Goal: Task Accomplishment & Management: Complete application form

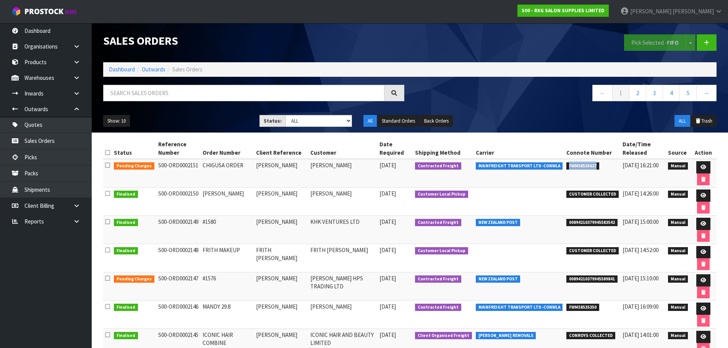
click at [587, 175] on td "FWM58535627" at bounding box center [592, 173] width 56 height 29
click at [566, 167] on span "FWM58535627" at bounding box center [582, 166] width 33 height 8
drag, startPoint x: 561, startPoint y: 167, endPoint x: 591, endPoint y: 166, distance: 30.2
click at [591, 166] on span "FWM58535627" at bounding box center [582, 166] width 33 height 8
copy span "FWM58535627"
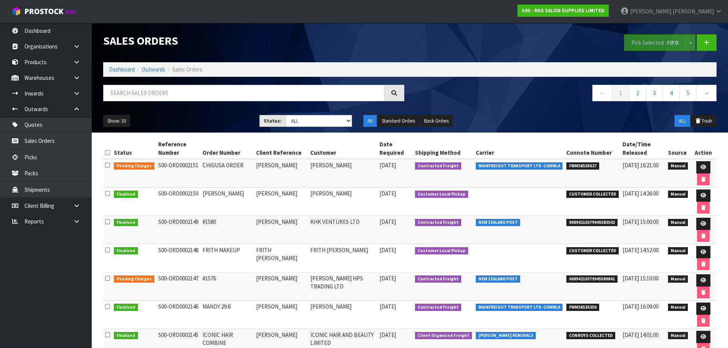
click at [359, 176] on td "[PERSON_NAME]" at bounding box center [342, 173] width 69 height 29
click at [707, 42] on icon at bounding box center [706, 43] width 5 height 6
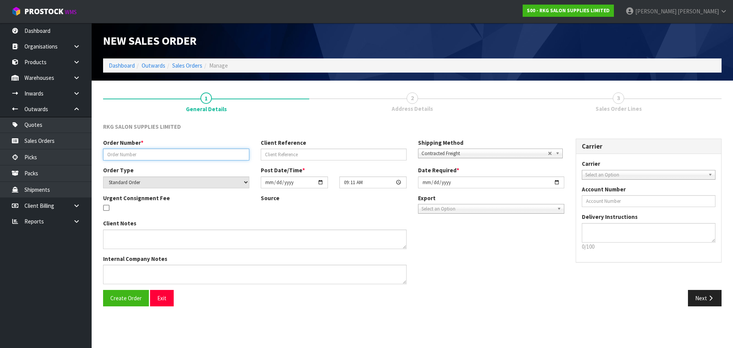
click at [156, 155] on input "text" at bounding box center [176, 155] width 146 height 12
type input "LOUISA BASIN BASE"
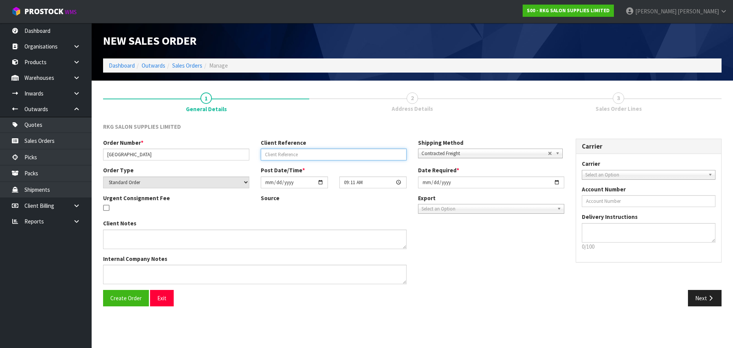
click at [329, 155] on input "text" at bounding box center [334, 155] width 146 height 12
type input "[PERSON_NAME]"
click at [595, 174] on span "Select an Option" at bounding box center [646, 174] width 120 height 9
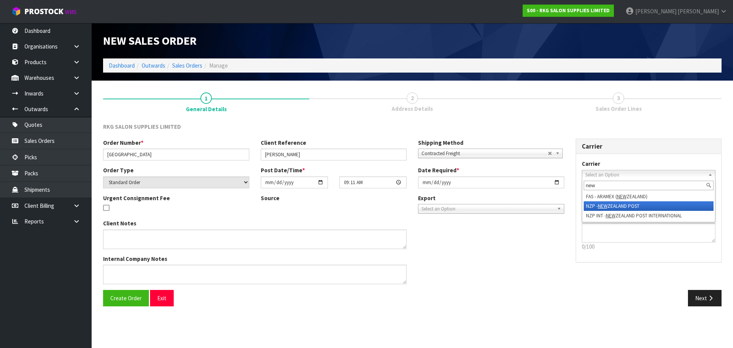
type input "new"
click at [594, 207] on li "NZP - NEW ZEALAND POST" at bounding box center [649, 206] width 130 height 10
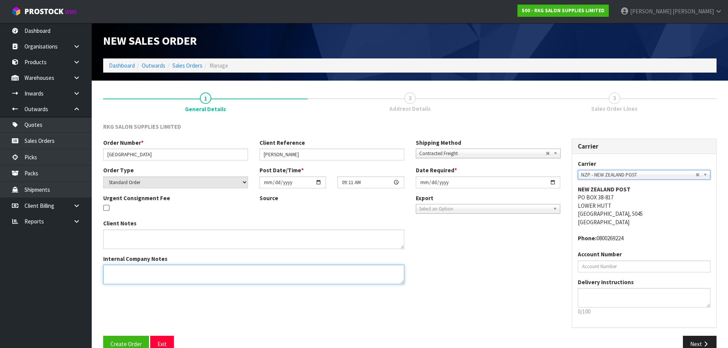
click at [120, 270] on textarea at bounding box center [253, 274] width 301 height 19
type textarea "B"
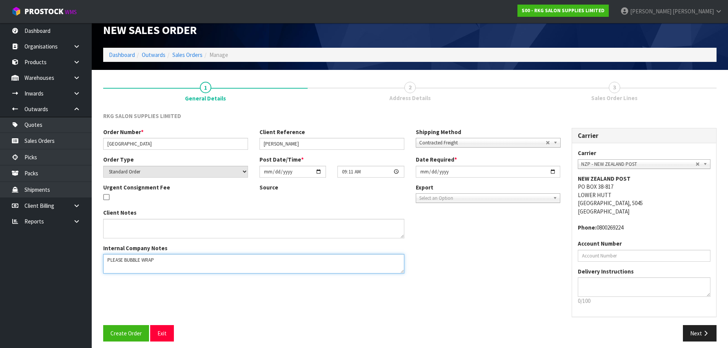
scroll to position [16, 0]
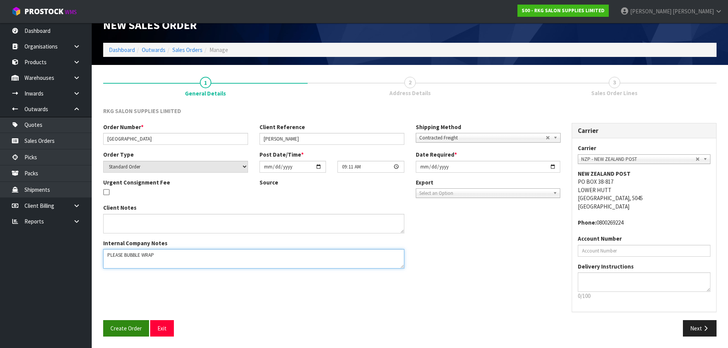
type textarea "PLEASE BUBBLE WRAP"
click at [126, 327] on span "Create Order" at bounding box center [125, 328] width 31 height 7
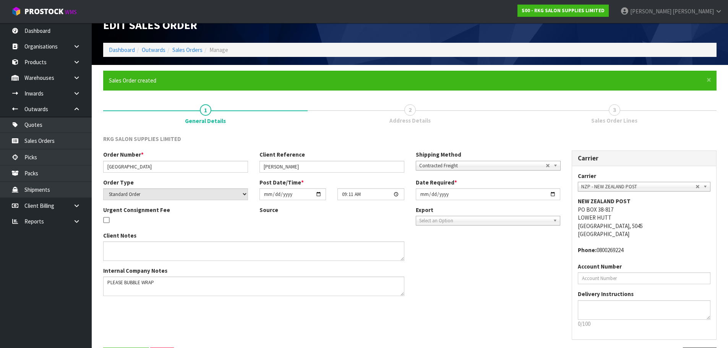
scroll to position [0, 0]
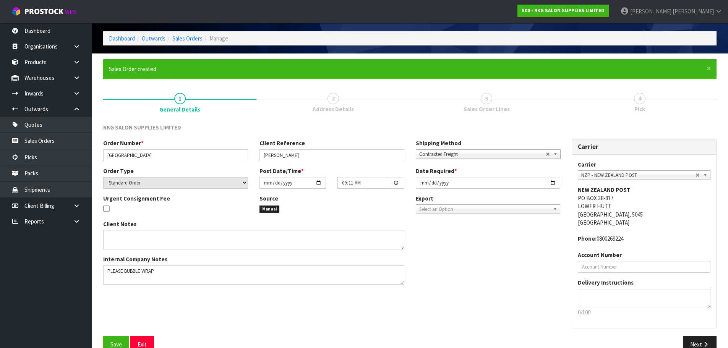
scroll to position [38, 0]
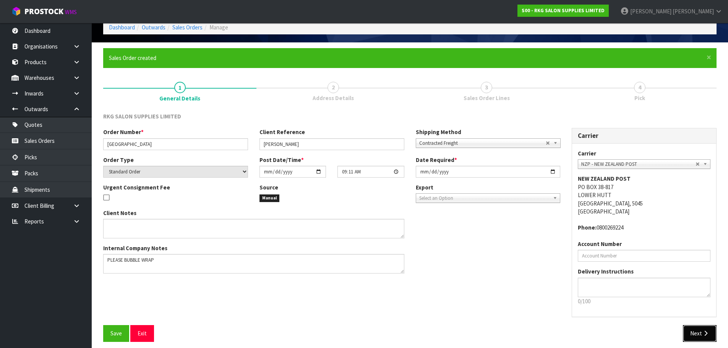
click at [705, 334] on icon "button" at bounding box center [705, 333] width 7 height 6
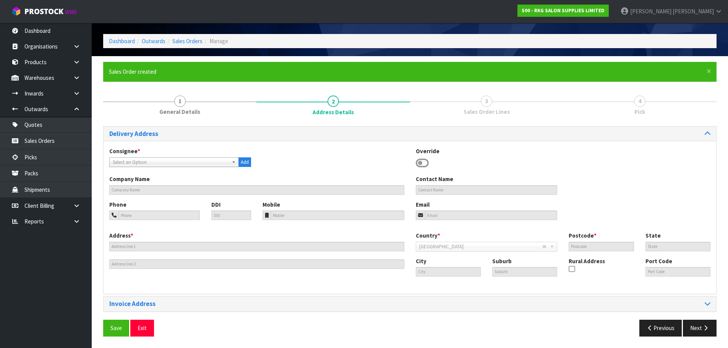
scroll to position [0, 0]
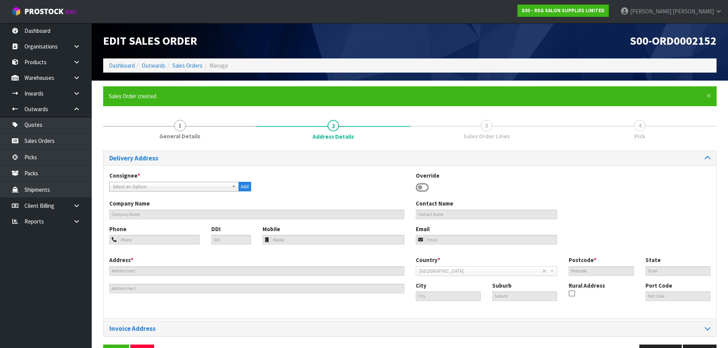
click at [421, 185] on icon at bounding box center [422, 187] width 13 height 11
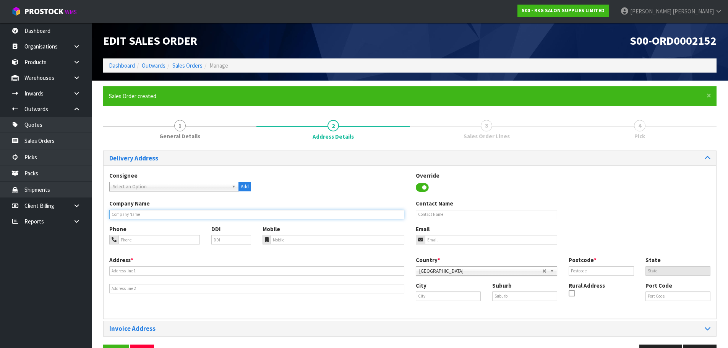
click at [133, 215] on input "text" at bounding box center [256, 215] width 295 height 10
paste input "HAIRLOOM HAIR DESIGN"
type input "HAIRLOOM HAIR DESIGN"
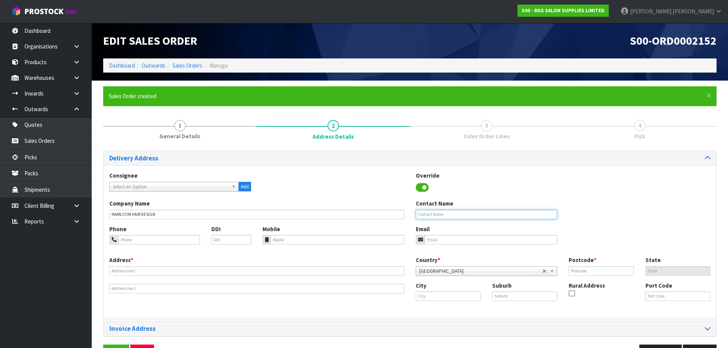
click at [432, 214] on input "text" at bounding box center [487, 215] width 142 height 10
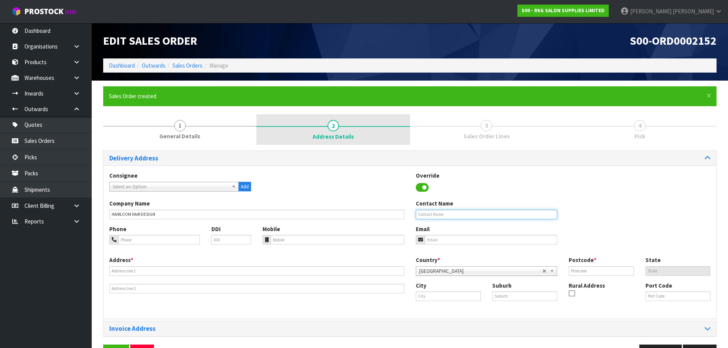
paste input "[PERSON_NAME]"
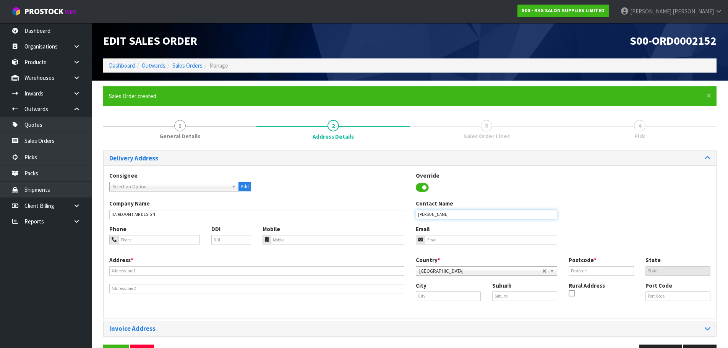
type input "[PERSON_NAME]"
click at [124, 243] on input "tel" at bounding box center [158, 240] width 81 height 10
click at [297, 240] on input "tel" at bounding box center [337, 240] width 134 height 10
paste input "021-266-1878"
type input "021-266-1878"
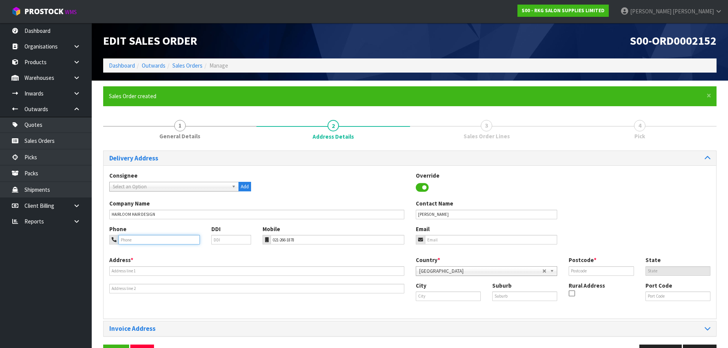
drag, startPoint x: 121, startPoint y: 240, endPoint x: 133, endPoint y: 231, distance: 15.0
click at [121, 240] on input "tel" at bounding box center [158, 240] width 81 height 10
paste input "[PHONE_NUMBER]"
type input "[PHONE_NUMBER]"
click at [445, 240] on input "email" at bounding box center [491, 240] width 133 height 10
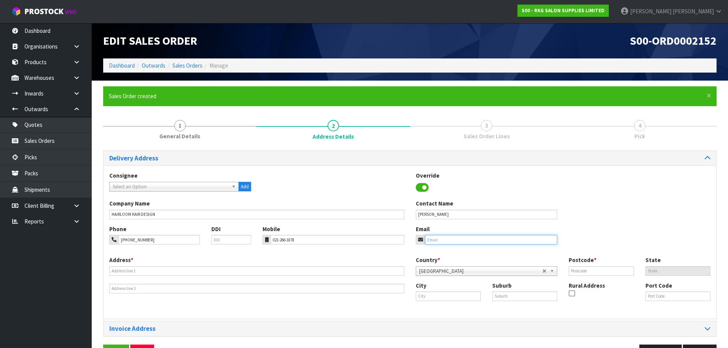
paste input "[EMAIL_ADDRESS][DOMAIN_NAME]"
type input "[EMAIL_ADDRESS][DOMAIN_NAME]"
click at [138, 269] on input "text" at bounding box center [256, 271] width 295 height 10
paste input "210 THE PARADE"
type input "210 THE PARADE"
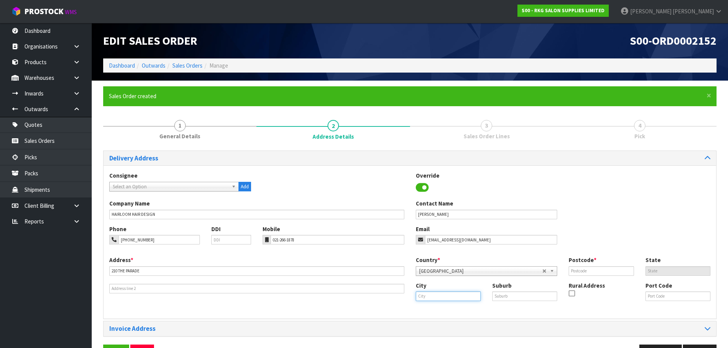
click at [440, 296] on input "text" at bounding box center [448, 296] width 65 height 10
click at [440, 312] on link "Well ington" at bounding box center [446, 309] width 60 height 10
type input "[GEOGRAPHIC_DATA]"
click at [505, 292] on input "text" at bounding box center [524, 296] width 65 height 10
type input "[GEOGRAPHIC_DATA]"
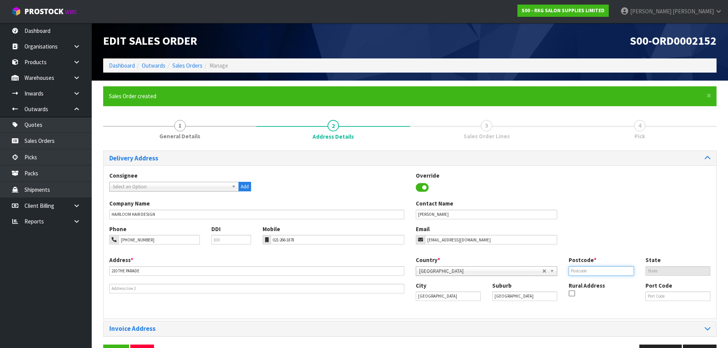
click at [578, 270] on input "text" at bounding box center [600, 271] width 65 height 10
type input "6023"
click at [577, 213] on div "Company Name HAIRLOOM HAIR DESIGN Contact Name [PERSON_NAME]" at bounding box center [410, 211] width 612 height 25
drag, startPoint x: 158, startPoint y: 272, endPoint x: 98, endPoint y: 274, distance: 60.0
click at [98, 274] on div "× Close Sales Order created 1 General Details 2 Address Details 3 Sales Order L…" at bounding box center [409, 226] width 625 height 280
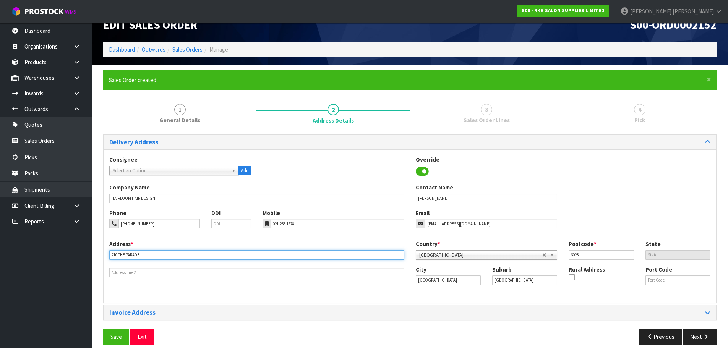
scroll to position [25, 0]
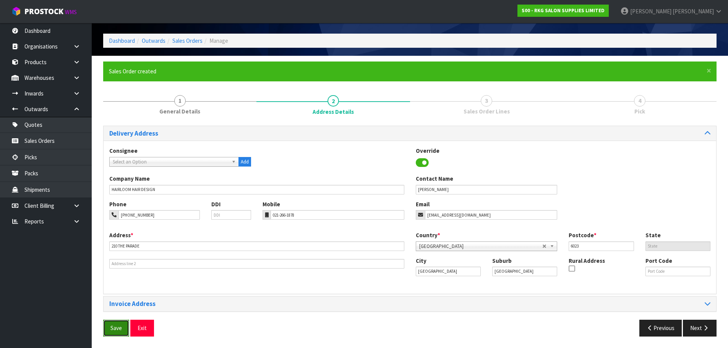
click at [116, 330] on span "Save" at bounding box center [115, 327] width 11 height 7
click at [694, 331] on button "Next" at bounding box center [700, 328] width 34 height 16
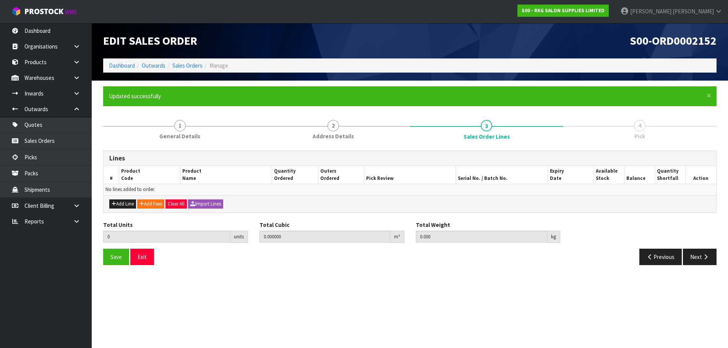
scroll to position [0, 0]
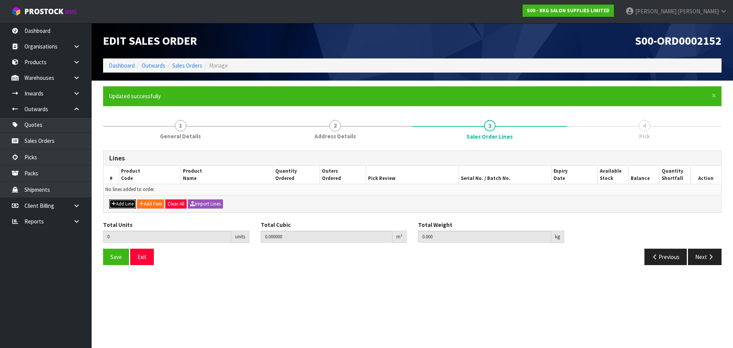
click at [123, 205] on button "Add Line" at bounding box center [122, 203] width 27 height 9
type input "0"
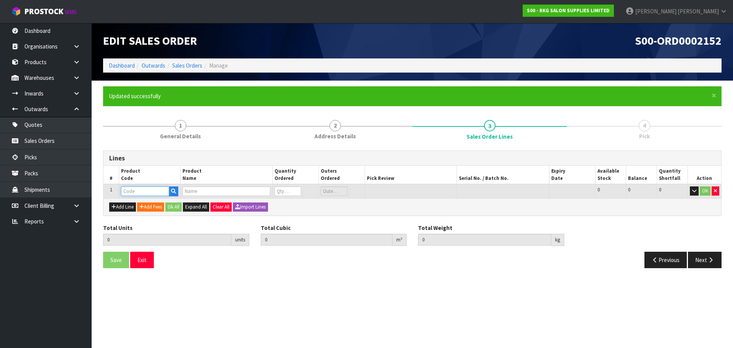
click at [132, 193] on input "text" at bounding box center [145, 191] width 48 height 10
type input "MIS"
click at [160, 205] on link "MIS C" at bounding box center [151, 204] width 60 height 10
type input "MISC"
type input "0.000000"
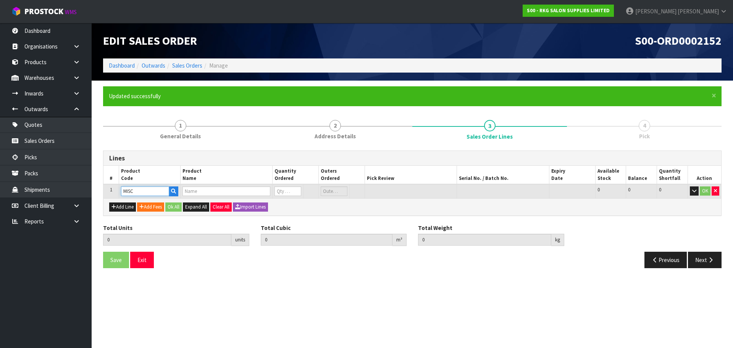
type input "0.000"
type input "MISCELLANEOUS ITEMS"
type input "0"
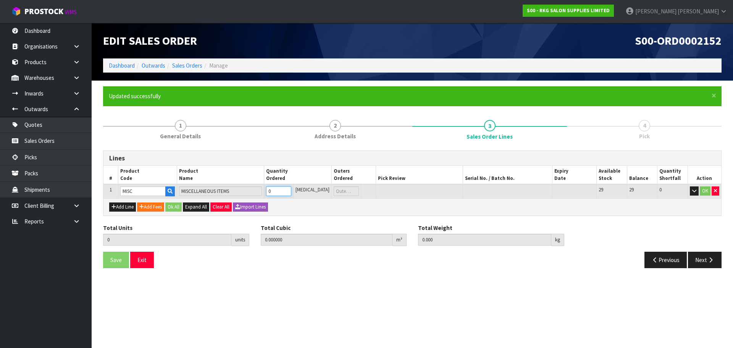
click at [291, 188] on input "0" at bounding box center [278, 191] width 25 height 10
type input "1"
type input "0.000001"
type input "1"
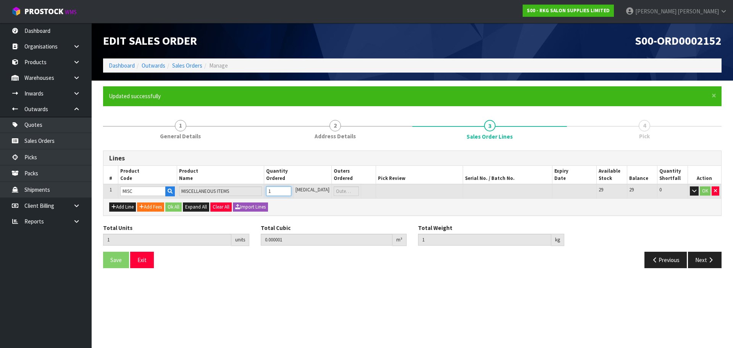
click at [291, 189] on input "1" at bounding box center [278, 191] width 25 height 10
type input "2"
type input "0.000002"
type input "2"
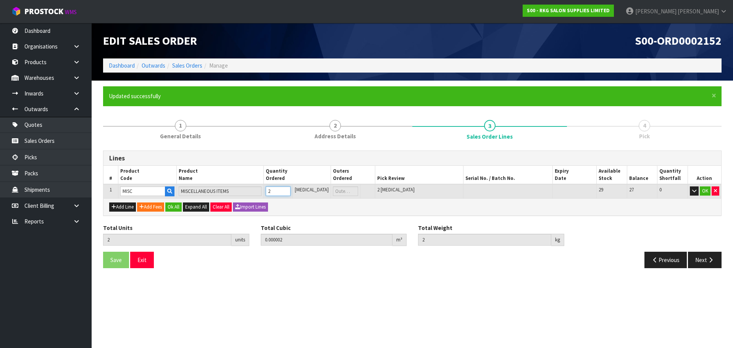
click at [291, 189] on input "2" at bounding box center [278, 191] width 25 height 10
click at [706, 189] on button "OK" at bounding box center [705, 190] width 11 height 9
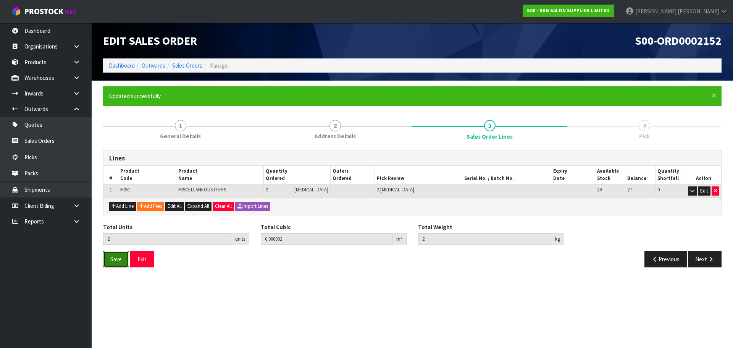
click at [113, 260] on span "Save" at bounding box center [115, 259] width 11 height 7
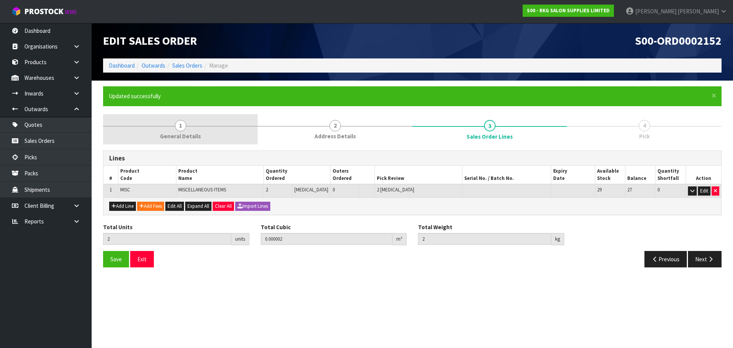
click at [180, 127] on span "1" at bounding box center [180, 125] width 11 height 11
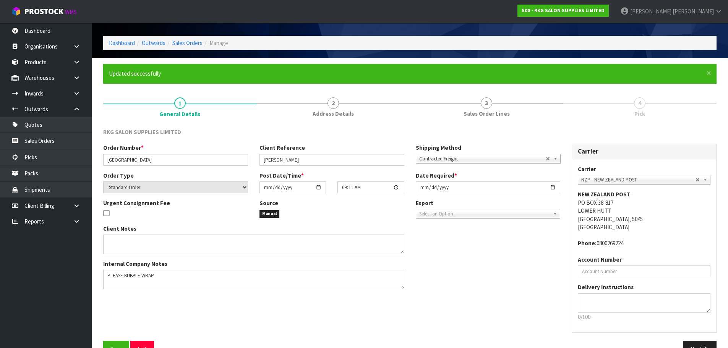
scroll to position [44, 0]
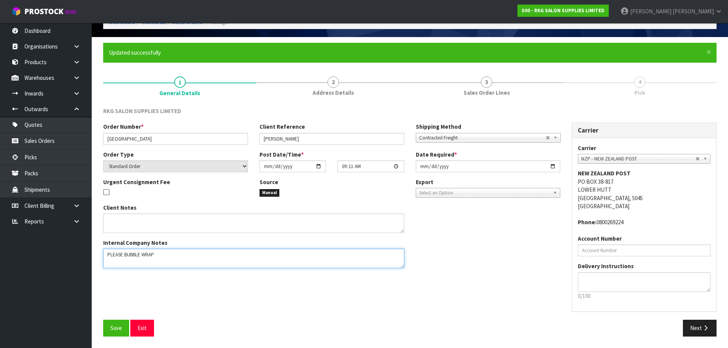
click at [108, 257] on textarea at bounding box center [253, 258] width 301 height 19
drag, startPoint x: 118, startPoint y: 255, endPoint x: 104, endPoint y: 255, distance: 14.1
click at [104, 255] on textarea at bounding box center [253, 258] width 301 height 19
click at [197, 254] on textarea at bounding box center [253, 258] width 301 height 19
paste textarea "03150101E"
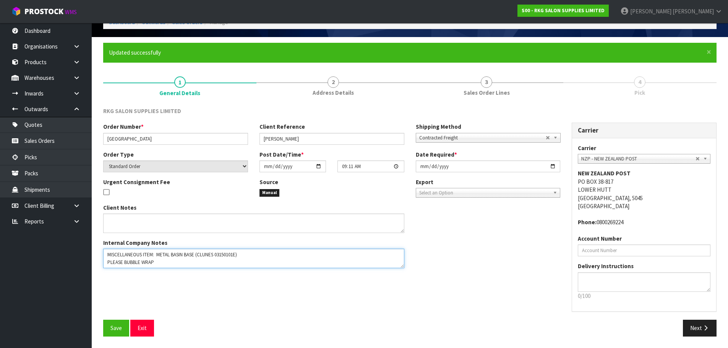
click at [251, 254] on textarea at bounding box center [253, 258] width 301 height 19
drag, startPoint x: 106, startPoint y: 255, endPoint x: 163, endPoint y: 268, distance: 58.3
click at [163, 268] on textarea at bounding box center [253, 258] width 301 height 19
click at [181, 259] on textarea at bounding box center [253, 258] width 301 height 19
drag, startPoint x: 108, startPoint y: 254, endPoint x: 243, endPoint y: 254, distance: 134.8
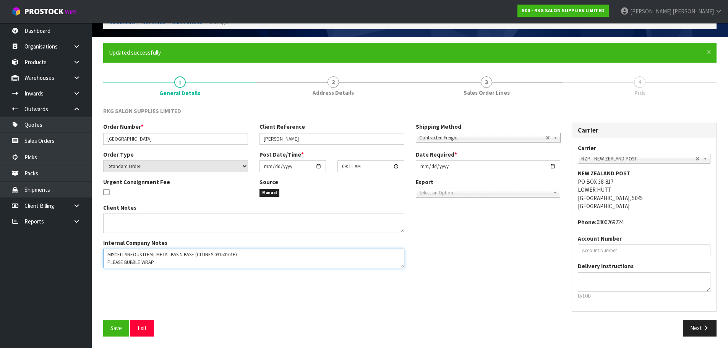
click at [243, 254] on textarea at bounding box center [253, 258] width 301 height 19
paste textarea
type textarea "MISCELLANEOUS ITEM: METAL BASIN BASE (CLUNES 03150101E) PLEASE BUBBLE WRAP"
click at [120, 327] on span "Save" at bounding box center [115, 327] width 11 height 7
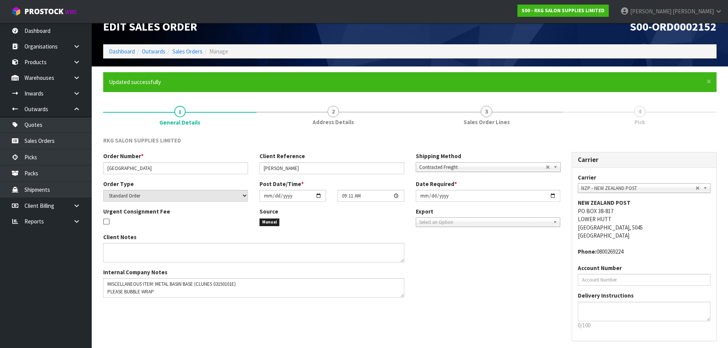
scroll to position [38, 0]
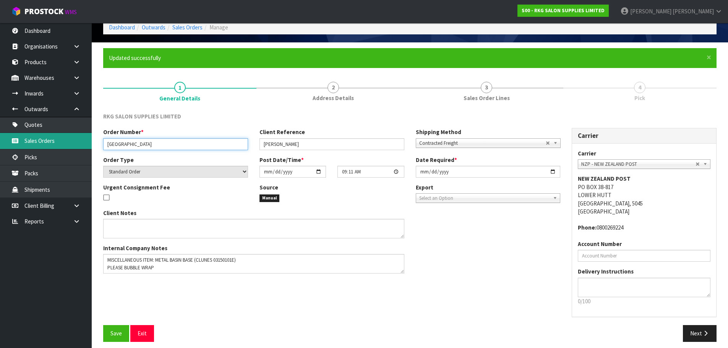
drag, startPoint x: 124, startPoint y: 144, endPoint x: 87, endPoint y: 144, distance: 36.7
click at [88, 144] on body "Toggle navigation ProStock WMS S00 - RKG SALON SUPPLIES LIMITED Marie Miranda L…" at bounding box center [364, 136] width 728 height 348
click at [139, 143] on input "BASIN BASE" at bounding box center [175, 144] width 145 height 12
click at [108, 144] on input "BASIN BASE" at bounding box center [175, 144] width 145 height 12
type input "METAL BASIN BASE"
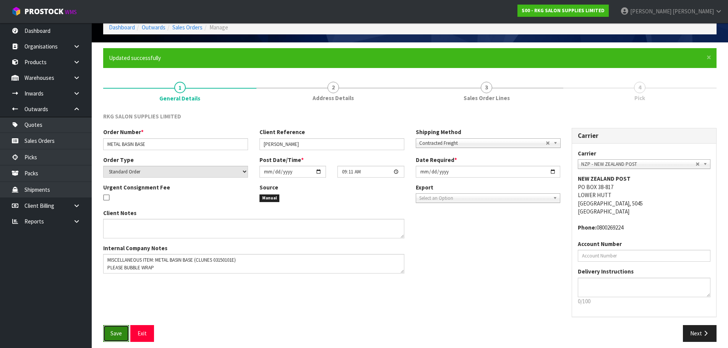
click at [113, 334] on span "Save" at bounding box center [115, 333] width 11 height 7
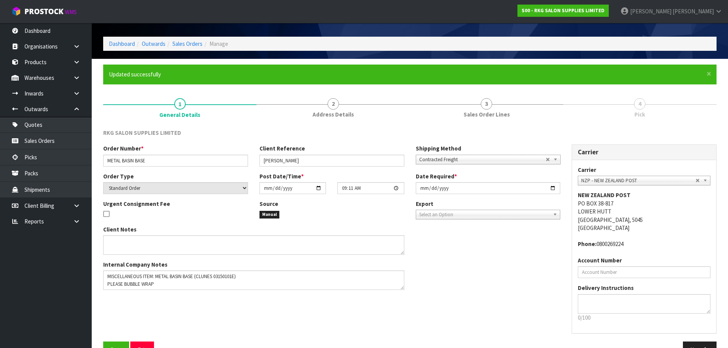
scroll to position [44, 0]
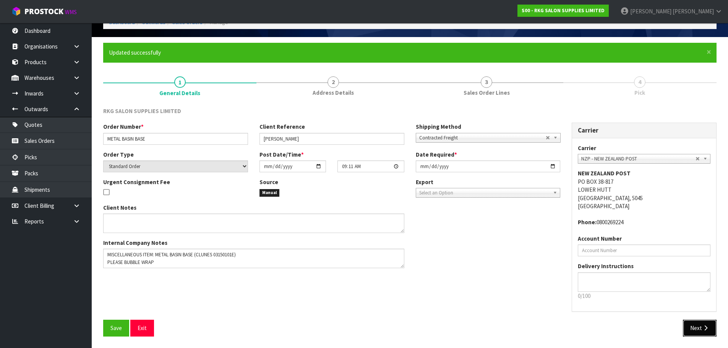
click at [697, 327] on button "Next" at bounding box center [700, 328] width 34 height 16
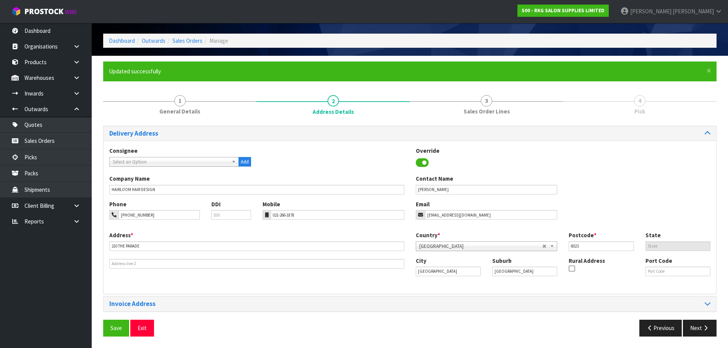
scroll to position [25, 0]
click at [112, 323] on button "Save" at bounding box center [116, 328] width 26 height 16
click at [701, 326] on button "Next" at bounding box center [700, 328] width 34 height 16
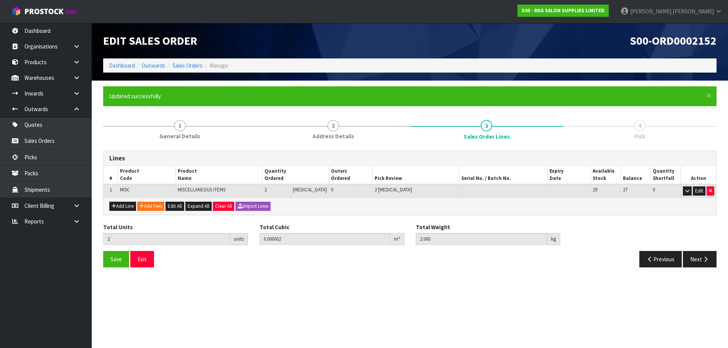
scroll to position [0, 0]
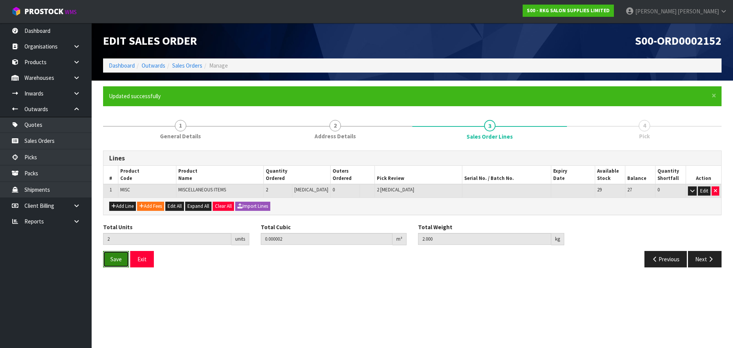
click at [117, 259] on span "Save" at bounding box center [115, 259] width 11 height 7
click at [706, 263] on button "Next" at bounding box center [705, 259] width 34 height 16
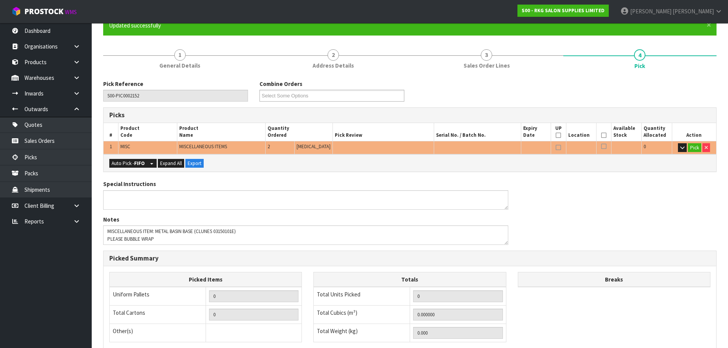
scroll to position [76, 0]
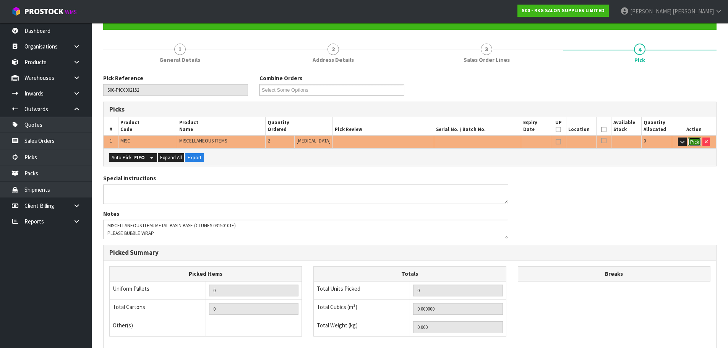
click at [692, 142] on button "Pick" at bounding box center [694, 142] width 13 height 9
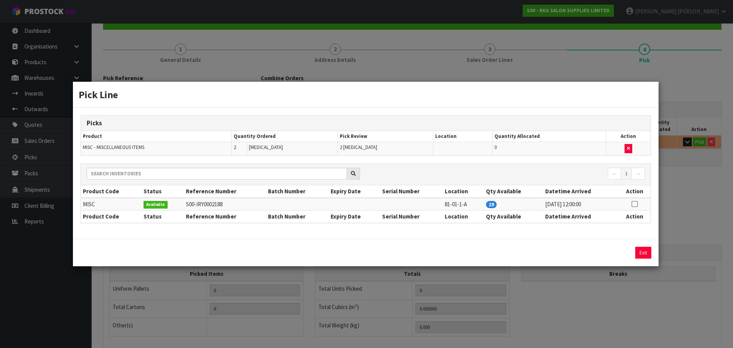
click at [637, 204] on icon at bounding box center [635, 204] width 6 height 0
click at [620, 251] on button "Assign Pick" at bounding box center [617, 253] width 31 height 12
type input "Piece x 2"
type input "2"
type input "0.000002"
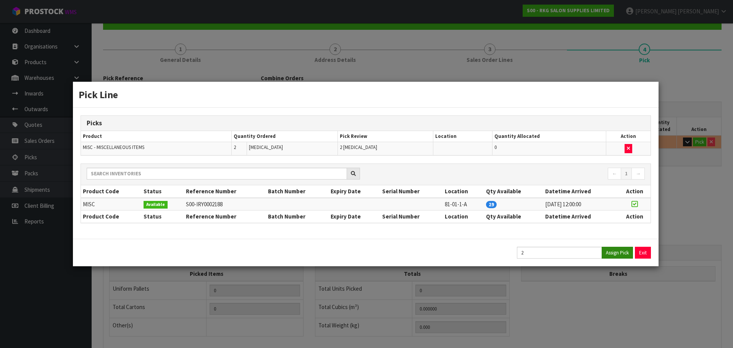
type input "2"
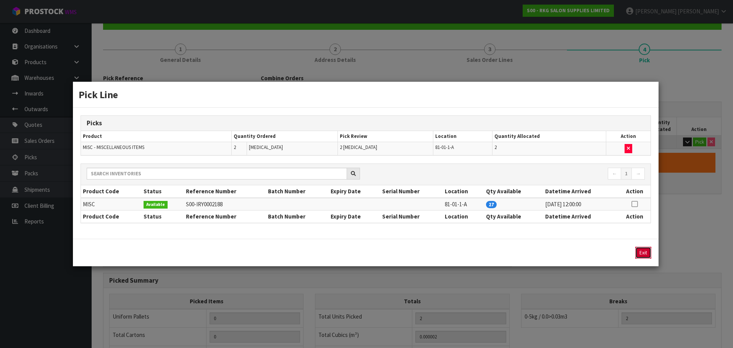
click at [645, 251] on button "Exit" at bounding box center [644, 253] width 16 height 12
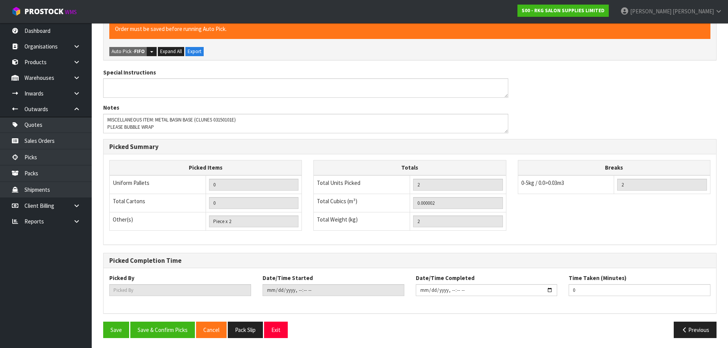
scroll to position [212, 0]
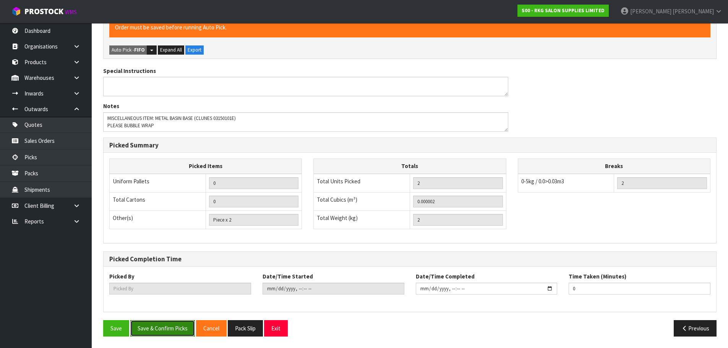
click at [169, 325] on button "Save & Confirm Picks" at bounding box center [162, 328] width 65 height 16
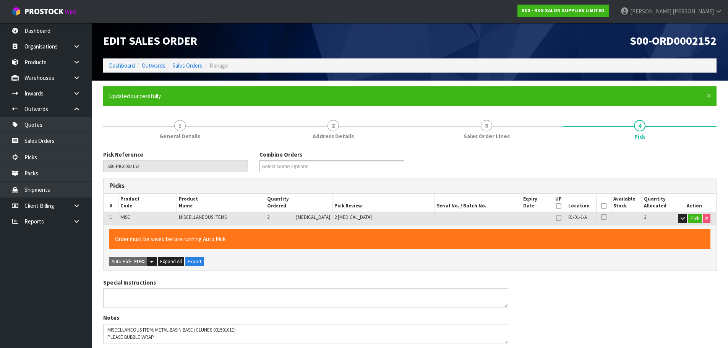
type input "[PERSON_NAME]"
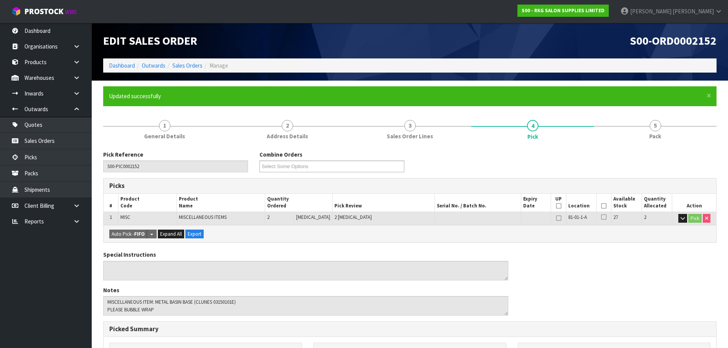
click at [601, 206] on icon at bounding box center [603, 206] width 5 height 0
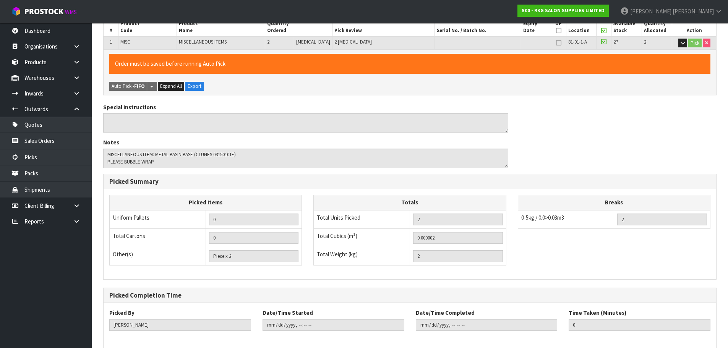
scroll to position [212, 0]
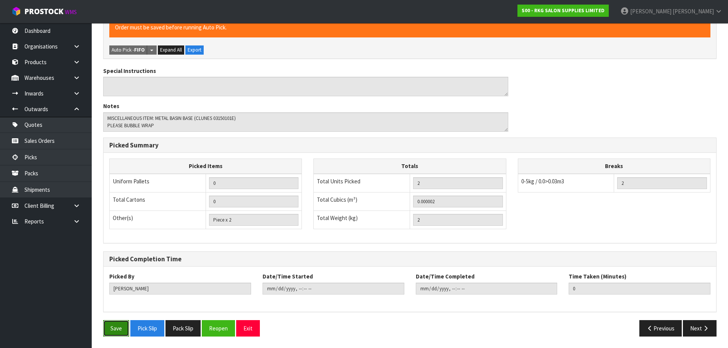
click at [111, 328] on button "Save" at bounding box center [116, 328] width 26 height 16
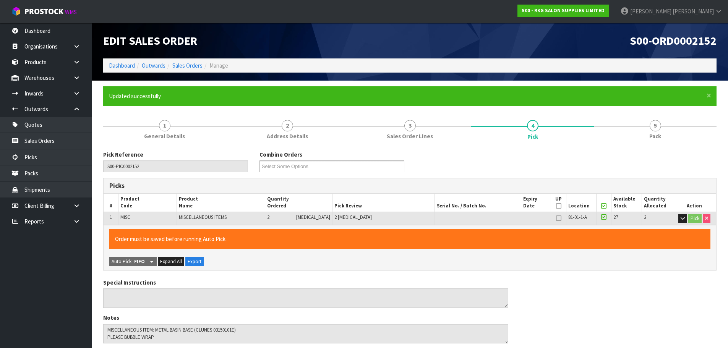
type input "2025-09-04T09:19:43"
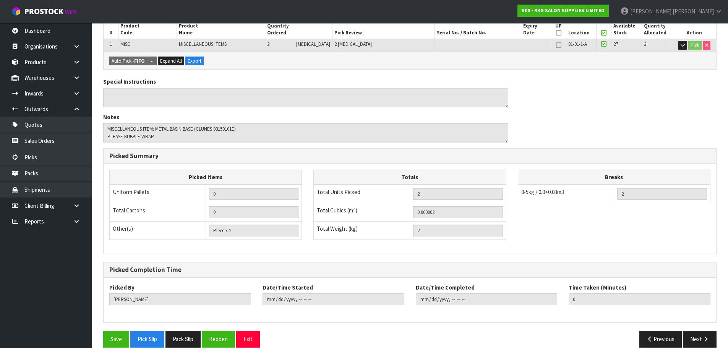
scroll to position [184, 0]
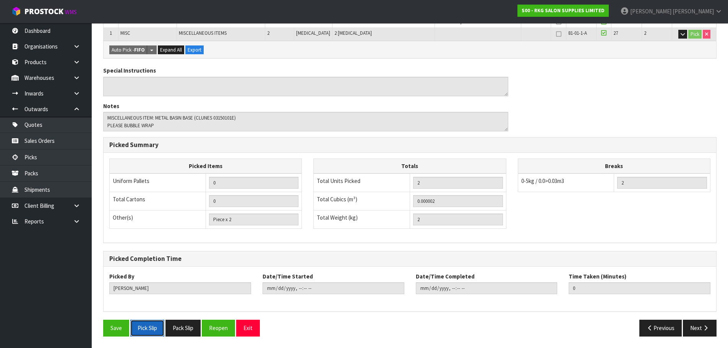
click at [147, 331] on button "Pick Slip" at bounding box center [147, 328] width 34 height 16
click at [254, 329] on button "Exit" at bounding box center [248, 328] width 24 height 16
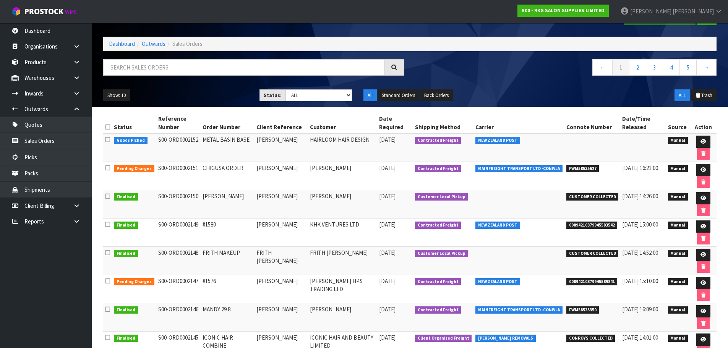
scroll to position [38, 0]
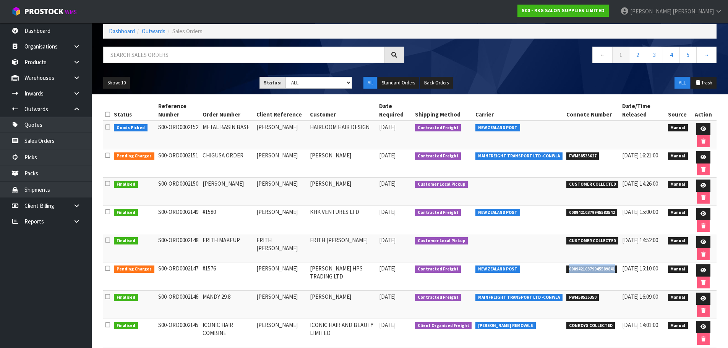
drag, startPoint x: 564, startPoint y: 270, endPoint x: 612, endPoint y: 267, distance: 48.6
click at [612, 267] on td "00894210379945589841" at bounding box center [592, 276] width 56 height 28
copy span "00894210379945589841"
drag, startPoint x: 700, startPoint y: 270, endPoint x: 680, endPoint y: 269, distance: 20.6
click at [700, 270] on icon at bounding box center [703, 270] width 6 height 5
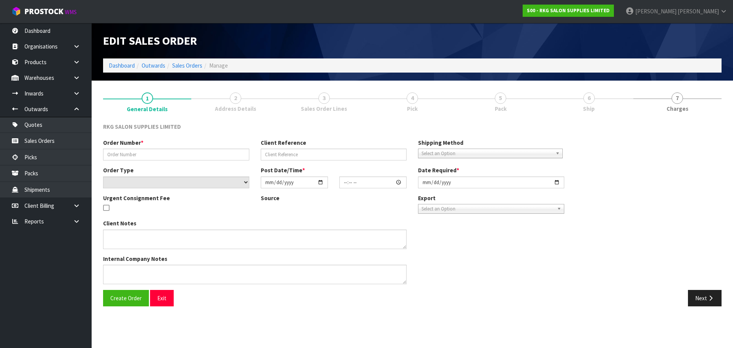
type input "#1576"
type input "CHERRY SANTOS"
select select "number:0"
type input "2025-09-01"
type input "17:07:00.000"
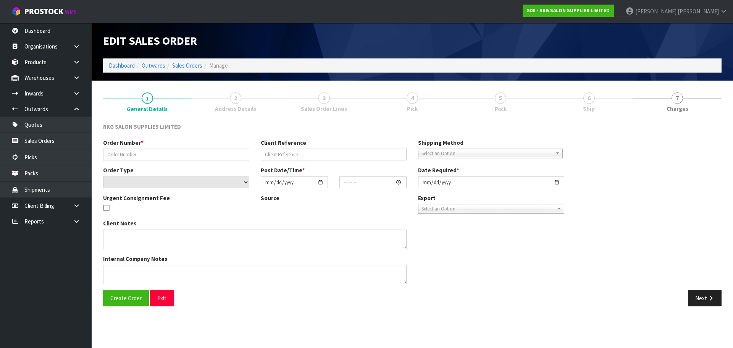
type input "2025-09-01"
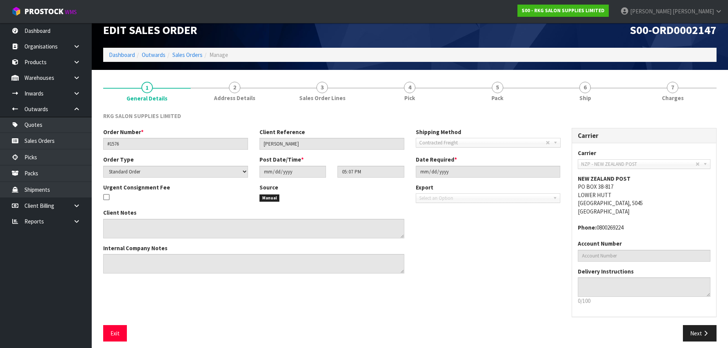
scroll to position [16, 0]
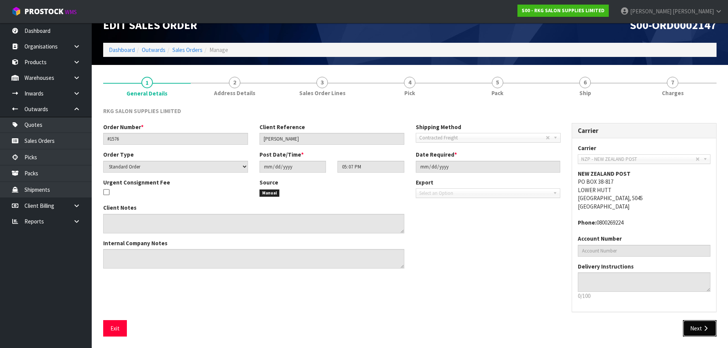
click at [700, 326] on button "Next" at bounding box center [700, 328] width 34 height 16
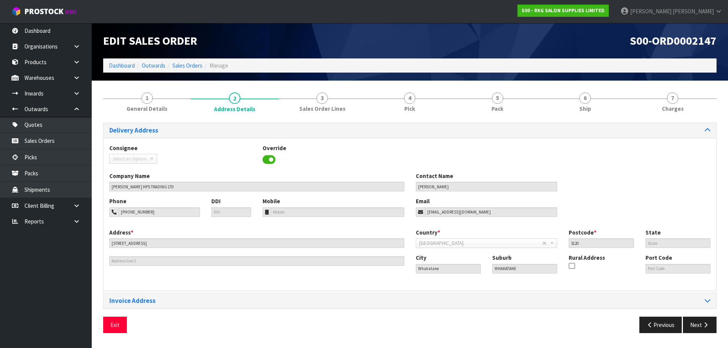
scroll to position [0, 0]
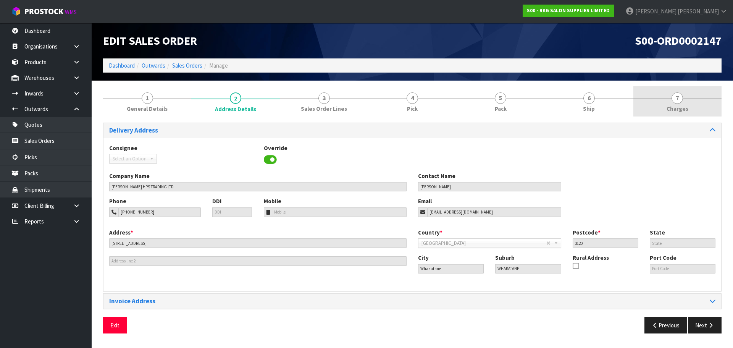
click at [676, 100] on span "7" at bounding box center [677, 97] width 11 height 11
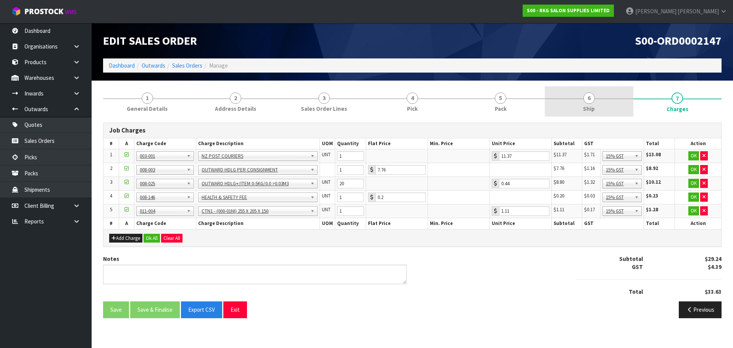
click at [590, 102] on span "6" at bounding box center [589, 97] width 11 height 11
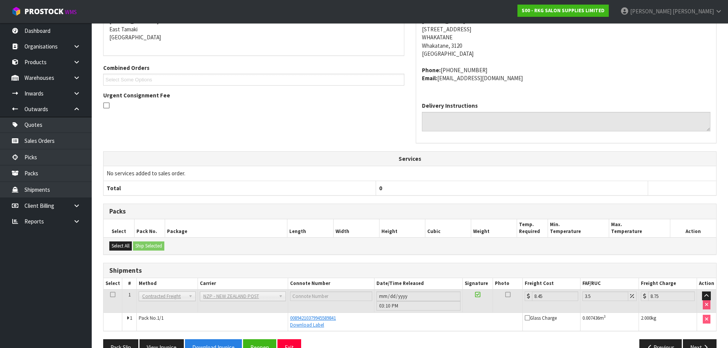
scroll to position [154, 0]
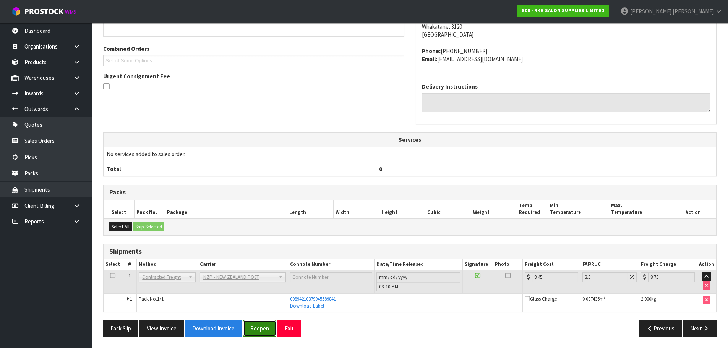
click at [260, 329] on button "Reopen" at bounding box center [259, 328] width 33 height 16
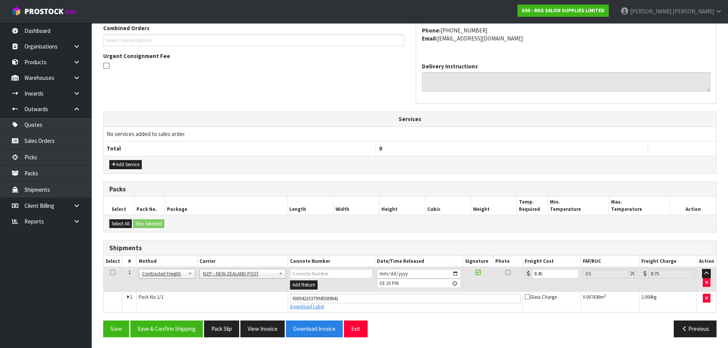
scroll to position [203, 0]
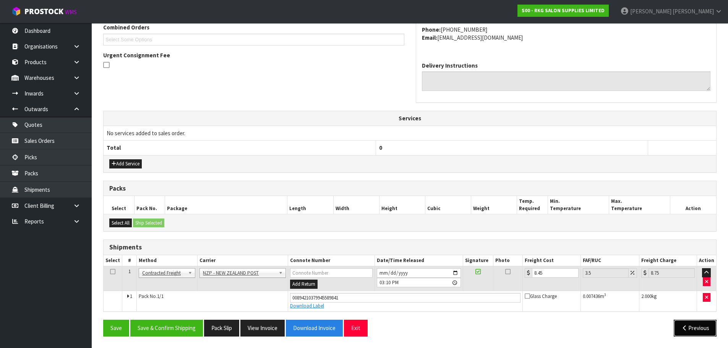
click at [685, 330] on icon "button" at bounding box center [684, 328] width 7 height 6
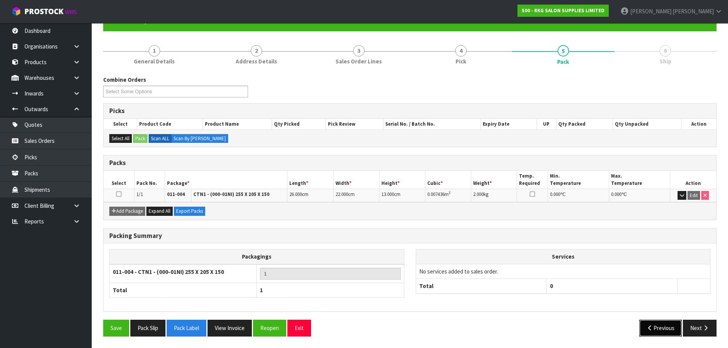
click at [651, 329] on icon "button" at bounding box center [649, 328] width 7 height 6
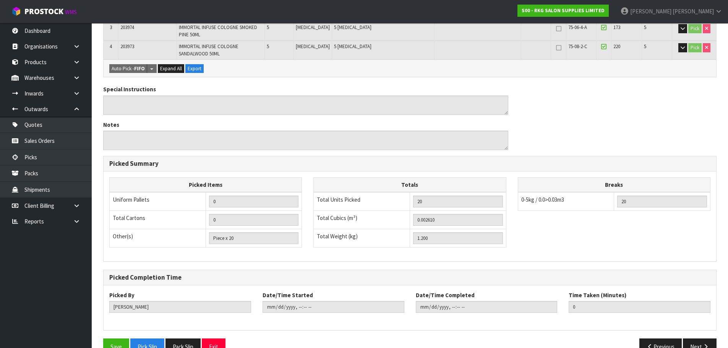
scroll to position [246, 0]
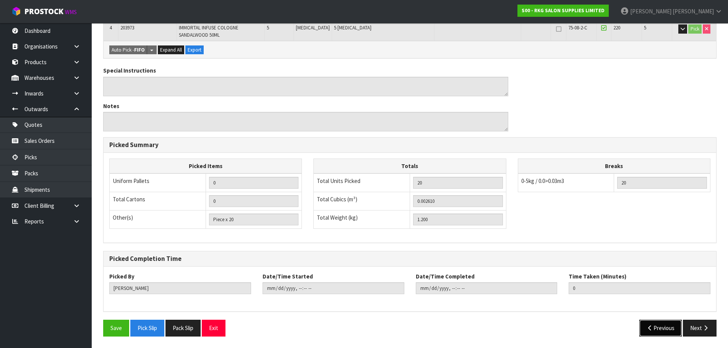
click at [656, 330] on button "Previous" at bounding box center [660, 328] width 43 height 16
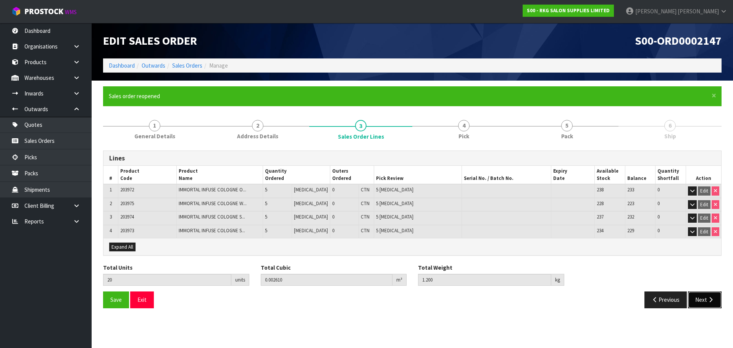
drag, startPoint x: 698, startPoint y: 301, endPoint x: 622, endPoint y: 285, distance: 77.6
click at [699, 301] on button "Next" at bounding box center [705, 299] width 34 height 16
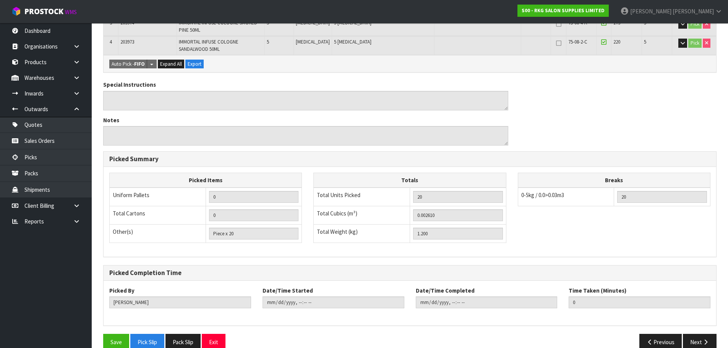
scroll to position [246, 0]
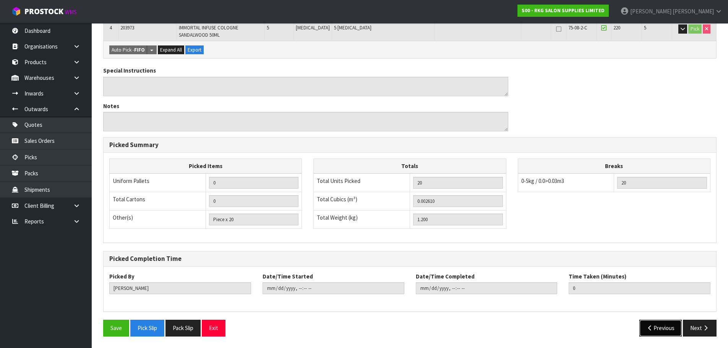
click at [648, 331] on button "Previous" at bounding box center [660, 328] width 43 height 16
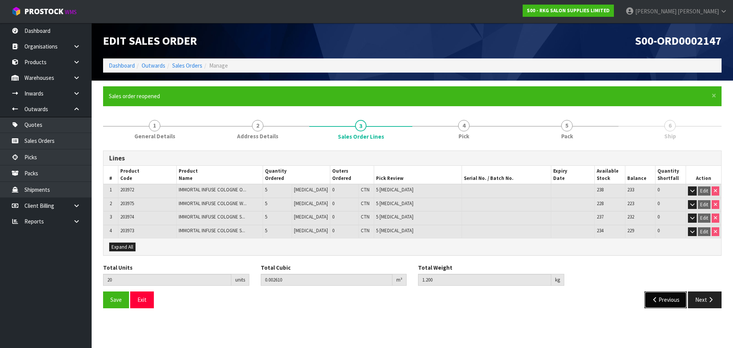
click at [655, 301] on icon "button" at bounding box center [655, 300] width 7 height 6
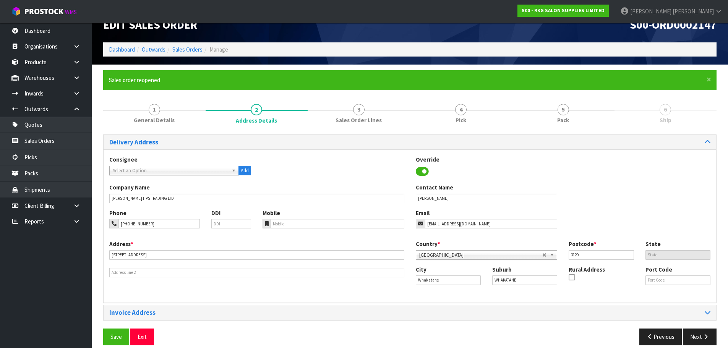
scroll to position [25, 0]
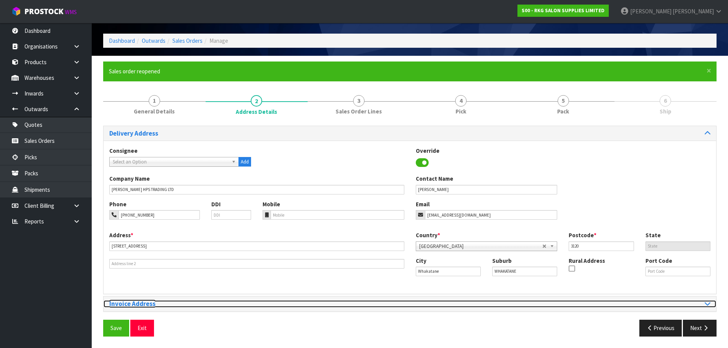
drag, startPoint x: 709, startPoint y: 304, endPoint x: 681, endPoint y: 305, distance: 27.9
click at [709, 305] on icon at bounding box center [707, 303] width 6 height 6
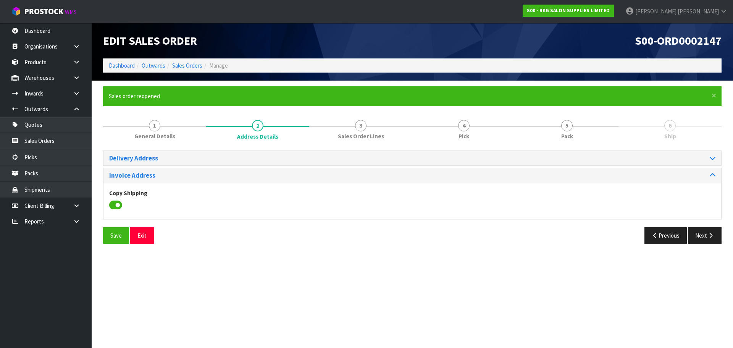
click at [115, 204] on icon at bounding box center [115, 204] width 13 height 11
click at [0, 0] on input "checkbox" at bounding box center [0, 0] width 0 height 0
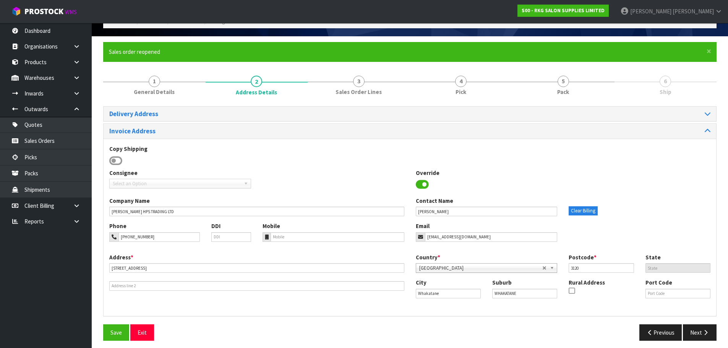
scroll to position [49, 0]
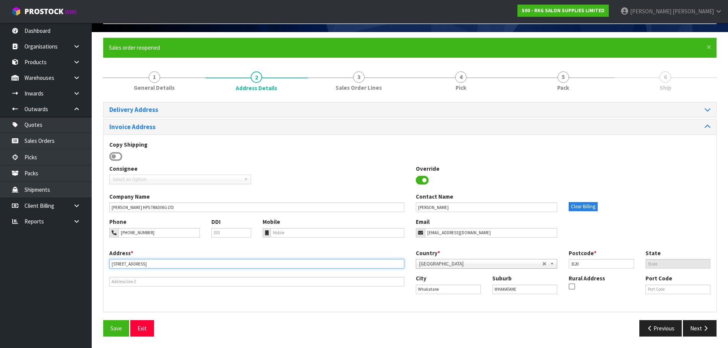
click at [159, 267] on input "36 RIVERSIDE DRIVE" at bounding box center [256, 264] width 295 height 10
drag, startPoint x: 127, startPoint y: 265, endPoint x: 108, endPoint y: 265, distance: 19.1
click at [108, 265] on div "Address * 36 RIVERSIDE DRIVE This address line exceeds the recommended limit of…" at bounding box center [257, 267] width 306 height 37
type input "THE CUT CUTTING BAR"
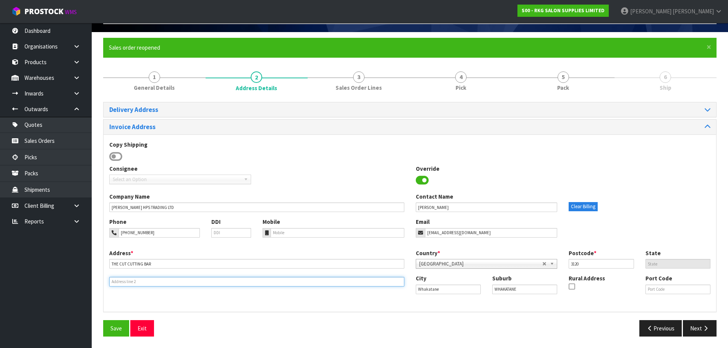
click at [135, 280] on input "text" at bounding box center [256, 282] width 295 height 10
type input "130 THE STRAND"
click at [118, 326] on span "Save" at bounding box center [115, 328] width 11 height 7
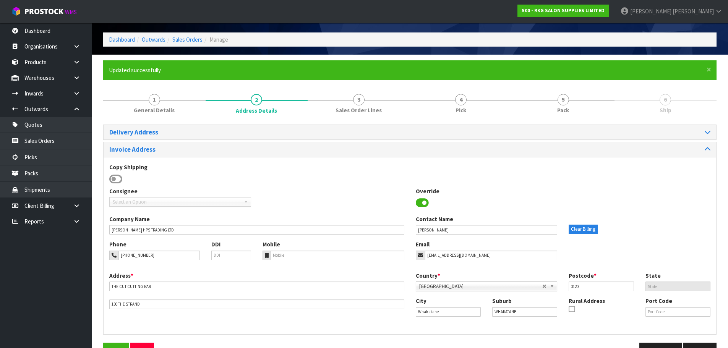
scroll to position [38, 0]
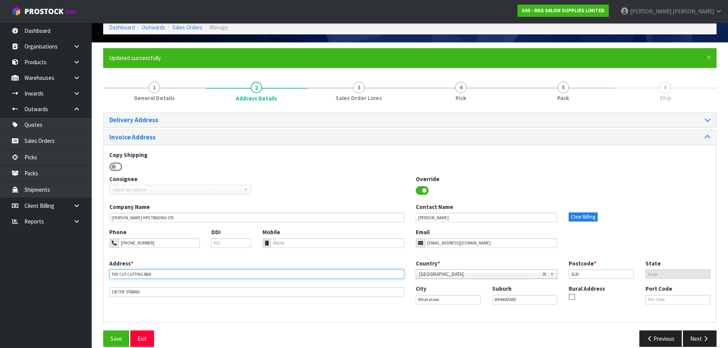
drag, startPoint x: 164, startPoint y: 276, endPoint x: 103, endPoint y: 274, distance: 60.8
click at [103, 274] on div "Invoice Address Copy Shipping Consignee 000001.BAY MECHANICS - BAY MECHANICS 00…" at bounding box center [409, 225] width 613 height 193
type input "36 RIVERSIDE DRIVE"
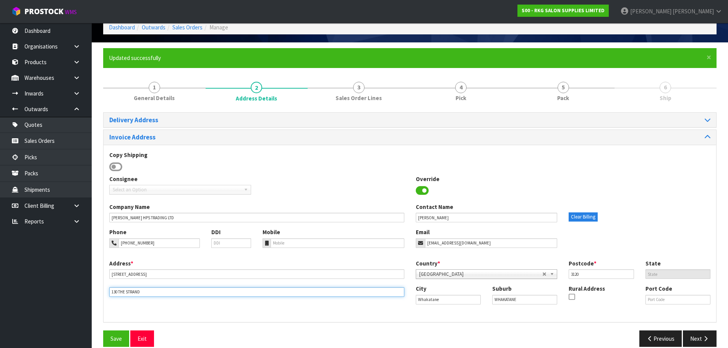
drag, startPoint x: 155, startPoint y: 291, endPoint x: 101, endPoint y: 299, distance: 54.8
click at [101, 298] on div "× Close Updated successfully 1 General Details 2 Address Details 3 Sales Order …" at bounding box center [409, 200] width 625 height 304
click at [118, 338] on span "Save" at bounding box center [115, 338] width 11 height 7
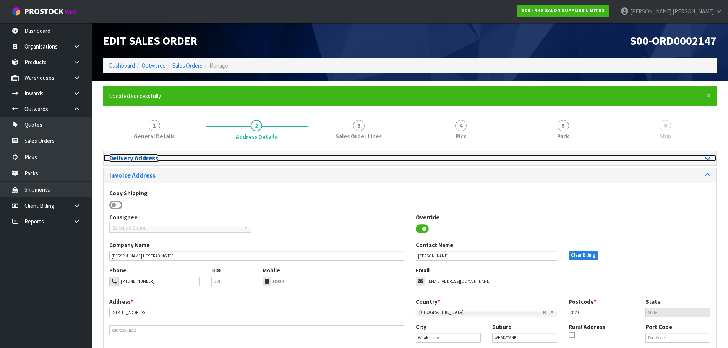
click at [709, 158] on icon at bounding box center [707, 158] width 6 height 6
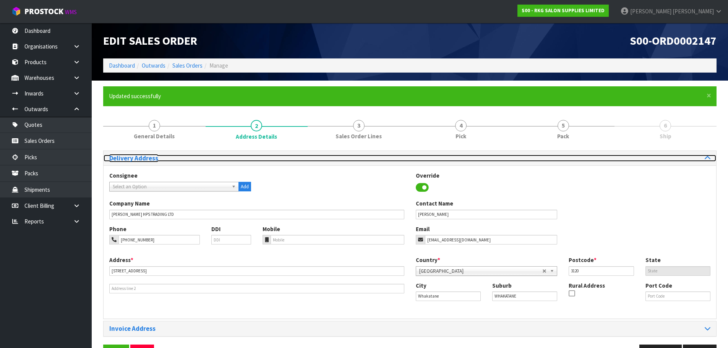
scroll to position [25, 0]
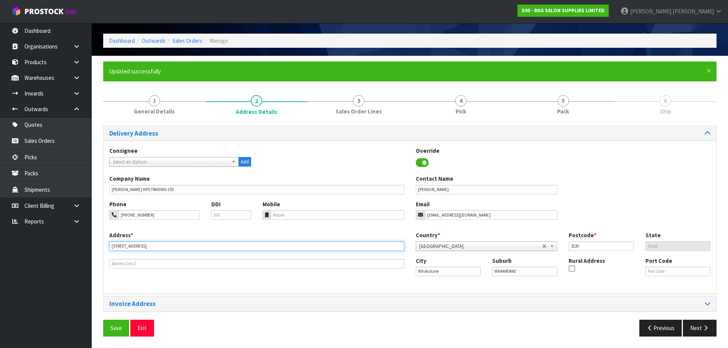
drag, startPoint x: 154, startPoint y: 244, endPoint x: 101, endPoint y: 251, distance: 53.6
click at [101, 251] on div "× Close Updated successfully 1 General Details 2 Address Details 3 Sales Order …" at bounding box center [409, 202] width 625 height 280
type input "1"
type input "THE CUT CUTTING BAR"
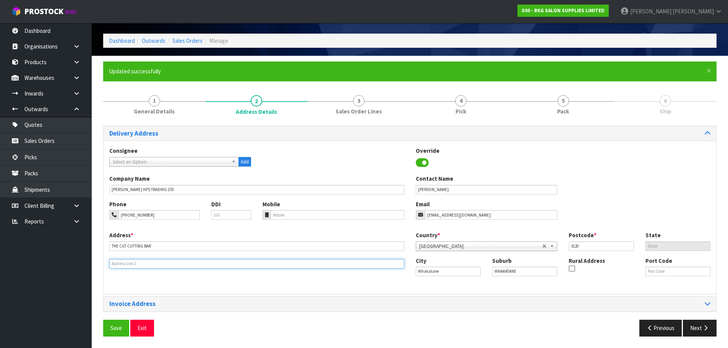
click at [126, 264] on input "text" at bounding box center [256, 264] width 295 height 10
type input "130 THE STRAND"
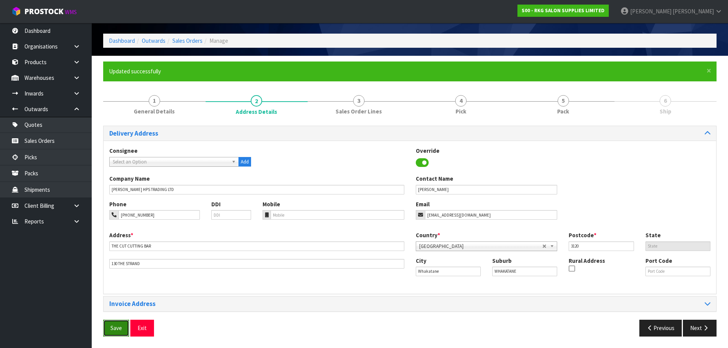
click at [115, 323] on button "Save" at bounding box center [116, 328] width 26 height 16
click at [112, 329] on span "Save" at bounding box center [115, 327] width 11 height 7
click at [695, 331] on button "Next" at bounding box center [700, 328] width 34 height 16
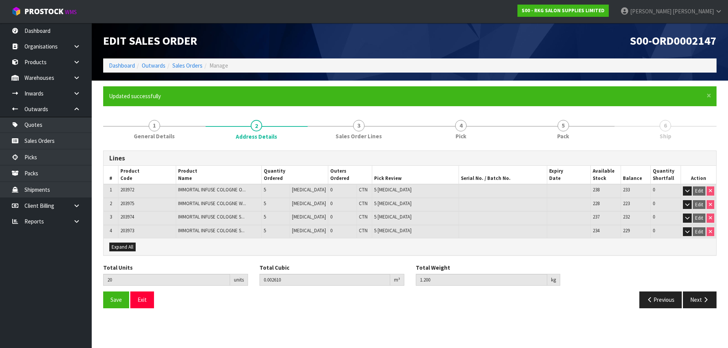
scroll to position [0, 0]
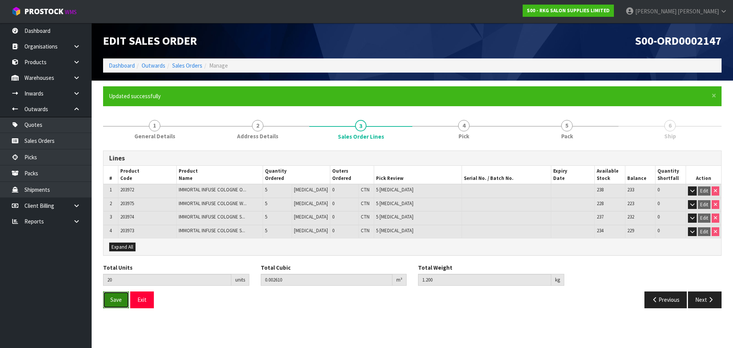
click at [115, 299] on span "Save" at bounding box center [115, 299] width 11 height 7
click at [705, 299] on button "Next" at bounding box center [705, 299] width 34 height 16
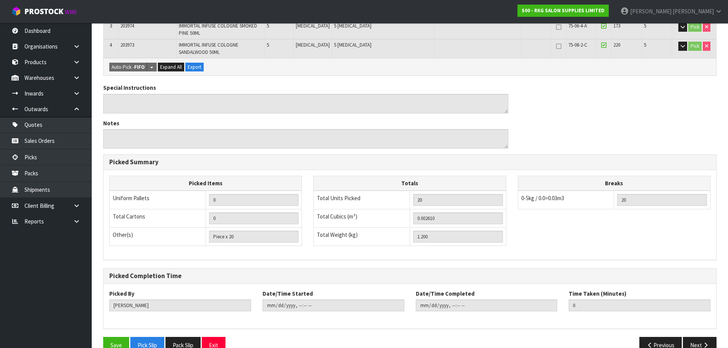
scroll to position [246, 0]
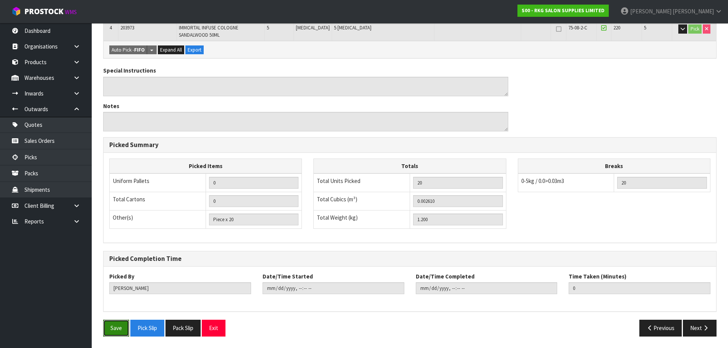
click at [113, 331] on button "Save" at bounding box center [116, 328] width 26 height 16
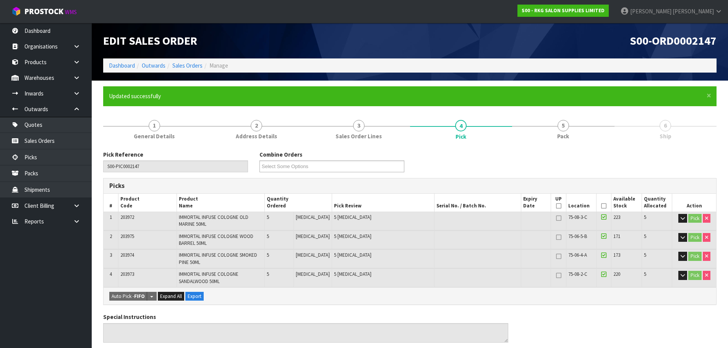
click at [603, 206] on icon at bounding box center [603, 206] width 5 height 0
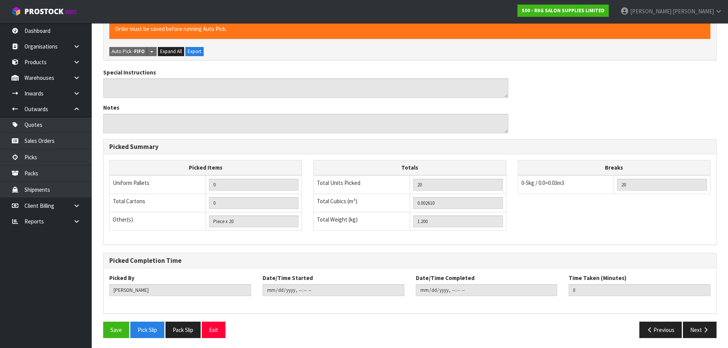
scroll to position [274, 0]
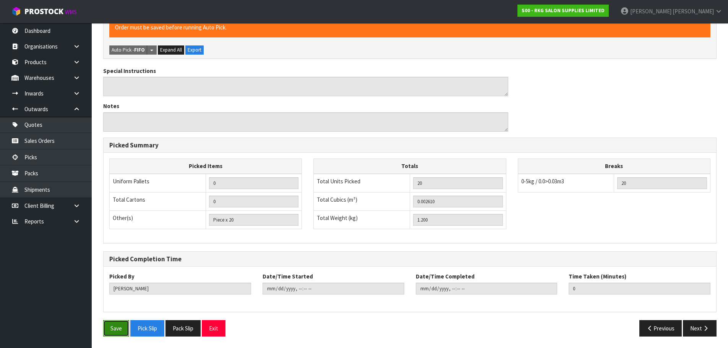
click at [115, 334] on button "Save" at bounding box center [116, 328] width 26 height 16
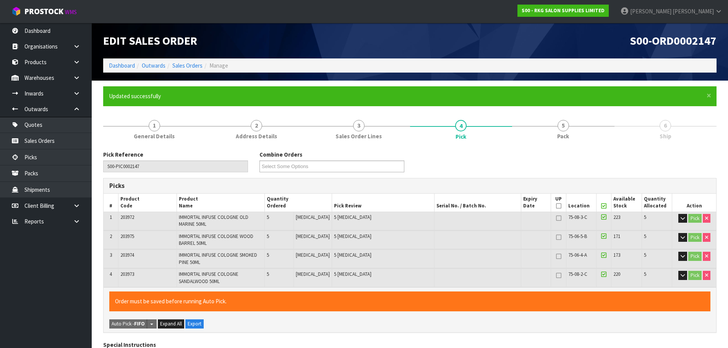
type input "2025-09-04T09:28:26"
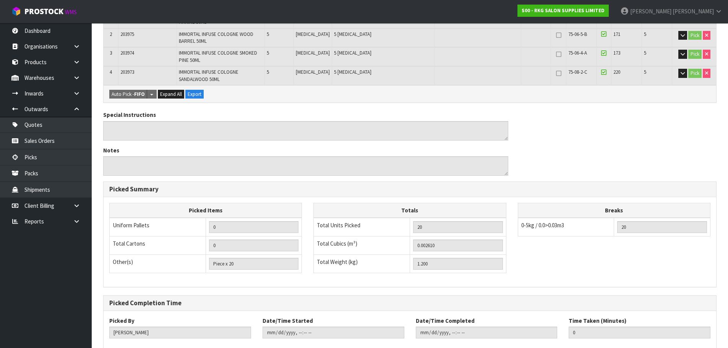
scroll to position [246, 0]
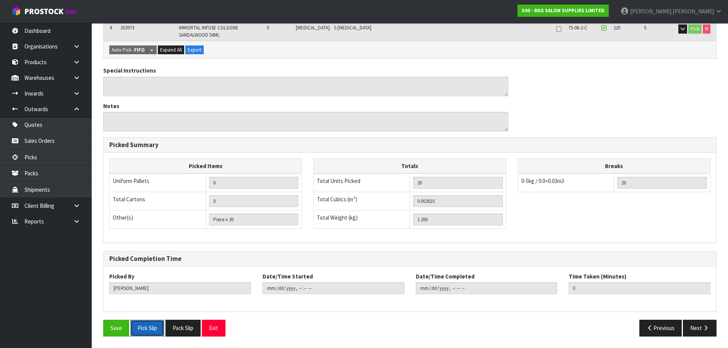
click at [145, 330] on button "Pick Slip" at bounding box center [147, 328] width 34 height 16
click at [698, 330] on button "Next" at bounding box center [700, 328] width 34 height 16
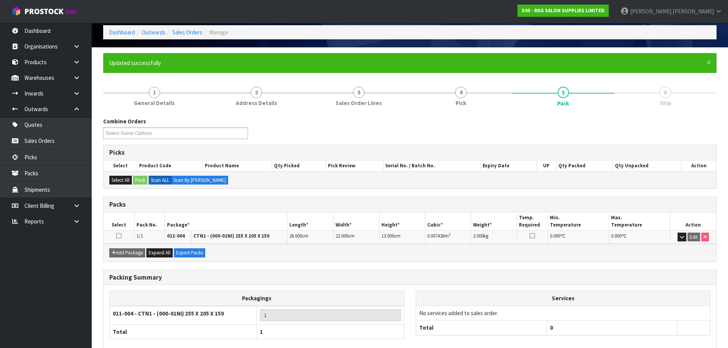
scroll to position [75, 0]
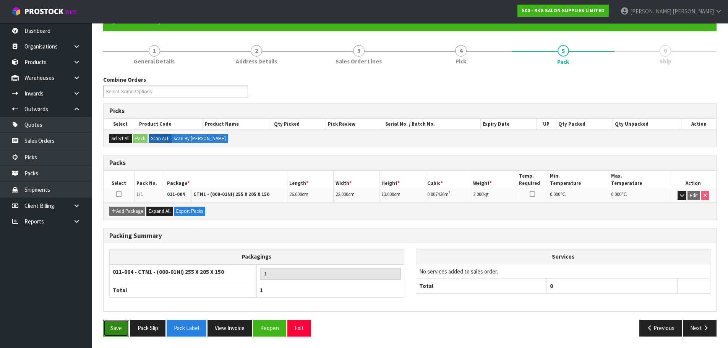
click at [117, 329] on button "Save" at bounding box center [116, 328] width 26 height 16
click at [705, 331] on icon "button" at bounding box center [705, 328] width 7 height 6
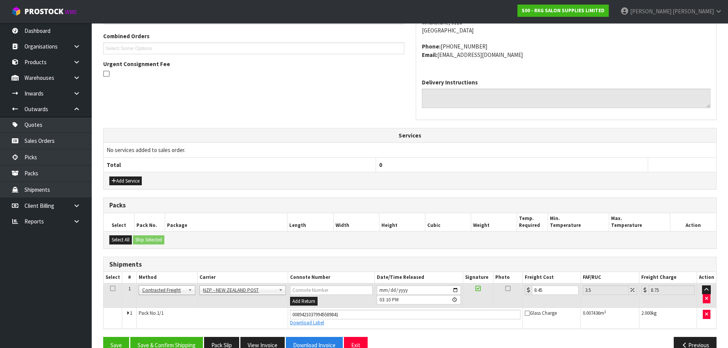
scroll to position [211, 0]
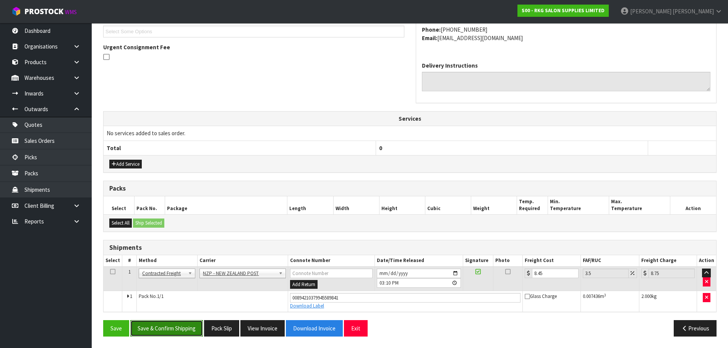
click at [168, 327] on button "Save & Confirm Shipping" at bounding box center [166, 328] width 73 height 16
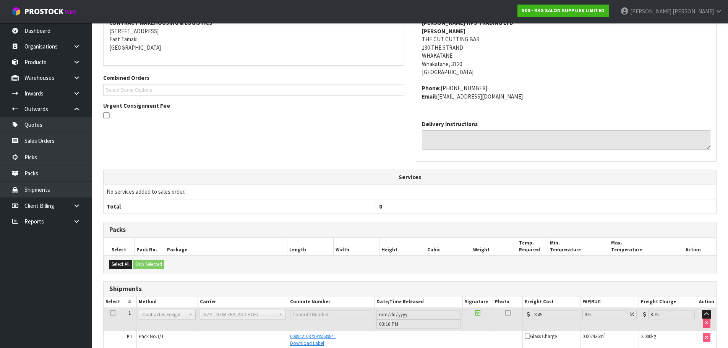
scroll to position [190, 0]
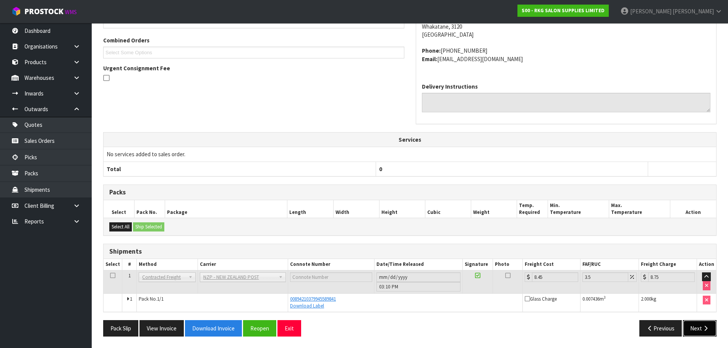
drag, startPoint x: 698, startPoint y: 327, endPoint x: 387, endPoint y: 252, distance: 319.6
click at [698, 327] on button "Next" at bounding box center [700, 328] width 34 height 16
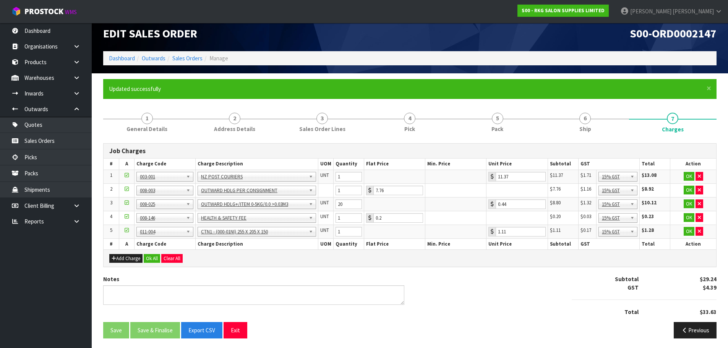
scroll to position [9, 0]
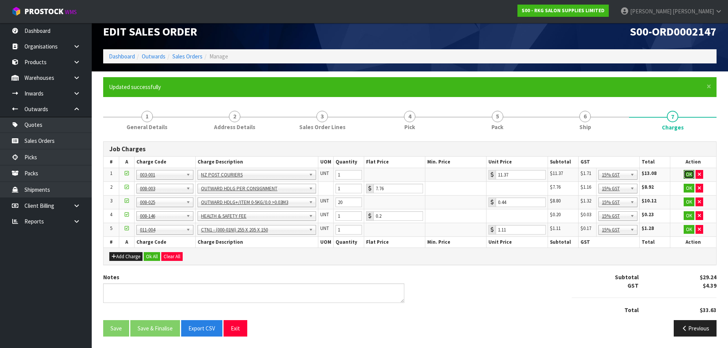
click at [686, 174] on button "OK" at bounding box center [688, 174] width 11 height 9
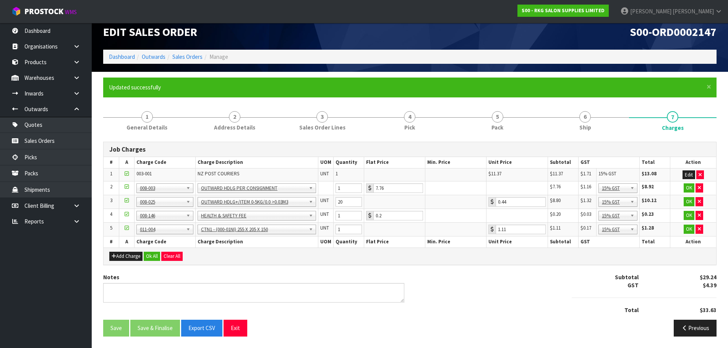
scroll to position [9, 0]
drag, startPoint x: 387, startPoint y: 188, endPoint x: 372, endPoint y: 190, distance: 14.7
click at [372, 190] on div "7.76" at bounding box center [394, 188] width 57 height 10
type input "3.50"
click at [687, 190] on button "OK" at bounding box center [688, 187] width 11 height 9
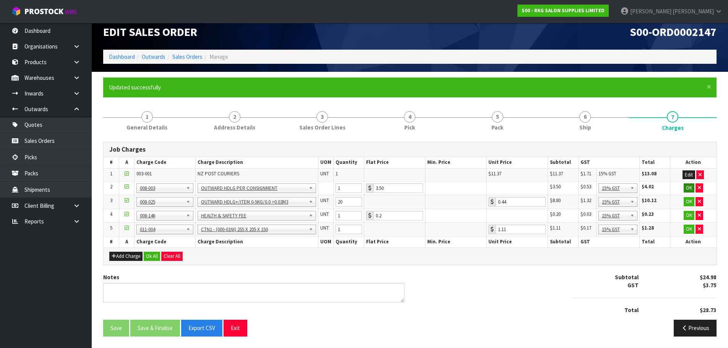
scroll to position [8, 0]
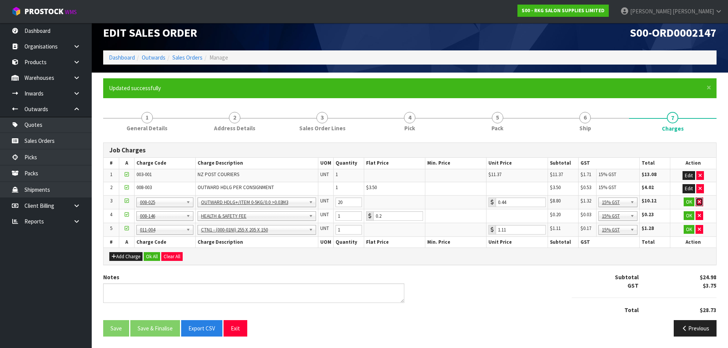
click at [701, 203] on button "button" at bounding box center [699, 201] width 8 height 9
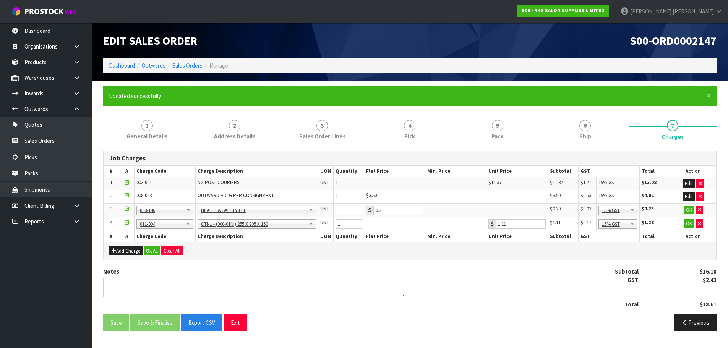
scroll to position [0, 0]
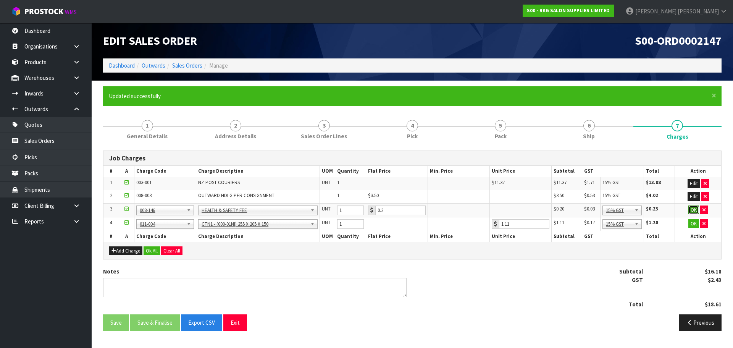
click at [691, 211] on button "OK" at bounding box center [694, 210] width 11 height 9
click at [693, 222] on button "OK" at bounding box center [694, 222] width 11 height 9
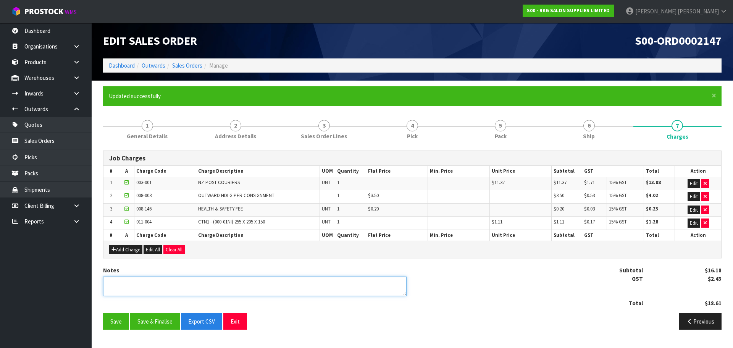
click at [247, 285] on textarea at bounding box center [255, 286] width 304 height 19
type textarea "PICKED BY MARIE"
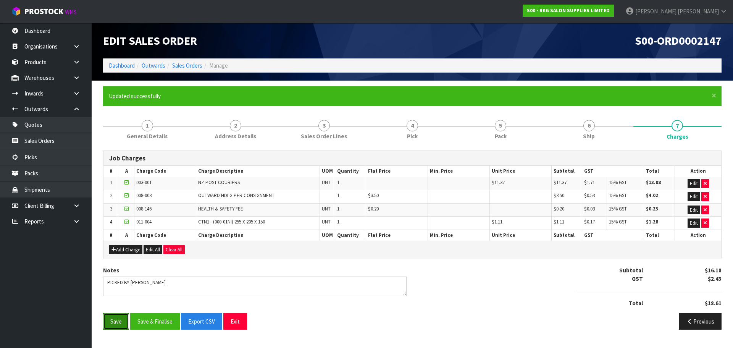
click at [121, 319] on button "Save" at bounding box center [116, 321] width 26 height 16
click at [239, 323] on button "Exit" at bounding box center [235, 321] width 24 height 16
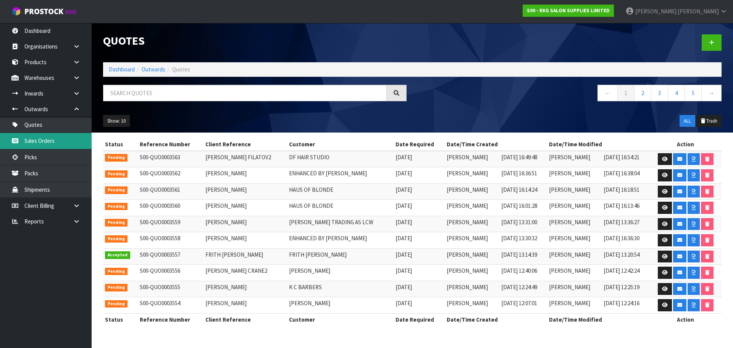
click at [48, 139] on link "Sales Orders" at bounding box center [46, 141] width 92 height 16
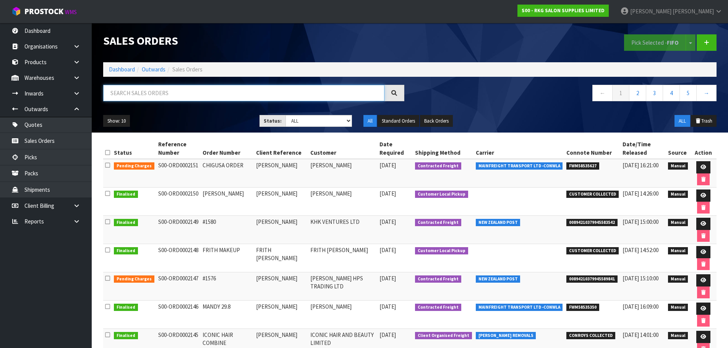
click at [152, 96] on input "text" at bounding box center [243, 93] width 281 height 16
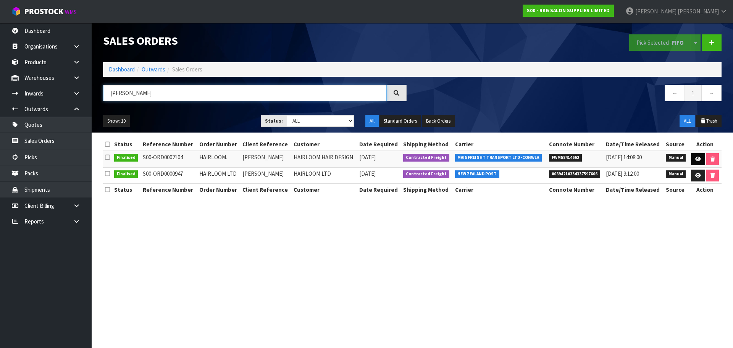
type input "[PERSON_NAME]"
click at [696, 157] on icon at bounding box center [699, 159] width 6 height 5
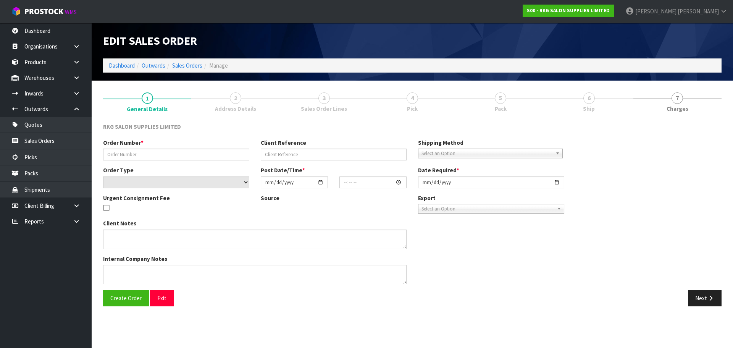
type input "HAIRLOOM."
type input "[PERSON_NAME]"
select select "number:0"
type input "[DATE]"
type input "00:00:00.000"
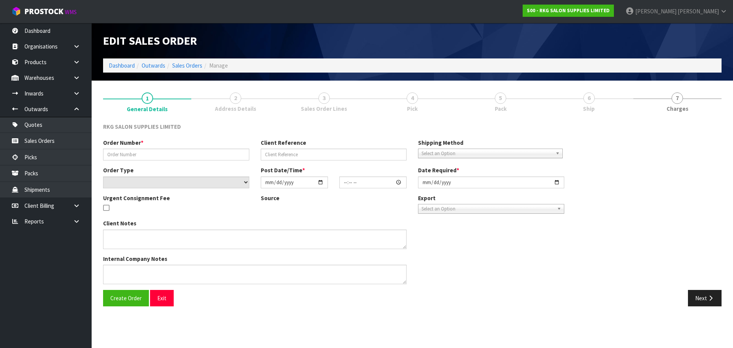
type input "[DATE]"
type textarea "PLEASE ALL IN 1 PALLET FOR DELIVERY [DATE][DATE]"
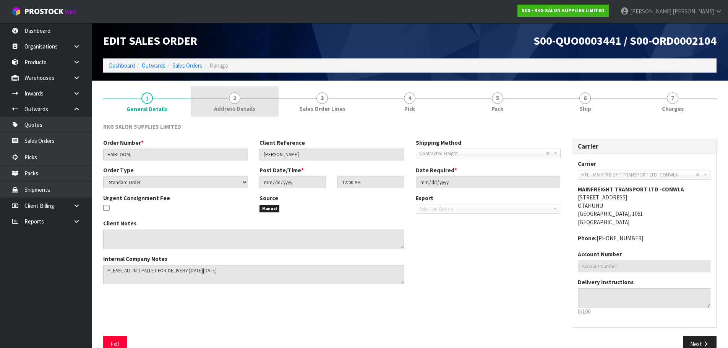
click at [235, 97] on span "2" at bounding box center [234, 97] width 11 height 11
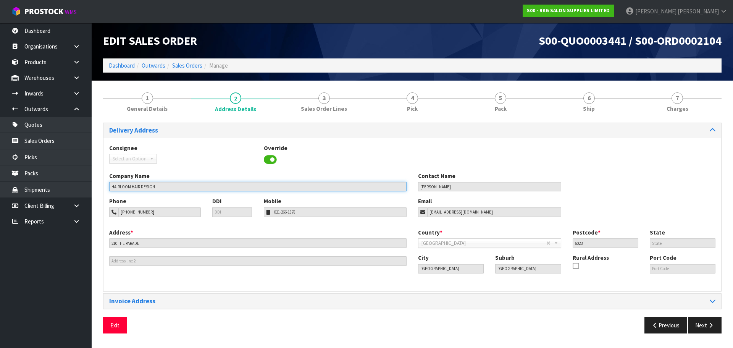
drag, startPoint x: 170, startPoint y: 185, endPoint x: 97, endPoint y: 191, distance: 73.6
click at [97, 191] on section "1 General Details 2 Address Details 3 Sales Order Lines 4 Pick 5 Pack 6 Ship 7 …" at bounding box center [413, 213] width 642 height 264
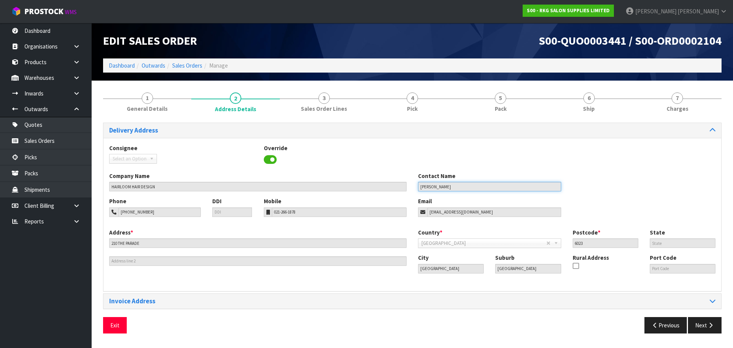
drag, startPoint x: 472, startPoint y: 186, endPoint x: 382, endPoint y: 182, distance: 89.8
click at [382, 182] on div "Company Name HAIRLOOM HAIR DESIGN Contact Name LOUISA HENDERSON" at bounding box center [413, 184] width 618 height 25
drag, startPoint x: 156, startPoint y: 213, endPoint x: 126, endPoint y: 213, distance: 29.8
click at [126, 213] on input "04-383-9382" at bounding box center [159, 212] width 83 height 10
drag, startPoint x: 324, startPoint y: 214, endPoint x: 262, endPoint y: 210, distance: 62.4
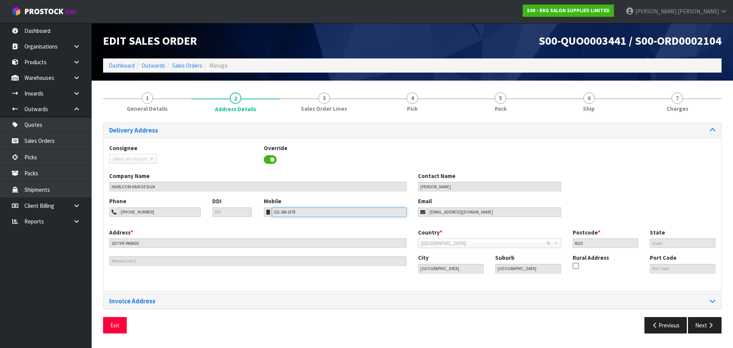
click at [262, 210] on div "Mobile 021-266-1878" at bounding box center [335, 206] width 155 height 19
drag, startPoint x: 138, startPoint y: 211, endPoint x: 108, endPoint y: 211, distance: 30.2
click at [108, 211] on div "Phone 04-383-9382" at bounding box center [155, 206] width 103 height 19
drag, startPoint x: 480, startPoint y: 209, endPoint x: 413, endPoint y: 218, distance: 68.0
click at [413, 218] on div "Phone 04-383-9382 DDI Mobile 021-266-1878 Email hairloomib@gmail.com" at bounding box center [413, 212] width 618 height 31
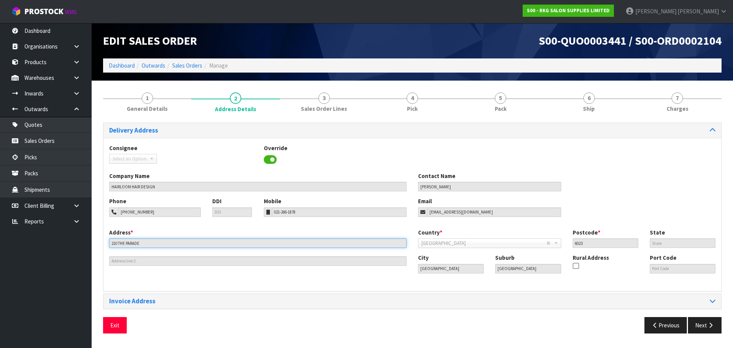
drag, startPoint x: 152, startPoint y: 240, endPoint x: 97, endPoint y: 245, distance: 55.3
click at [97, 245] on section "1 General Details 2 Address Details 3 Sales Order Lines 4 Pick 5 Pack 6 Ship 7 …" at bounding box center [413, 213] width 642 height 264
click at [114, 328] on button "Exit" at bounding box center [115, 325] width 24 height 16
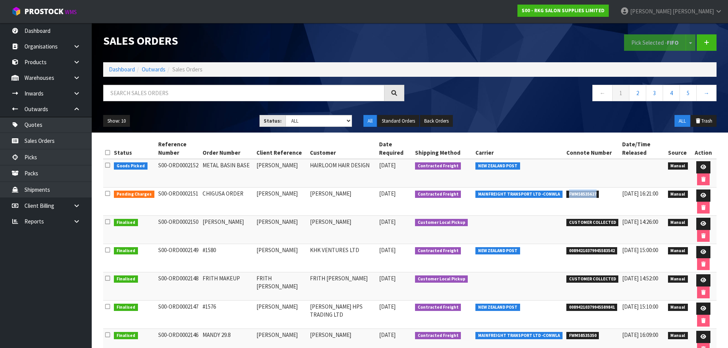
drag, startPoint x: 563, startPoint y: 195, endPoint x: 601, endPoint y: 193, distance: 38.2
click at [601, 193] on li "FWM58535627" at bounding box center [592, 193] width 52 height 8
copy span "FWM58535627"
click at [705, 195] on link at bounding box center [703, 195] width 14 height 12
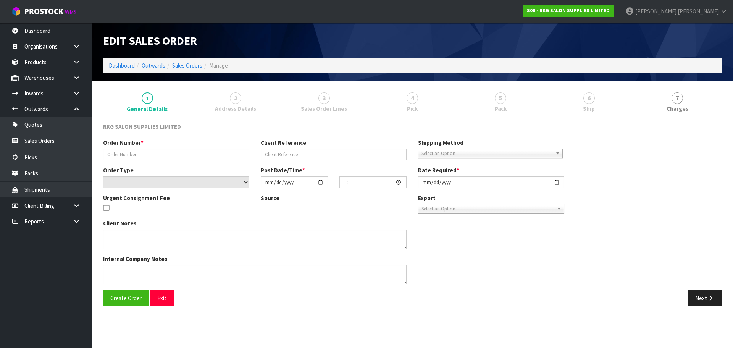
type input "CHIGUSA ORDER"
type input "[PERSON_NAME]"
select select "number:0"
type input "2025-09-03"
type input "00:00:00.000"
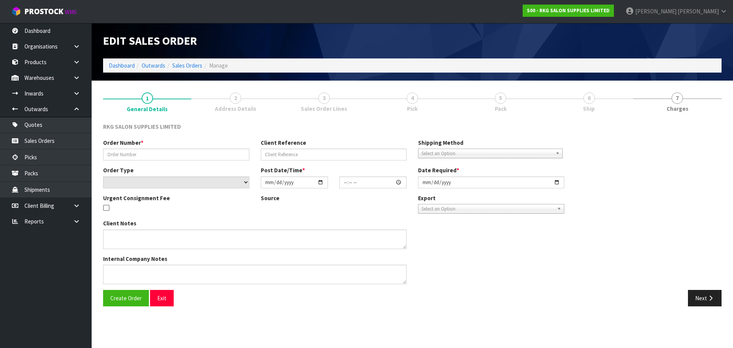
type input "2025-09-03"
type textarea "CAN SEND LOOSE - CHEAPEST CARRIER"
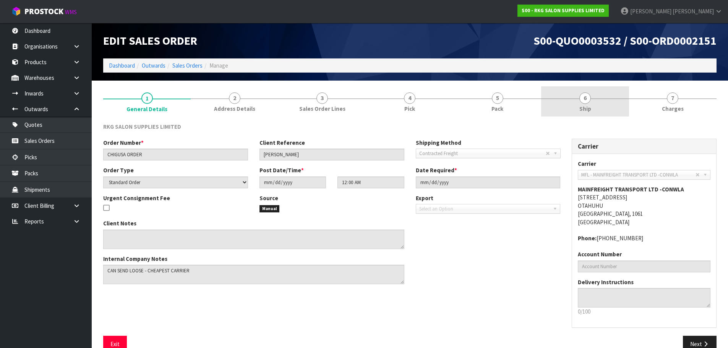
drag, startPoint x: 584, startPoint y: 100, endPoint x: 566, endPoint y: 126, distance: 32.1
click at [584, 100] on span "6" at bounding box center [584, 97] width 11 height 11
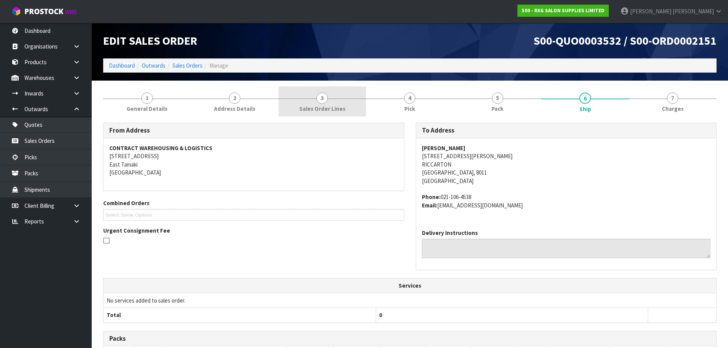
click at [321, 100] on span "3" at bounding box center [321, 97] width 11 height 11
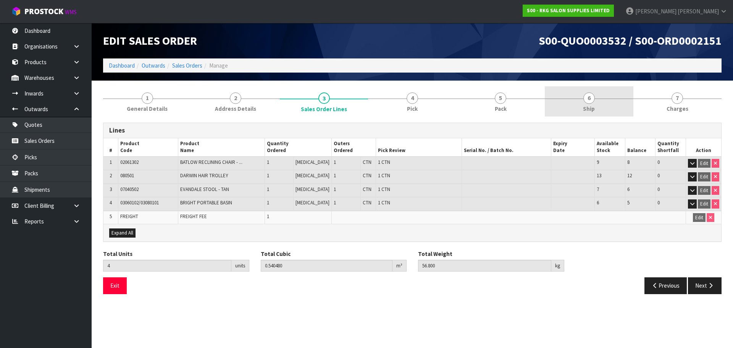
click at [590, 104] on span "6" at bounding box center [589, 97] width 11 height 11
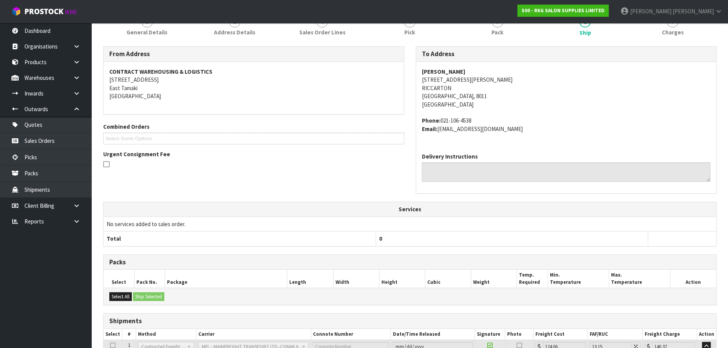
scroll to position [181, 0]
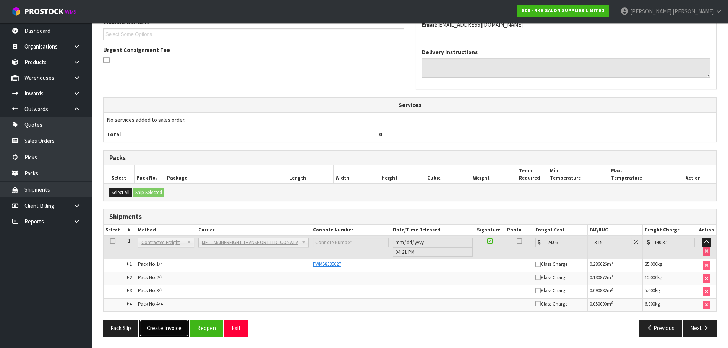
click at [173, 329] on button "Create Invoice" at bounding box center [163, 328] width 49 height 16
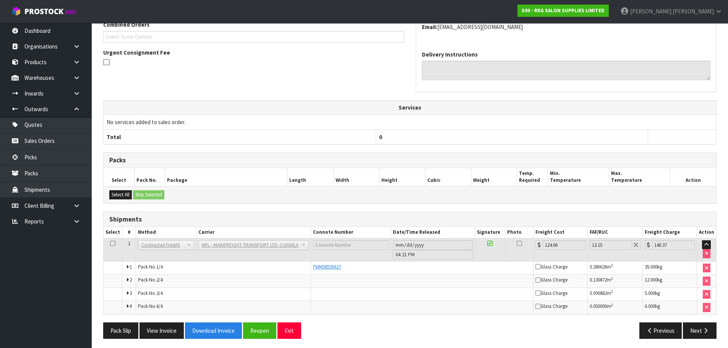
scroll to position [208, 0]
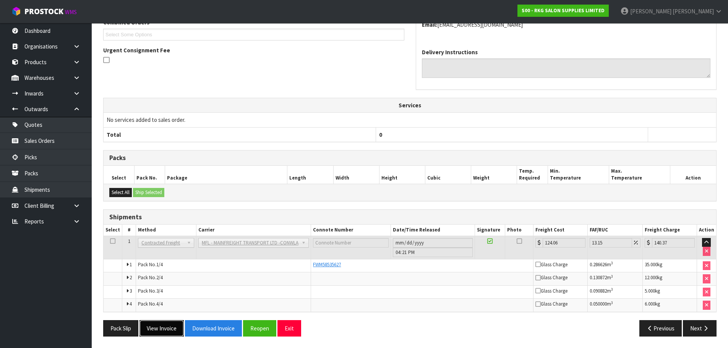
click at [170, 327] on button "View Invoice" at bounding box center [161, 328] width 44 height 16
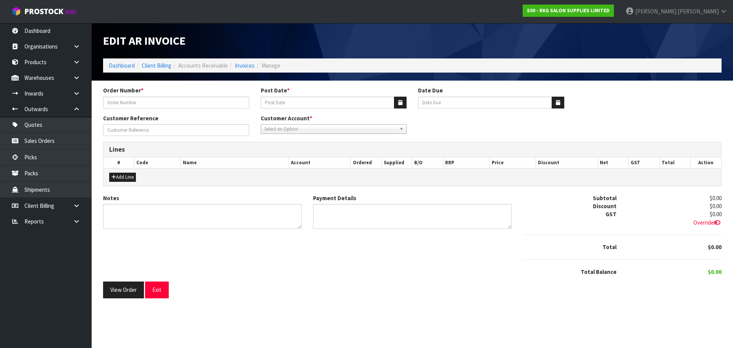
type input "CHIGUSA ORDER"
type input "04/09/2025"
type input "20/10/2025"
type input "CHIGUSA KUSAKA"
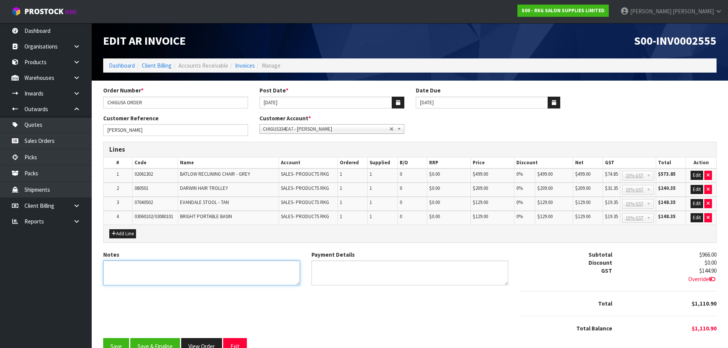
click at [138, 267] on textarea "Notes" at bounding box center [201, 273] width 197 height 25
type textarea "THANK YOU FOR YOUR ORDER."
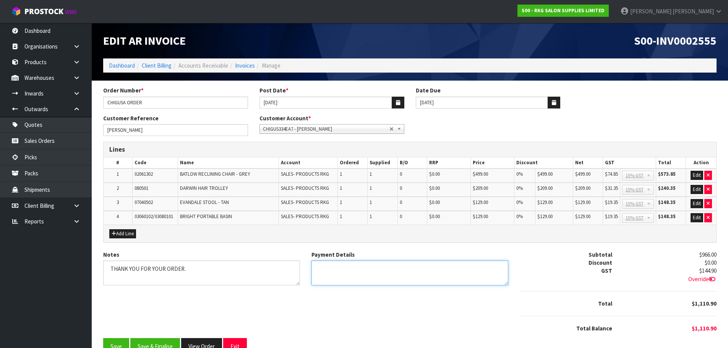
click at [346, 276] on textarea "Payment Details" at bounding box center [409, 273] width 197 height 25
type textarea "D"
type textarea "CREDIT CARD 1.9.25"
click at [125, 237] on button "Add Line" at bounding box center [122, 233] width 27 height 9
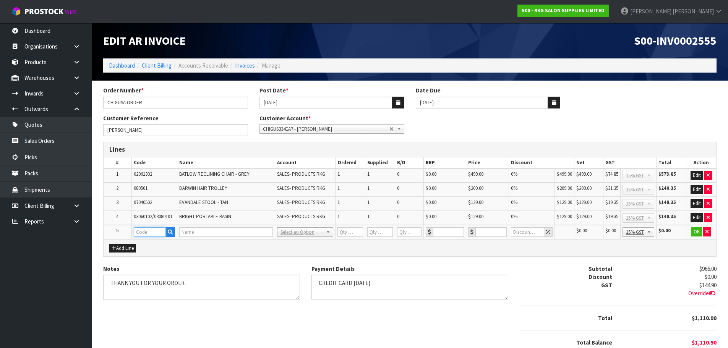
click at [147, 232] on input "text" at bounding box center [150, 232] width 32 height 10
type input "FRE"
click at [151, 243] on link "FRE IGHT" at bounding box center [164, 245] width 60 height 10
type input "FREIGHT"
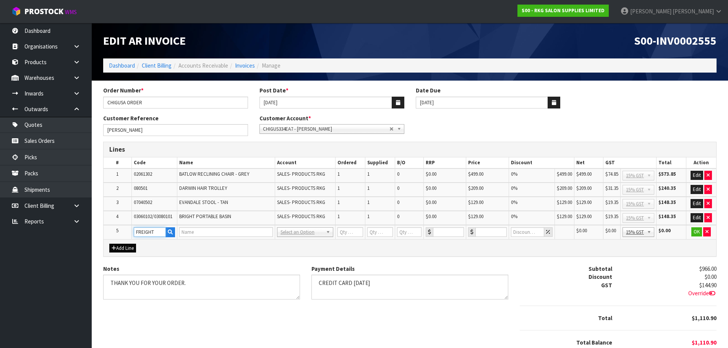
type input "1"
type input "0"
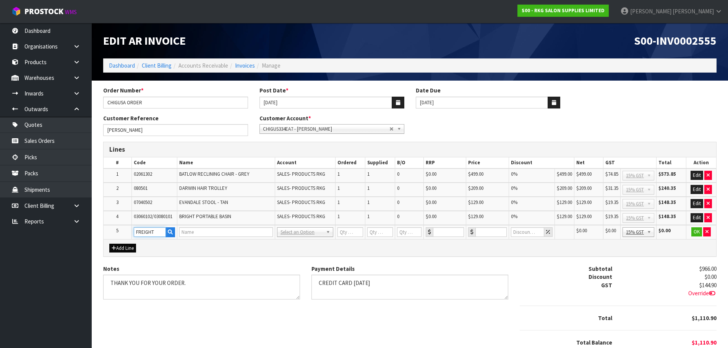
type input "0"
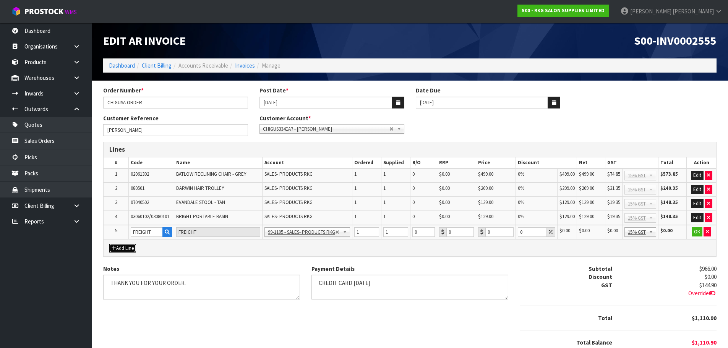
click at [125, 249] on button "Add Line" at bounding box center [122, 248] width 27 height 9
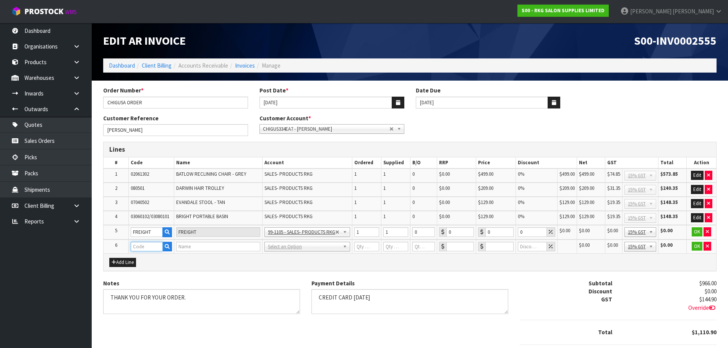
click at [143, 245] on input "text" at bounding box center [147, 247] width 32 height 10
drag, startPoint x: 143, startPoint y: 245, endPoint x: 129, endPoint y: 246, distance: 14.6
click at [129, 246] on td "CCS" at bounding box center [151, 247] width 45 height 14
type input "CCS"
click at [167, 248] on icon "button" at bounding box center [167, 246] width 5 height 5
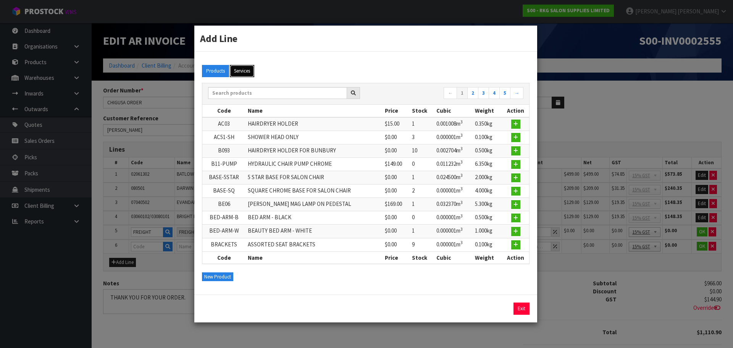
click at [247, 71] on button "Services" at bounding box center [242, 71] width 24 height 12
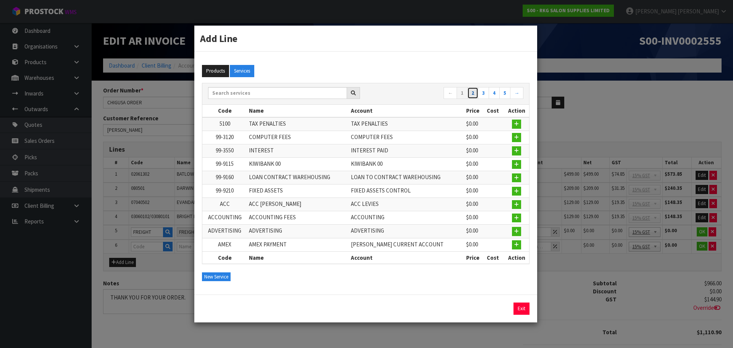
click at [476, 93] on link "2" at bounding box center [473, 93] width 11 height 12
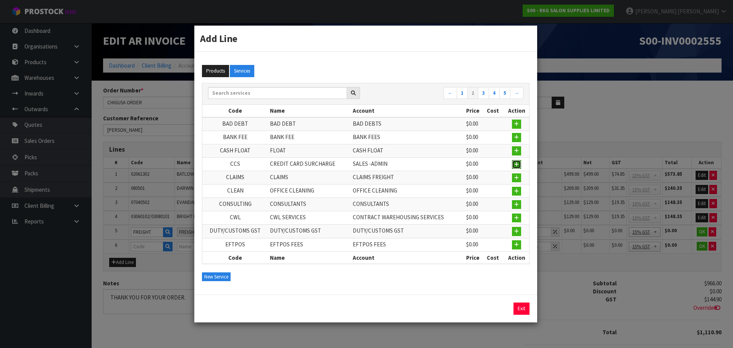
click at [516, 165] on icon "button" at bounding box center [517, 164] width 5 height 5
type input "CCS"
type input "CREDIT CARD SURCHARGE"
type input "1"
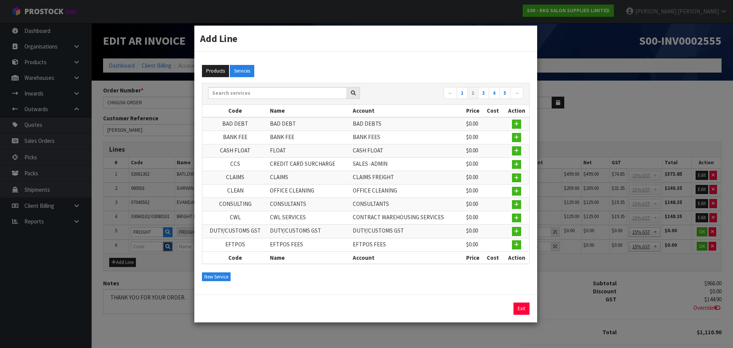
type input "0"
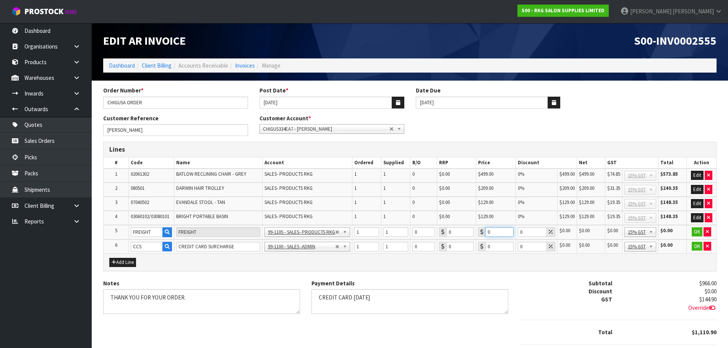
drag, startPoint x: 494, startPoint y: 233, endPoint x: 486, endPoint y: 233, distance: 8.0
click at [486, 233] on input "0" at bounding box center [499, 232] width 28 height 10
type input "233.8"
click at [696, 233] on button "OK" at bounding box center [696, 231] width 11 height 9
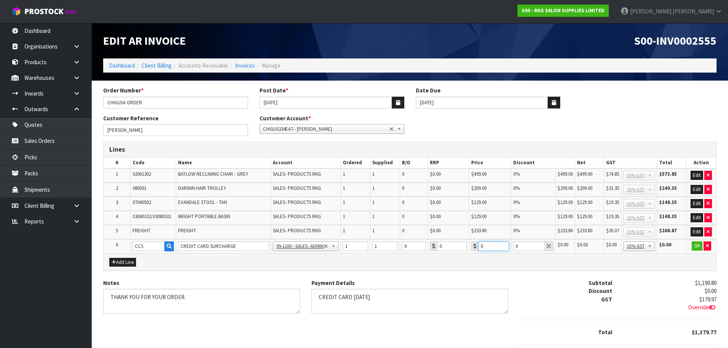
drag, startPoint x: 486, startPoint y: 246, endPoint x: 474, endPoint y: 246, distance: 11.8
click at [474, 246] on div "0" at bounding box center [490, 246] width 38 height 10
type input "28.78"
click at [696, 246] on button "OK" at bounding box center [696, 245] width 11 height 9
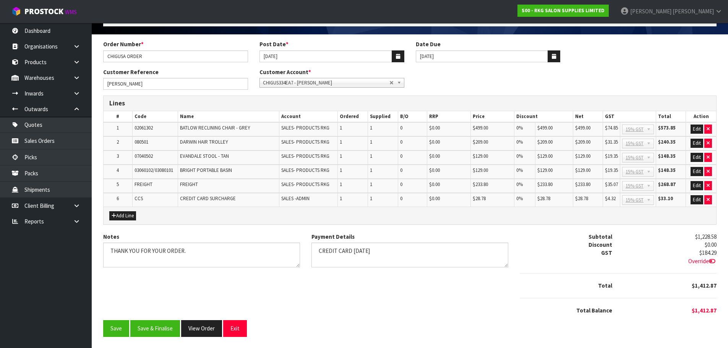
scroll to position [47, 0]
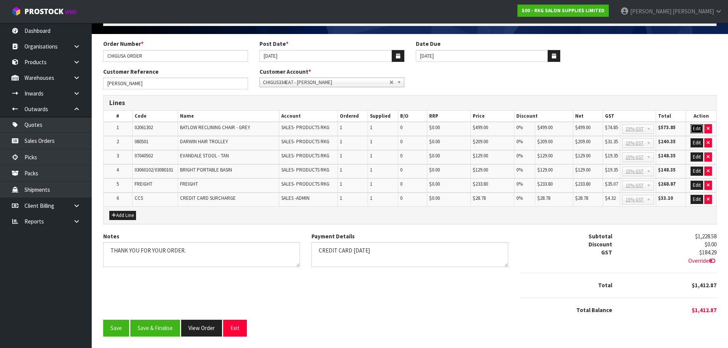
click at [697, 126] on button "Edit" at bounding box center [696, 128] width 13 height 9
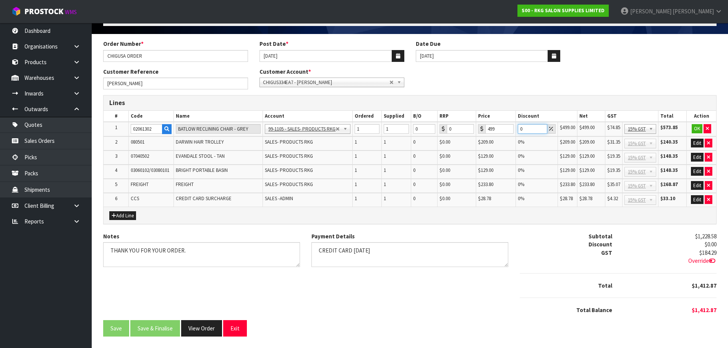
drag, startPoint x: 527, startPoint y: 128, endPoint x: 516, endPoint y: 129, distance: 10.3
click at [516, 129] on td "0" at bounding box center [537, 129] width 42 height 15
type input "5"
click at [694, 128] on button "OK" at bounding box center [696, 128] width 11 height 9
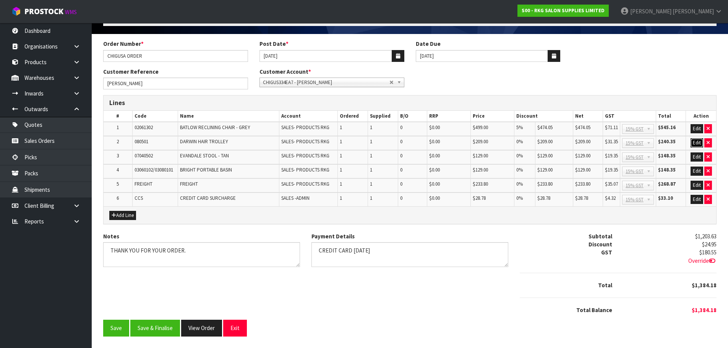
click at [696, 144] on button "Edit" at bounding box center [696, 142] width 13 height 9
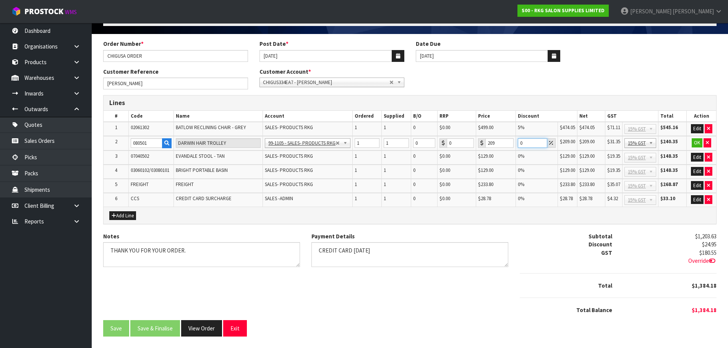
drag, startPoint x: 535, startPoint y: 144, endPoint x: 519, endPoint y: 146, distance: 15.7
click at [519, 146] on input "0" at bounding box center [532, 143] width 29 height 10
type input "5"
click at [696, 142] on button "OK" at bounding box center [696, 142] width 11 height 9
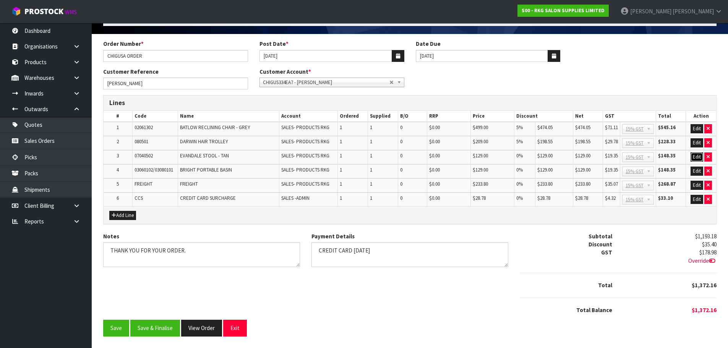
click at [696, 156] on button "Edit" at bounding box center [696, 156] width 13 height 9
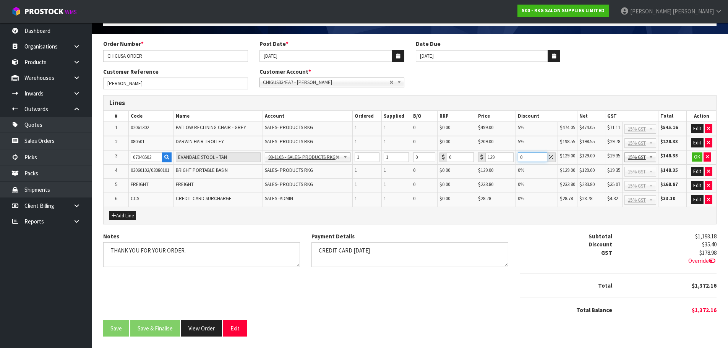
drag, startPoint x: 527, startPoint y: 157, endPoint x: 517, endPoint y: 157, distance: 10.3
click at [517, 157] on td "0" at bounding box center [537, 157] width 42 height 15
type input "5"
click at [693, 160] on button "OK" at bounding box center [696, 156] width 11 height 9
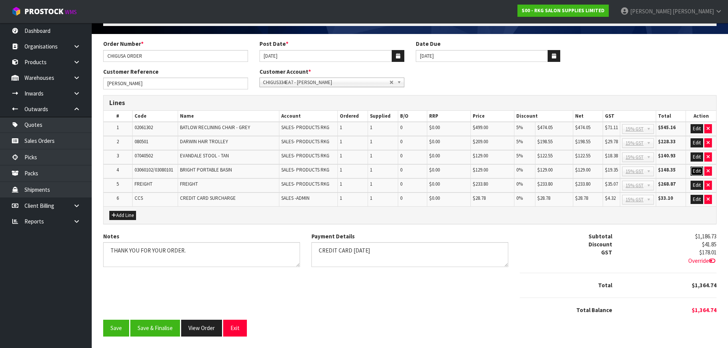
click at [696, 172] on button "Edit" at bounding box center [696, 171] width 13 height 9
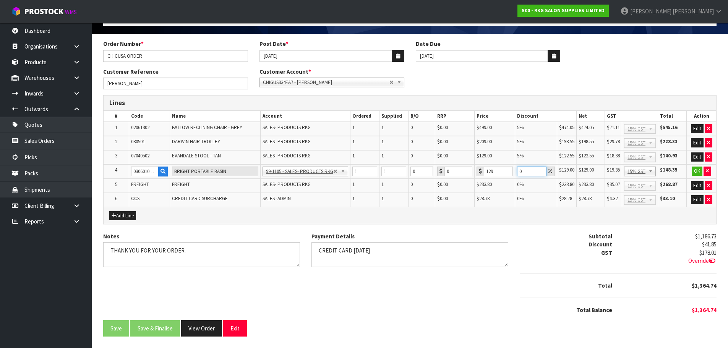
drag, startPoint x: 526, startPoint y: 173, endPoint x: 513, endPoint y: 174, distance: 13.1
click at [513, 174] on tr "4 03060102/03080101 BRIGHT PORTABLE BASIN 99-1100 - SALES -ADMIN 99-1105 - SALE…" at bounding box center [410, 171] width 612 height 15
type input "5"
click at [699, 169] on button "OK" at bounding box center [696, 171] width 11 height 9
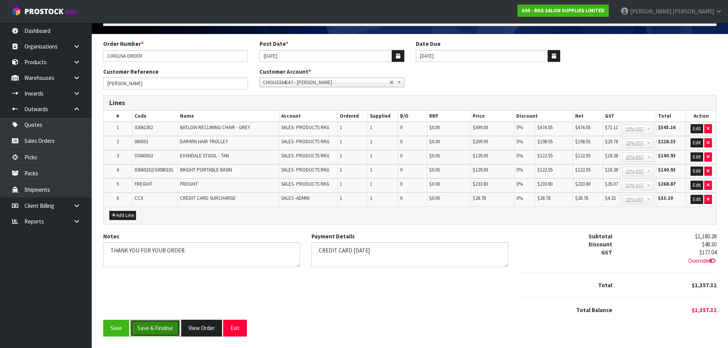
click at [154, 328] on button "Save & Finalise" at bounding box center [155, 328] width 50 height 16
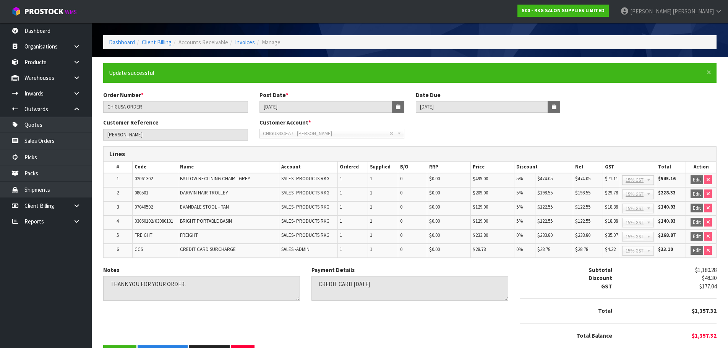
scroll to position [49, 0]
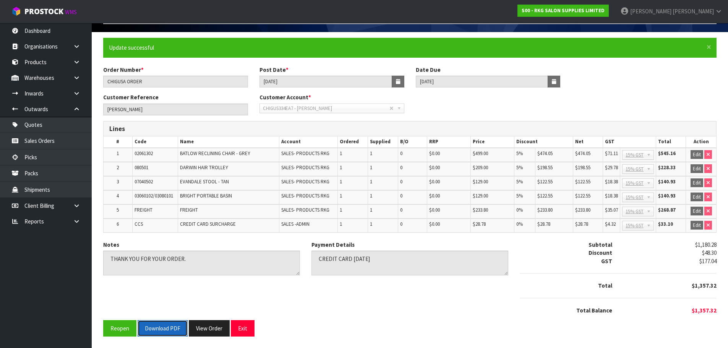
click at [159, 329] on button "Download PDF" at bounding box center [163, 328] width 50 height 16
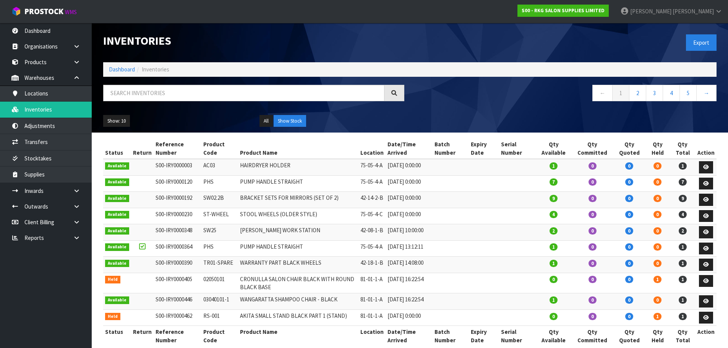
click at [170, 95] on input "text" at bounding box center [243, 93] width 281 height 16
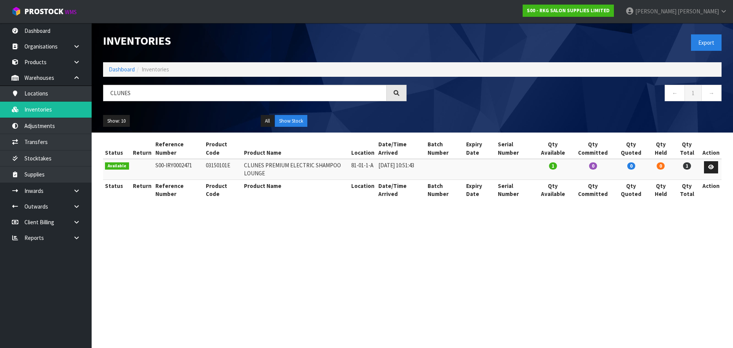
type input "CLUNES"
drag, startPoint x: 203, startPoint y: 165, endPoint x: 231, endPoint y: 167, distance: 27.5
click at [231, 167] on td "03150101E" at bounding box center [223, 169] width 38 height 21
copy td "03150101E"
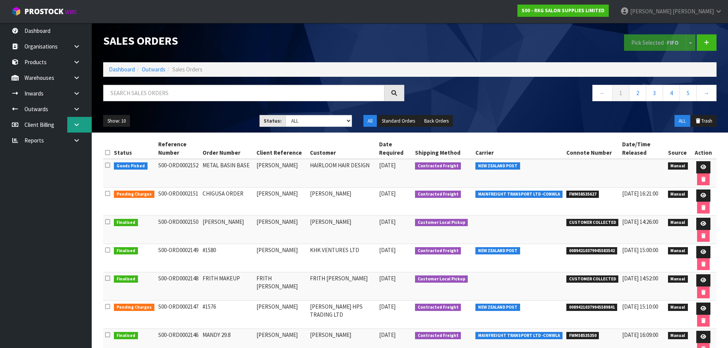
click at [73, 126] on icon at bounding box center [76, 125] width 7 height 6
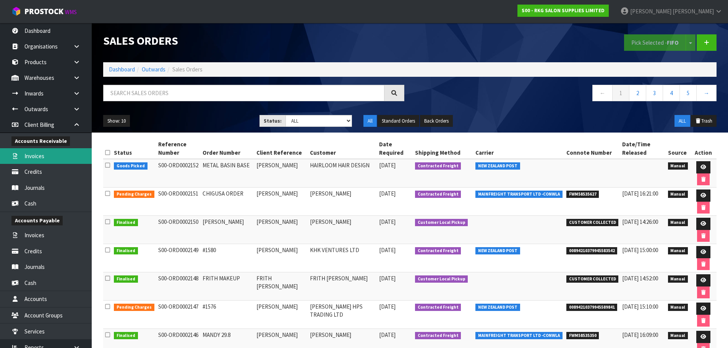
click at [36, 155] on link "Invoices" at bounding box center [46, 156] width 92 height 16
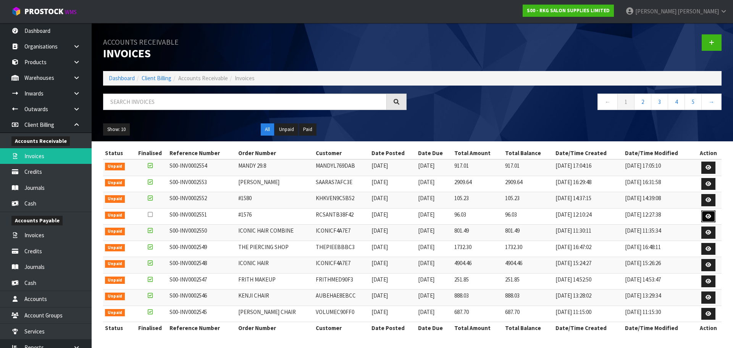
click at [708, 217] on icon at bounding box center [709, 216] width 6 height 5
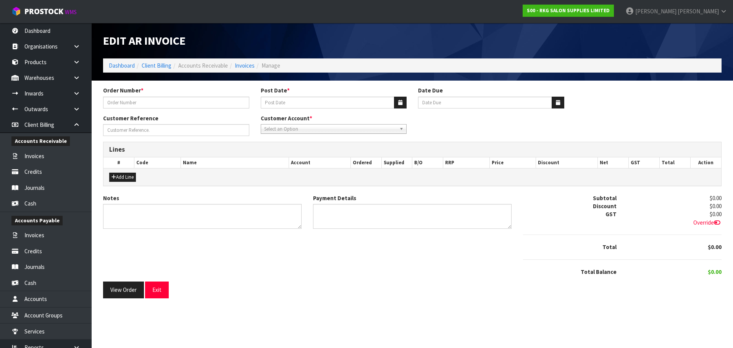
type input "#1576"
type input "[DATE]"
type input "[PERSON_NAME]"
type textarea "THANK YOU FOR YOUR ORDER."
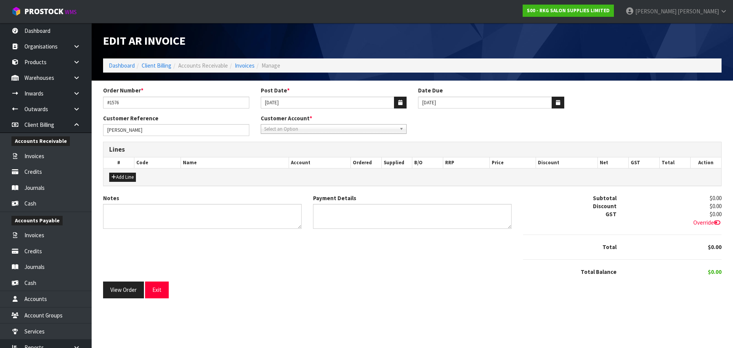
type textarea "PAYPAL 1.9.25"
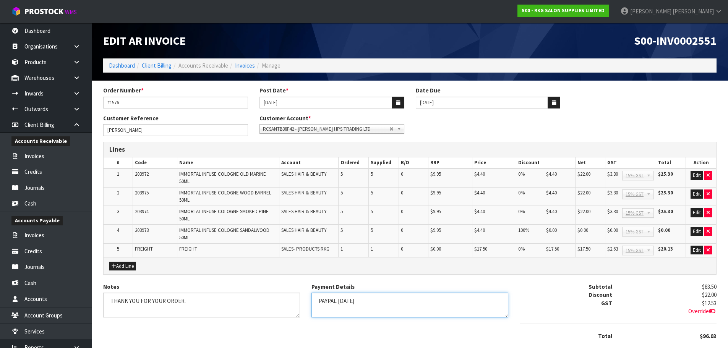
click at [366, 303] on textarea "Payment Details" at bounding box center [409, 305] width 197 height 25
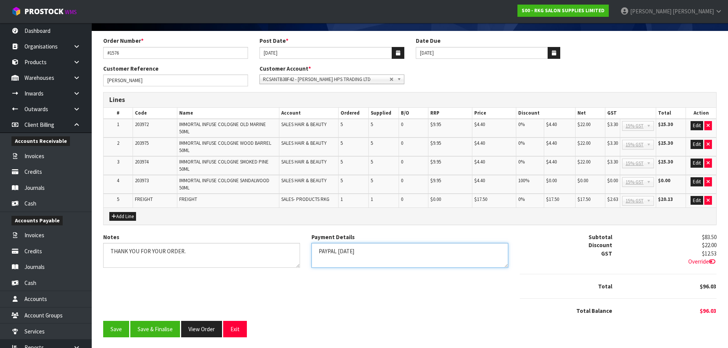
scroll to position [50, 0]
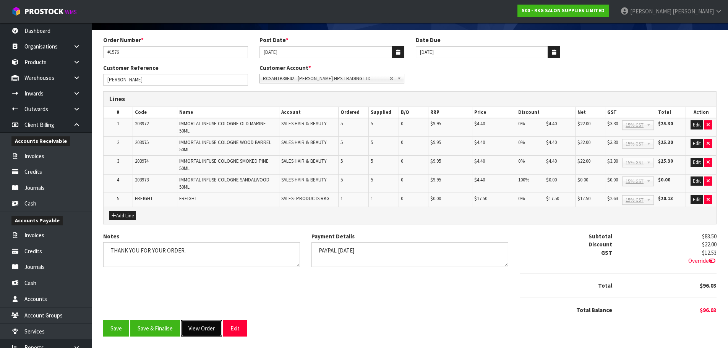
drag, startPoint x: 201, startPoint y: 329, endPoint x: 229, endPoint y: 299, distance: 40.8
click at [201, 329] on button "View Order" at bounding box center [201, 328] width 41 height 16
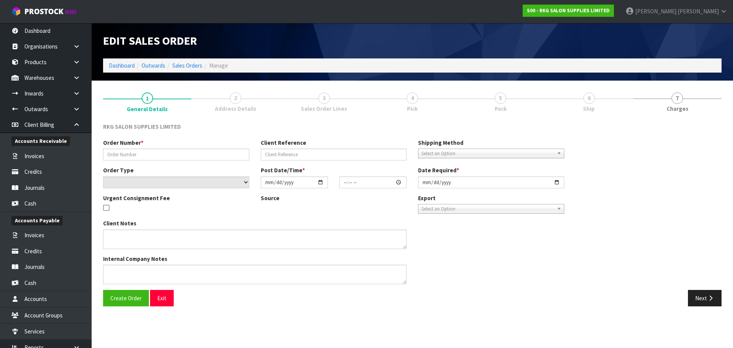
type input "#1576"
type input "[PERSON_NAME]"
select select "number:0"
type input "2025-09-01"
type input "17:07:00.000"
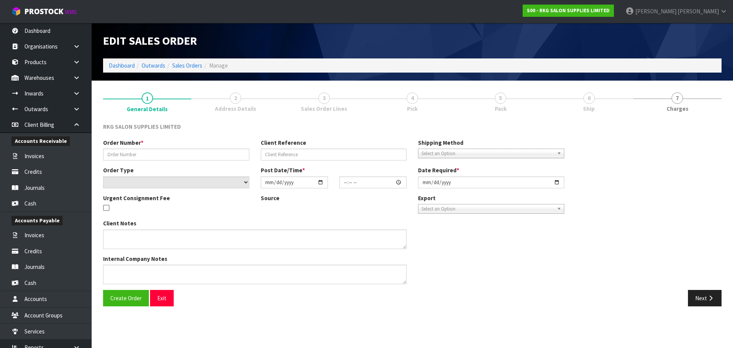
type input "2025-09-01"
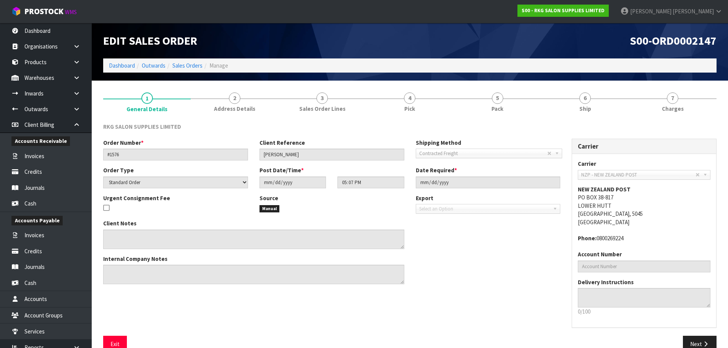
scroll to position [16, 0]
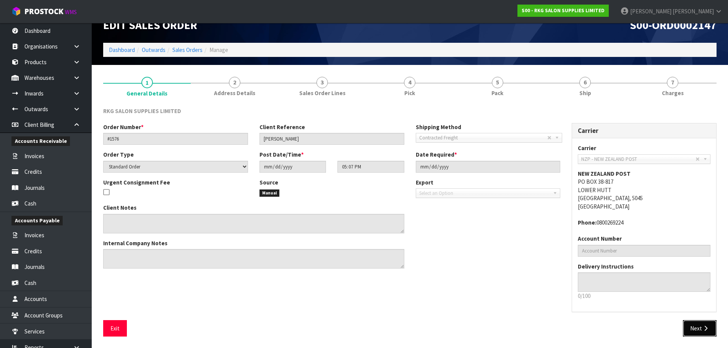
click at [698, 330] on button "Next" at bounding box center [700, 328] width 34 height 16
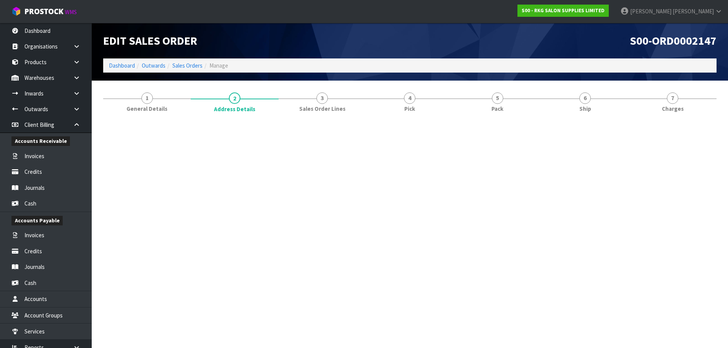
scroll to position [0, 0]
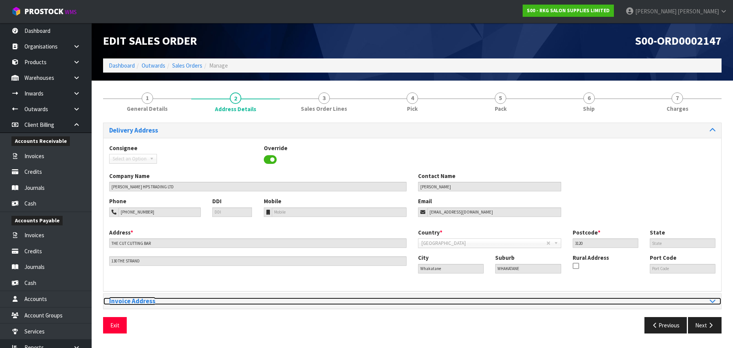
drag, startPoint x: 714, startPoint y: 299, endPoint x: 695, endPoint y: 298, distance: 18.8
click at [714, 299] on icon at bounding box center [713, 301] width 6 height 6
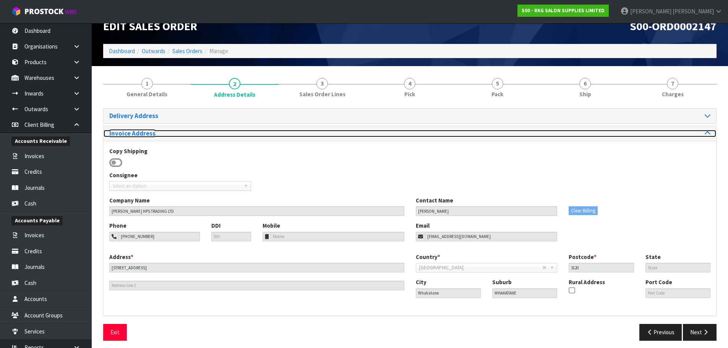
scroll to position [19, 0]
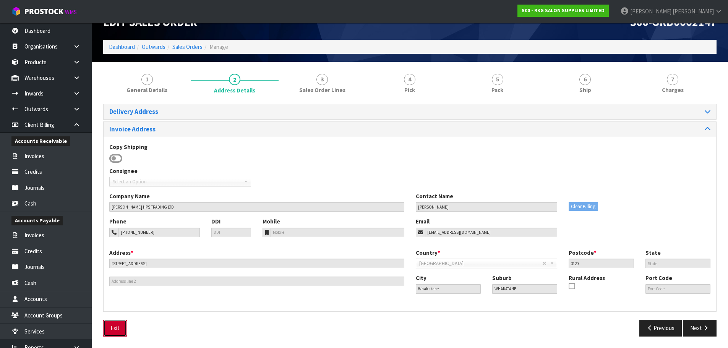
click at [111, 326] on button "Exit" at bounding box center [115, 328] width 24 height 16
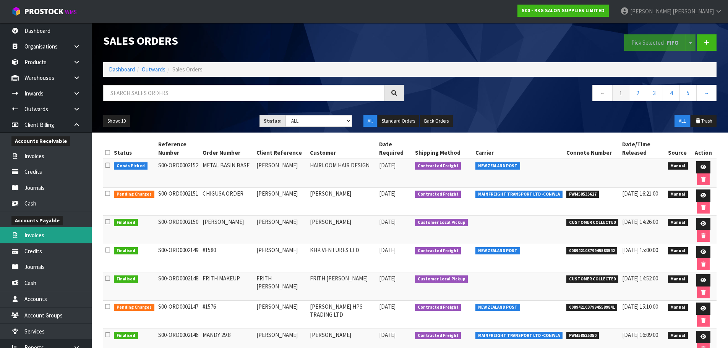
click at [39, 238] on link "Invoices" at bounding box center [46, 235] width 92 height 16
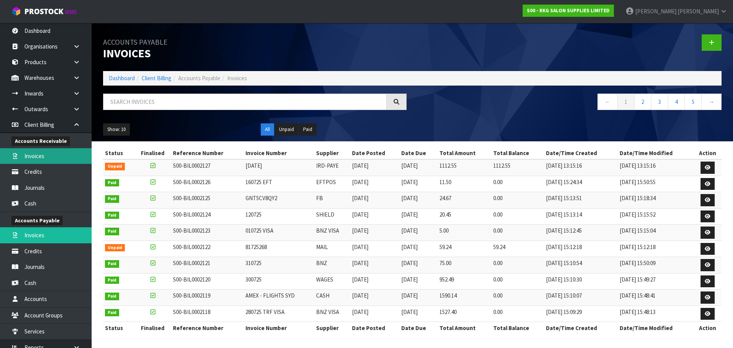
click at [45, 155] on link "Invoices" at bounding box center [46, 156] width 92 height 16
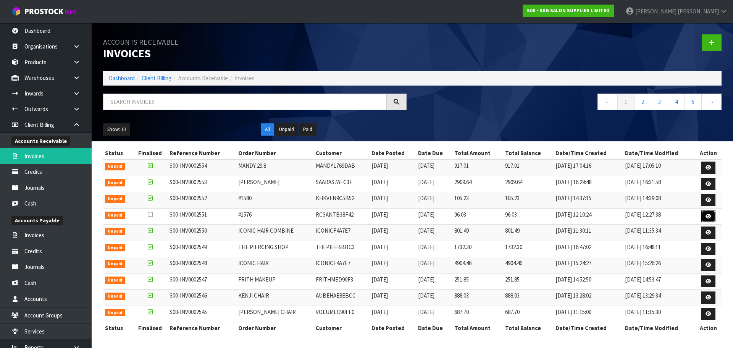
click at [710, 217] on icon at bounding box center [709, 216] width 6 height 5
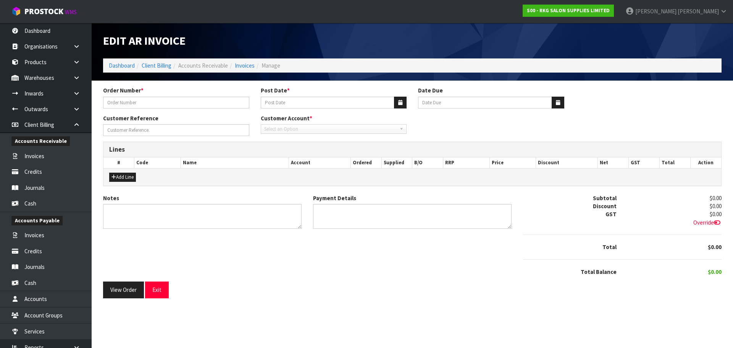
type input "#1576"
type input "[DATE]"
type input "[PERSON_NAME]"
type textarea "THANK YOU FOR YOUR ORDER."
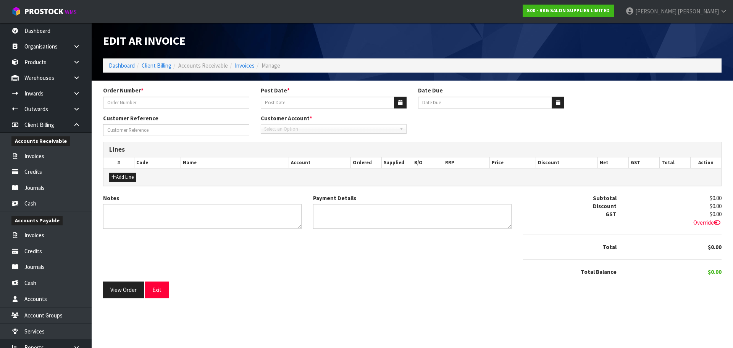
type textarea "PAYPAL 1.9.25"
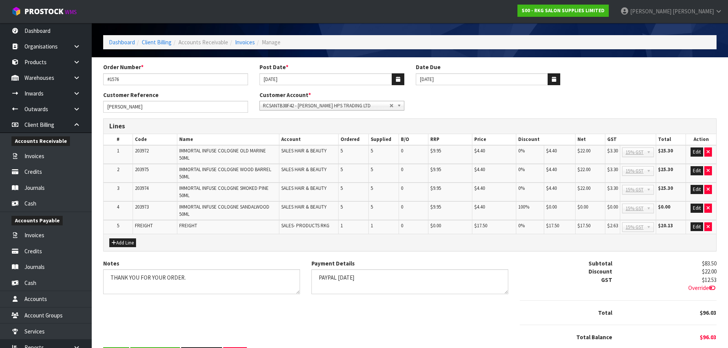
scroll to position [50, 0]
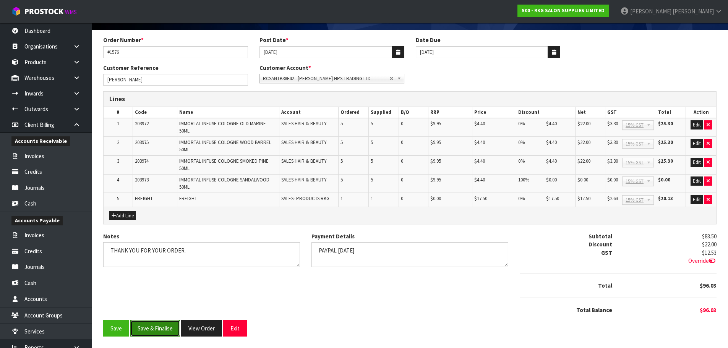
click at [157, 329] on button "Save & Finalise" at bounding box center [155, 328] width 50 height 16
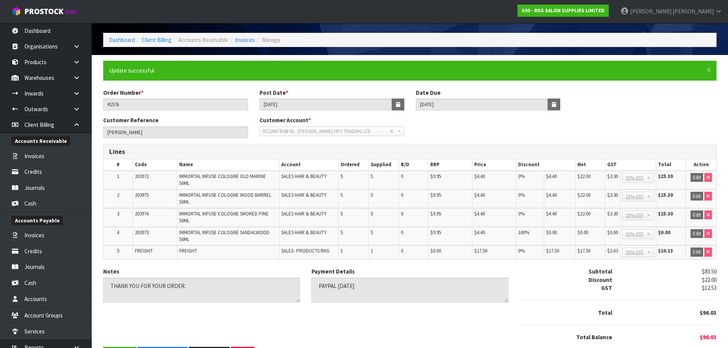
scroll to position [53, 0]
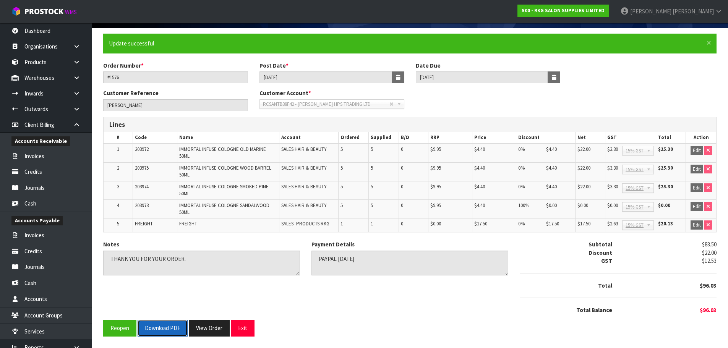
click at [163, 327] on button "Download PDF" at bounding box center [163, 328] width 50 height 16
click at [244, 330] on button "Exit" at bounding box center [243, 328] width 24 height 16
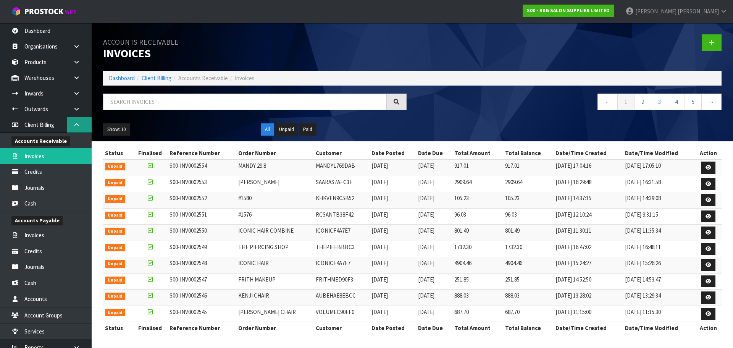
click at [74, 125] on icon at bounding box center [76, 125] width 7 height 6
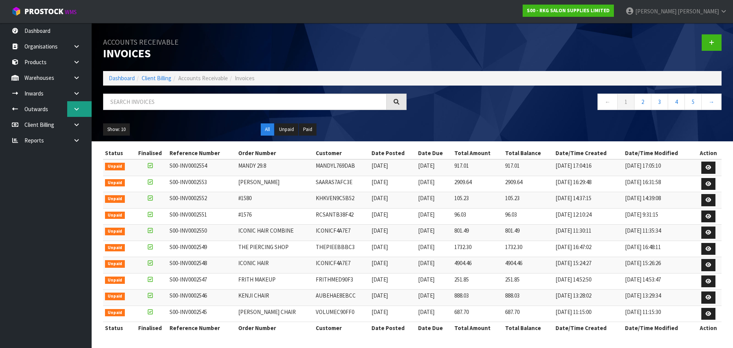
click at [75, 107] on icon at bounding box center [76, 109] width 7 height 6
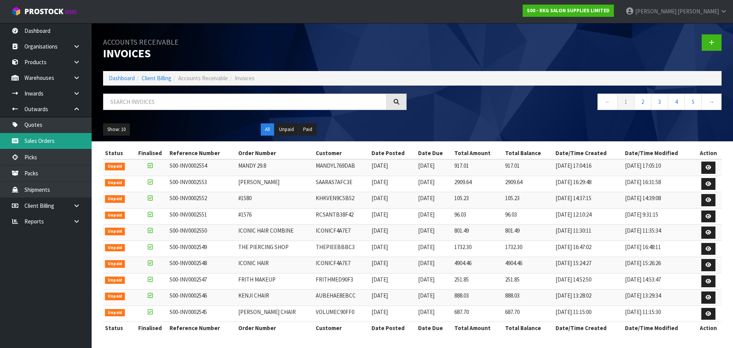
click at [38, 144] on link "Sales Orders" at bounding box center [46, 141] width 92 height 16
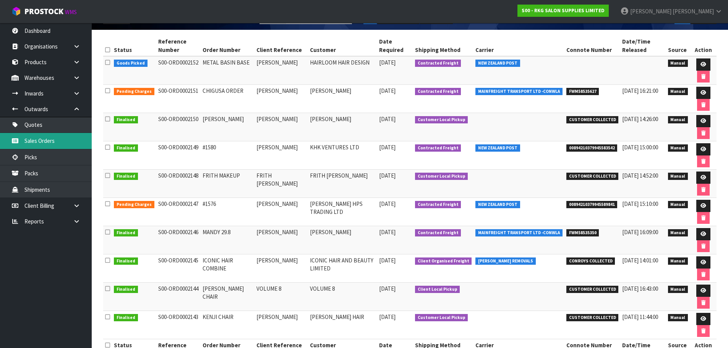
scroll to position [115, 0]
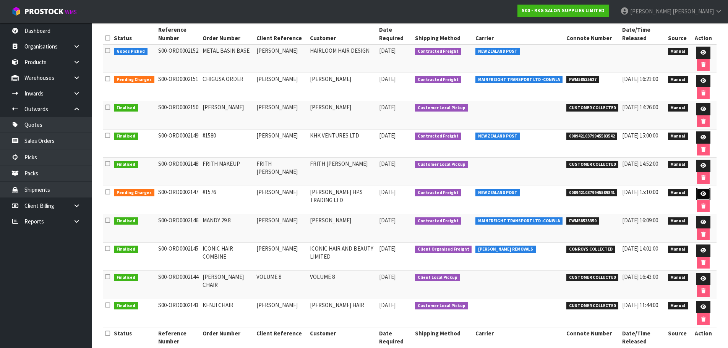
click at [703, 194] on icon at bounding box center [703, 193] width 6 height 5
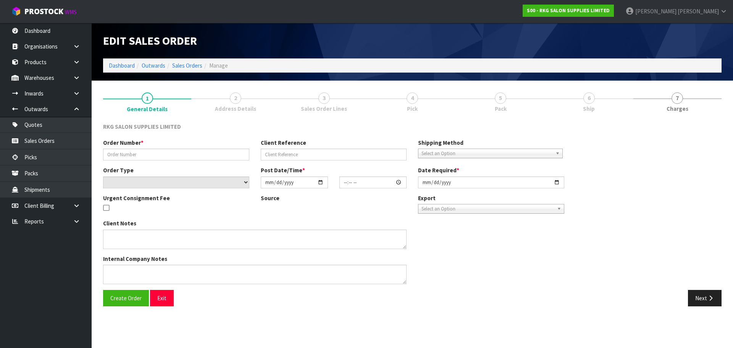
type input "#1576"
type input "[PERSON_NAME]"
select select "number:0"
type input "2025-09-01"
type input "17:07:00.000"
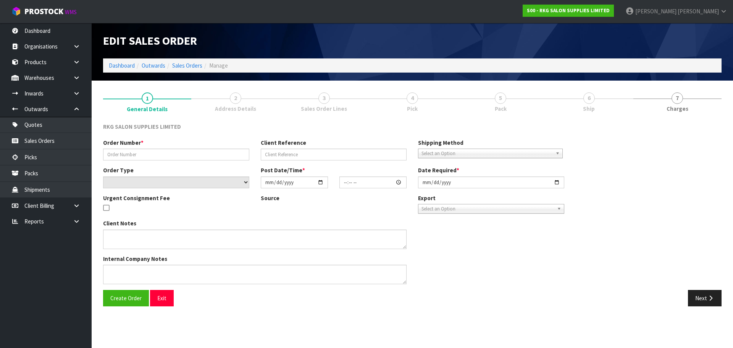
type input "2025-09-01"
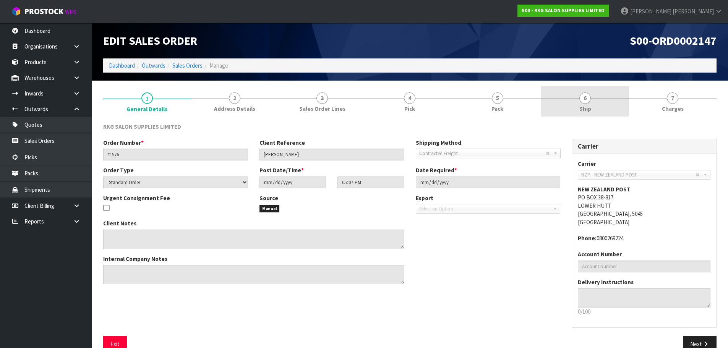
click at [583, 96] on span "6" at bounding box center [584, 97] width 11 height 11
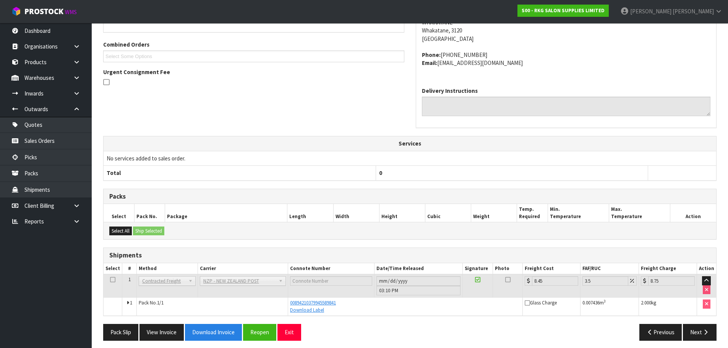
scroll to position [163, 0]
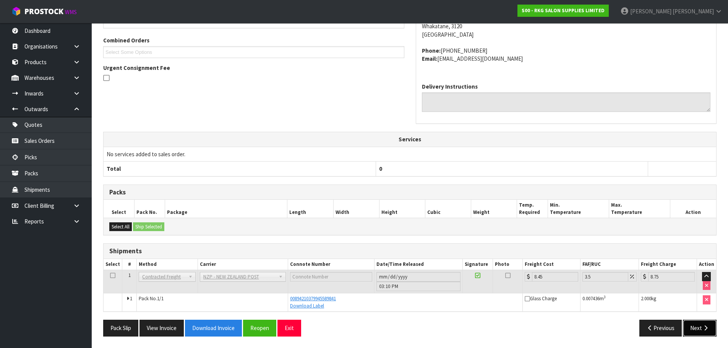
click at [702, 328] on icon "button" at bounding box center [705, 328] width 7 height 6
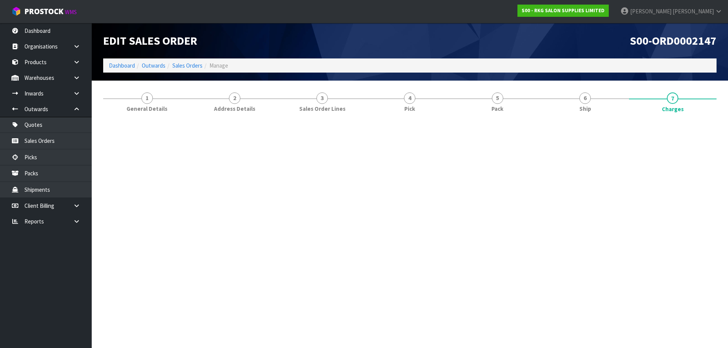
scroll to position [0, 0]
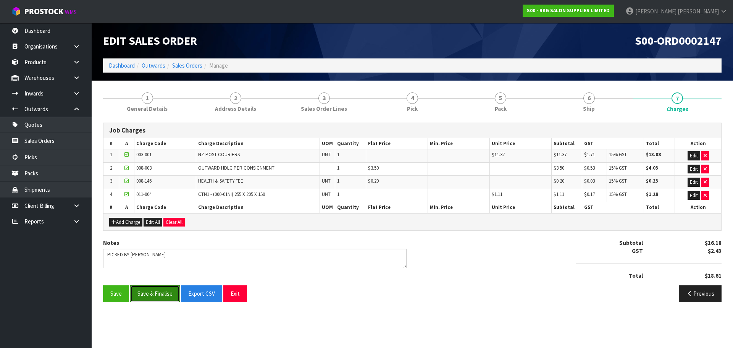
click at [161, 297] on button "Save & Finalise" at bounding box center [155, 293] width 50 height 16
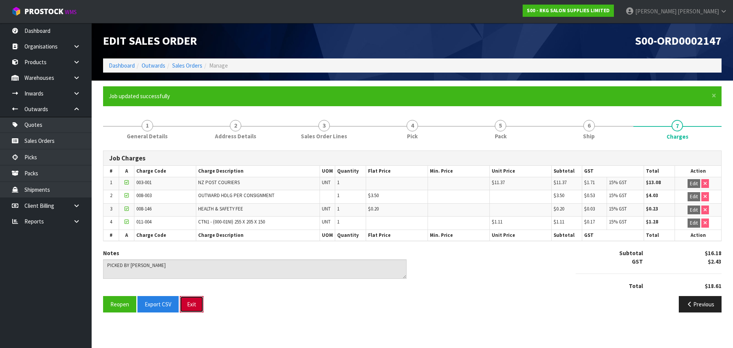
click at [191, 303] on button "Exit" at bounding box center [192, 304] width 24 height 16
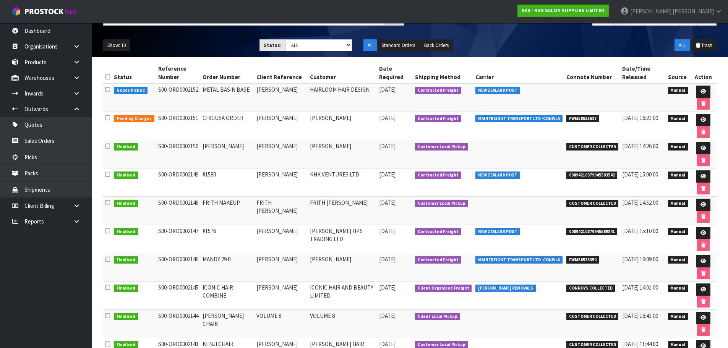
scroll to position [76, 0]
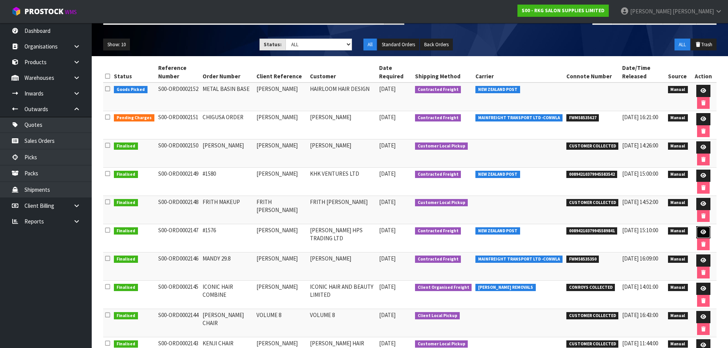
click at [700, 233] on icon at bounding box center [703, 232] width 6 height 5
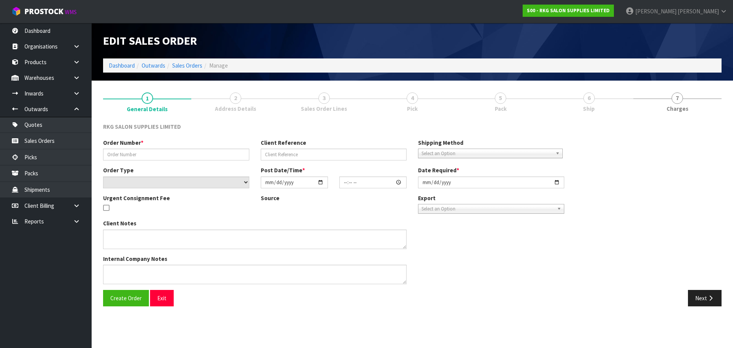
type input "#1576"
type input "[PERSON_NAME]"
select select "number:0"
type input "2025-09-01"
type input "17:07:00.000"
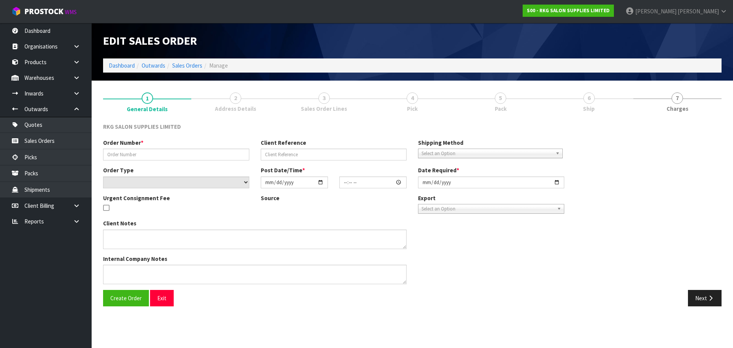
type input "2025-09-01"
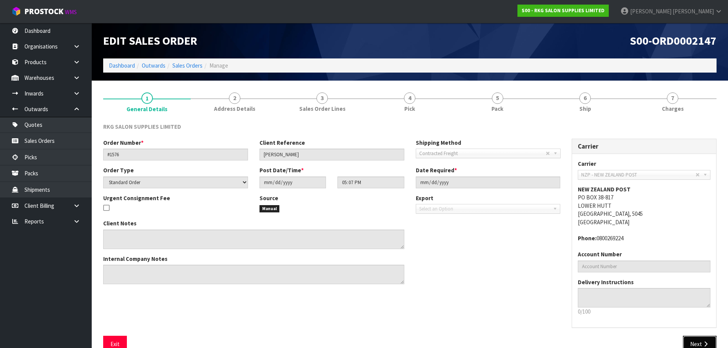
click at [692, 341] on button "Next" at bounding box center [700, 344] width 34 height 16
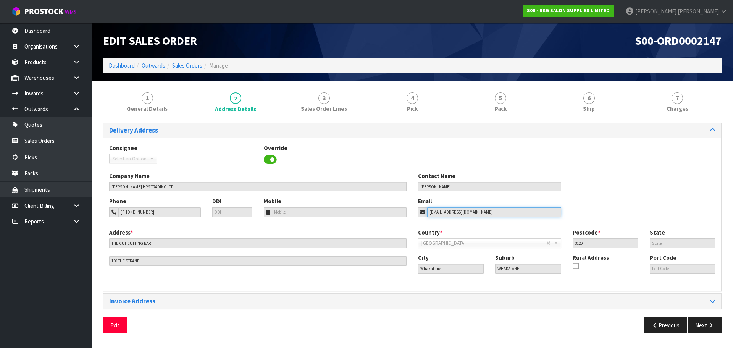
drag, startPoint x: 494, startPoint y: 212, endPoint x: 394, endPoint y: 200, distance: 100.0
click at [394, 200] on div "Phone 021-023-67518 DDI Mobile Email cherry.santos72@yahoo.co.nz" at bounding box center [413, 212] width 618 height 31
click at [117, 326] on button "Exit" at bounding box center [115, 325] width 24 height 16
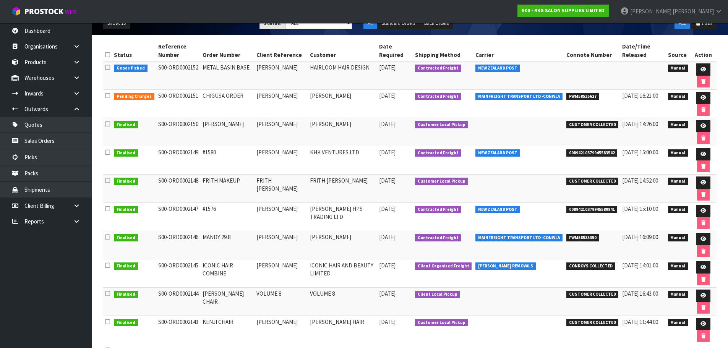
scroll to position [115, 0]
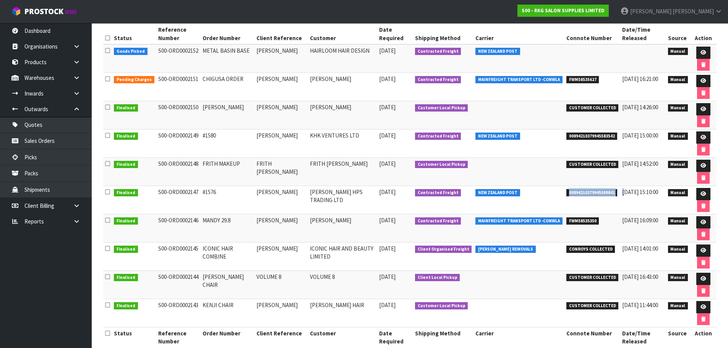
drag, startPoint x: 562, startPoint y: 192, endPoint x: 619, endPoint y: 192, distance: 56.9
click at [619, 192] on tr "Finalised S00-ORD0002147 #1576 CHERRY SANTOS RC SANTOS HPS TRADING LTD 01/09/20…" at bounding box center [409, 200] width 613 height 28
click at [591, 195] on span "00894210379945589841" at bounding box center [591, 193] width 51 height 8
drag, startPoint x: 560, startPoint y: 192, endPoint x: 609, endPoint y: 191, distance: 48.9
click at [609, 191] on td "00894210379945589841" at bounding box center [592, 200] width 56 height 28
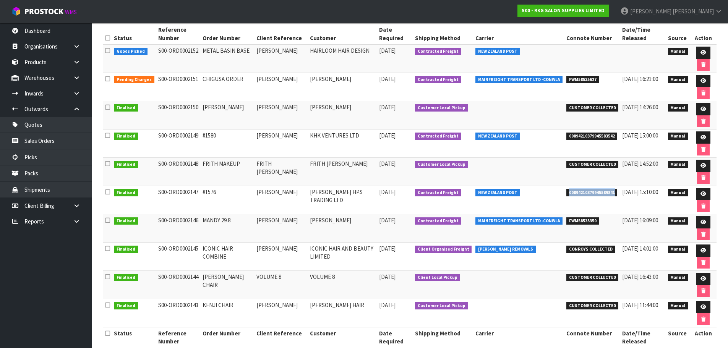
copy span "00894210379945589841"
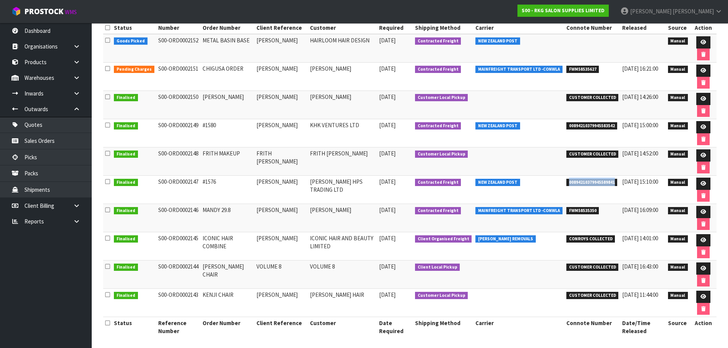
scroll to position [128, 0]
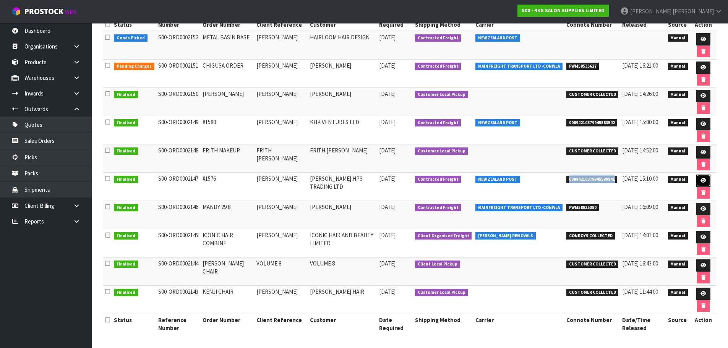
click at [700, 180] on icon at bounding box center [703, 180] width 6 height 5
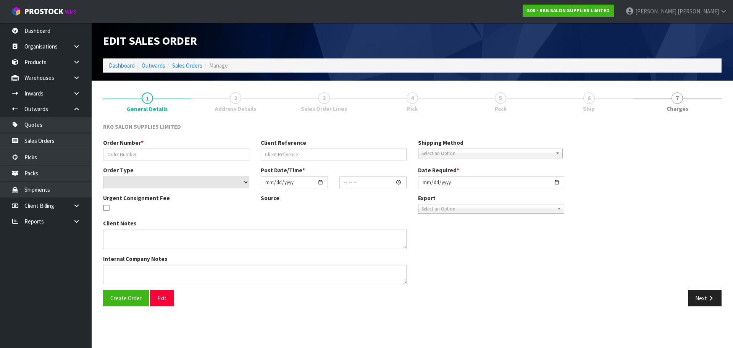
type input "#1576"
type input "[PERSON_NAME]"
select select "number:0"
type input "2025-09-01"
type input "17:07:00.000"
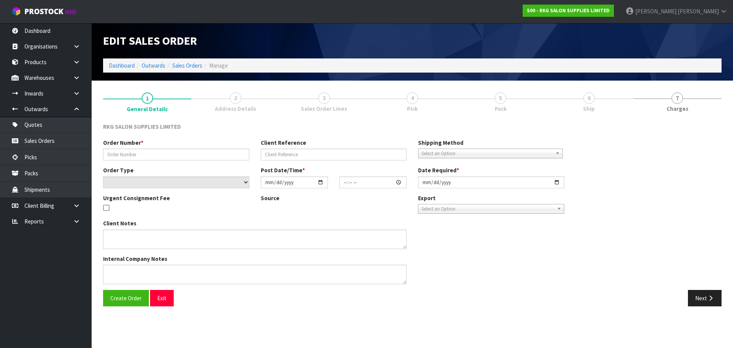
type input "2025-09-01"
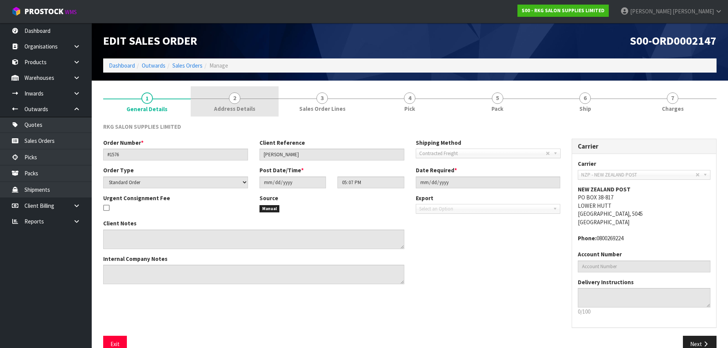
click at [240, 99] on span "2" at bounding box center [234, 97] width 11 height 11
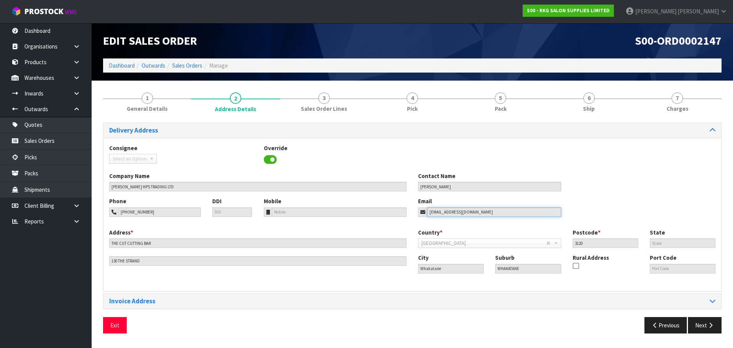
drag, startPoint x: 499, startPoint y: 212, endPoint x: 395, endPoint y: 194, distance: 105.5
click at [411, 210] on div "Phone 021-023-67518 DDI Mobile Email cherry.santos72@yahoo.co.nz" at bounding box center [413, 212] width 618 height 31
click at [116, 328] on button "Exit" at bounding box center [115, 325] width 24 height 16
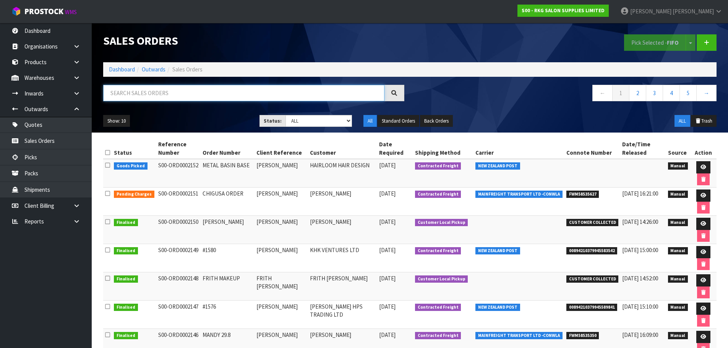
click at [167, 94] on input "text" at bounding box center [243, 93] width 281 height 16
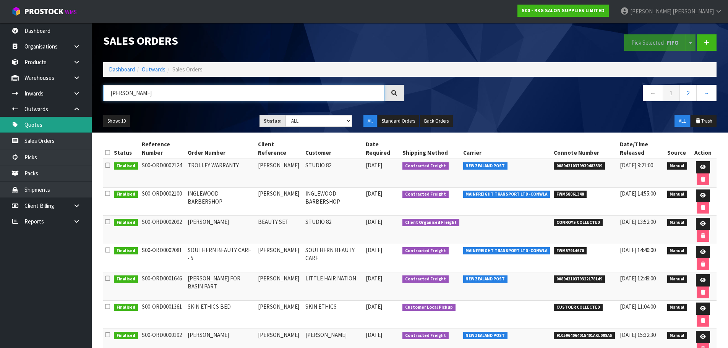
type input "REBECCA"
click at [35, 121] on link "Quotes" at bounding box center [46, 125] width 92 height 16
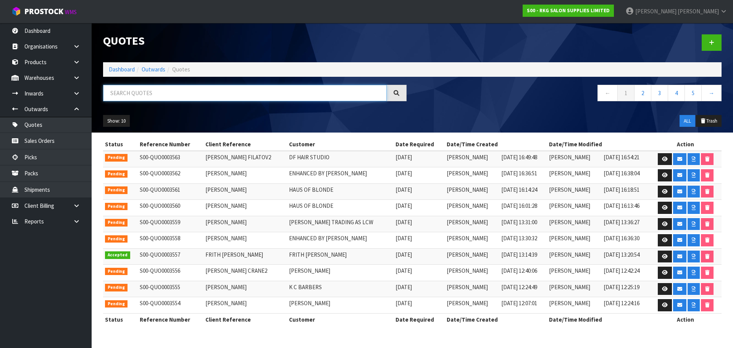
click at [138, 97] on input "text" at bounding box center [245, 93] width 284 height 16
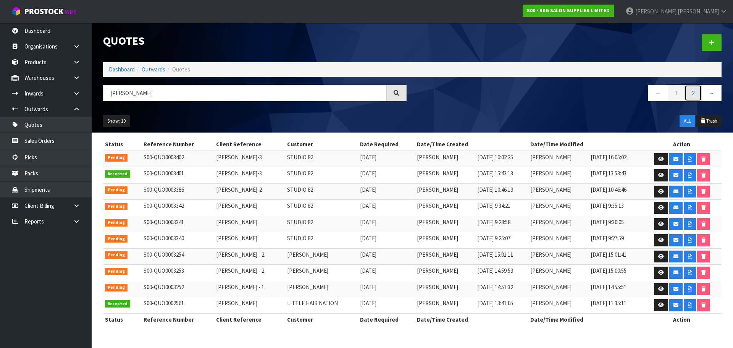
click at [691, 95] on link "2" at bounding box center [693, 93] width 17 height 16
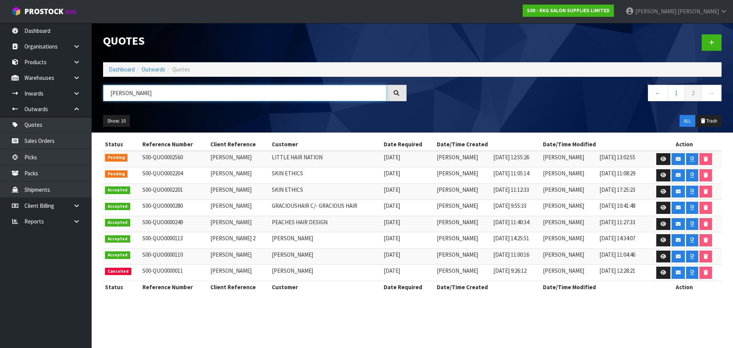
drag, startPoint x: 159, startPoint y: 92, endPoint x: 110, endPoint y: 94, distance: 48.9
click at [110, 94] on input "REBECCA" at bounding box center [245, 93] width 284 height 16
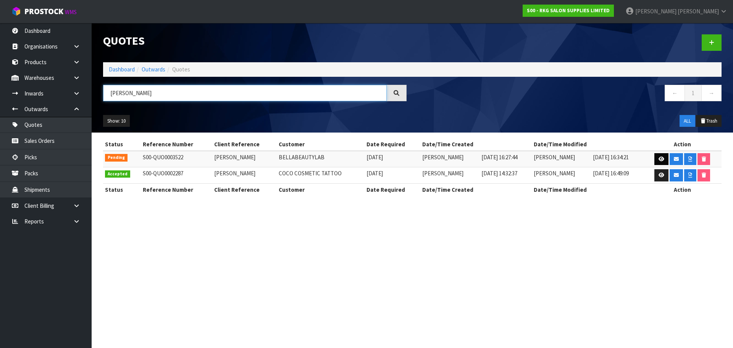
type input "ISABEL"
click at [665, 159] on link at bounding box center [662, 159] width 14 height 12
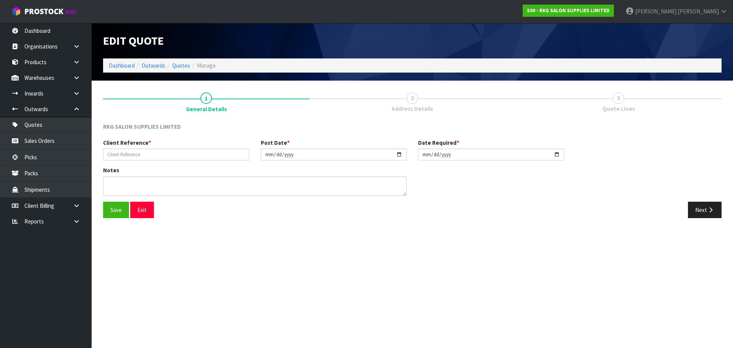
type input "ISABEL MORRESEY"
type input "2025-08-25"
type textarea "BEAUTY STARTER SET 2 BLACK - WELLINGTON 360 BED, BAKEWELL TROLLEY, HOBART STOOL"
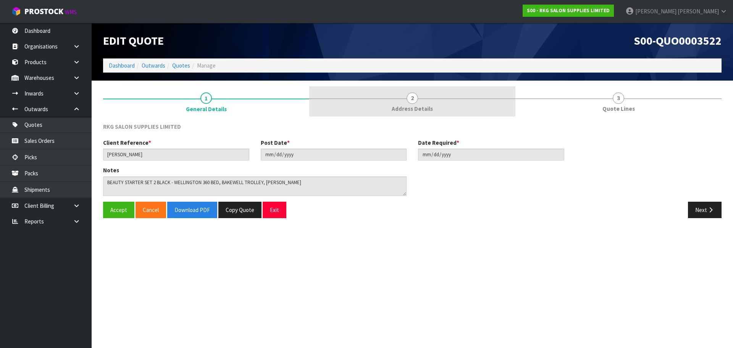
click at [414, 98] on span "2" at bounding box center [412, 97] width 11 height 11
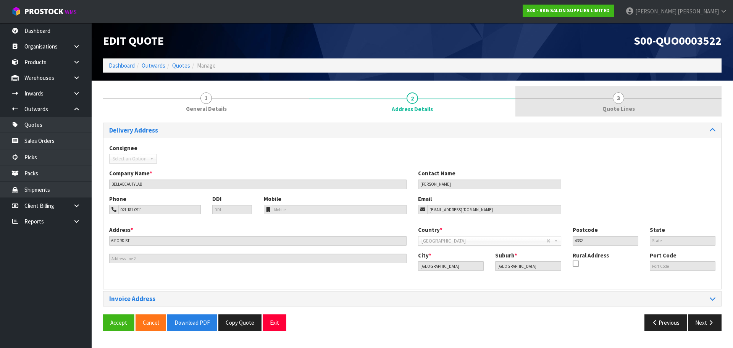
click at [621, 99] on span "3" at bounding box center [618, 97] width 11 height 11
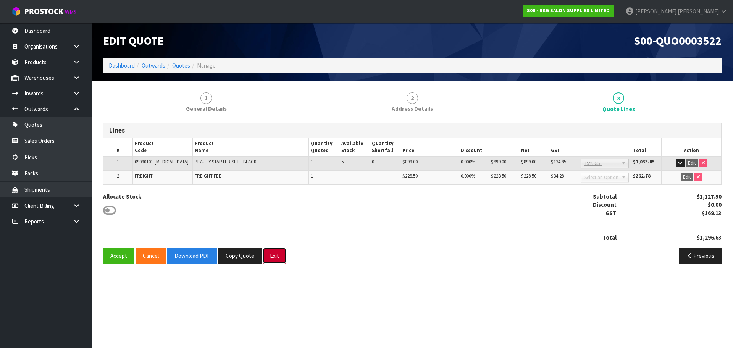
click at [272, 253] on button "Exit" at bounding box center [275, 256] width 24 height 16
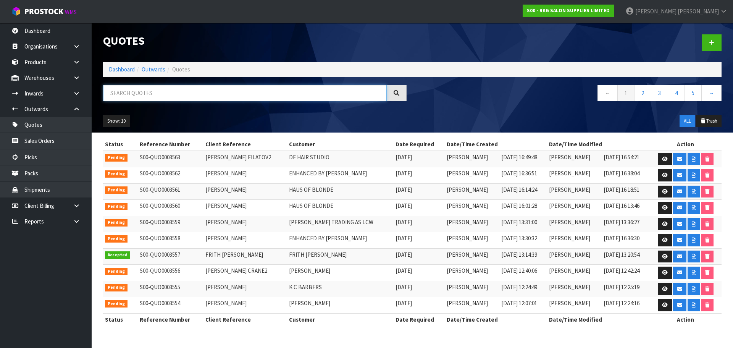
click at [185, 95] on input "text" at bounding box center [245, 93] width 284 height 16
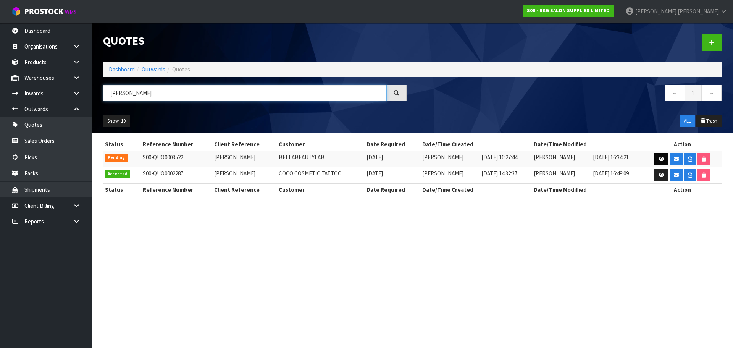
type input "ISABEL"
click at [661, 157] on icon at bounding box center [662, 159] width 6 height 5
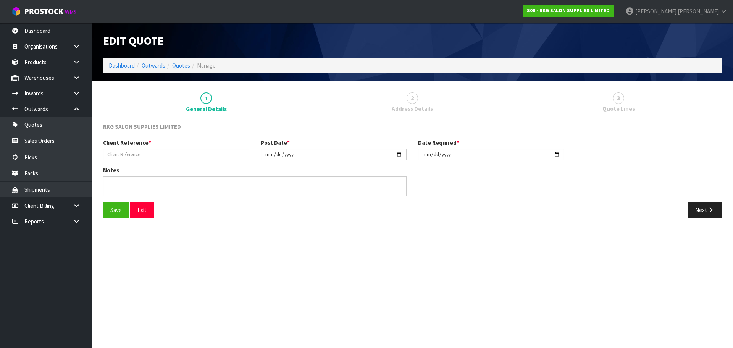
type input "ISABEL MORRESEY"
type input "2025-08-25"
type textarea "BEAUTY STARTER SET 2 BLACK - WELLINGTON 360 BED, BAKEWELL TROLLEY, HOBART STOOL"
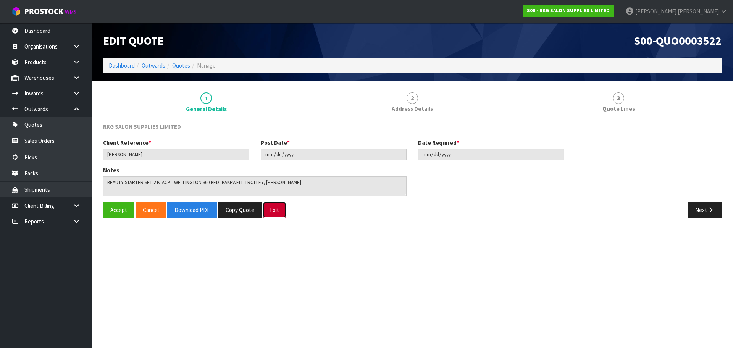
click at [276, 214] on button "Exit" at bounding box center [275, 210] width 24 height 16
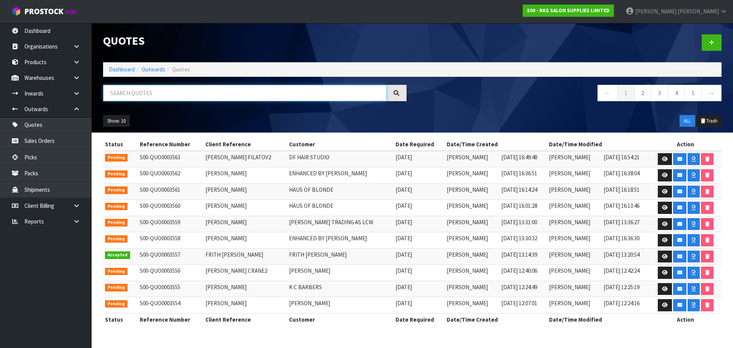
click at [174, 94] on input "text" at bounding box center [245, 93] width 284 height 16
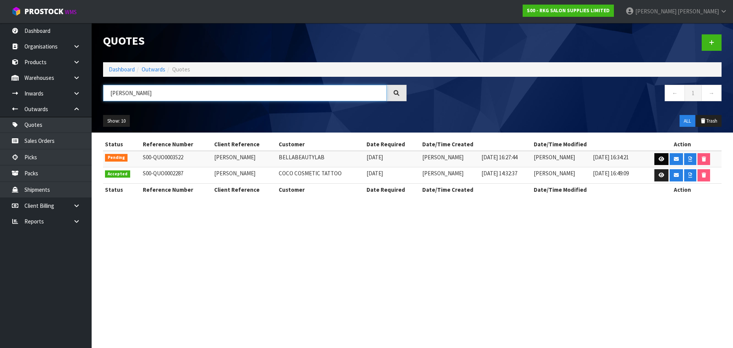
type input "ISABEL"
click at [660, 157] on icon at bounding box center [662, 159] width 6 height 5
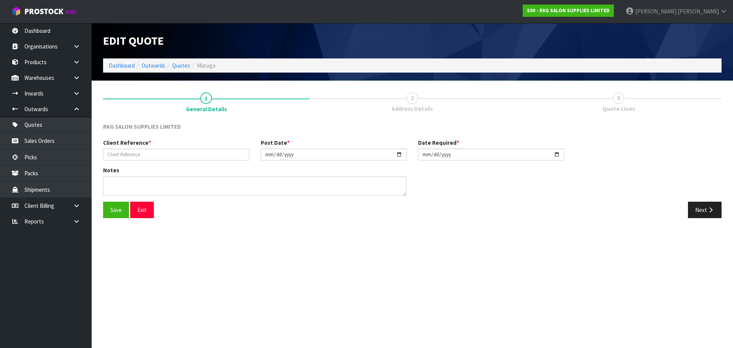
type input "ISABEL MORRESEY"
type input "2025-08-25"
type textarea "BEAUTY STARTER SET 2 BLACK - WELLINGTON 360 BED, BAKEWELL TROLLEY, HOBART STOOL"
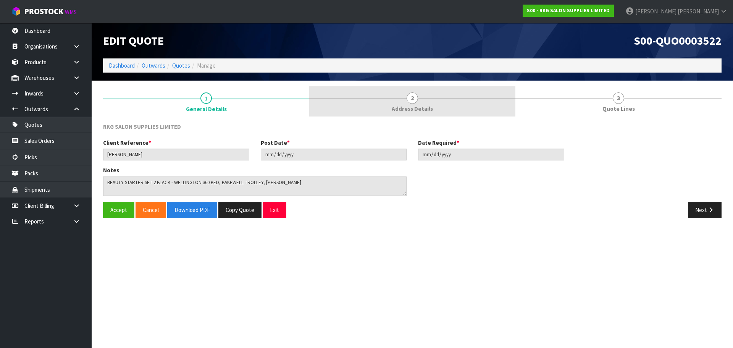
click at [410, 101] on span "2" at bounding box center [412, 97] width 11 height 11
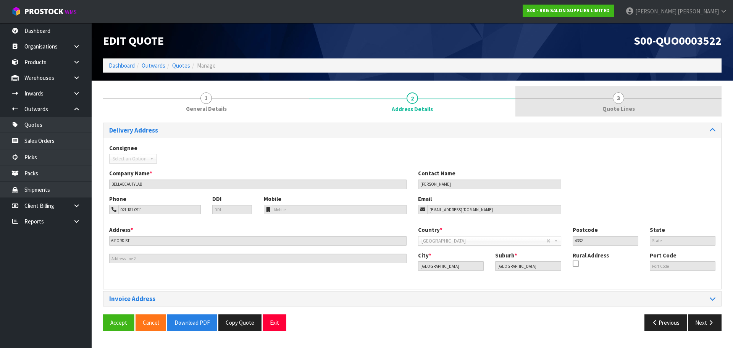
click at [618, 102] on span "3" at bounding box center [618, 97] width 11 height 11
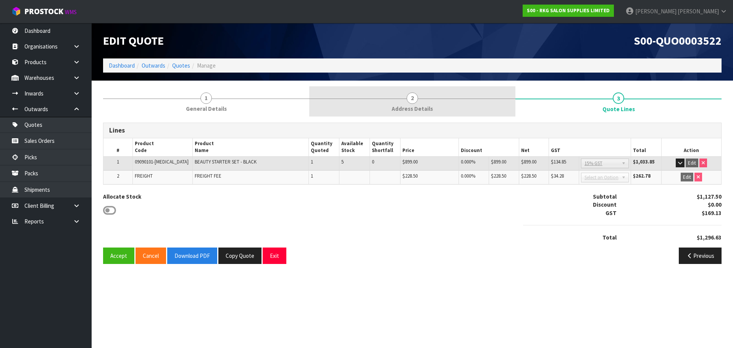
click at [409, 100] on span "2" at bounding box center [412, 97] width 11 height 11
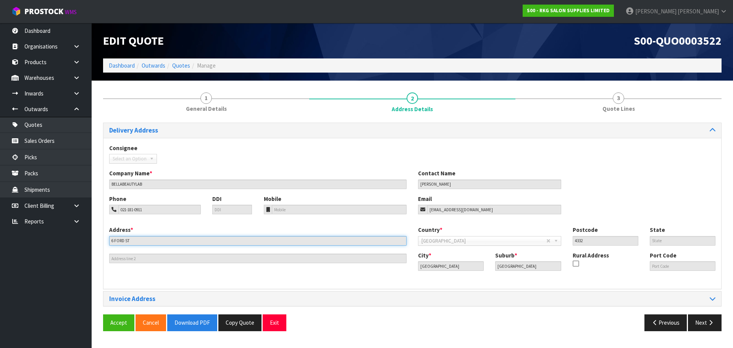
drag, startPoint x: 137, startPoint y: 239, endPoint x: 103, endPoint y: 243, distance: 34.6
click at [101, 244] on div "1 General Details 2 Address Details 3 Quote Lines Delivery Address Consignee 00…" at bounding box center [412, 211] width 630 height 250
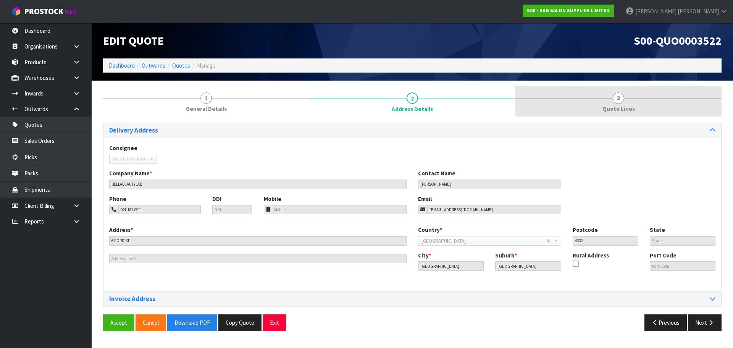
click at [613, 96] on span "3" at bounding box center [618, 97] width 11 height 11
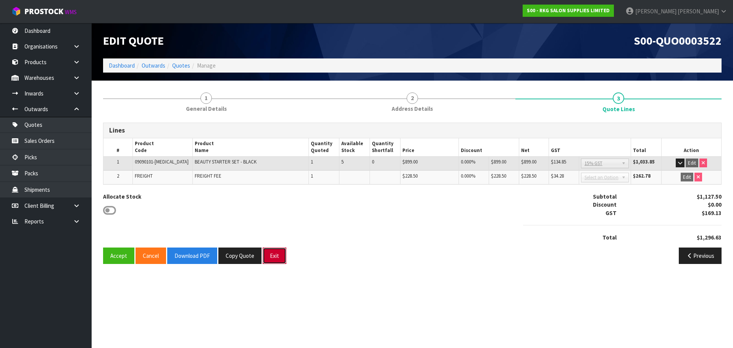
click at [276, 261] on button "Exit" at bounding box center [275, 256] width 24 height 16
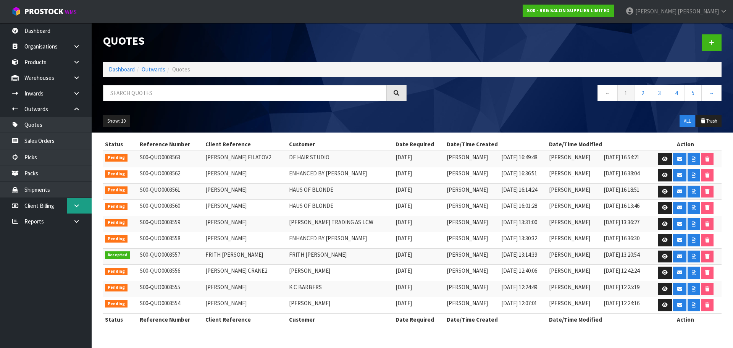
click at [76, 205] on icon at bounding box center [76, 206] width 7 height 6
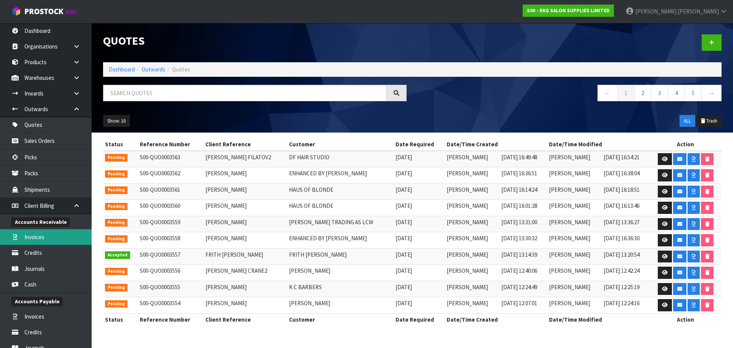
click at [39, 237] on link "Invoices" at bounding box center [46, 237] width 92 height 16
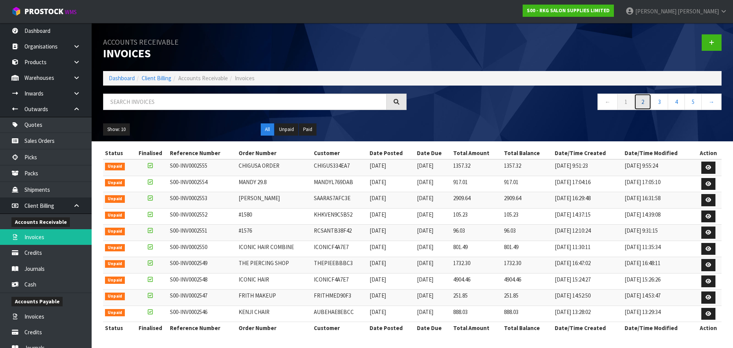
click at [643, 105] on link "2" at bounding box center [642, 102] width 17 height 16
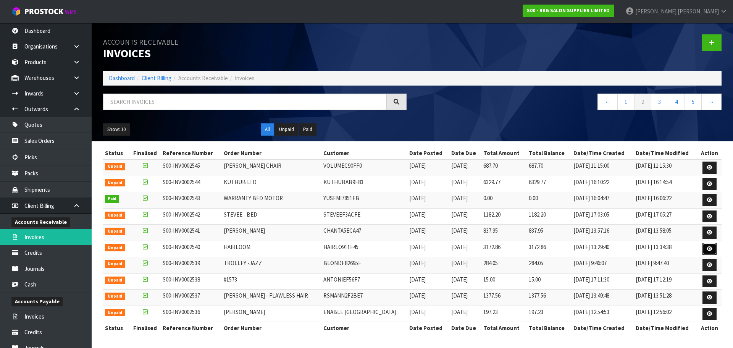
click at [709, 249] on icon at bounding box center [710, 248] width 6 height 5
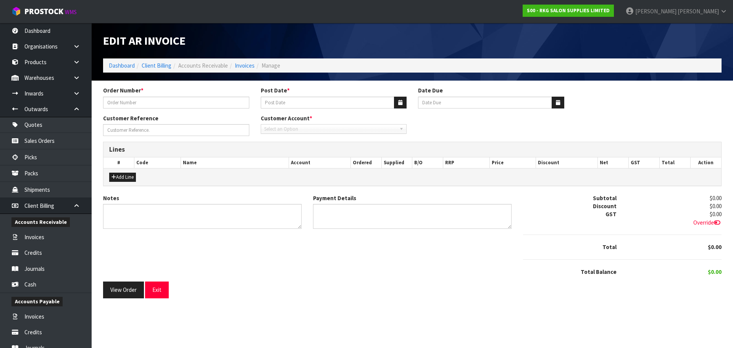
type input "HAIRLOOM."
type input "27/08/2025"
type input "20/09/2025"
type input "[PERSON_NAME]"
type textarea "THANK YOU FOR YOUR ORDER."
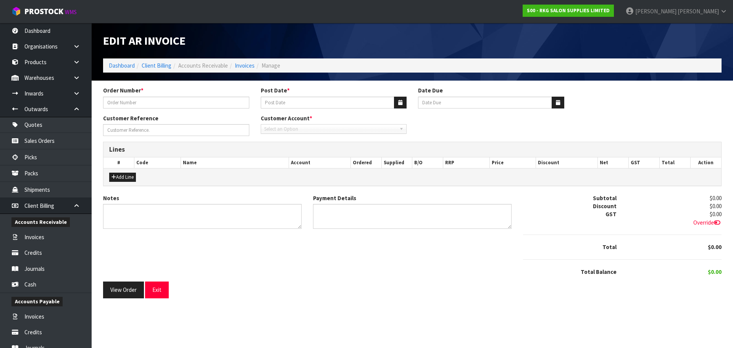
type textarea "DIRECT CREDIT: $1500 (1/8), $1000 (14/8), $672.86 (22/8)"
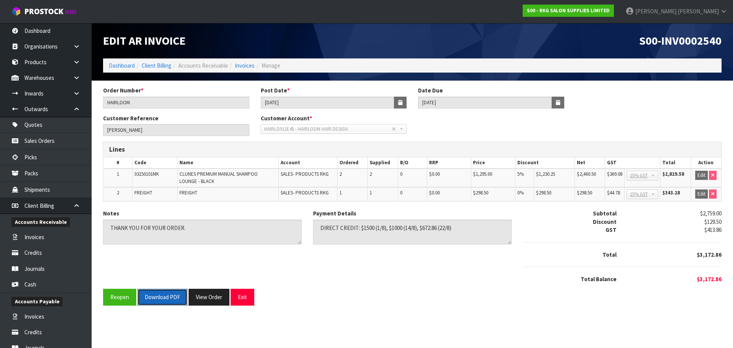
click at [165, 299] on button "Download PDF" at bounding box center [163, 297] width 50 height 16
click at [242, 295] on button "Exit" at bounding box center [243, 297] width 24 height 16
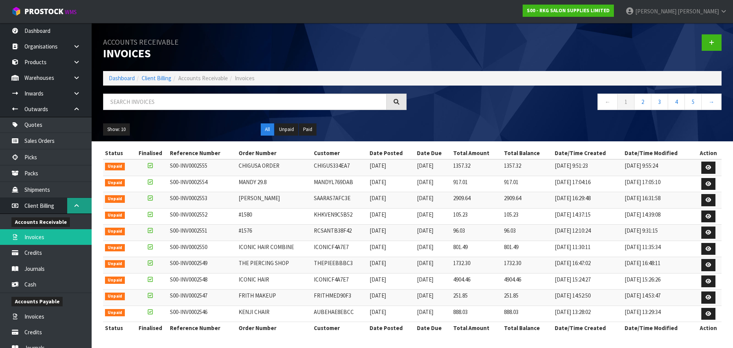
click at [74, 210] on link at bounding box center [79, 206] width 24 height 16
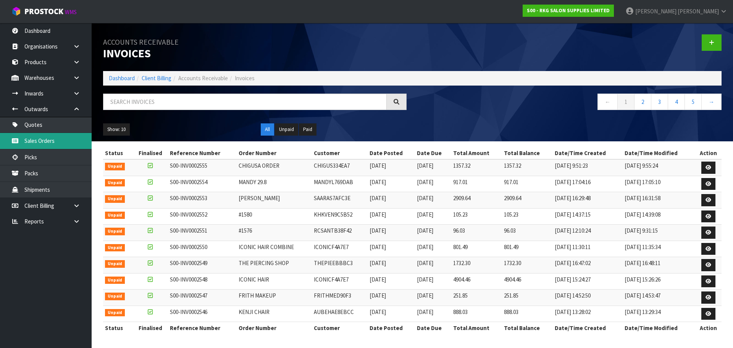
click at [53, 145] on link "Sales Orders" at bounding box center [46, 141] width 92 height 16
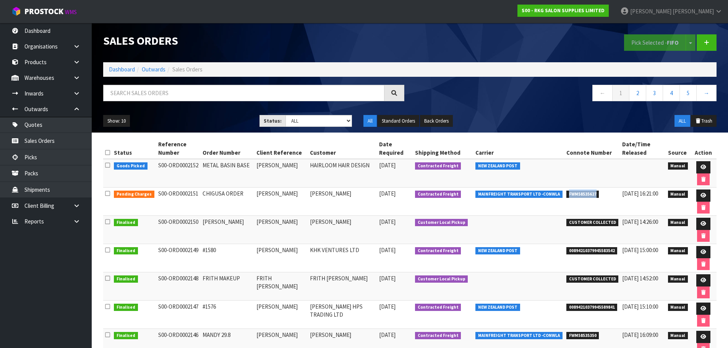
drag, startPoint x: 562, startPoint y: 194, endPoint x: 595, endPoint y: 194, distance: 33.2
click at [595, 194] on li "FWM58535627" at bounding box center [592, 193] width 52 height 8
copy span "FWM58535627"
click at [704, 196] on link at bounding box center [703, 195] width 14 height 12
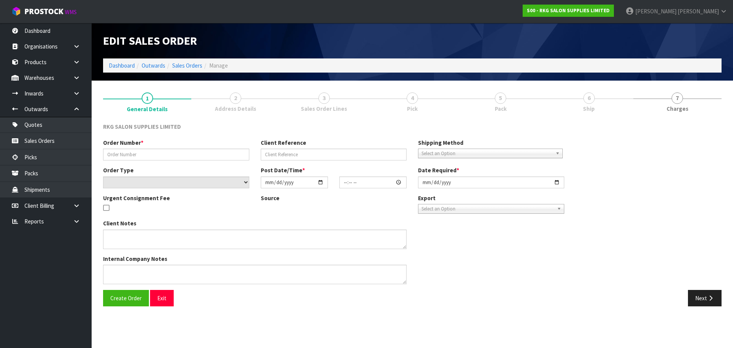
type input "CHIGUSA ORDER"
type input "CHIGUSA KUSAKA"
select select "number:0"
type input "2025-09-03"
type input "00:00:00.000"
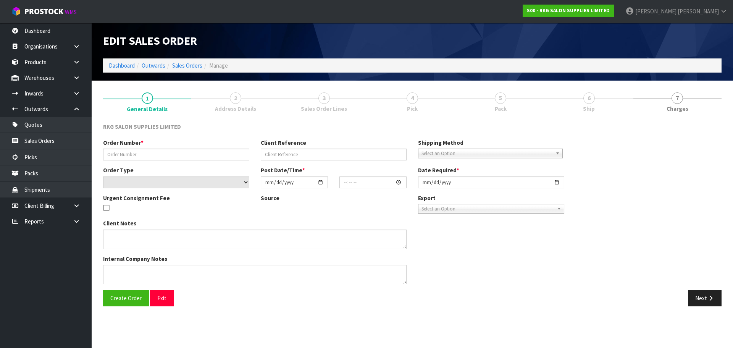
type input "2025-09-03"
type textarea "CAN SEND LOOSE - CHEAPEST CARRIER"
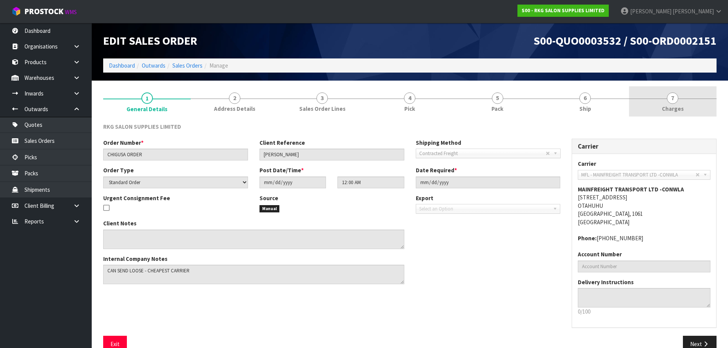
click at [678, 100] on span "7" at bounding box center [672, 97] width 11 height 11
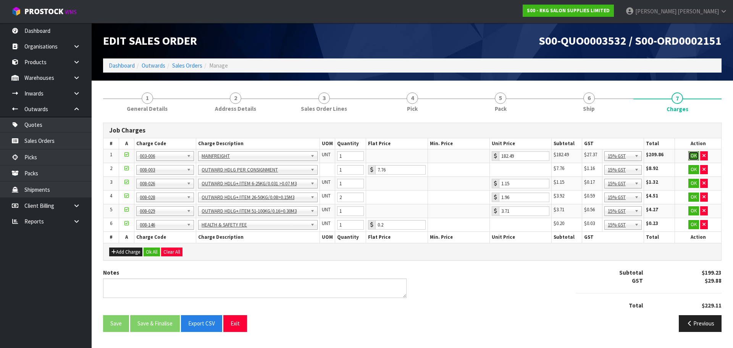
click at [693, 155] on button "OK" at bounding box center [694, 155] width 11 height 9
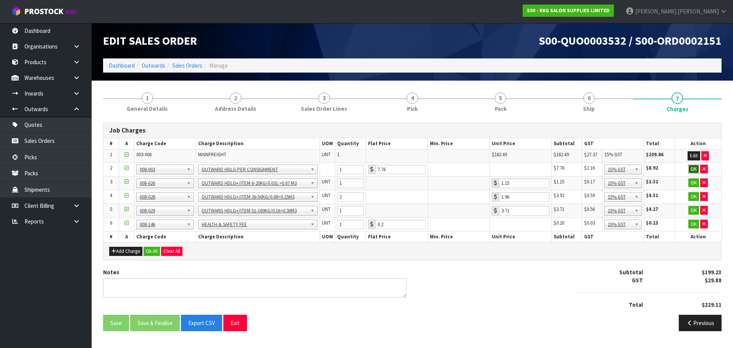
click at [692, 171] on button "OK" at bounding box center [694, 169] width 11 height 9
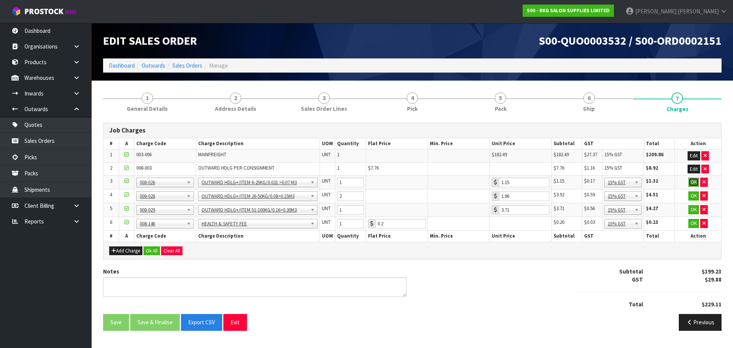
click at [692, 186] on button "OK" at bounding box center [694, 182] width 11 height 9
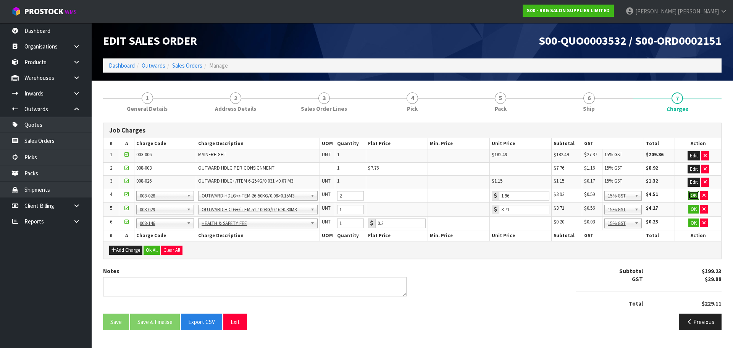
click at [693, 197] on button "OK" at bounding box center [694, 195] width 11 height 9
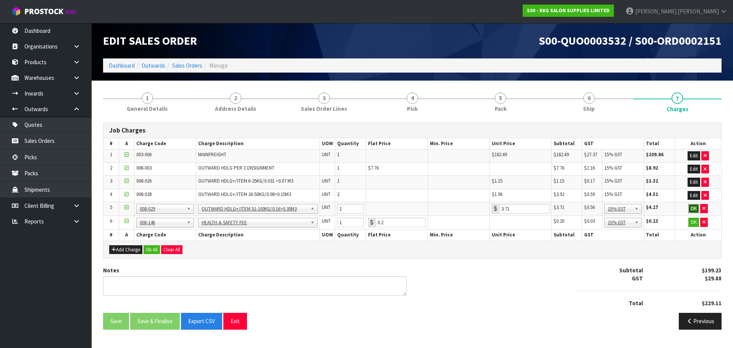
click at [693, 210] on button "OK" at bounding box center [694, 208] width 11 height 9
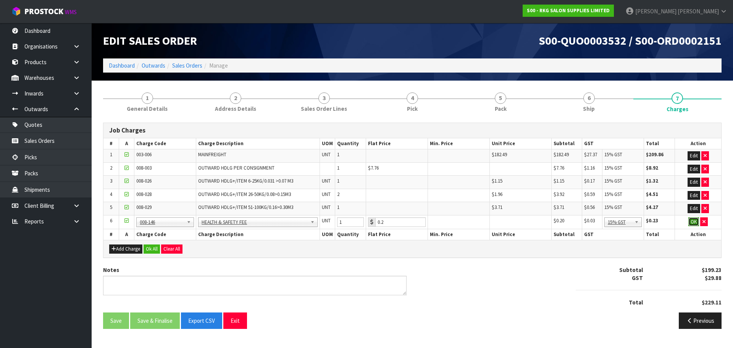
click at [694, 222] on button "OK" at bounding box center [694, 221] width 11 height 9
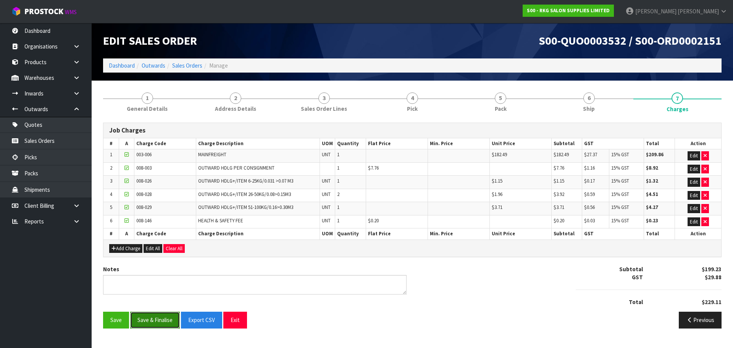
click at [154, 322] on button "Save & Finalise" at bounding box center [155, 320] width 50 height 16
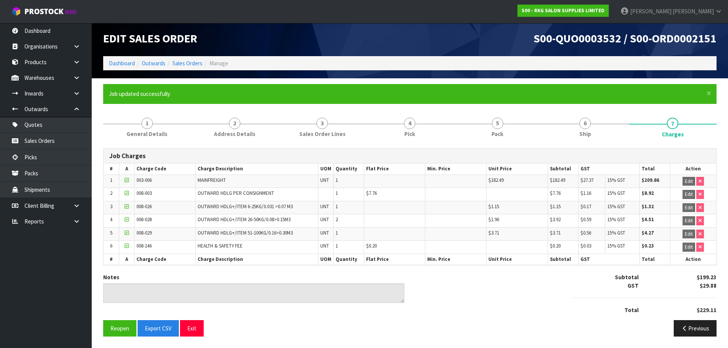
scroll to position [2, 0]
click at [186, 330] on button "Exit" at bounding box center [192, 328] width 24 height 16
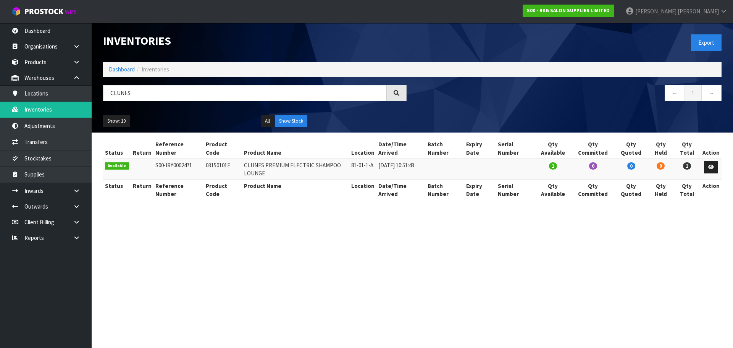
click at [107, 95] on input "CLUNES" at bounding box center [245, 93] width 284 height 16
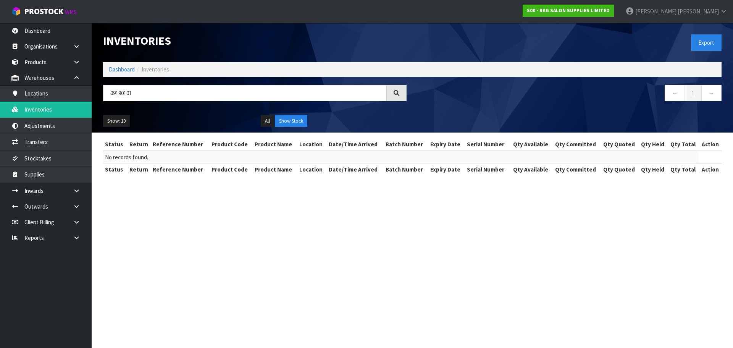
drag, startPoint x: 144, startPoint y: 92, endPoint x: 102, endPoint y: 104, distance: 43.9
click at [100, 101] on div "09190101" at bounding box center [254, 96] width 315 height 22
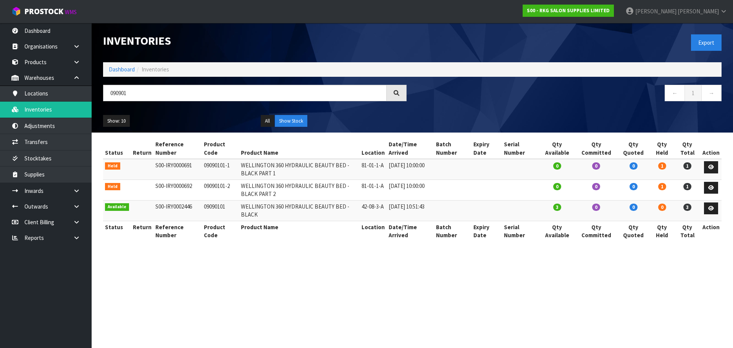
type input "090901"
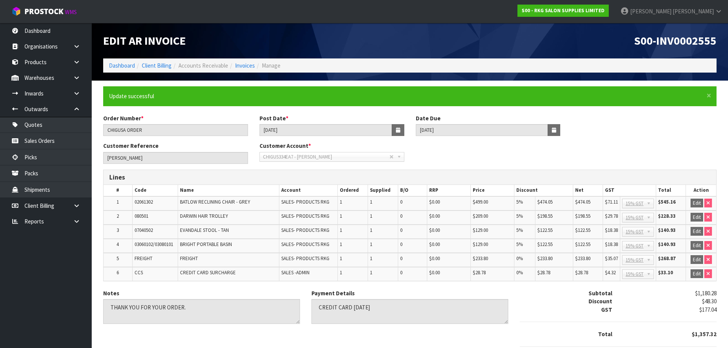
scroll to position [49, 0]
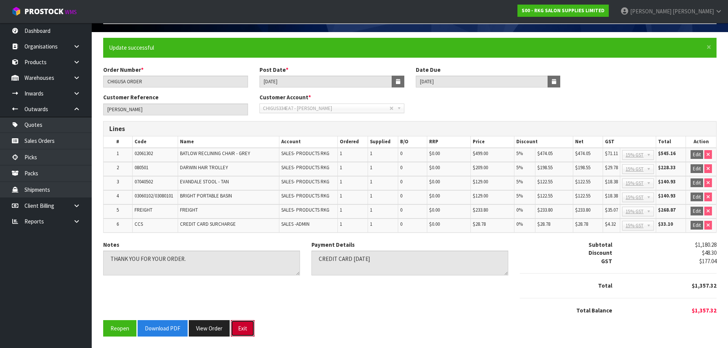
click at [240, 327] on button "Exit" at bounding box center [243, 328] width 24 height 16
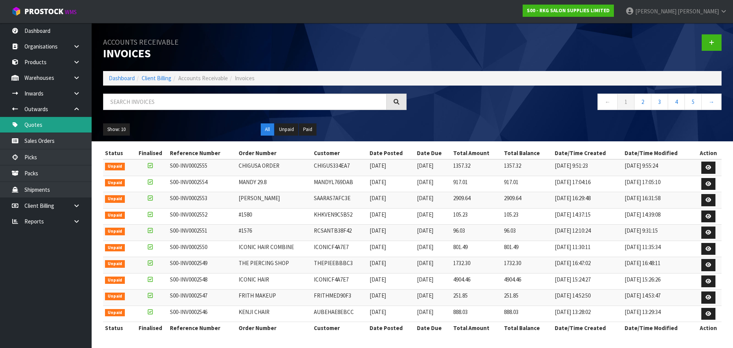
click at [36, 125] on link "Quotes" at bounding box center [46, 125] width 92 height 16
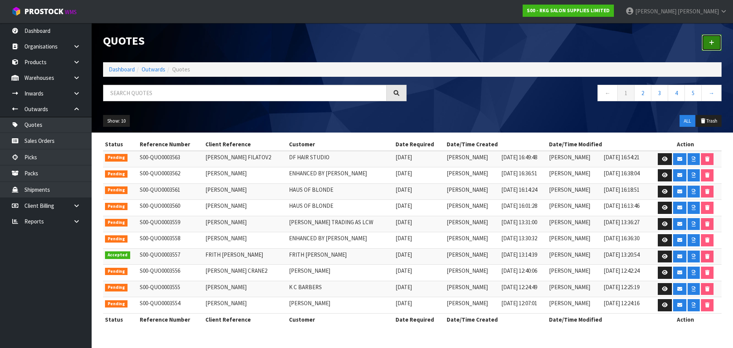
click at [713, 42] on icon at bounding box center [711, 43] width 5 height 6
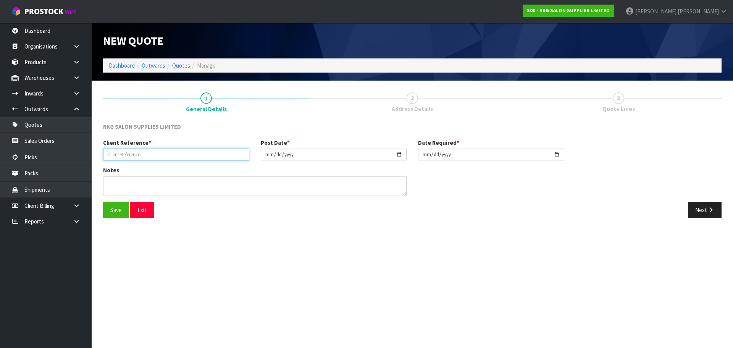
click at [144, 153] on input "text" at bounding box center [176, 155] width 146 height 12
click at [147, 154] on input "text" at bounding box center [176, 155] width 146 height 12
type input "[PERSON_NAME]"
click at [117, 210] on button "Save" at bounding box center [116, 210] width 26 height 16
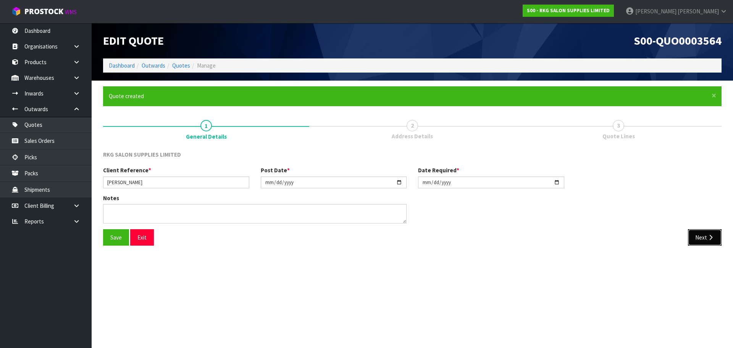
click at [704, 240] on button "Next" at bounding box center [705, 237] width 34 height 16
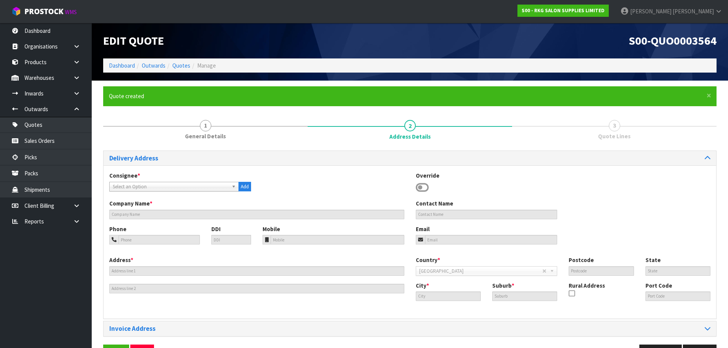
drag, startPoint x: 424, startPoint y: 188, endPoint x: 399, endPoint y: 194, distance: 25.6
click at [424, 188] on icon at bounding box center [422, 187] width 13 height 11
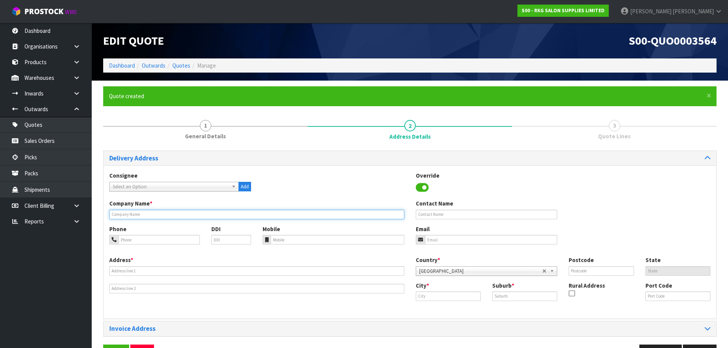
click at [146, 212] on input "text" at bounding box center [256, 215] width 295 height 10
type input "CACI WHANGANUI"
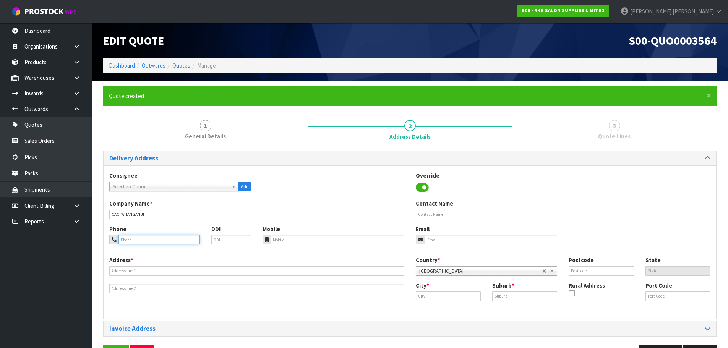
click at [154, 242] on input "tel" at bounding box center [158, 240] width 81 height 10
type input "021-104-7992"
click at [433, 238] on input "email" at bounding box center [491, 240] width 133 height 10
click at [432, 239] on input "email" at bounding box center [491, 240] width 133 height 10
paste input "whanganui.private@caci.co.nz"
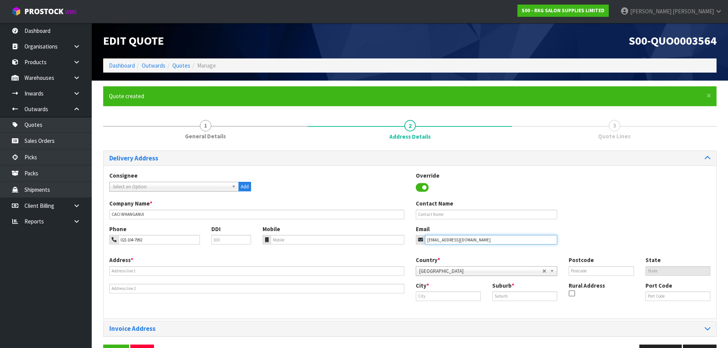
type input "whanganui.private@caci.co.nz"
click at [432, 215] on input "text" at bounding box center [487, 215] width 142 height 10
type input "GEE PRANGNELL"
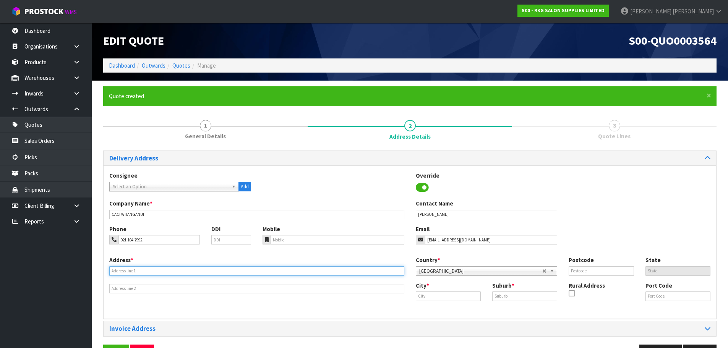
click at [139, 273] on input "text" at bounding box center [256, 271] width 295 height 10
type input "85 VICTORIA AVE"
click at [428, 301] on input "text" at bounding box center [448, 296] width 65 height 10
drag, startPoint x: 450, startPoint y: 294, endPoint x: 408, endPoint y: 298, distance: 42.2
click at [408, 298] on div "Address * 85 VICTORIA AVE Country * Afghanistan Aland Islands Albania Algeria A…" at bounding box center [410, 284] width 612 height 57
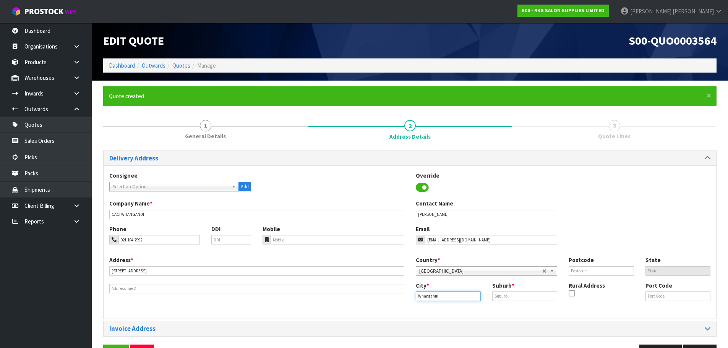
drag, startPoint x: 448, startPoint y: 298, endPoint x: 396, endPoint y: 298, distance: 51.6
click at [396, 298] on div "Address * 85 VICTORIA AVE Country * Afghanistan Aland Islands Albania Algeria A…" at bounding box center [410, 284] width 612 height 57
type input "Whanganui"
click at [513, 296] on input "text" at bounding box center [524, 296] width 65 height 10
paste input "WHANGANUI"
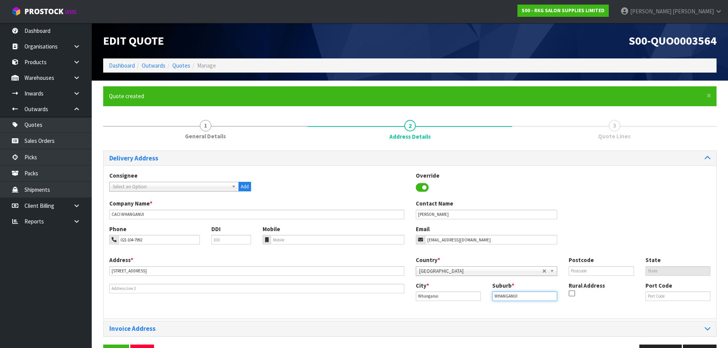
type input "WHANGANUI"
click at [583, 272] on input "text" at bounding box center [600, 271] width 65 height 10
type input "4500"
click at [592, 229] on div "Phone 021-104-7992 DDI Mobile Email whanganui.private@caci.co.nz" at bounding box center [410, 240] width 612 height 31
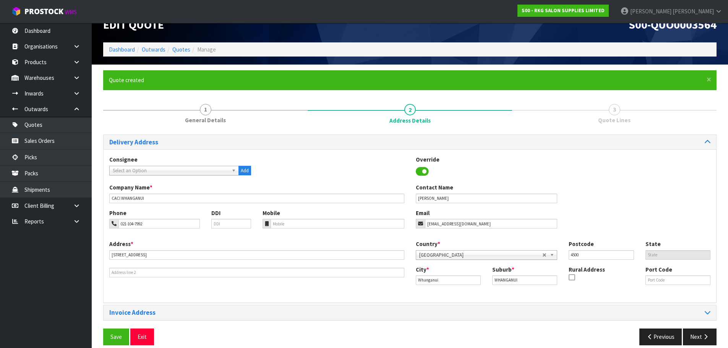
scroll to position [25, 0]
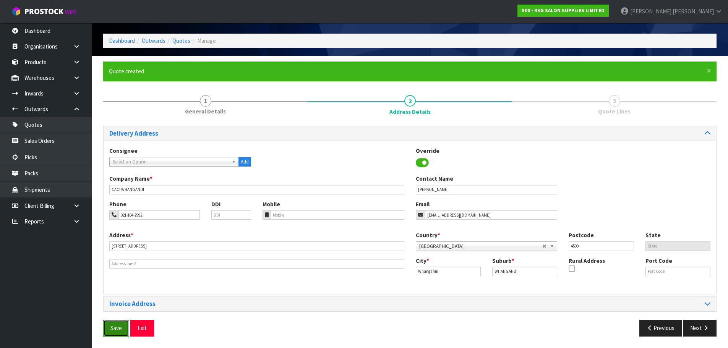
click at [117, 327] on button "Save" at bounding box center [116, 328] width 26 height 16
click at [695, 332] on button "Next" at bounding box center [700, 328] width 34 height 16
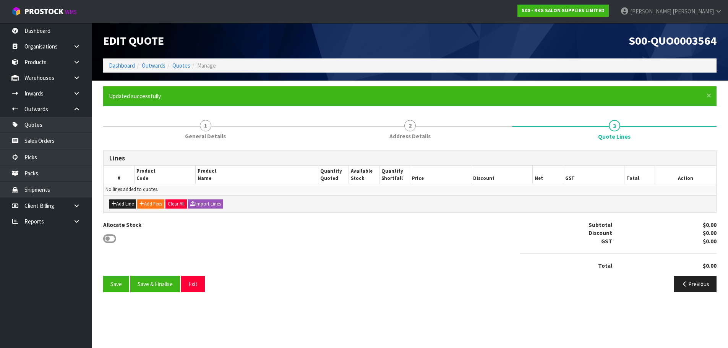
scroll to position [0, 0]
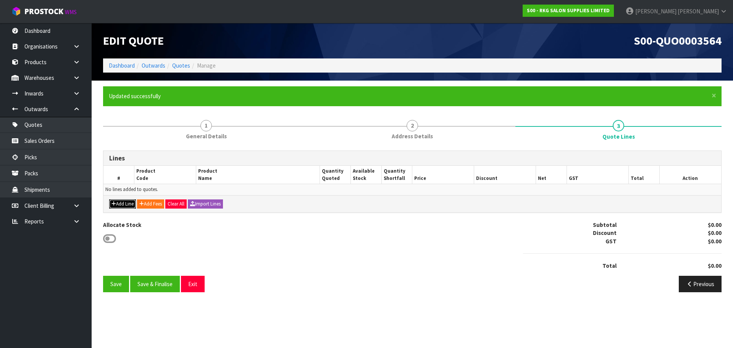
click at [123, 205] on button "Add Line" at bounding box center [122, 203] width 27 height 9
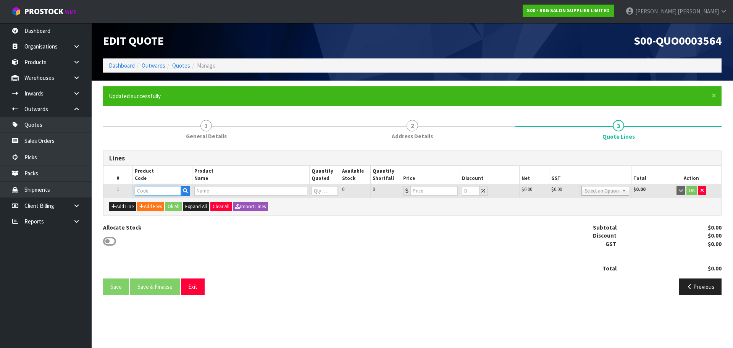
click at [146, 191] on input "text" at bounding box center [158, 191] width 46 height 10
type input "09190410"
click at [152, 202] on strong "09190410" at bounding box center [155, 203] width 24 height 7
type input "09190410"
type input "WELLINGTON II 360 DEG HYDRAULIC BED - WHITE"
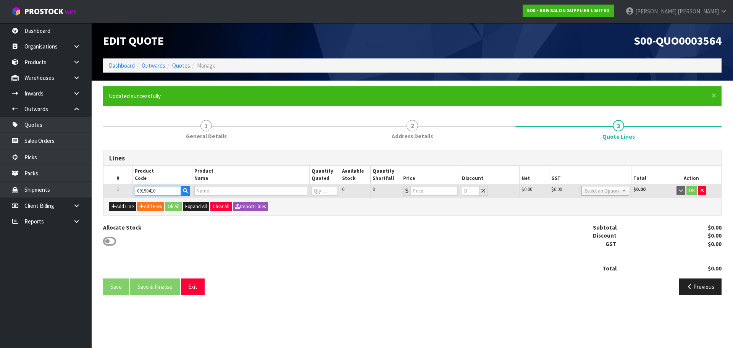
type input "0"
type input "773"
type input "0"
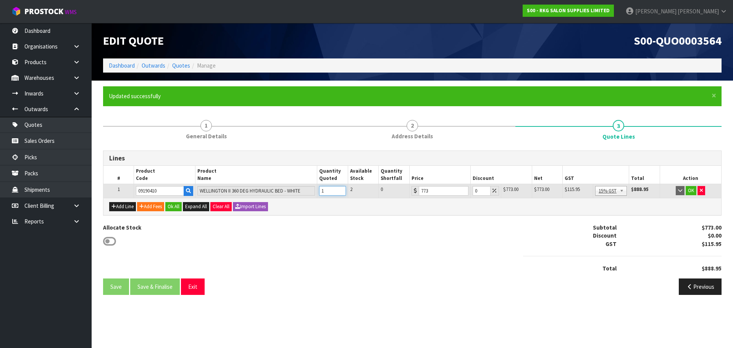
type input "1"
click at [341, 190] on input "1" at bounding box center [332, 191] width 27 height 10
drag, startPoint x: 480, startPoint y: 191, endPoint x: 474, endPoint y: 191, distance: 5.7
click at [474, 191] on input "0" at bounding box center [482, 191] width 18 height 10
type input "2"
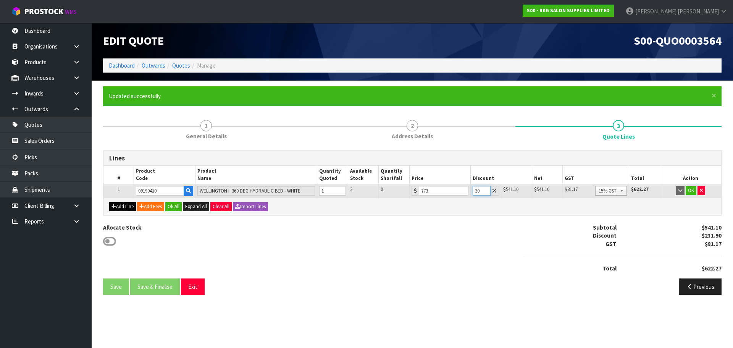
type input "30"
click at [124, 206] on button "Add Line" at bounding box center [122, 206] width 27 height 9
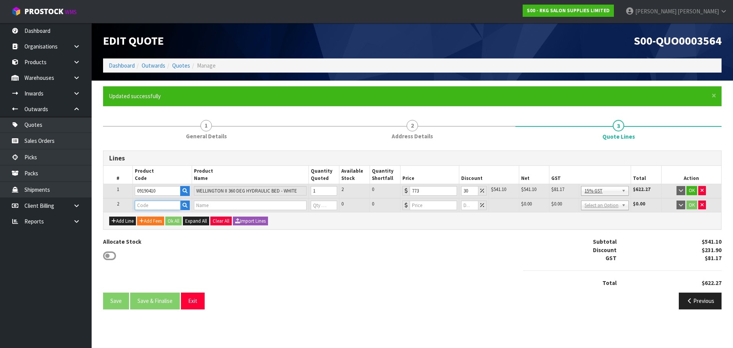
click at [144, 202] on input "text" at bounding box center [158, 206] width 46 height 10
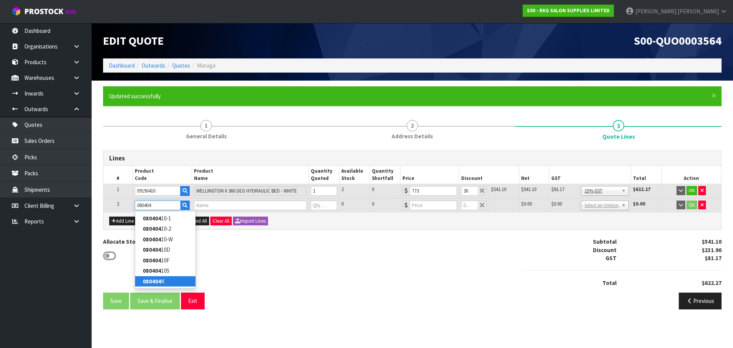
type input "080404"
click at [145, 280] on strong "080404" at bounding box center [152, 281] width 18 height 7
type input "080404K"
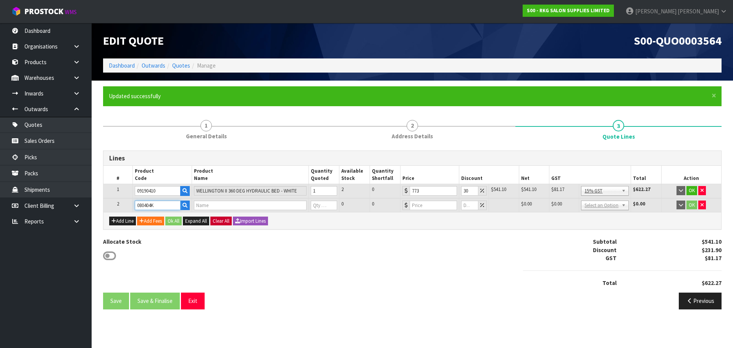
type input "DRIVER TROLLEY - WHITE"
type input "0"
type input "180"
type input "0"
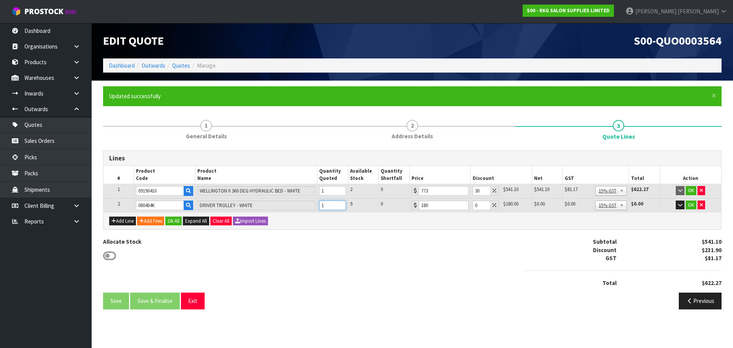
click at [340, 204] on input "1" at bounding box center [332, 206] width 27 height 10
click at [340, 204] on input "2" at bounding box center [332, 206] width 27 height 10
type input "3"
click at [340, 204] on input "3" at bounding box center [332, 206] width 27 height 10
drag, startPoint x: 481, startPoint y: 206, endPoint x: 473, endPoint y: 206, distance: 7.3
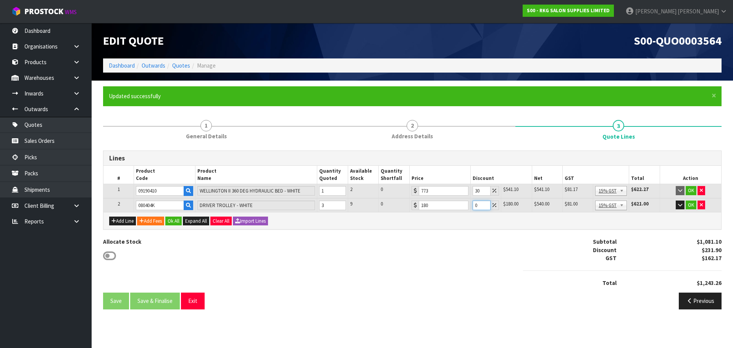
click at [473, 206] on input "0" at bounding box center [482, 206] width 18 height 10
type input "5"
click at [691, 191] on button "OK" at bounding box center [691, 190] width 11 height 9
click at [691, 204] on button "OK" at bounding box center [691, 204] width 11 height 9
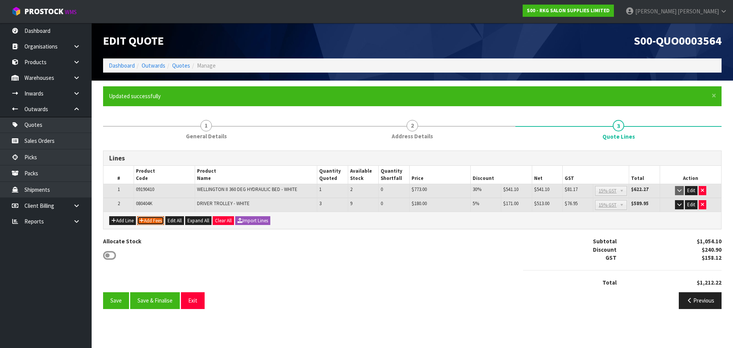
click at [152, 221] on button "Add Fees" at bounding box center [150, 220] width 27 height 9
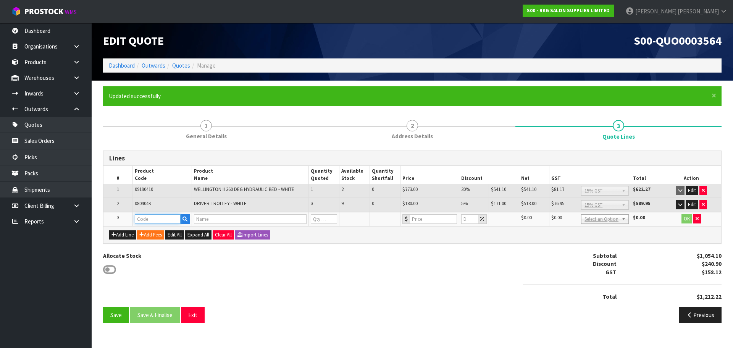
click at [150, 222] on input "text" at bounding box center [158, 219] width 46 height 10
type input "FRE"
click at [156, 231] on link "FRE IGHT" at bounding box center [165, 232] width 60 height 10
type input "FREIGHT"
type input "FREIGHT FEE"
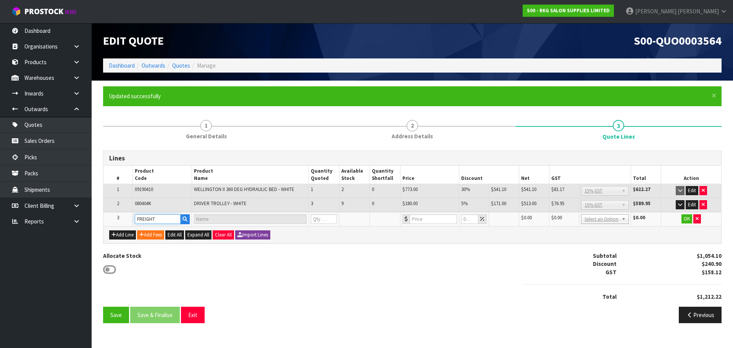
type input "1"
type input "0"
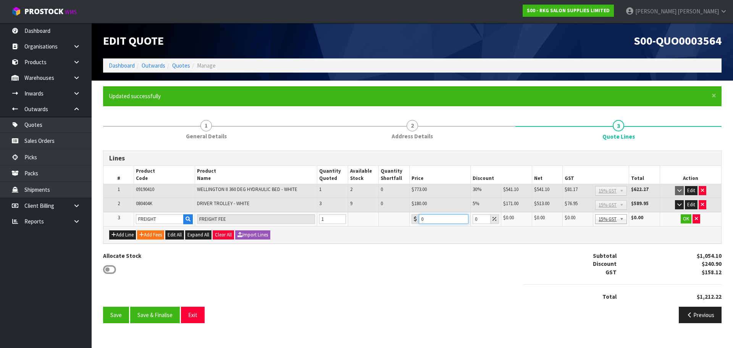
drag, startPoint x: 434, startPoint y: 219, endPoint x: 418, endPoint y: 220, distance: 16.5
click at [418, 220] on div "0" at bounding box center [440, 219] width 57 height 10
type input "306.80"
click at [686, 222] on button "OK" at bounding box center [686, 218] width 11 height 9
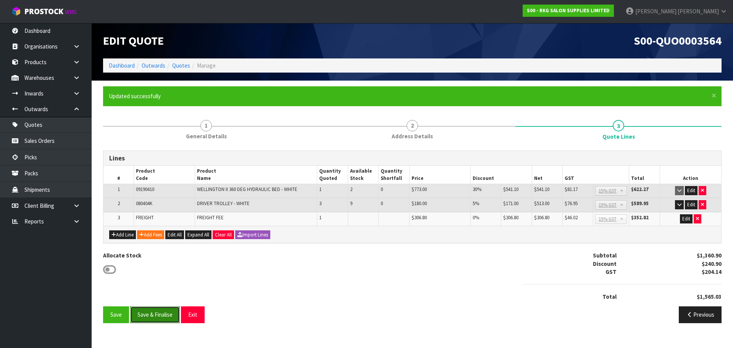
click at [153, 315] on button "Save & Finalise" at bounding box center [155, 314] width 50 height 16
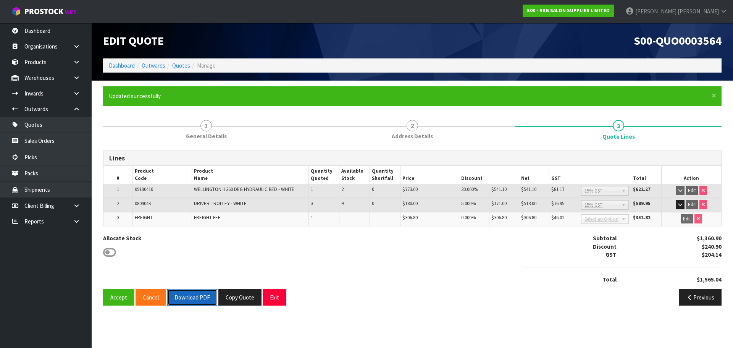
click at [196, 296] on button "Download PDF" at bounding box center [192, 297] width 50 height 16
click at [241, 298] on button "Copy Quote" at bounding box center [239, 297] width 43 height 16
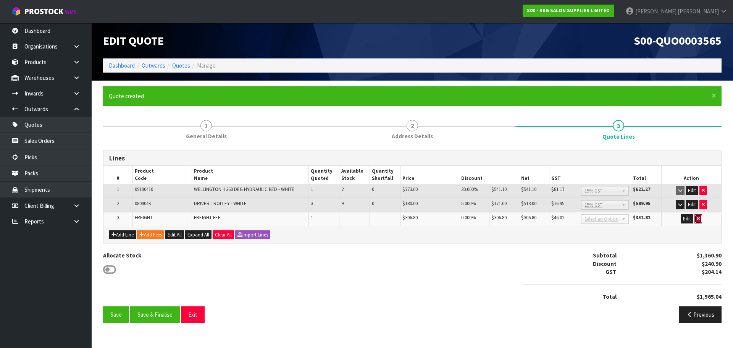
click at [700, 218] on icon "button" at bounding box center [698, 218] width 3 height 5
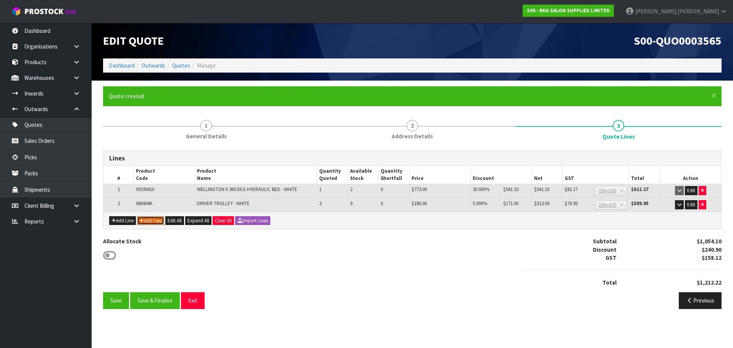
click at [154, 221] on button "Add Fees" at bounding box center [150, 220] width 27 height 9
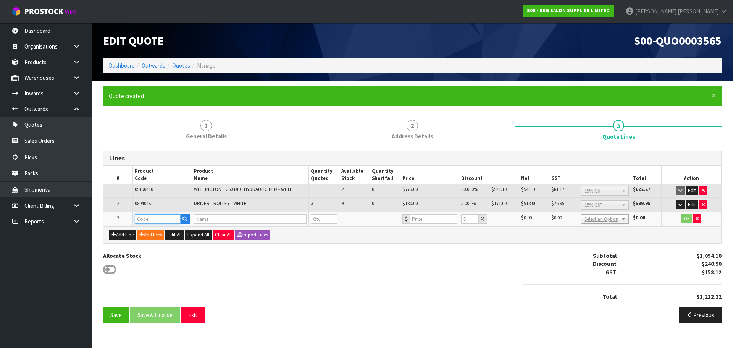
click at [147, 218] on input "text" at bounding box center [158, 219] width 46 height 10
type input "FRE"
click at [154, 232] on link "FRE IGHT" at bounding box center [165, 232] width 60 height 10
type input "FREIGHT"
type input "FREIGHT FEE"
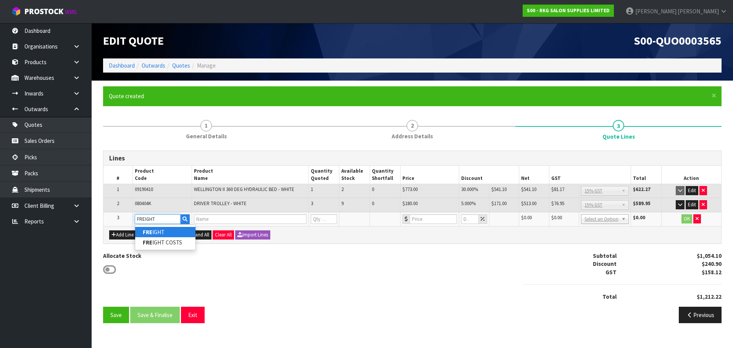
type input "1"
type input "0"
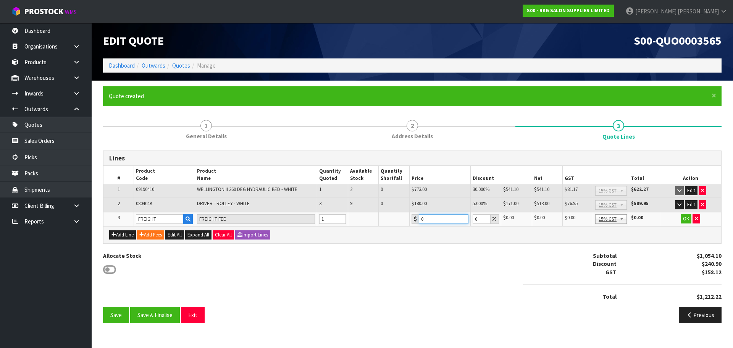
drag, startPoint x: 428, startPoint y: 218, endPoint x: 414, endPoint y: 220, distance: 13.9
click at [414, 220] on div "0" at bounding box center [440, 219] width 57 height 10
type input "250.2"
click at [684, 220] on button "OK" at bounding box center [686, 218] width 11 height 9
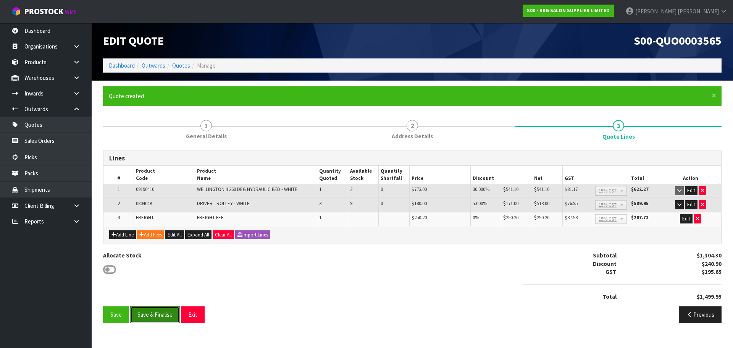
click at [156, 315] on button "Save & Finalise" at bounding box center [155, 314] width 50 height 16
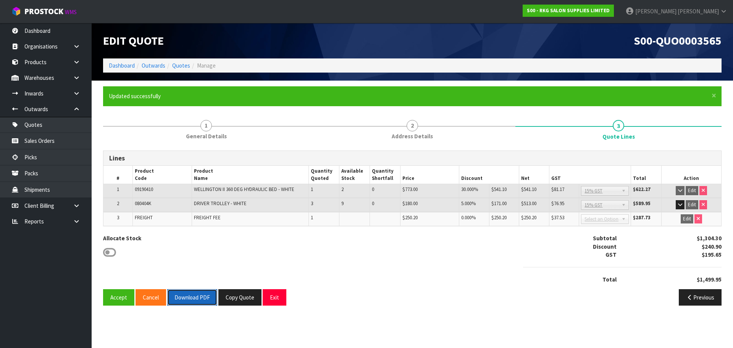
click at [196, 298] on button "Download PDF" at bounding box center [192, 297] width 50 height 16
click at [274, 300] on button "Exit" at bounding box center [275, 297] width 24 height 16
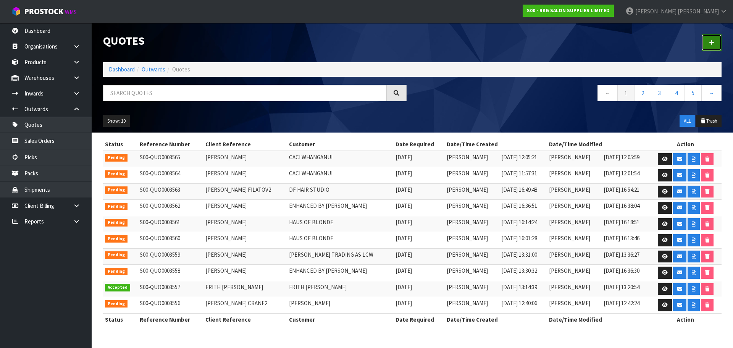
click at [712, 43] on icon at bounding box center [711, 43] width 5 height 6
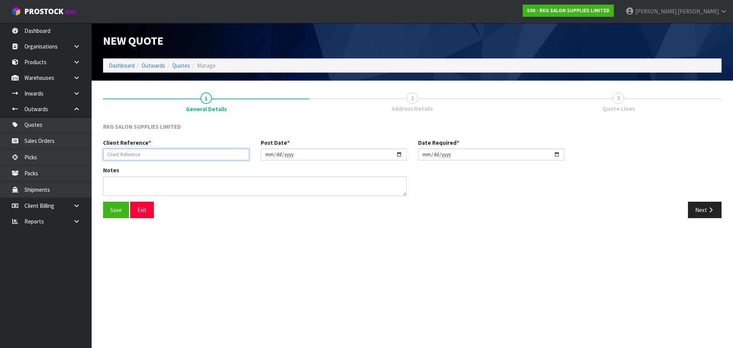
click at [148, 156] on input "text" at bounding box center [176, 155] width 146 height 12
click at [131, 155] on input "SARAH GERGHTY" at bounding box center [176, 155] width 146 height 12
type input "SARAH GERAGHTY"
click at [115, 212] on button "Save" at bounding box center [116, 210] width 26 height 16
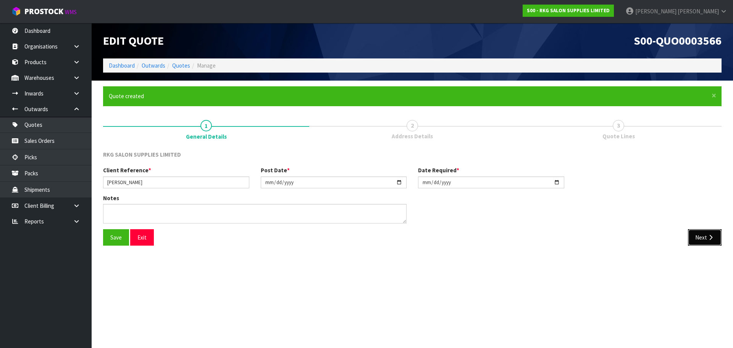
click at [707, 241] on button "Next" at bounding box center [705, 237] width 34 height 16
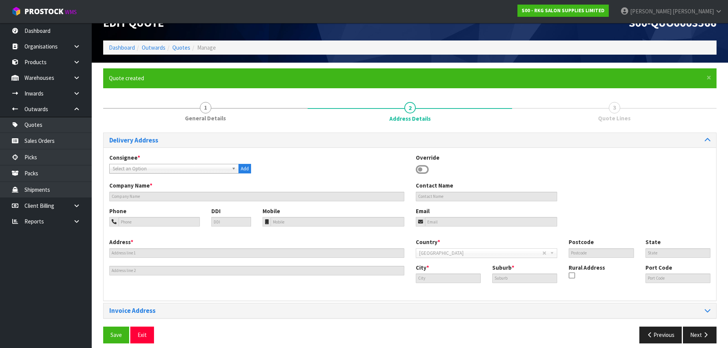
scroll to position [25, 0]
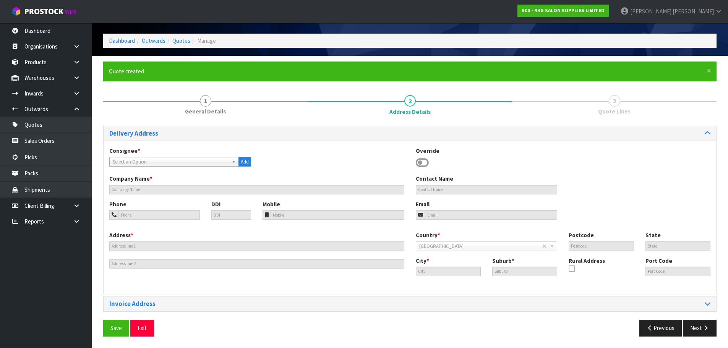
click at [422, 164] on icon at bounding box center [422, 162] width 13 height 11
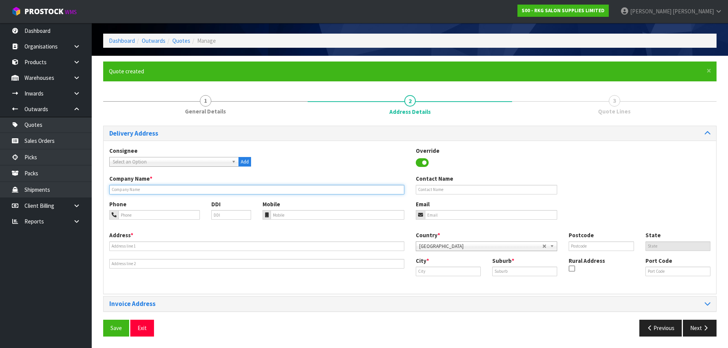
click at [119, 189] on input "text" at bounding box center [256, 190] width 295 height 10
paste input "RAVEN BEAUTY"
type input "RAVEN BEAUTY"
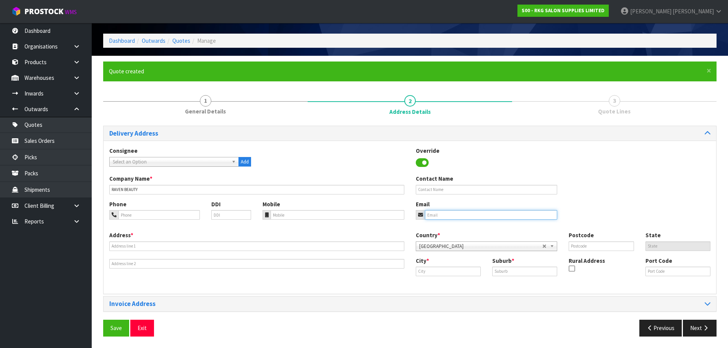
click at [435, 215] on input "email" at bounding box center [491, 215] width 133 height 10
paste input "miss_sarah-rose@hotmail.com"
type input "miss_sarah-rose@hotmail.com"
click at [434, 190] on input "text" at bounding box center [487, 190] width 142 height 10
type input "SARAH GERAGHTY"
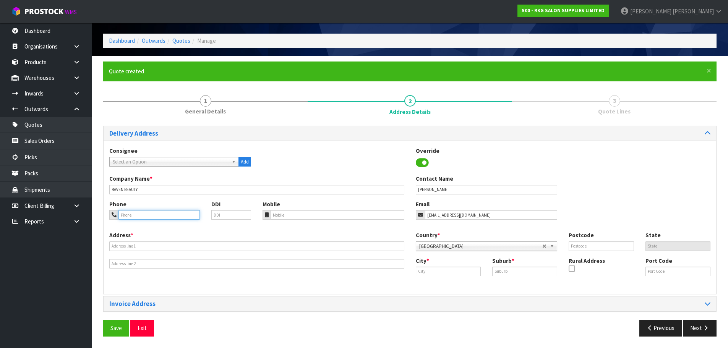
drag, startPoint x: 154, startPoint y: 217, endPoint x: 141, endPoint y: 219, distance: 13.2
click at [154, 217] on input "tel" at bounding box center [158, 215] width 81 height 10
type input "021-479-614"
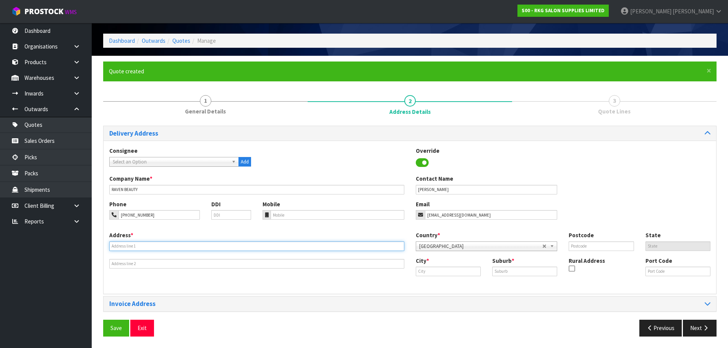
click at [151, 249] on input "text" at bounding box center [256, 246] width 295 height 10
type input "1 WAIMARIE ROAD"
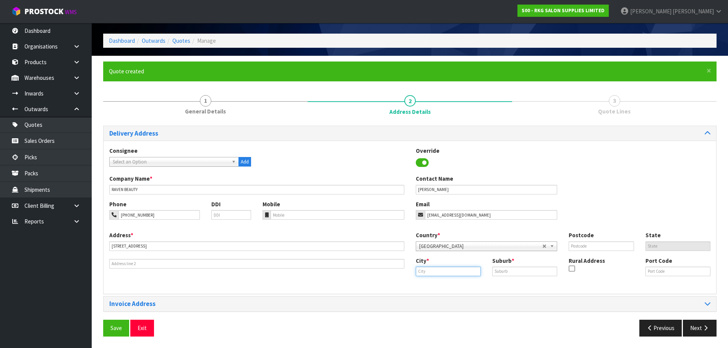
click at [426, 271] on input "text" at bounding box center [448, 272] width 65 height 10
click at [432, 284] on strong "Auckl" at bounding box center [431, 284] width 14 height 7
type input "[GEOGRAPHIC_DATA]"
click at [498, 272] on input "text" at bounding box center [524, 272] width 65 height 10
type input "WHENUAPAI"
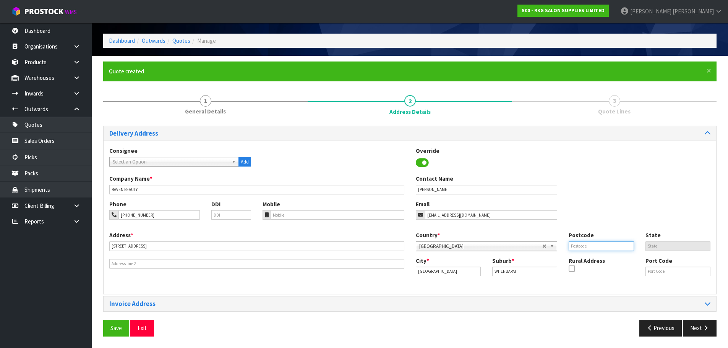
click at [583, 247] on input "text" at bounding box center [600, 246] width 65 height 10
type input "0618"
click at [589, 222] on div "Phone 021-479-614 DDI Mobile Email miss_sarah-rose@hotmail.com" at bounding box center [410, 215] width 612 height 31
click at [117, 325] on button "Save" at bounding box center [116, 328] width 26 height 16
click at [693, 326] on button "Next" at bounding box center [700, 328] width 34 height 16
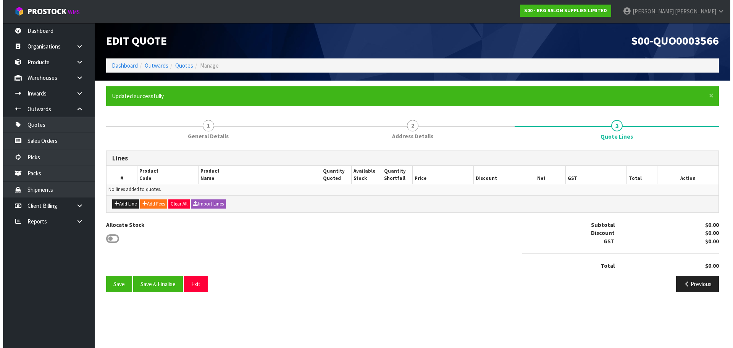
scroll to position [0, 0]
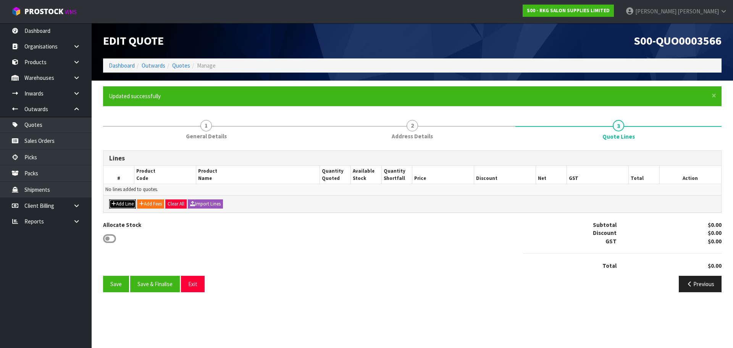
click at [121, 205] on button "Add Line" at bounding box center [122, 203] width 27 height 9
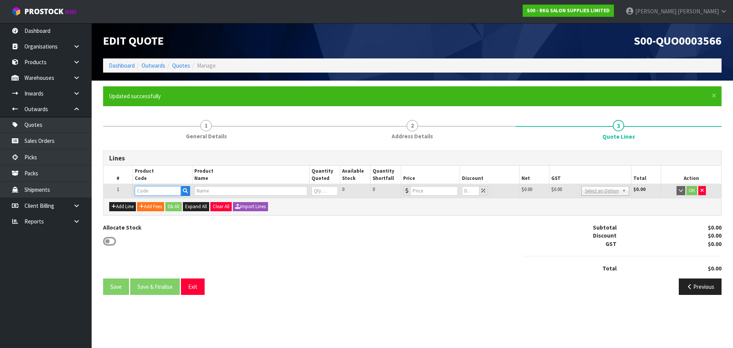
click at [144, 193] on input "text" at bounding box center [158, 191] width 46 height 10
type input "090101"
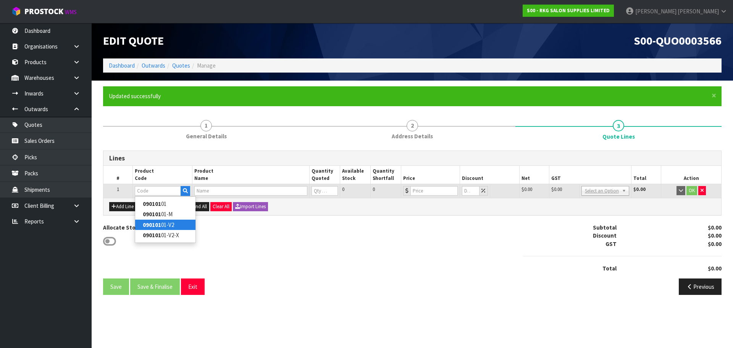
click at [146, 223] on strong "090101" at bounding box center [152, 224] width 18 height 7
type input "09010101-V2"
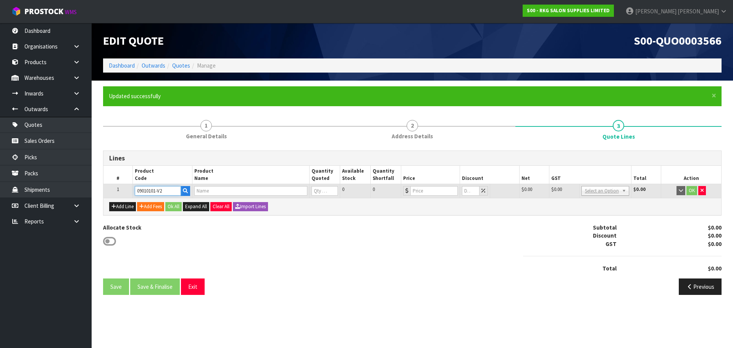
type input "TAUPO HYDRAULIC BED - BLACK V2"
type input "0"
type input "899"
type input "0"
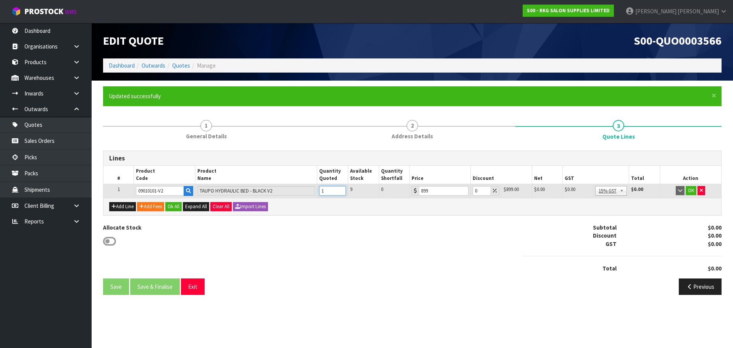
type input "1"
click at [340, 189] on input "1" at bounding box center [332, 191] width 27 height 10
click at [690, 191] on button "OK" at bounding box center [691, 190] width 11 height 9
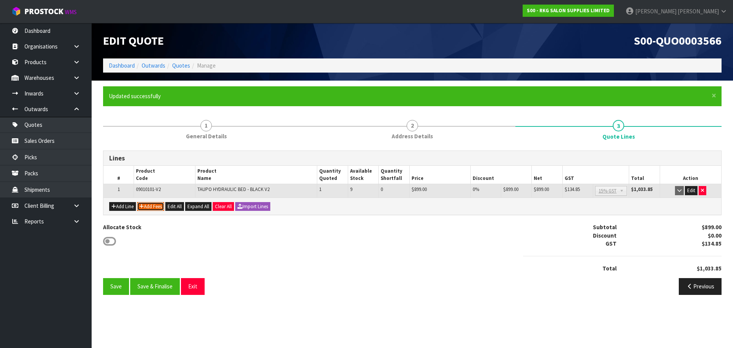
click at [150, 206] on button "Add Fees" at bounding box center [150, 206] width 27 height 9
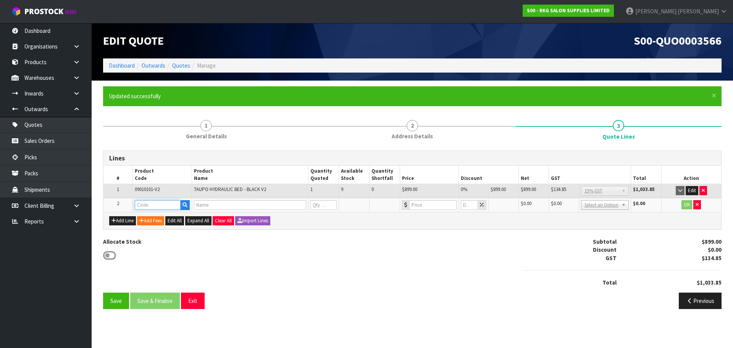
click at [154, 202] on input "text" at bounding box center [158, 205] width 46 height 10
type input "FRE"
click at [164, 218] on link "FRE IGHT" at bounding box center [165, 218] width 60 height 10
type input "FREIGHT"
type input "FREIGHT FEE"
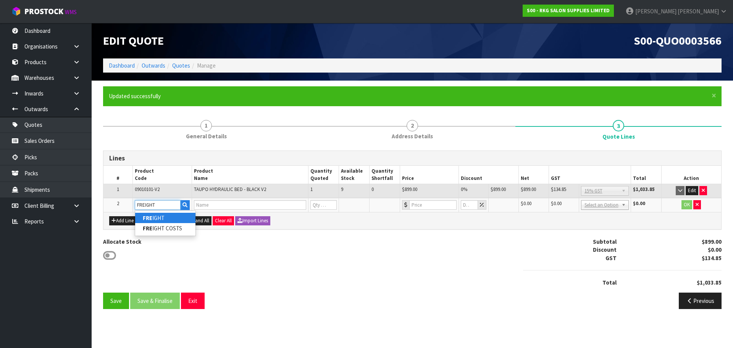
type input "1"
type input "0"
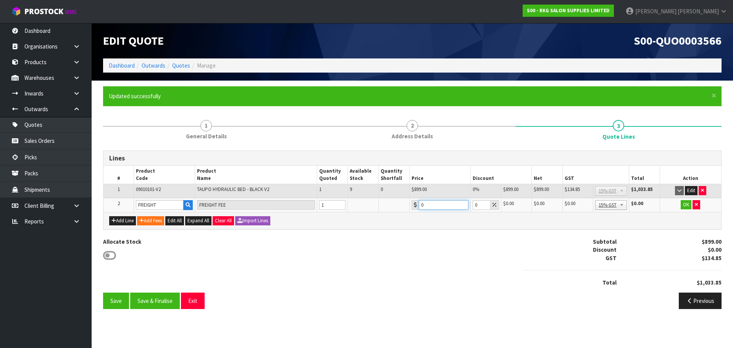
drag, startPoint x: 426, startPoint y: 203, endPoint x: 420, endPoint y: 203, distance: 6.1
click at [420, 203] on input "0" at bounding box center [444, 205] width 50 height 10
type input "203.80"
click at [683, 205] on button "OK" at bounding box center [686, 204] width 11 height 9
click at [686, 203] on button "Edit" at bounding box center [686, 204] width 13 height 9
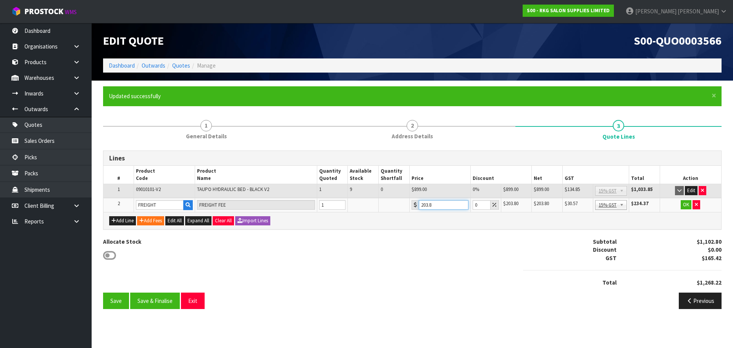
drag, startPoint x: 421, startPoint y: 206, endPoint x: 416, endPoint y: 207, distance: 5.4
click at [416, 207] on div "203.8" at bounding box center [440, 205] width 57 height 10
type input "205.8"
click at [685, 207] on button "OK" at bounding box center [686, 204] width 11 height 9
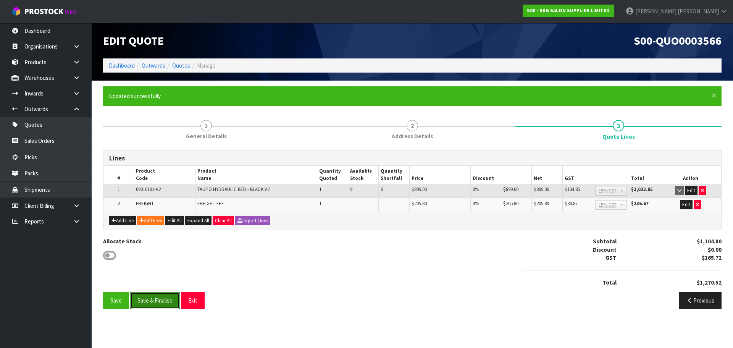
click at [153, 302] on button "Save & Finalise" at bounding box center [155, 300] width 50 height 16
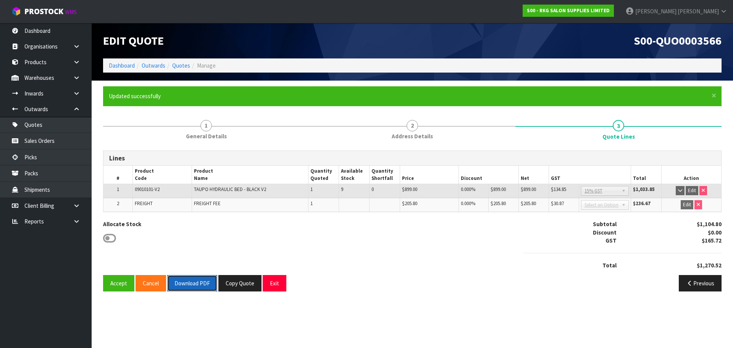
click at [195, 284] on button "Download PDF" at bounding box center [192, 283] width 50 height 16
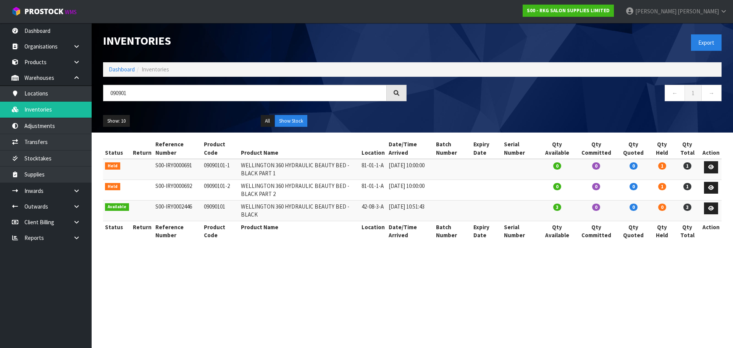
drag, startPoint x: 144, startPoint y: 95, endPoint x: 105, endPoint y: 94, distance: 39.0
click at [105, 94] on input "090901" at bounding box center [245, 93] width 284 height 16
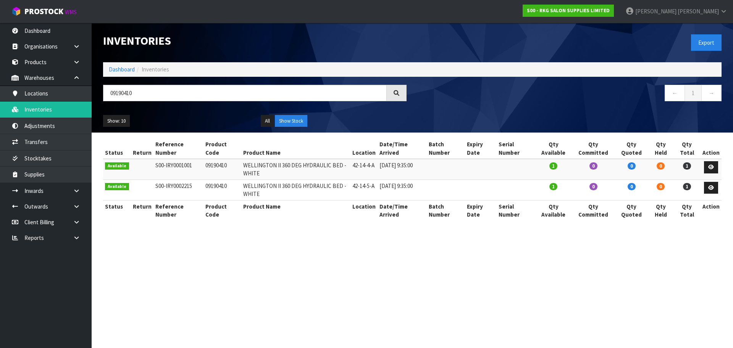
type input "09190410"
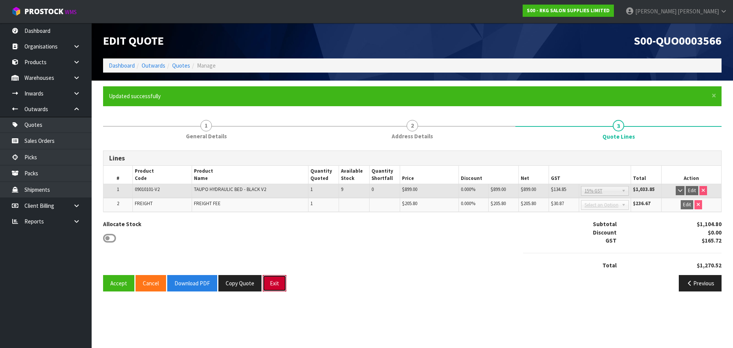
click at [273, 286] on button "Exit" at bounding box center [275, 283] width 24 height 16
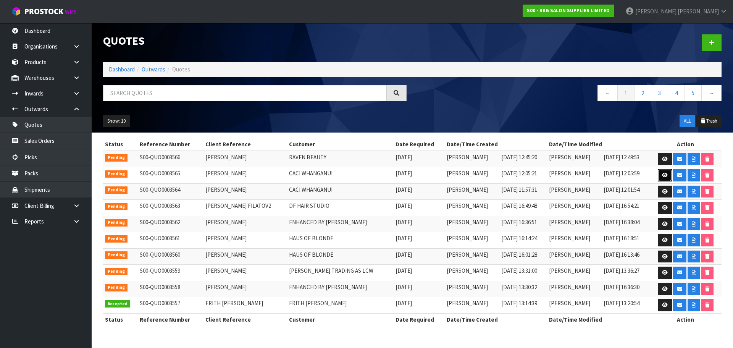
click at [662, 175] on icon at bounding box center [665, 175] width 6 height 5
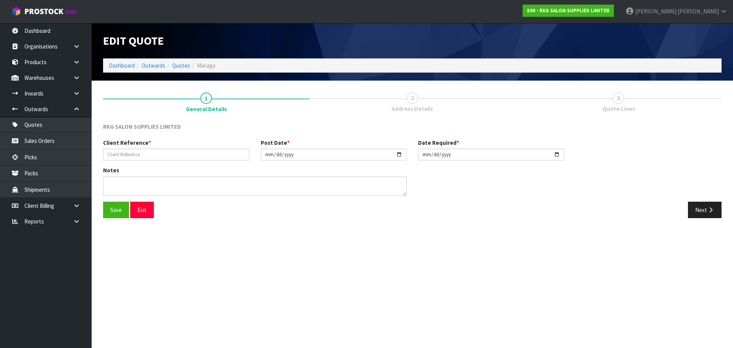
type input "[PERSON_NAME]"
type input "[DATE]"
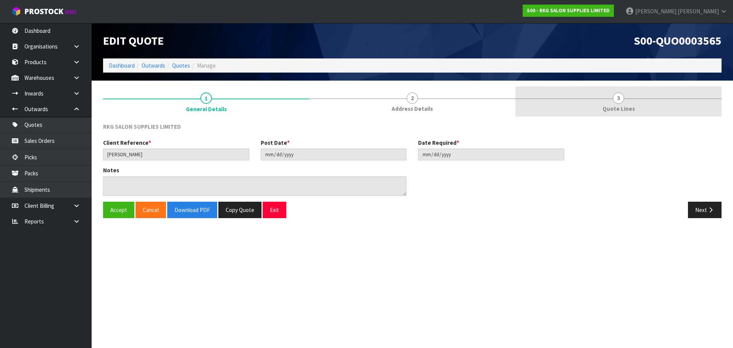
click at [620, 97] on span "3" at bounding box center [618, 97] width 11 height 11
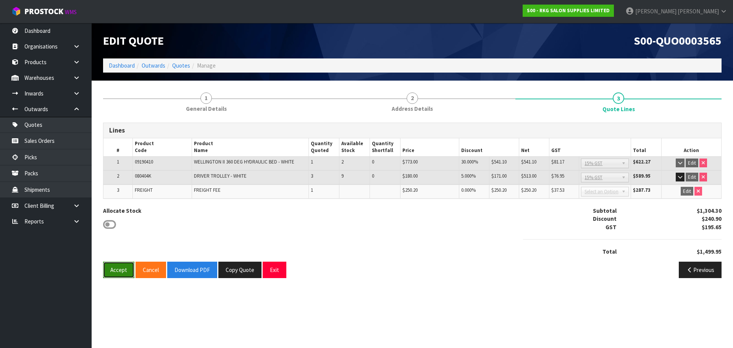
click at [121, 269] on button "Accept" at bounding box center [118, 270] width 31 height 16
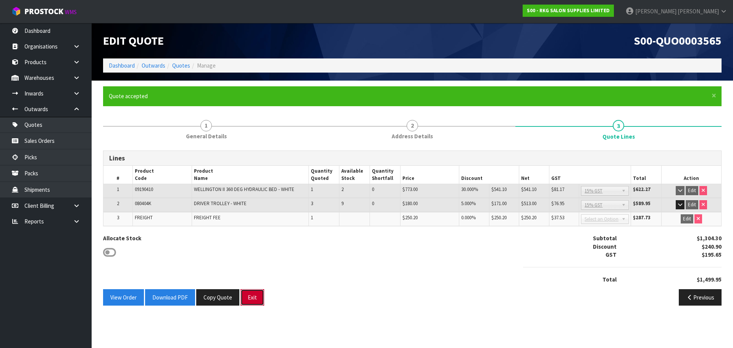
click at [251, 297] on button "Exit" at bounding box center [253, 297] width 24 height 16
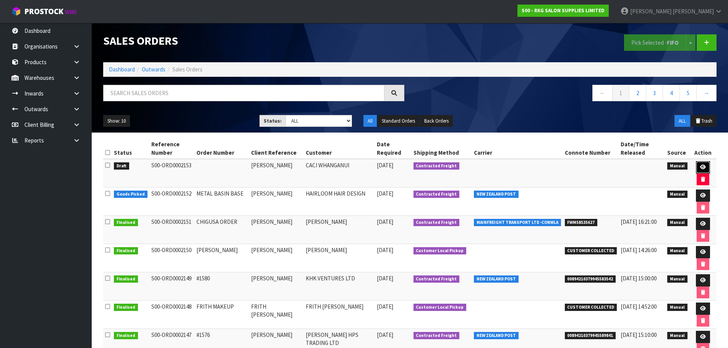
click at [700, 167] on icon at bounding box center [703, 167] width 6 height 5
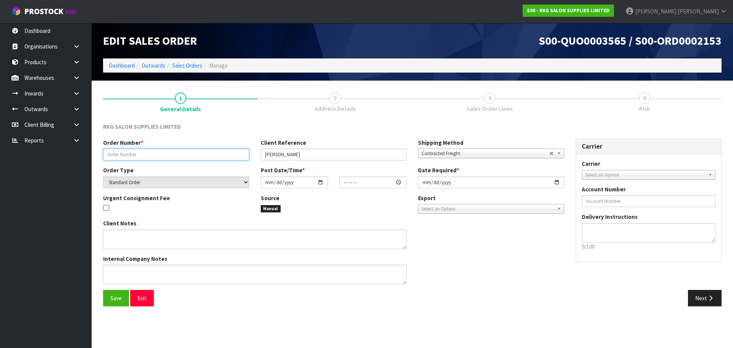
click at [130, 157] on input "text" at bounding box center [176, 155] width 146 height 12
type input "G"
type input "CACI - BED"
click at [320, 183] on input "date" at bounding box center [294, 182] width 67 height 12
type input "[DATE]"
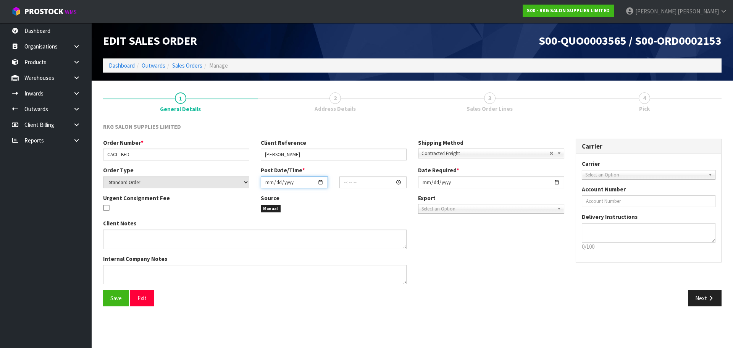
type input "00:00:00.000"
type input "[DATE]"
click at [559, 182] on input "[DATE]" at bounding box center [491, 182] width 146 height 12
type input "[DATE]"
click at [441, 153] on span "Contracted Freight" at bounding box center [486, 153] width 128 height 9
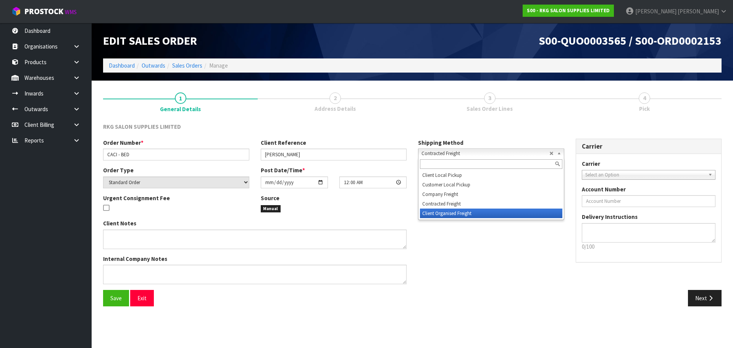
click at [432, 214] on li "Client Organised Freight" at bounding box center [491, 214] width 142 height 10
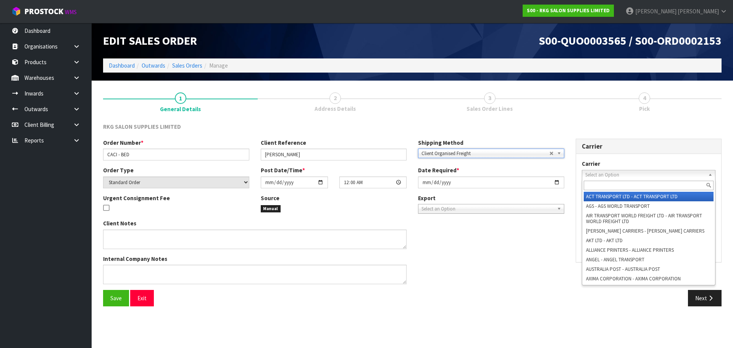
click at [601, 176] on span "Select an Option" at bounding box center [646, 174] width 120 height 9
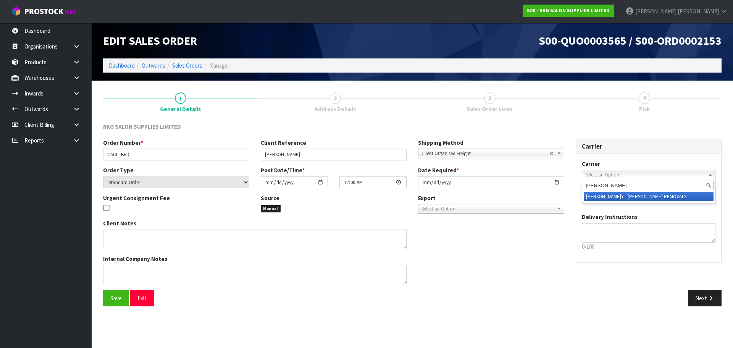
type input "[PERSON_NAME]"
click at [598, 196] on em "[PERSON_NAME]" at bounding box center [603, 196] width 35 height 6
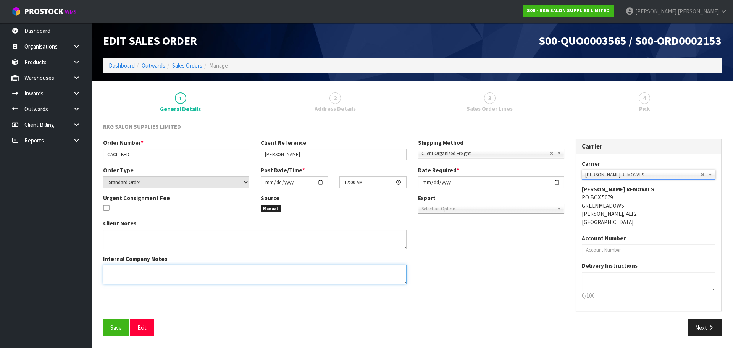
click at [128, 271] on textarea at bounding box center [255, 274] width 304 height 19
type textarea "SEND LOOSE"
click at [115, 324] on span "Save" at bounding box center [115, 327] width 11 height 7
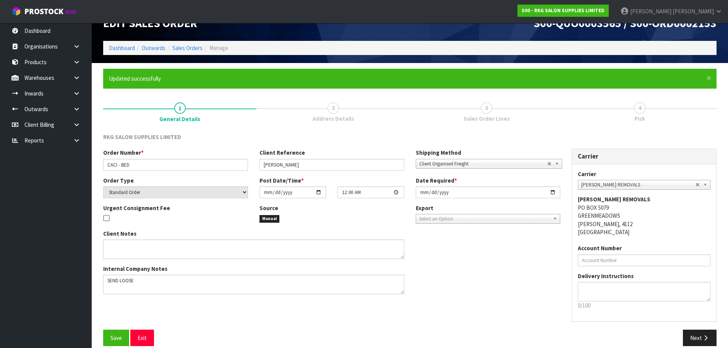
scroll to position [27, 0]
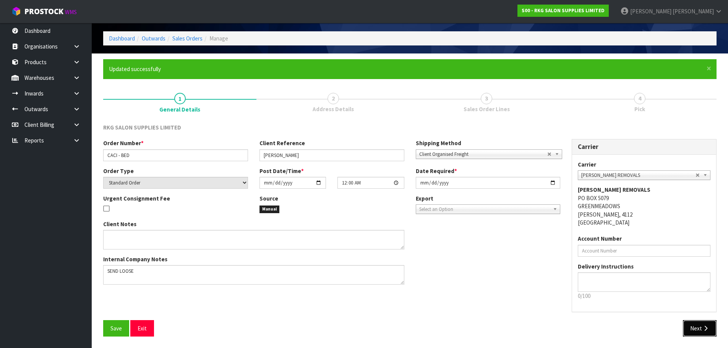
click at [696, 329] on button "Next" at bounding box center [700, 328] width 34 height 16
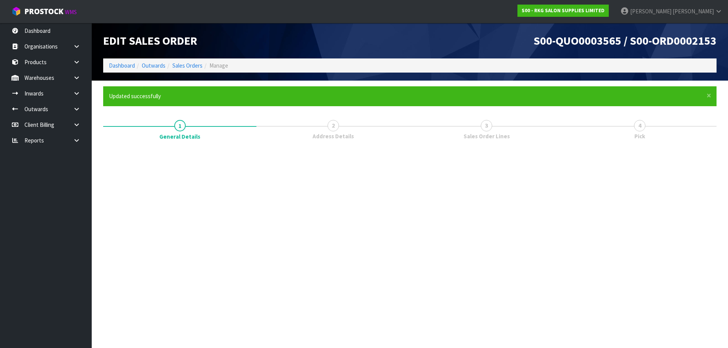
scroll to position [0, 0]
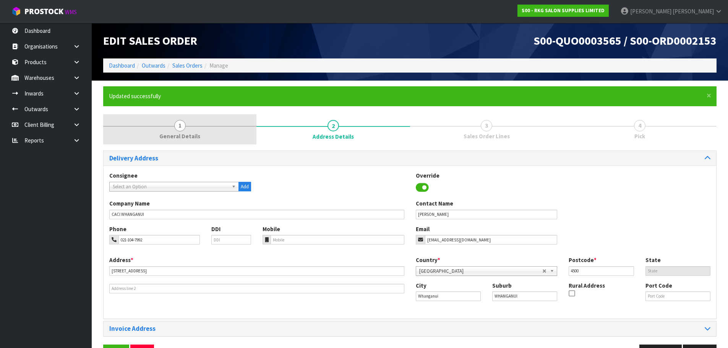
click at [179, 126] on span "1" at bounding box center [179, 125] width 11 height 11
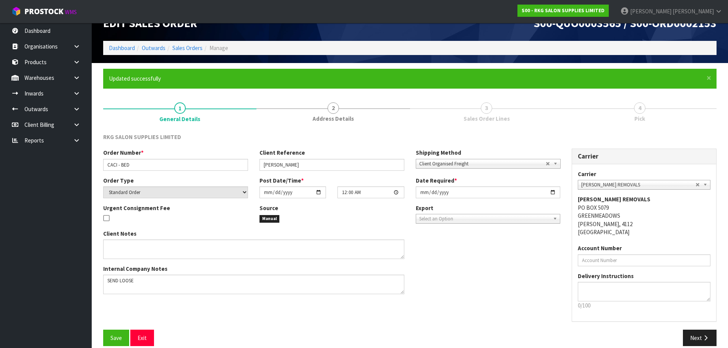
scroll to position [27, 0]
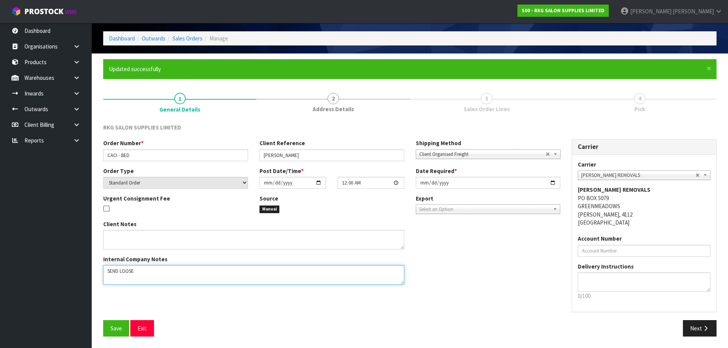
click at [107, 270] on textarea at bounding box center [253, 274] width 301 height 19
type textarea "PLEASE SEND LOOSE"
click at [114, 325] on span "Save" at bounding box center [115, 328] width 11 height 7
drag, startPoint x: 701, startPoint y: 329, endPoint x: 410, endPoint y: 247, distance: 301.7
click at [700, 329] on button "Next" at bounding box center [700, 328] width 34 height 16
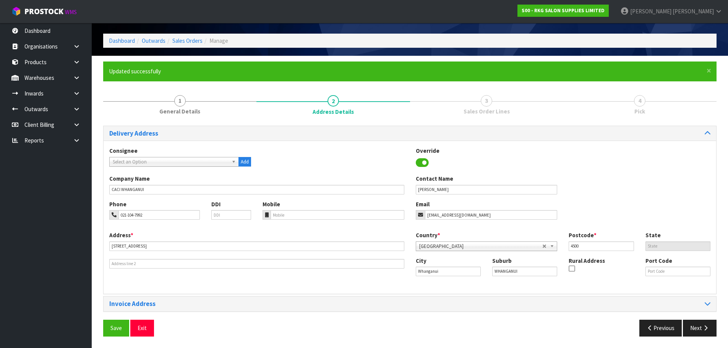
scroll to position [25, 0]
click at [112, 330] on span "Save" at bounding box center [115, 327] width 11 height 7
click at [696, 326] on button "Next" at bounding box center [700, 328] width 34 height 16
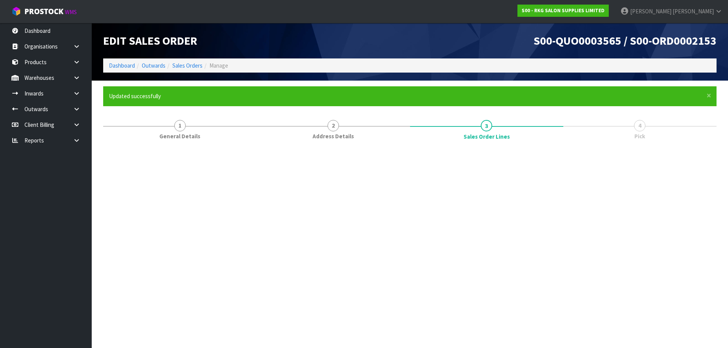
scroll to position [0, 0]
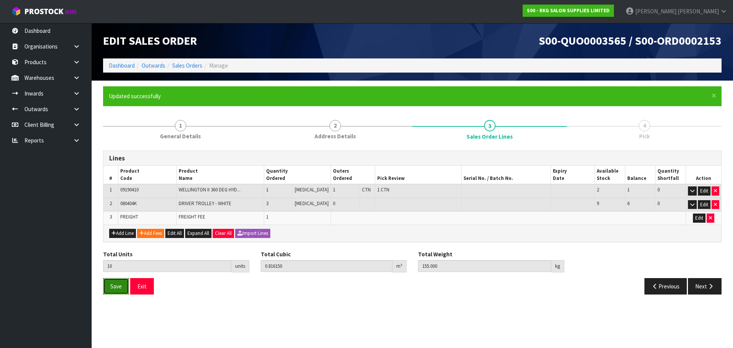
click at [117, 286] on span "Save" at bounding box center [115, 286] width 11 height 7
click at [701, 287] on button "Next" at bounding box center [705, 286] width 34 height 16
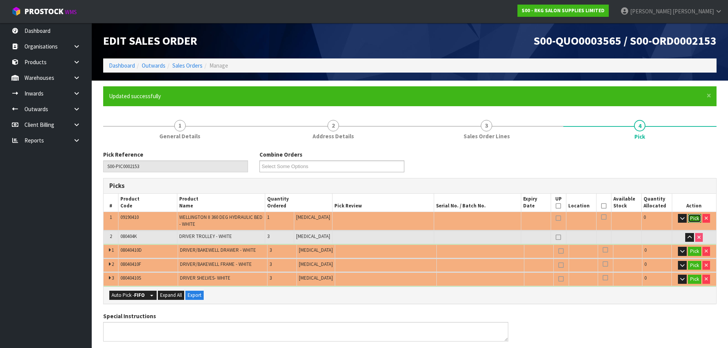
click at [693, 217] on button "Pick" at bounding box center [694, 218] width 13 height 9
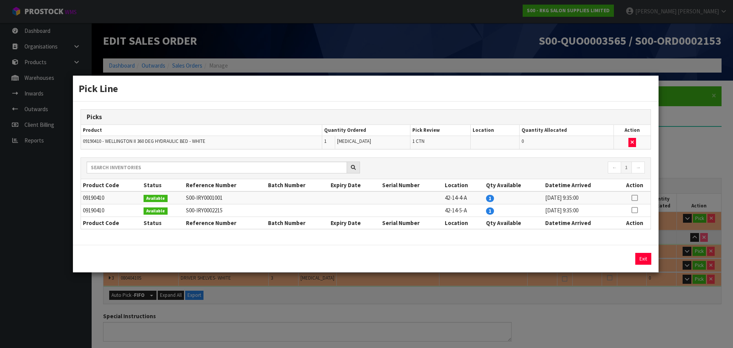
click at [636, 198] on icon at bounding box center [635, 198] width 6 height 0
click at [636, 210] on icon at bounding box center [635, 210] width 6 height 0
click at [635, 198] on icon at bounding box center [635, 198] width 6 height 0
click at [614, 259] on button "Assign Pick" at bounding box center [617, 259] width 31 height 12
type input "1"
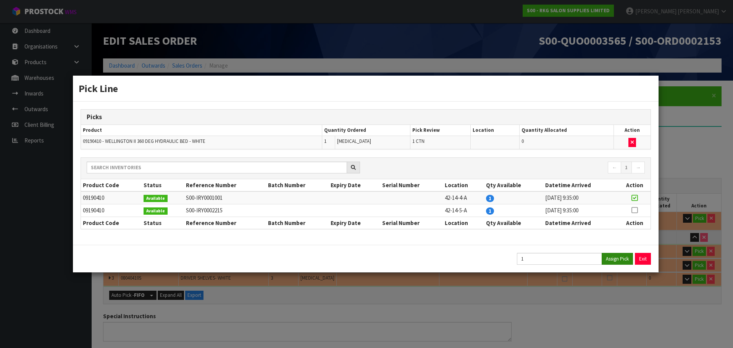
type input "1"
type input "0.29016"
type input "65"
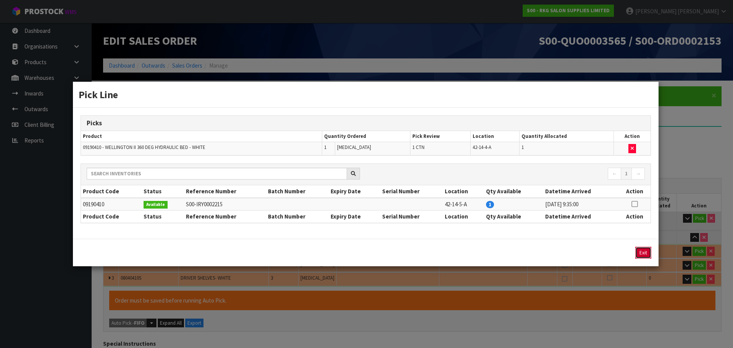
click at [646, 252] on button "Exit" at bounding box center [644, 253] width 16 height 12
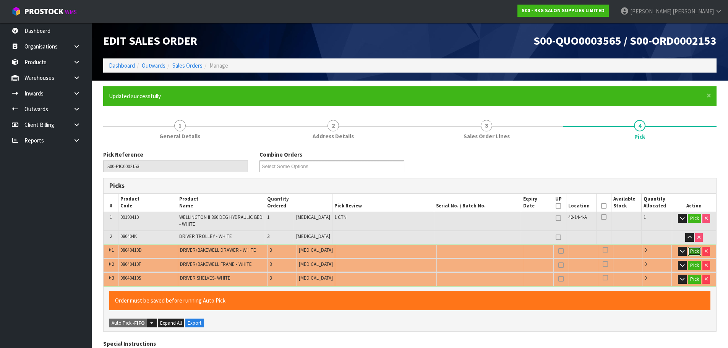
click at [695, 252] on button "Pick" at bounding box center [694, 251] width 13 height 9
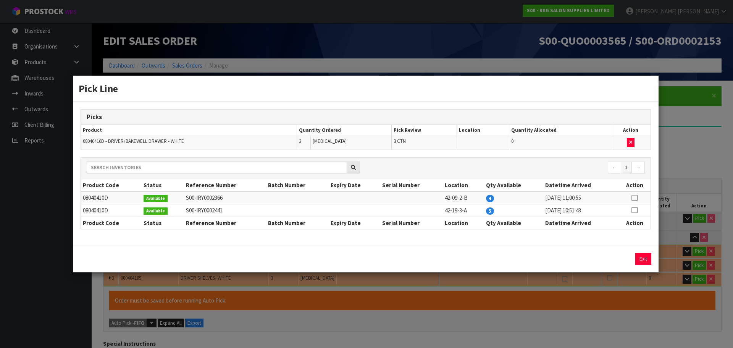
click at [638, 196] on td at bounding box center [635, 197] width 32 height 13
click at [636, 198] on icon at bounding box center [635, 198] width 6 height 0
click at [614, 257] on button "Assign Pick" at bounding box center [617, 259] width 31 height 12
type input "4"
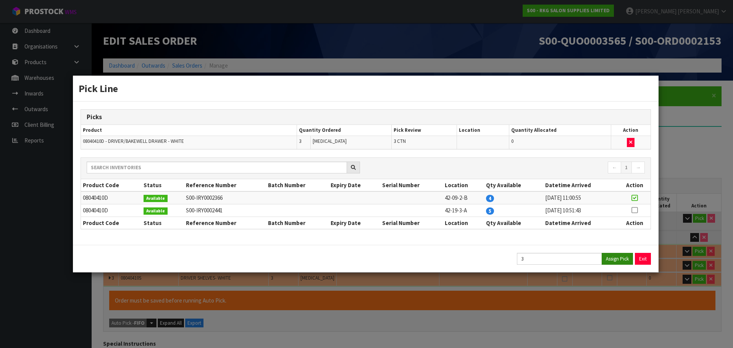
type input "0.567138"
type input "113"
click at [656, 261] on div "Exit" at bounding box center [584, 259] width 146 height 12
click at [642, 263] on button "Exit" at bounding box center [644, 259] width 16 height 12
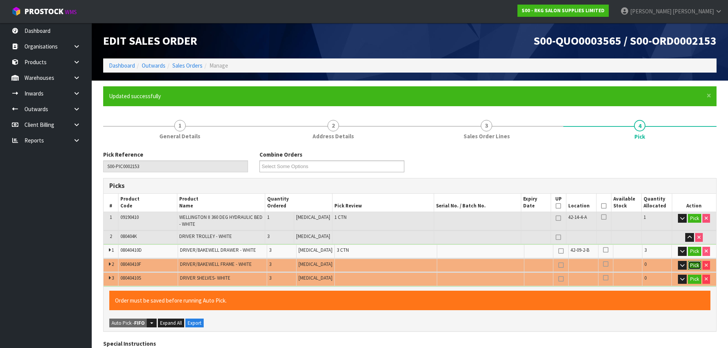
click at [694, 265] on button "Pick" at bounding box center [694, 265] width 13 height 9
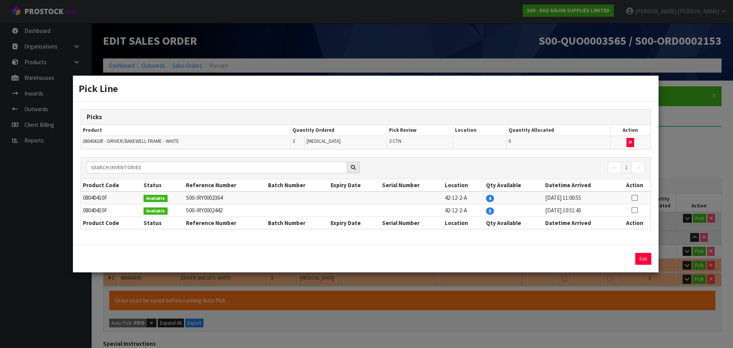
click at [636, 198] on icon at bounding box center [635, 198] width 6 height 0
drag, startPoint x: 617, startPoint y: 258, endPoint x: 633, endPoint y: 259, distance: 15.7
click at [617, 259] on button "Assign Pick" at bounding box center [617, 259] width 31 height 12
type input "7"
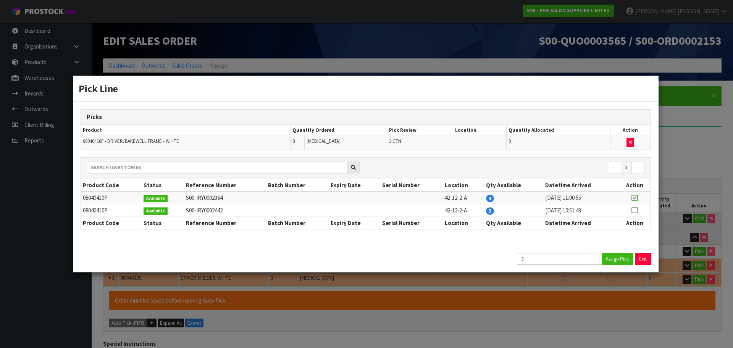
type input "0.65862"
type input "128"
click at [643, 259] on button "Exit" at bounding box center [644, 259] width 16 height 12
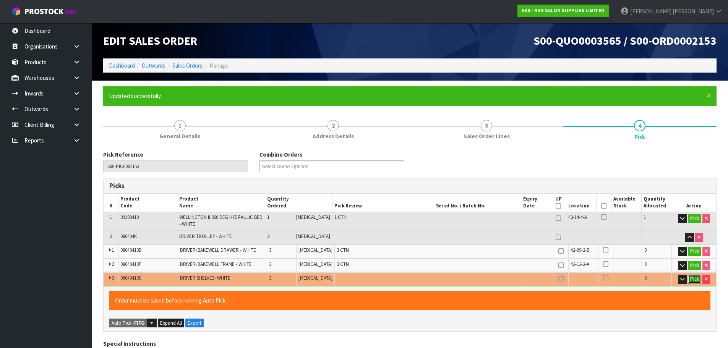
click at [692, 277] on button "Pick" at bounding box center [694, 279] width 13 height 9
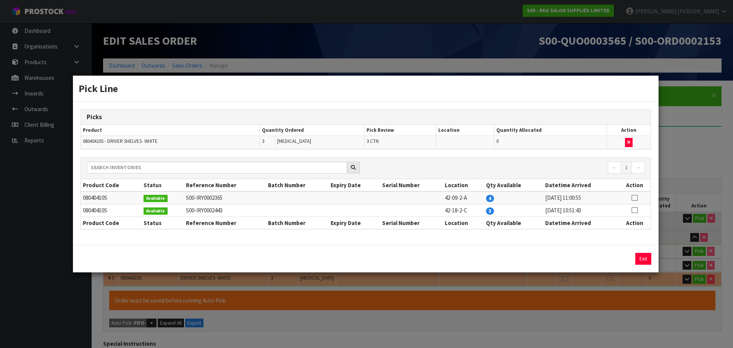
click at [635, 198] on icon at bounding box center [635, 198] width 6 height 0
click at [615, 258] on button "Assign Pick" at bounding box center [617, 259] width 31 height 12
type input "10"
type input "0.81615"
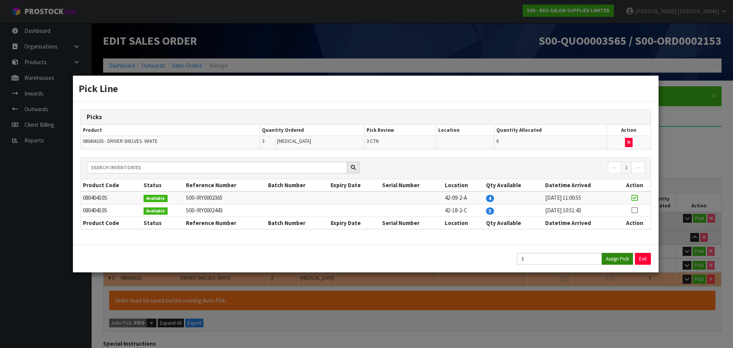
type input "155"
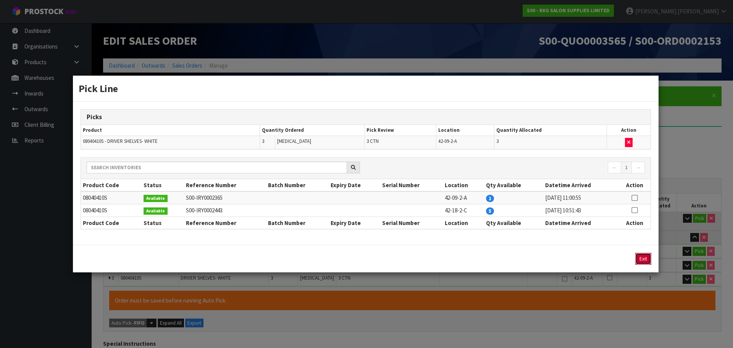
click at [644, 260] on button "Exit" at bounding box center [644, 259] width 16 height 12
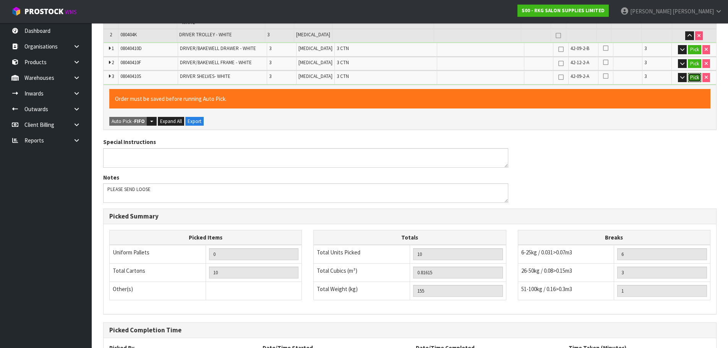
scroll to position [273, 0]
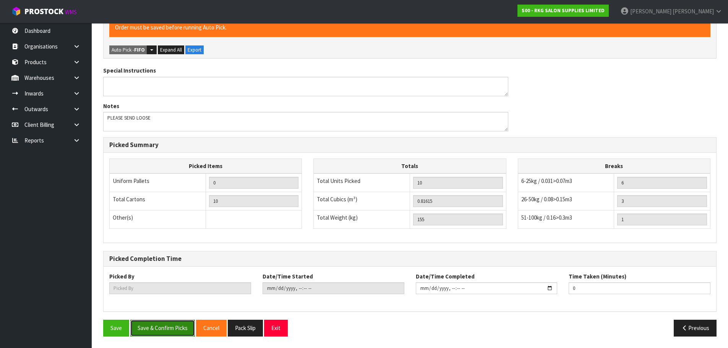
click at [159, 326] on button "Save & Confirm Picks" at bounding box center [162, 328] width 65 height 16
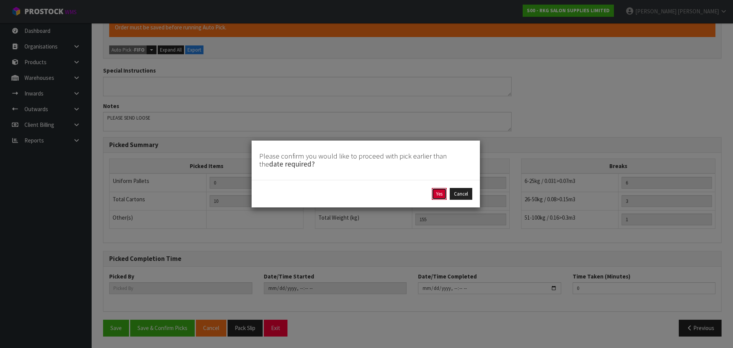
click at [437, 196] on button "Yes" at bounding box center [439, 194] width 15 height 12
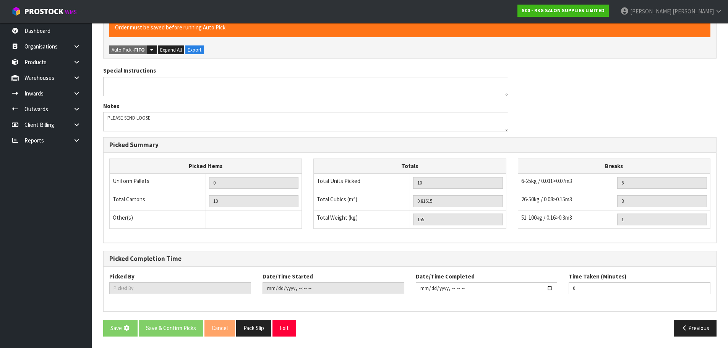
scroll to position [0, 0]
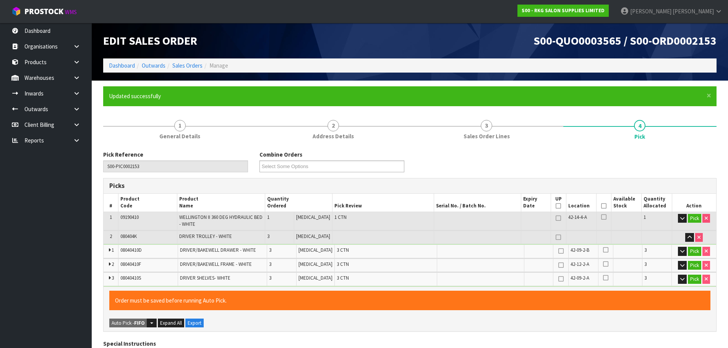
type input "[PERSON_NAME]"
type input "[DATE]T13:44:35"
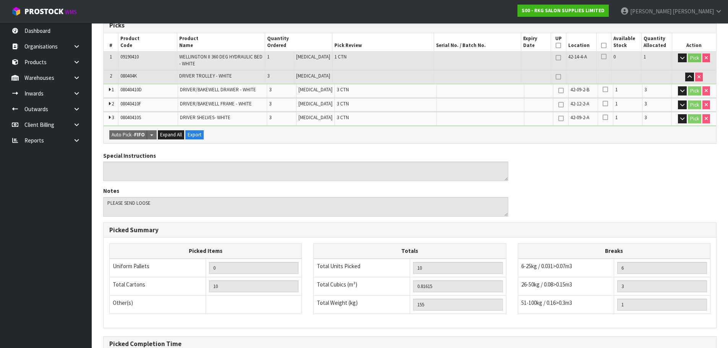
scroll to position [245, 0]
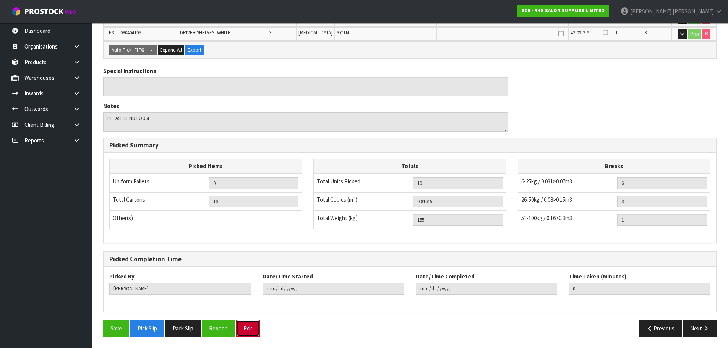
click at [250, 330] on button "Exit" at bounding box center [248, 328] width 24 height 16
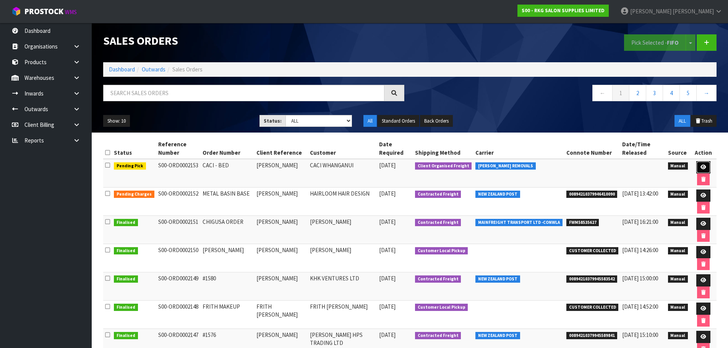
click at [701, 168] on icon at bounding box center [703, 167] width 6 height 5
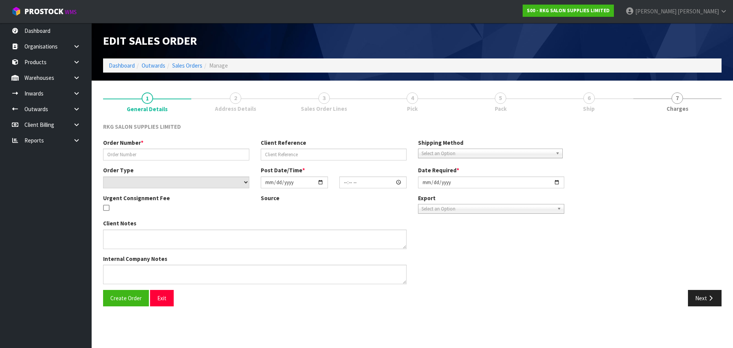
type input "CACI - BED"
type input "[PERSON_NAME]"
select select "number:0"
type input "[DATE]"
type input "00:00:00.000"
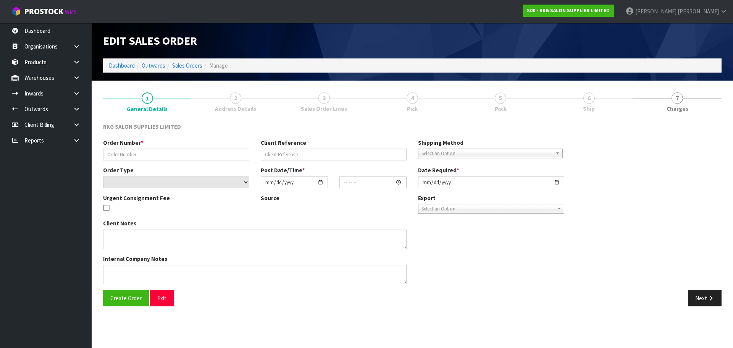
type input "[DATE]"
type textarea "PLEASE SEND LOOSE"
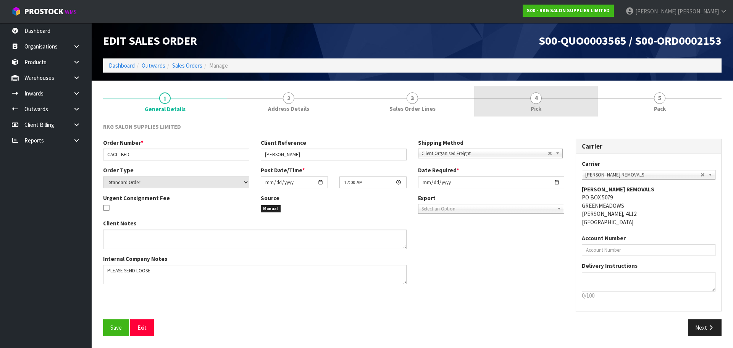
click at [539, 99] on span "4" at bounding box center [536, 97] width 11 height 11
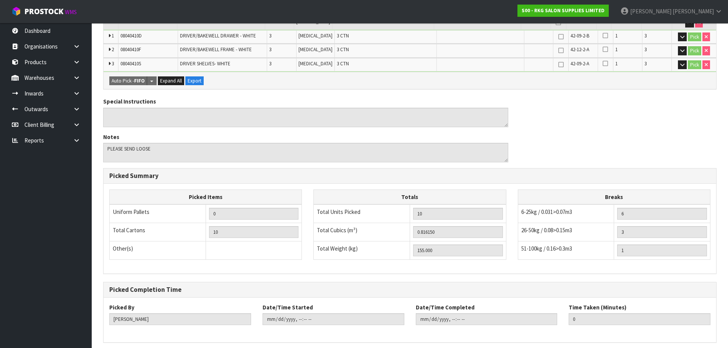
scroll to position [218, 0]
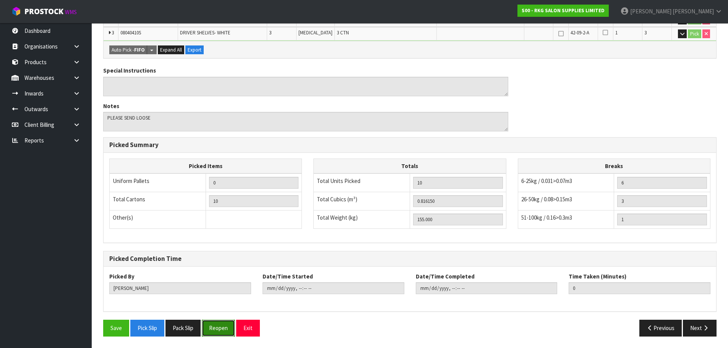
click at [221, 329] on button "Reopen" at bounding box center [218, 328] width 33 height 16
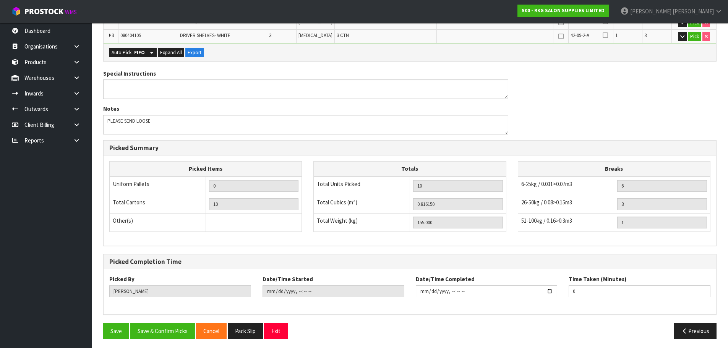
scroll to position [245, 0]
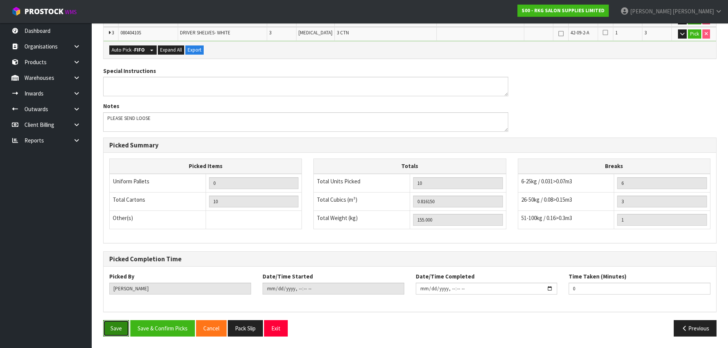
click at [112, 327] on button "Save" at bounding box center [116, 328] width 26 height 16
click at [280, 328] on button "Exit" at bounding box center [276, 328] width 24 height 16
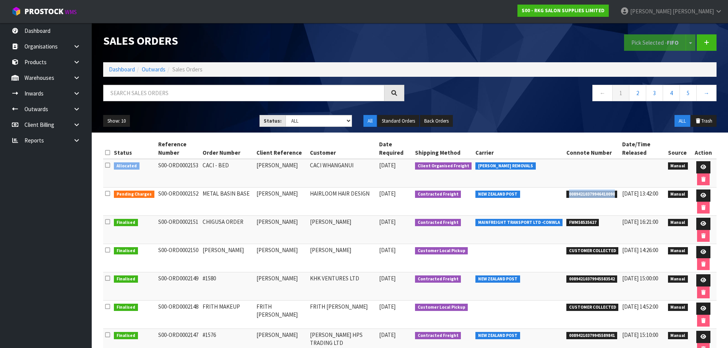
drag, startPoint x: 563, startPoint y: 195, endPoint x: 611, endPoint y: 196, distance: 48.5
click at [611, 196] on span "00894210379946410090" at bounding box center [591, 195] width 51 height 8
copy span "00894210379946410090"
drag, startPoint x: 702, startPoint y: 197, endPoint x: 696, endPoint y: 199, distance: 6.2
click at [702, 197] on icon at bounding box center [703, 195] width 6 height 5
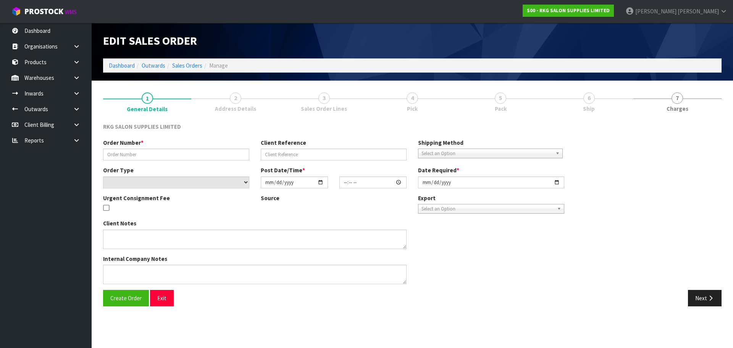
type input "METAL BASIN BASE"
type input "[PERSON_NAME]"
select select "number:0"
type input "[DATE]"
type input "09:11:00.000"
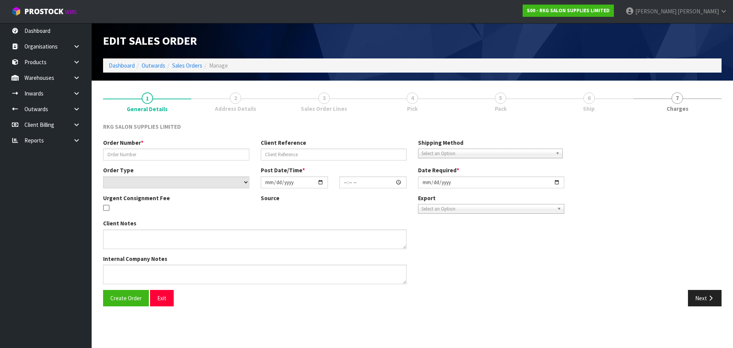
type input "[DATE]"
type textarea "MISCELLANEOUS ITEM: METAL BASIN BASE (CLUNES 03150101E) PLEASE BUBBLE WRAP"
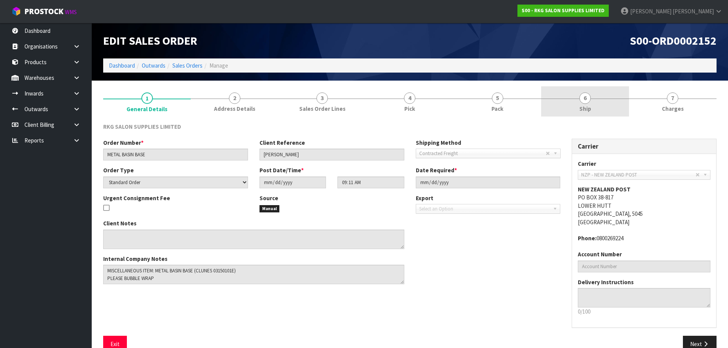
drag, startPoint x: 579, startPoint y: 99, endPoint x: 586, endPoint y: 99, distance: 6.5
click at [586, 99] on span "6" at bounding box center [584, 97] width 11 height 11
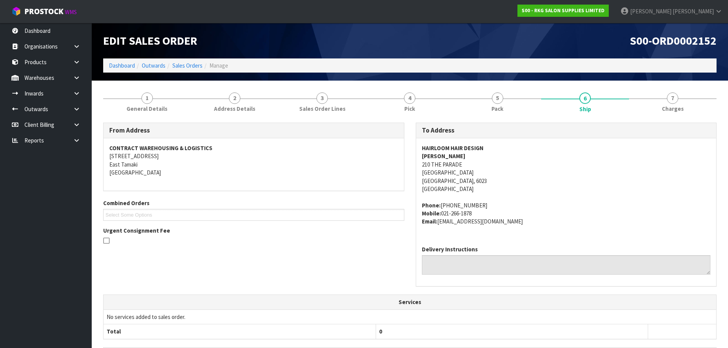
click at [588, 188] on address "HAIRLOOM HAIR DESIGN [PERSON_NAME] [STREET_ADDRESS]" at bounding box center [566, 168] width 289 height 49
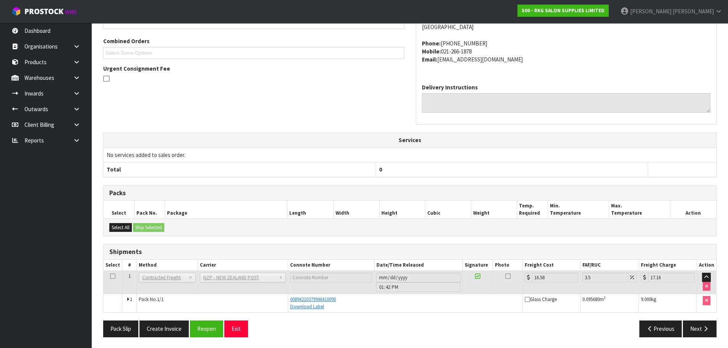
scroll to position [163, 0]
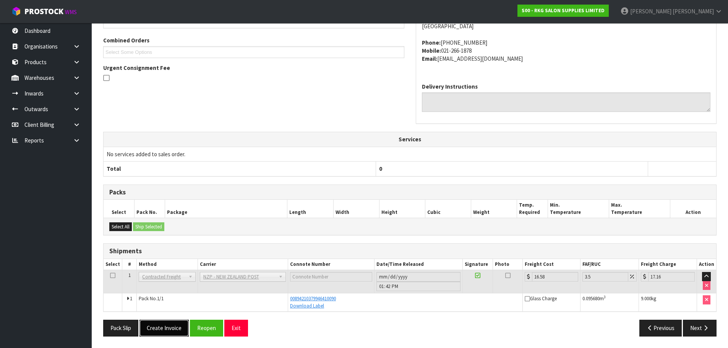
drag, startPoint x: 166, startPoint y: 327, endPoint x: 170, endPoint y: 319, distance: 9.4
click at [166, 327] on button "Create Invoice" at bounding box center [163, 328] width 49 height 16
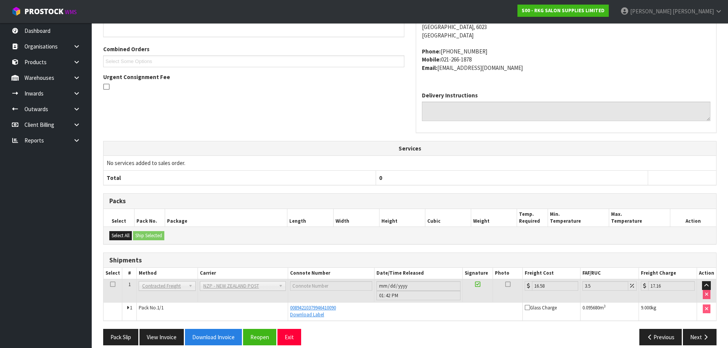
scroll to position [190, 0]
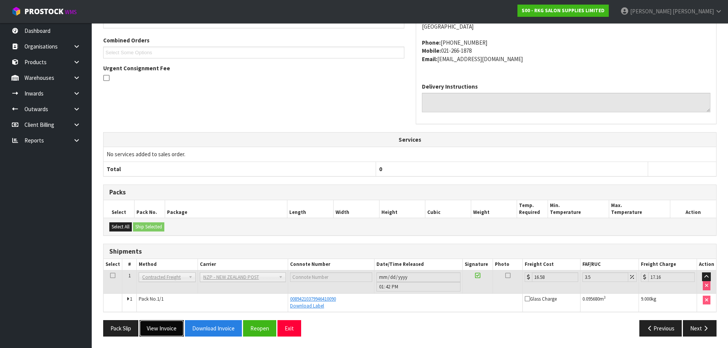
click at [166, 328] on button "View Invoice" at bounding box center [161, 328] width 44 height 16
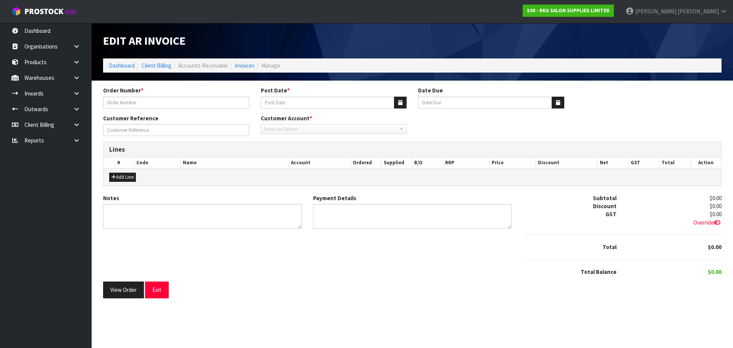
type input "METAL BASIN BASE"
type input "[DATE]"
type input "[PERSON_NAME]"
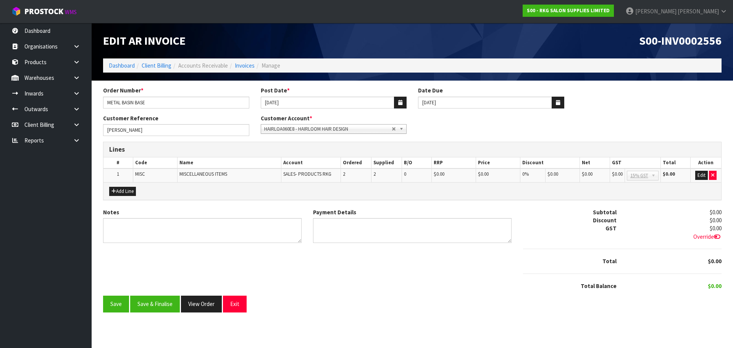
click at [312, 129] on span "HAIRLOA060E8 - HAIRLOOM HAIR DESIGN" at bounding box center [328, 129] width 128 height 9
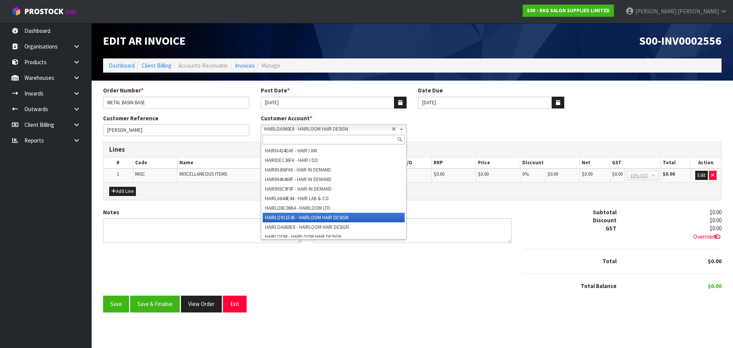
click at [287, 222] on li "HAIRLO911E45 - HAIRLOOM HAIR DESIGN" at bounding box center [334, 218] width 142 height 10
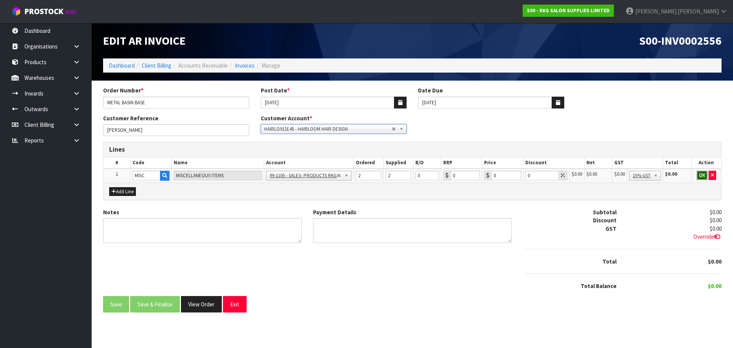
click at [702, 176] on button "OK" at bounding box center [702, 175] width 11 height 9
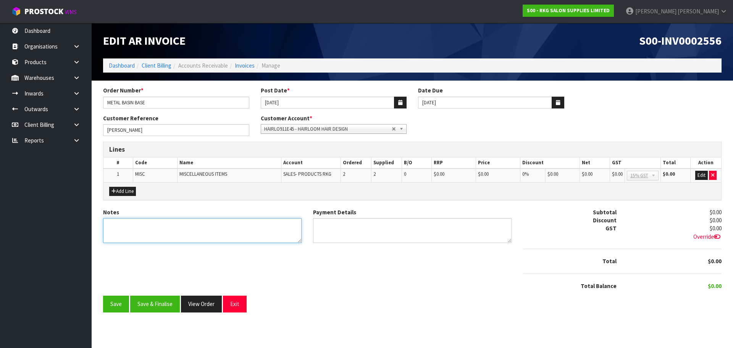
click at [120, 231] on textarea "Notes" at bounding box center [202, 230] width 199 height 25
type textarea "WARRANTY REPLACEMENT"
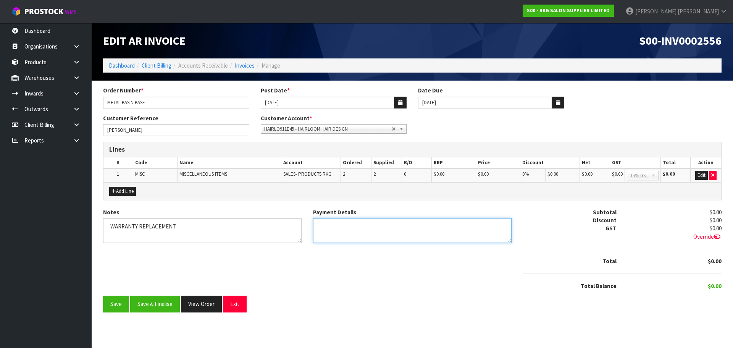
click at [346, 231] on textarea "Payment Details" at bounding box center [412, 230] width 199 height 25
type textarea "N/A"
click at [112, 225] on textarea "Notes" at bounding box center [202, 230] width 199 height 25
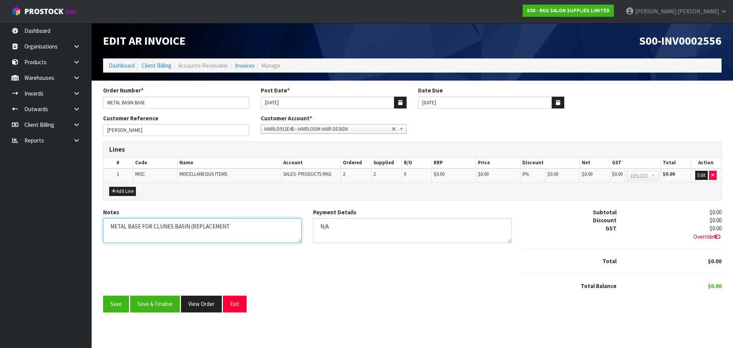
click at [234, 227] on textarea "Notes" at bounding box center [202, 230] width 199 height 25
type textarea "METAL BASE FOR CLUNES BASIN (SWAP TO BLACK PAINTED BASE)"
click at [160, 306] on button "Save & Finalise" at bounding box center [155, 304] width 50 height 16
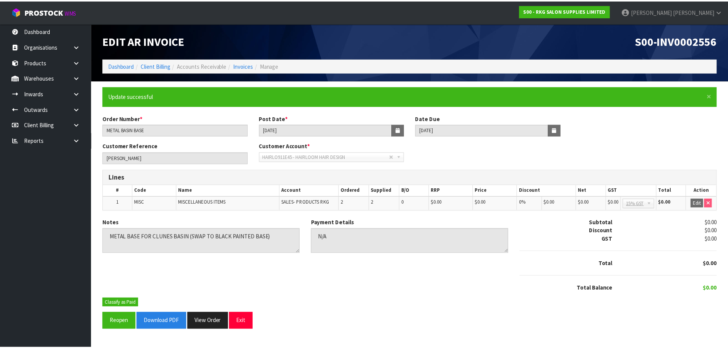
scroll to position [0, 0]
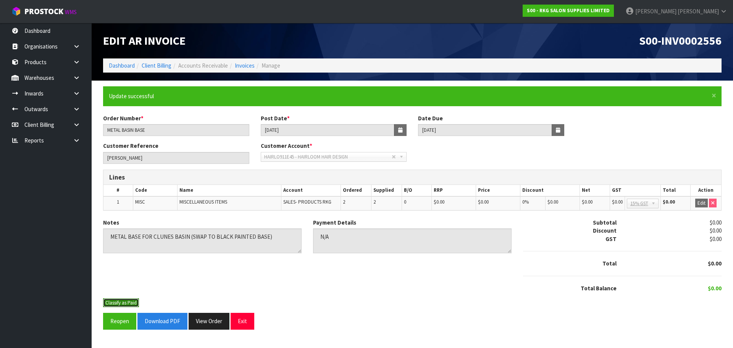
click at [125, 302] on button "Classify as Paid" at bounding box center [121, 302] width 36 height 9
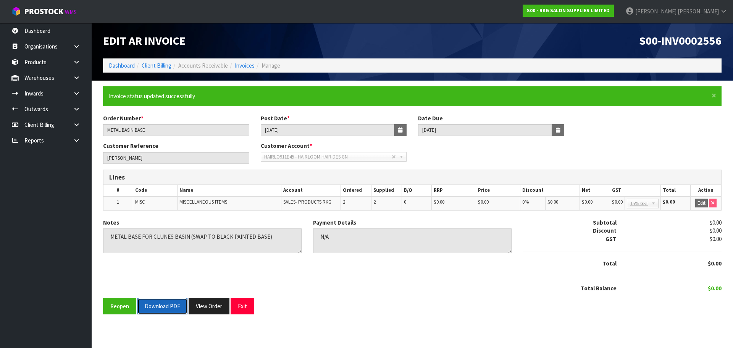
click at [155, 304] on button "Download PDF" at bounding box center [163, 306] width 50 height 16
click at [244, 308] on button "Exit" at bounding box center [243, 306] width 24 height 16
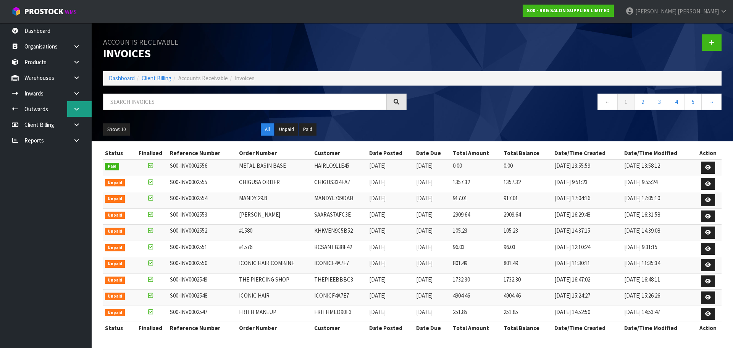
click at [75, 110] on icon at bounding box center [76, 109] width 7 height 6
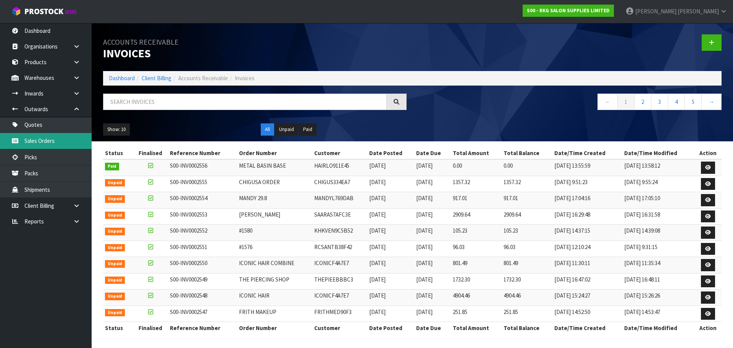
click at [47, 144] on link "Sales Orders" at bounding box center [46, 141] width 92 height 16
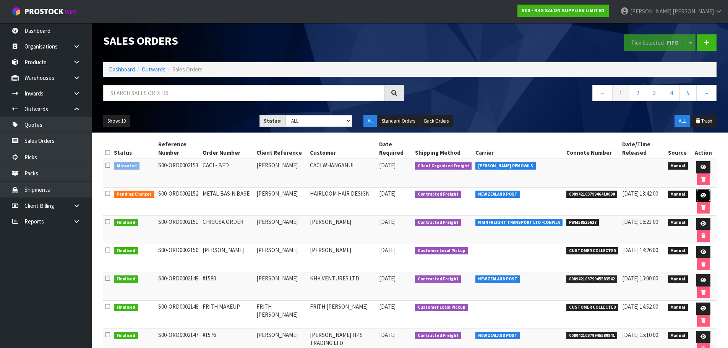
click at [701, 196] on icon at bounding box center [703, 195] width 6 height 5
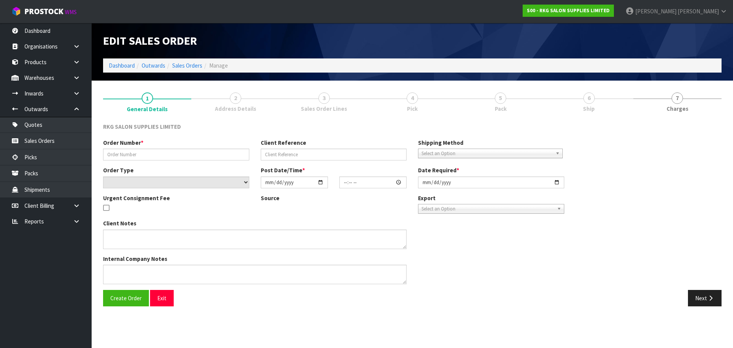
type input "METAL BASIN BASE"
type input "[PERSON_NAME]"
select select "number:0"
type input "[DATE]"
type input "09:11:00.000"
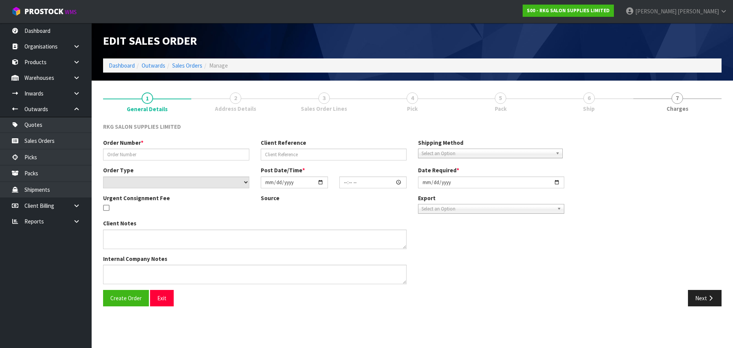
type input "[DATE]"
type textarea "MISCELLANEOUS ITEM: METAL BASIN BASE (CLUNES 03150101E) PLEASE BUBBLE WRAP"
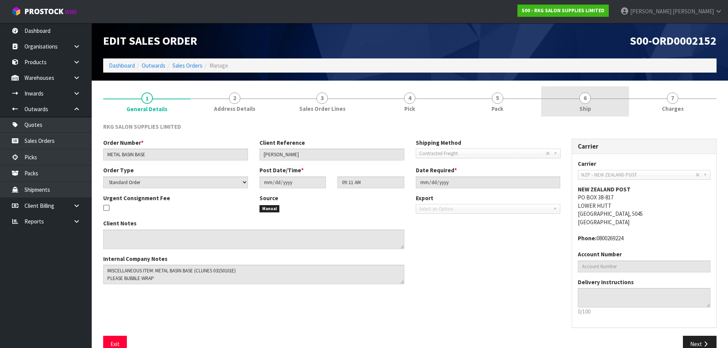
click at [587, 102] on span "6" at bounding box center [584, 97] width 11 height 11
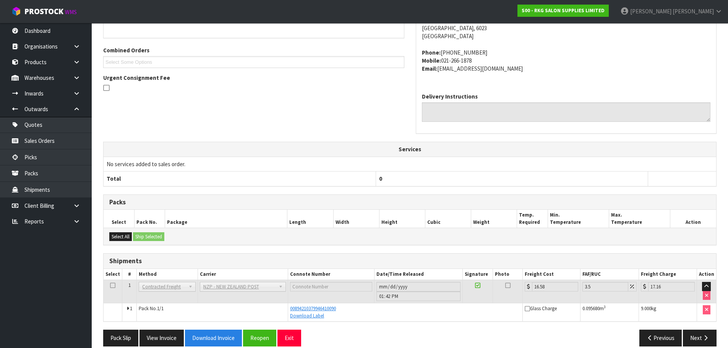
scroll to position [163, 0]
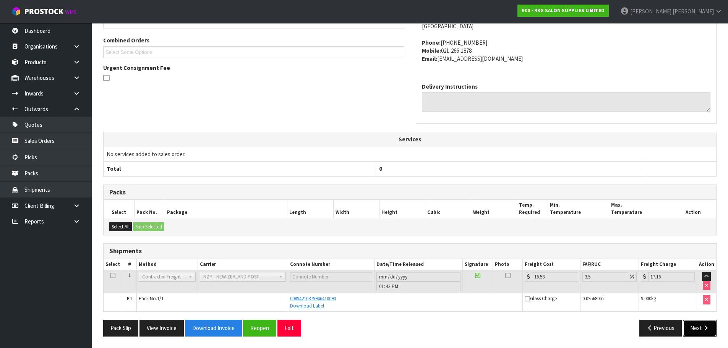
click at [700, 333] on button "Next" at bounding box center [700, 328] width 34 height 16
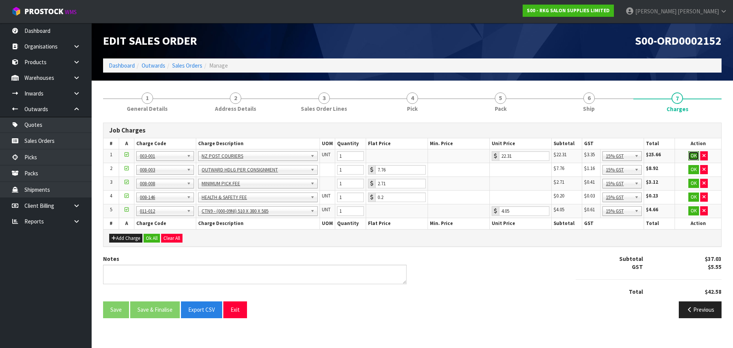
click at [693, 155] on button "OK" at bounding box center [694, 155] width 11 height 9
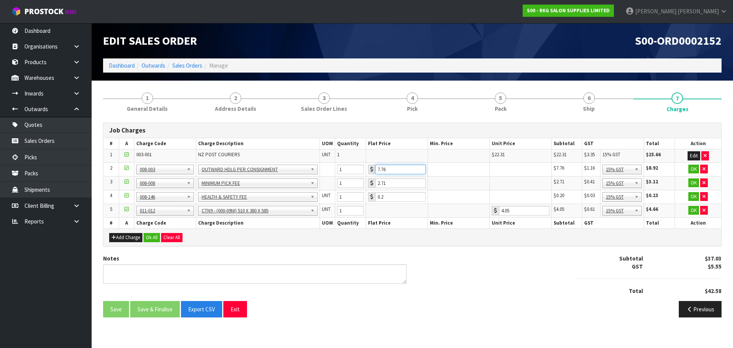
drag, startPoint x: 394, startPoint y: 171, endPoint x: 375, endPoint y: 173, distance: 18.8
click at [375, 173] on div "7.76" at bounding box center [397, 170] width 58 height 10
type input "3.50"
click at [693, 169] on button "OK" at bounding box center [694, 169] width 11 height 9
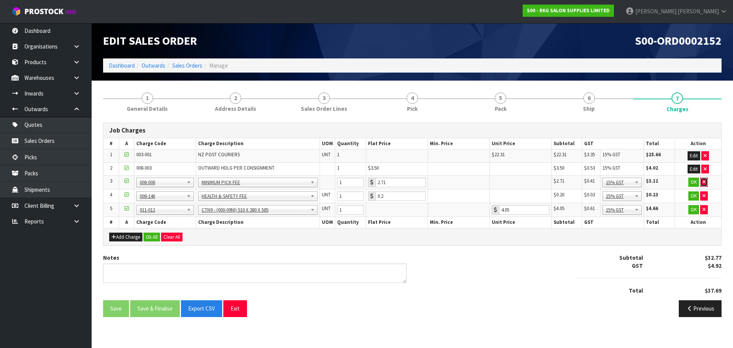
click at [705, 183] on icon "button" at bounding box center [704, 182] width 3 height 5
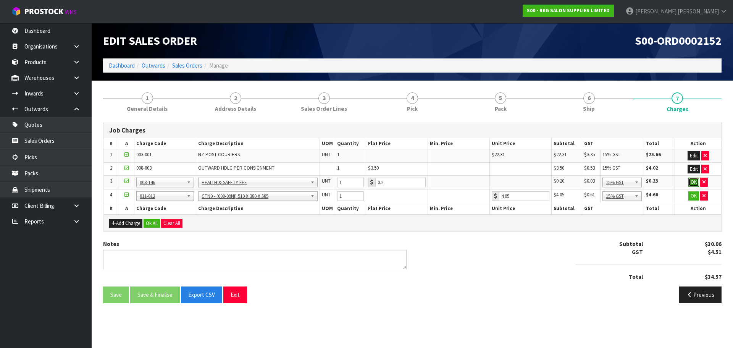
click at [696, 182] on button "OK" at bounding box center [694, 182] width 11 height 9
click at [693, 196] on button "OK" at bounding box center [694, 195] width 11 height 9
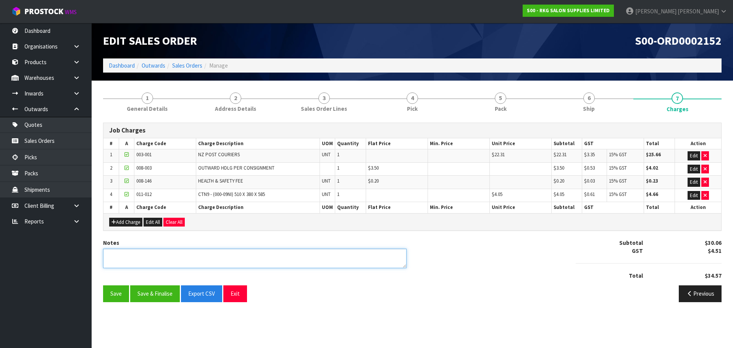
click at [143, 258] on textarea at bounding box center [255, 258] width 304 height 19
type textarea "PICKED BY MARIE"
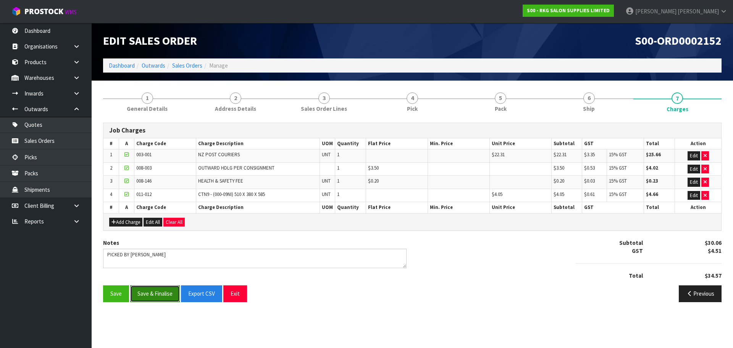
click at [154, 293] on button "Save & Finalise" at bounding box center [155, 293] width 50 height 16
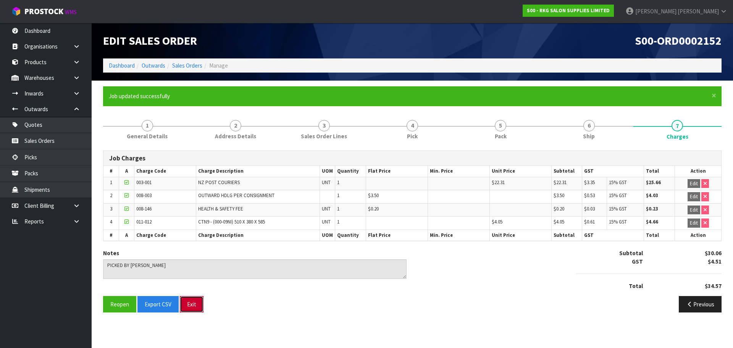
click at [194, 304] on button "Exit" at bounding box center [192, 304] width 24 height 16
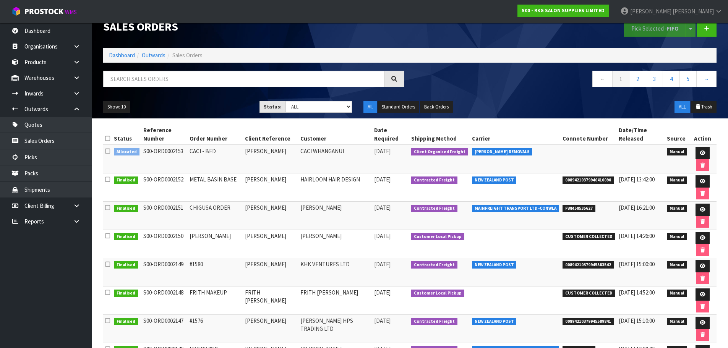
scroll to position [13, 0]
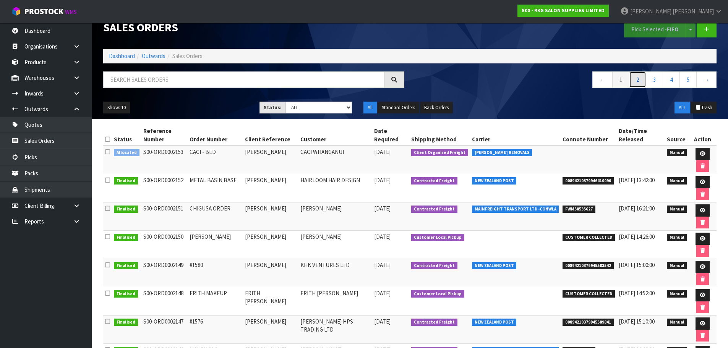
click at [636, 83] on link "2" at bounding box center [637, 79] width 17 height 16
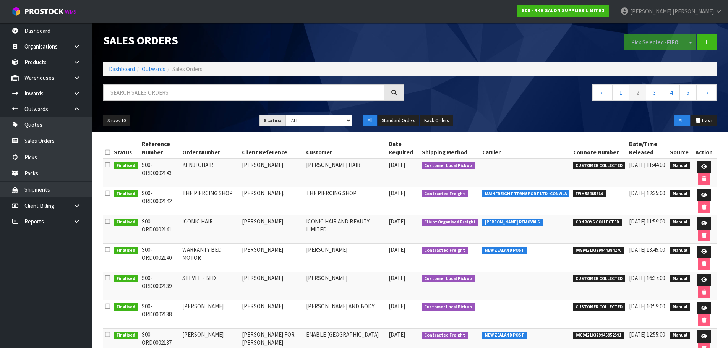
scroll to position [0, 0]
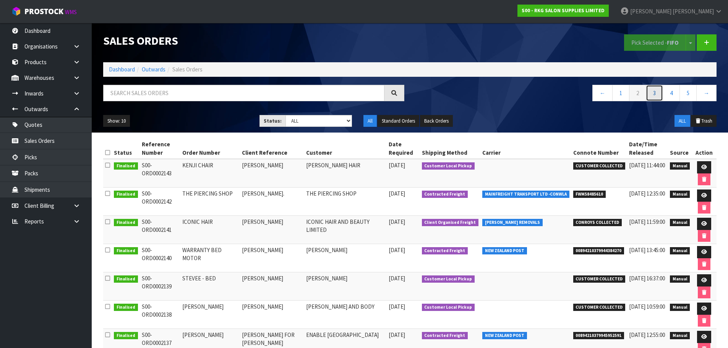
click at [652, 93] on link "3" at bounding box center [654, 93] width 17 height 16
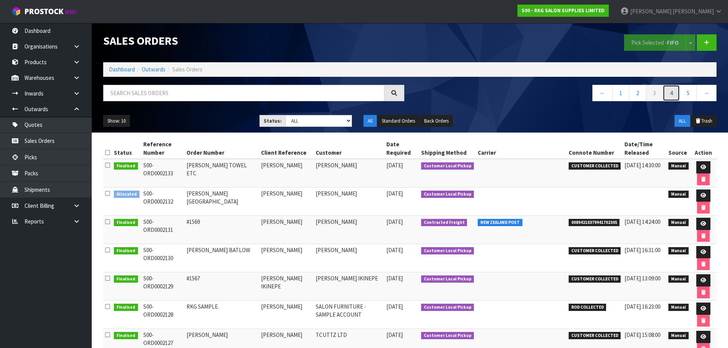
click at [671, 95] on link "4" at bounding box center [670, 93] width 17 height 16
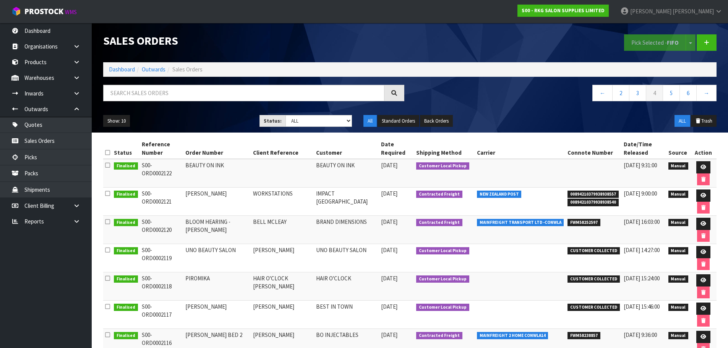
scroll to position [1, 0]
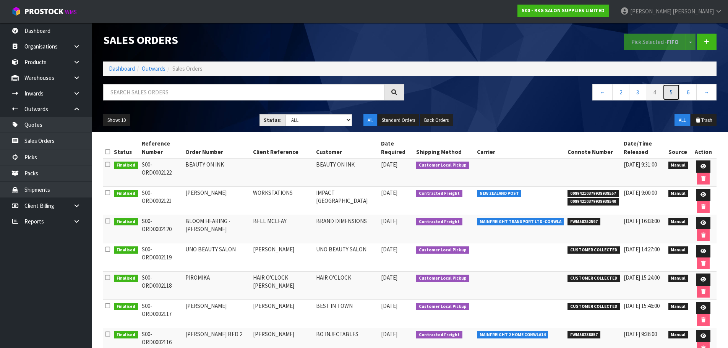
click at [673, 93] on link "5" at bounding box center [670, 92] width 17 height 16
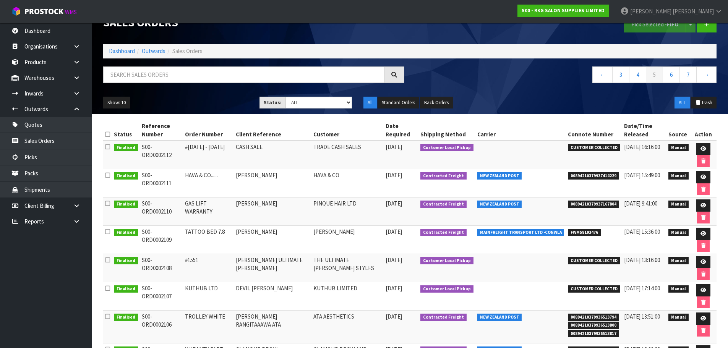
scroll to position [18, 0]
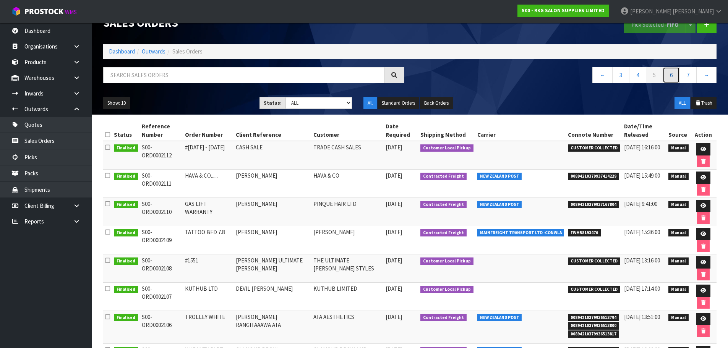
click at [669, 79] on link "6" at bounding box center [670, 75] width 17 height 16
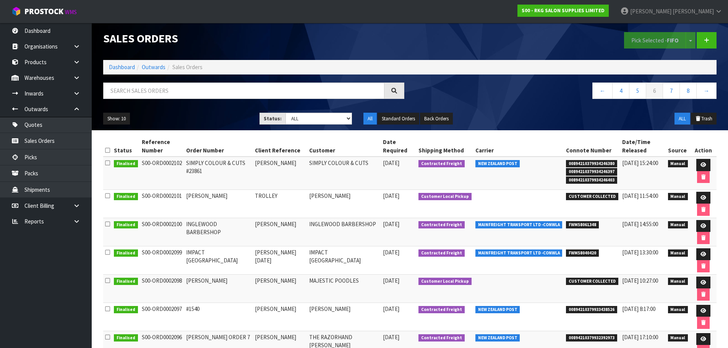
scroll to position [0, 0]
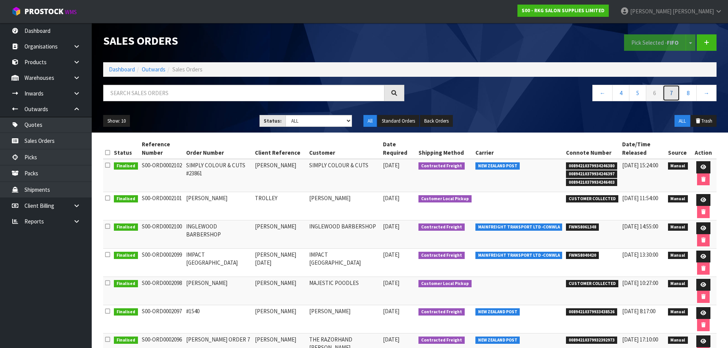
click at [674, 97] on link "7" at bounding box center [670, 93] width 17 height 16
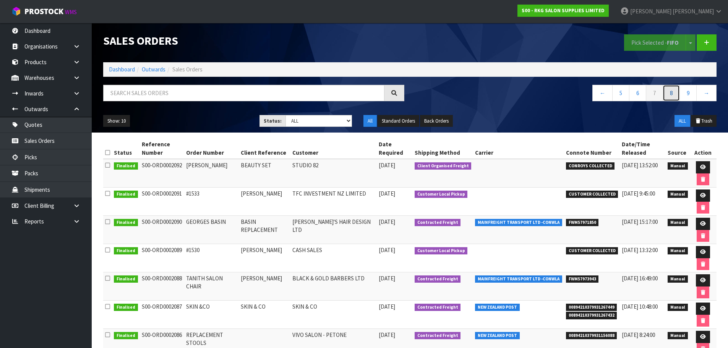
click at [672, 94] on link "8" at bounding box center [670, 93] width 17 height 16
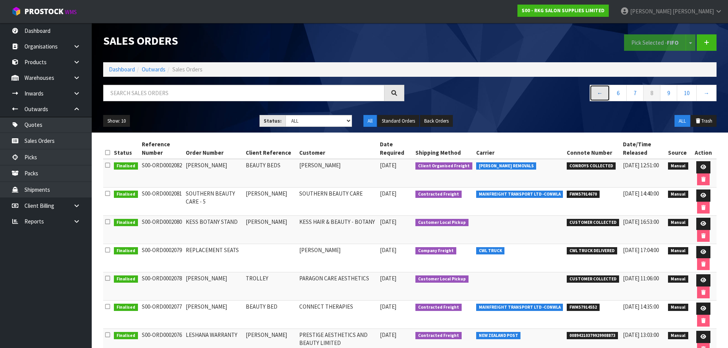
click at [600, 94] on link "←" at bounding box center [599, 93] width 20 height 16
click at [600, 94] on link "←" at bounding box center [602, 93] width 20 height 16
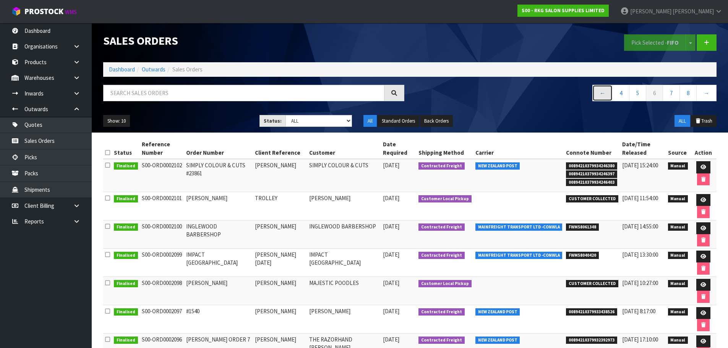
click at [600, 94] on link "←" at bounding box center [602, 93] width 20 height 16
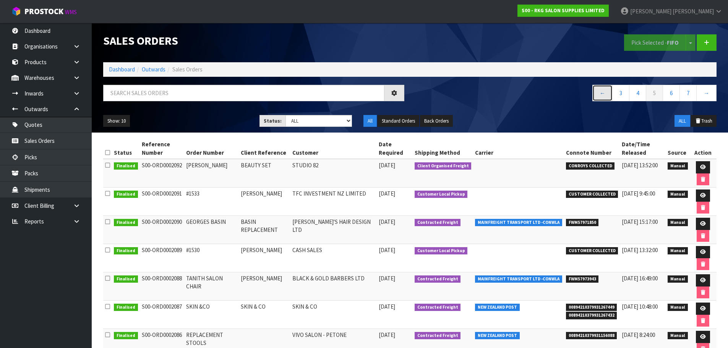
click at [600, 94] on link "←" at bounding box center [602, 93] width 20 height 16
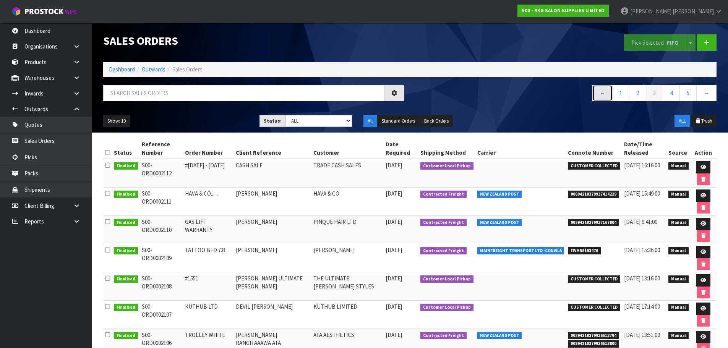
click at [601, 94] on link "←" at bounding box center [602, 93] width 20 height 16
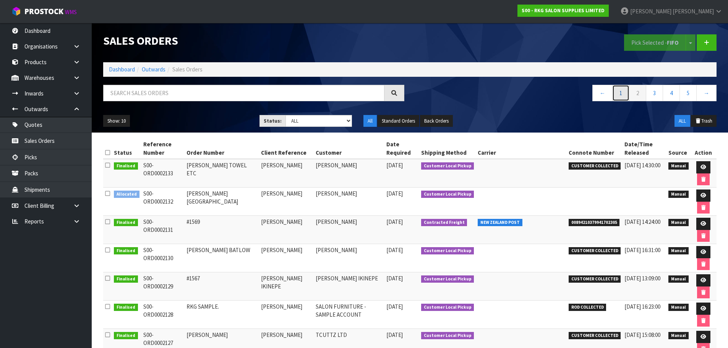
click at [619, 94] on link "1" at bounding box center [620, 93] width 17 height 16
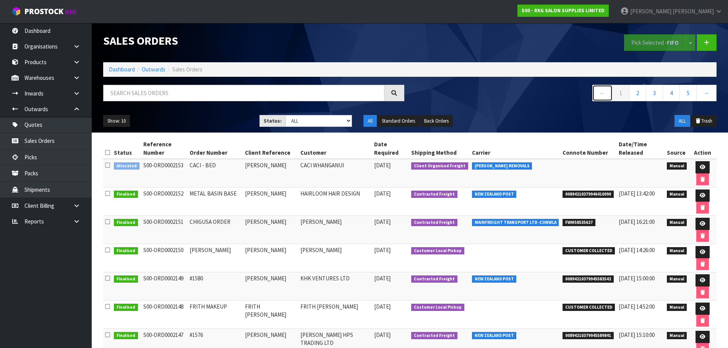
click at [605, 97] on link "←" at bounding box center [602, 93] width 20 height 16
click at [639, 95] on link "2" at bounding box center [637, 93] width 17 height 16
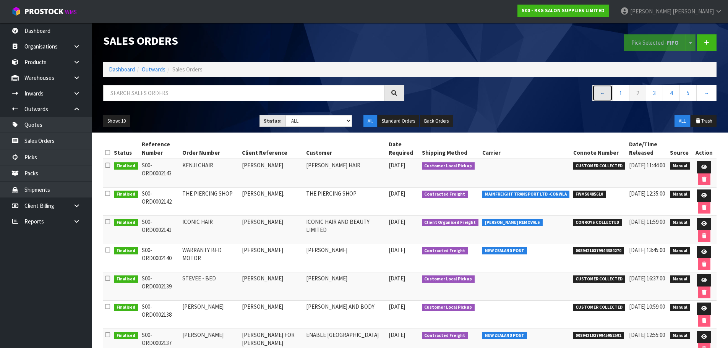
click at [603, 93] on link "←" at bounding box center [602, 93] width 20 height 16
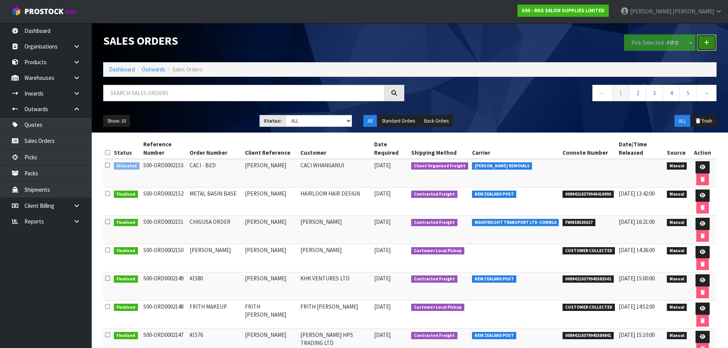
click at [709, 43] on link at bounding box center [706, 42] width 20 height 16
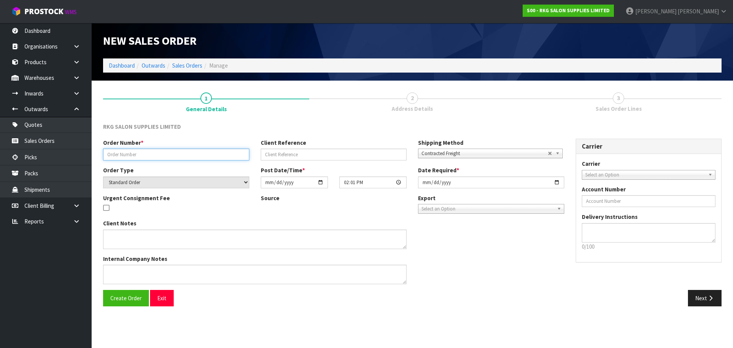
click at [144, 157] on input "text" at bounding box center [176, 155] width 146 height 12
type input "#1588"
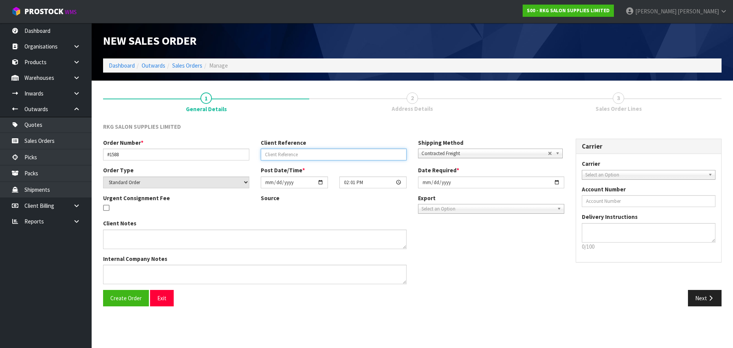
click at [276, 152] on input "text" at bounding box center [334, 155] width 146 height 12
type input "CYRUS ROBINSON"
click at [602, 175] on span "Select an Option" at bounding box center [646, 174] width 120 height 9
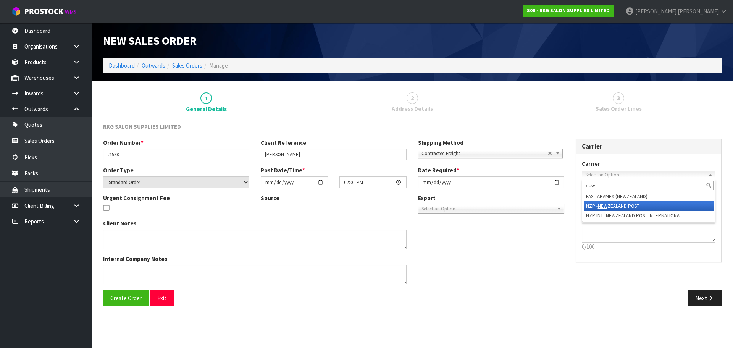
type input "new"
click at [599, 205] on em "NEW" at bounding box center [603, 206] width 10 height 6
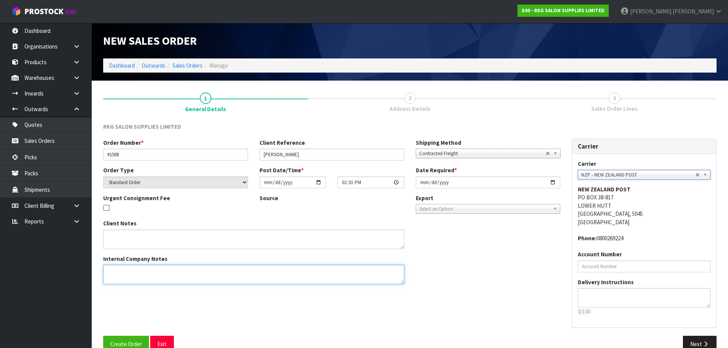
click at [109, 272] on textarea at bounding box center [253, 274] width 301 height 19
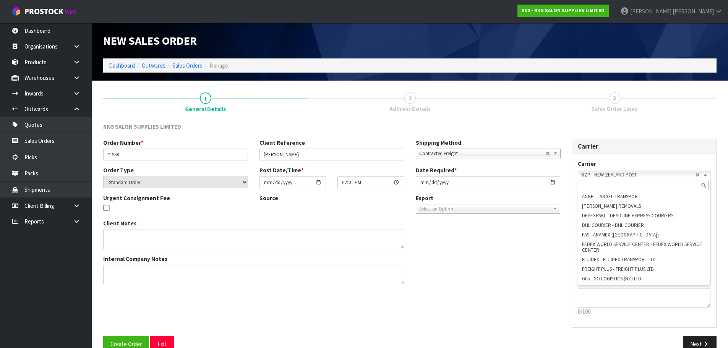
scroll to position [73, 0]
click at [596, 175] on span "NZP - NEW ZEALAND POST" at bounding box center [638, 174] width 114 height 9
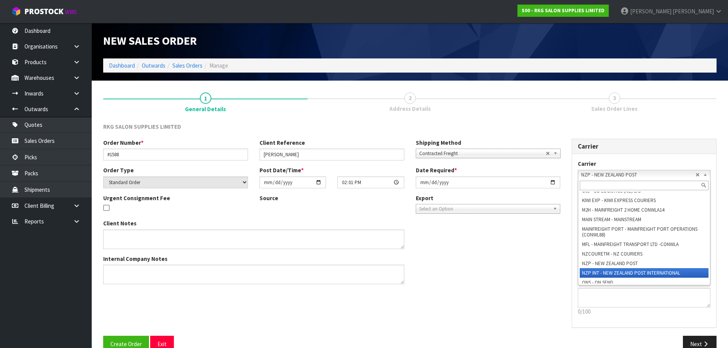
scroll to position [92, 0]
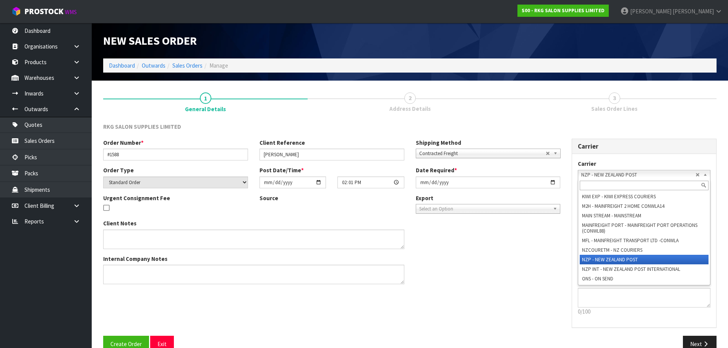
click at [599, 261] on li "NZP - NEW ZEALAND POST" at bounding box center [643, 260] width 129 height 10
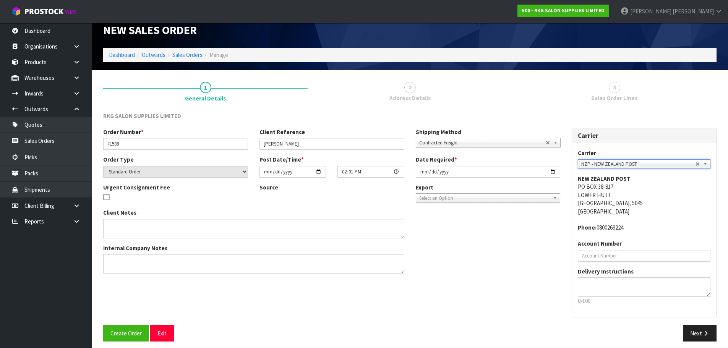
scroll to position [16, 0]
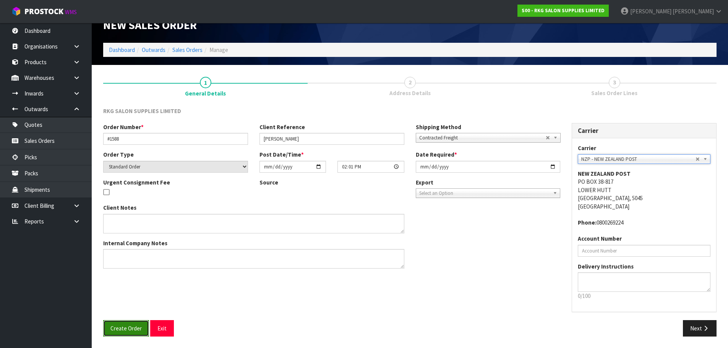
click at [129, 326] on span "Create Order" at bounding box center [125, 328] width 31 height 7
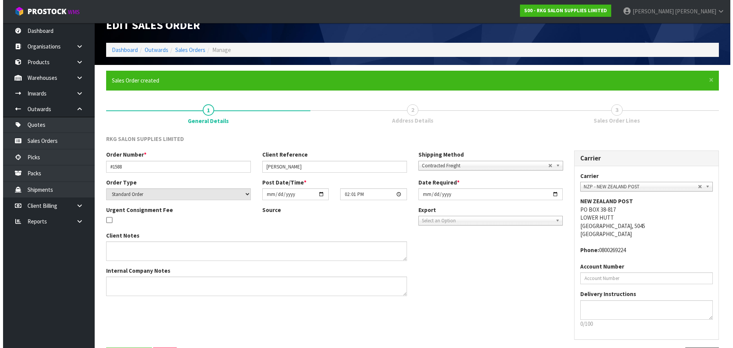
scroll to position [0, 0]
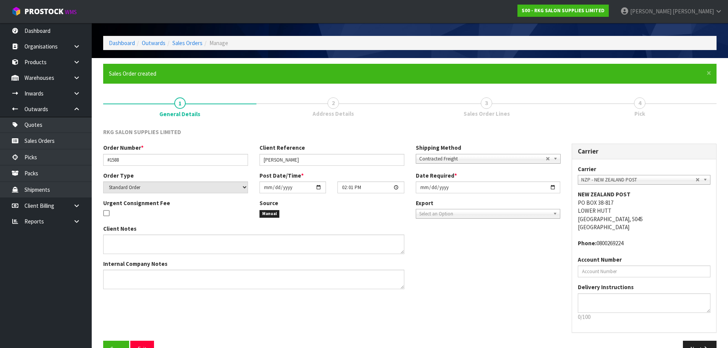
scroll to position [44, 0]
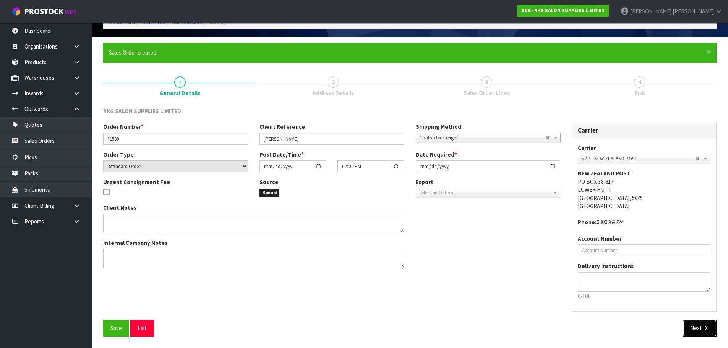
click at [694, 329] on button "Next" at bounding box center [700, 328] width 34 height 16
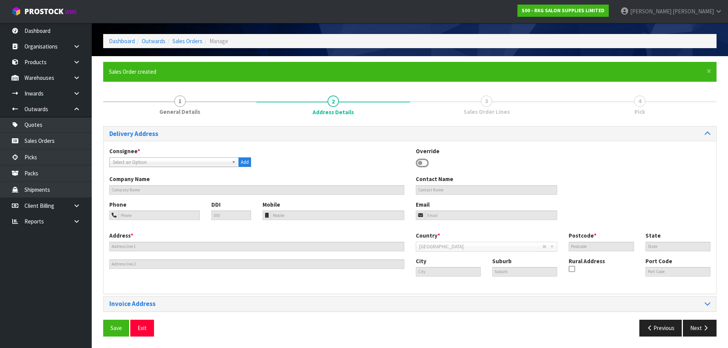
scroll to position [0, 0]
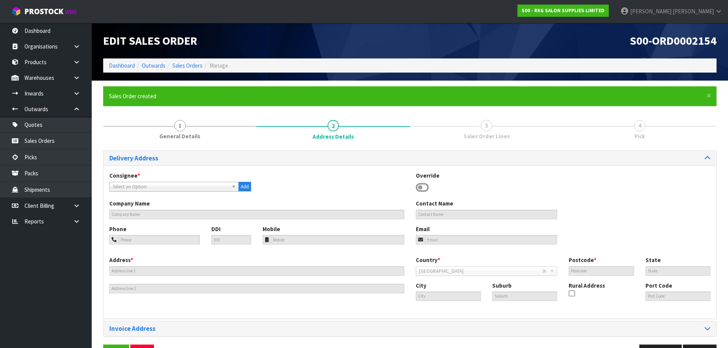
click at [420, 186] on icon at bounding box center [422, 187] width 13 height 11
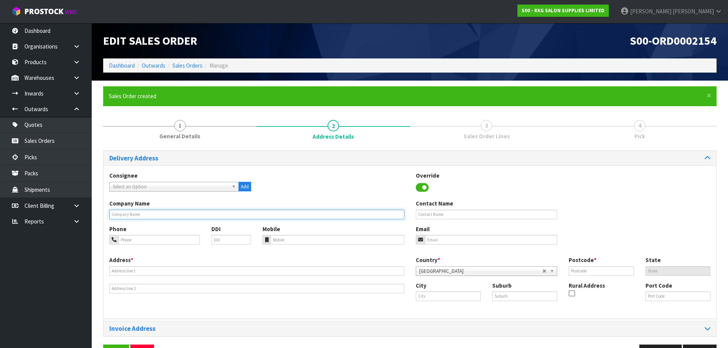
click at [137, 217] on input "text" at bounding box center [256, 215] width 295 height 10
type input "CYRUS ROBINSON"
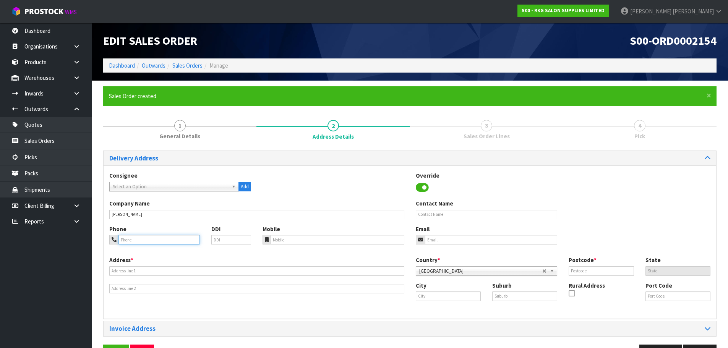
click at [130, 238] on input "tel" at bounding box center [158, 240] width 81 height 10
type input "021-169-3336"
drag, startPoint x: 443, startPoint y: 239, endPoint x: 382, endPoint y: 250, distance: 62.4
click at [443, 239] on input "email" at bounding box center [491, 240] width 133 height 10
type input "cyrusluther@gmail.com"
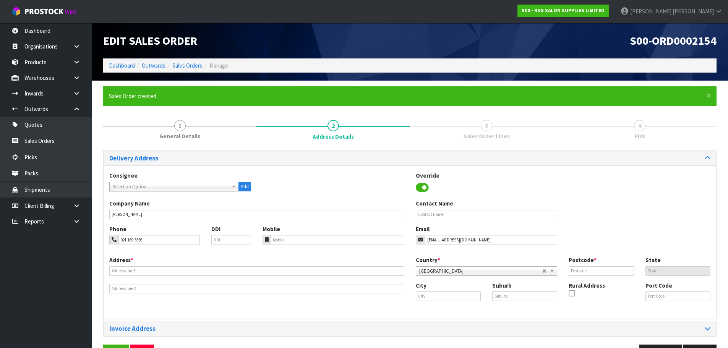
click at [233, 187] on b at bounding box center [234, 186] width 7 height 9
type input "cyr"
click at [282, 186] on div "Consignee 000001.BAY MECHANICS - BAY MECHANICS 000001A - BRAKE & TRANSMISSION N…" at bounding box center [410, 186] width 612 height 28
click at [146, 269] on input "text" at bounding box center [256, 271] width 295 height 10
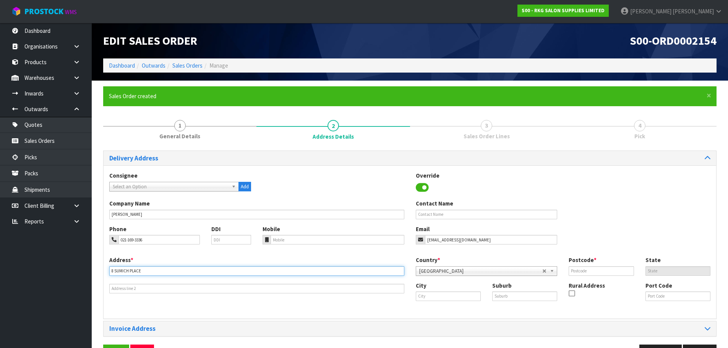
type input "8 SUMICH PLACE"
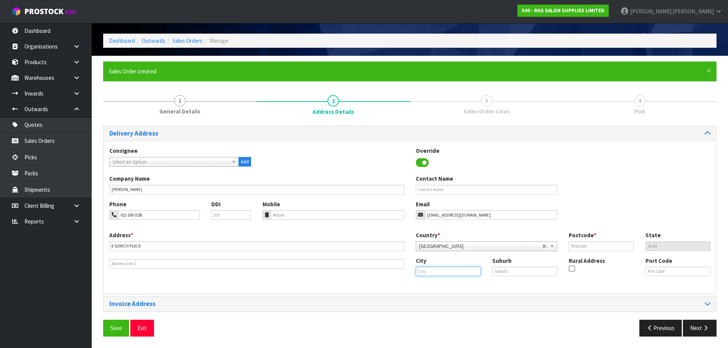
click at [426, 272] on input "text" at bounding box center [448, 272] width 65 height 10
click at [432, 283] on strong "Auckla" at bounding box center [432, 284] width 17 height 7
type input "Auckland"
click at [501, 270] on input "text" at bounding box center [524, 272] width 65 height 10
type input "WEST HARBOUR"
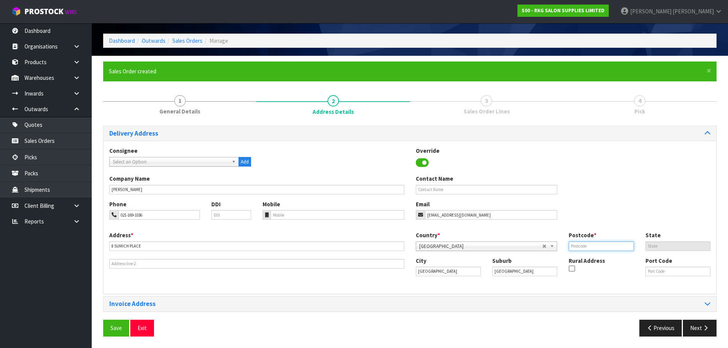
click at [597, 248] on input "text" at bounding box center [600, 246] width 65 height 10
type input "0618"
click at [593, 196] on div "Company Name CYRUS ROBINSON Contact Name" at bounding box center [410, 187] width 612 height 25
click at [115, 325] on span "Save" at bounding box center [115, 327] width 11 height 7
drag, startPoint x: 693, startPoint y: 327, endPoint x: 600, endPoint y: 278, distance: 105.1
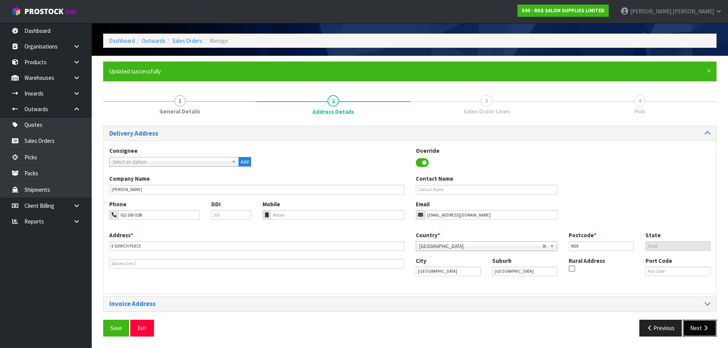
click at [693, 326] on button "Next" at bounding box center [700, 328] width 34 height 16
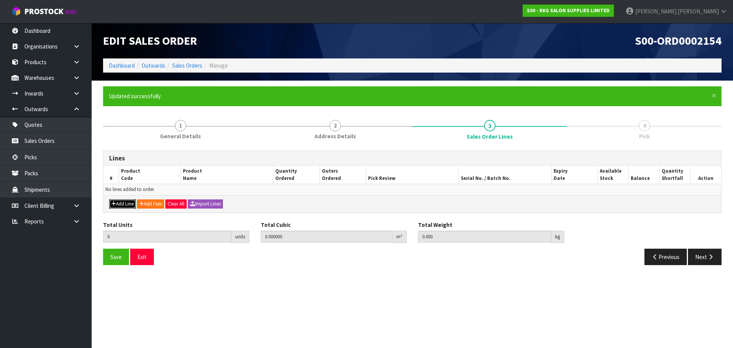
click at [130, 203] on button "Add Line" at bounding box center [122, 203] width 27 height 9
type input "0"
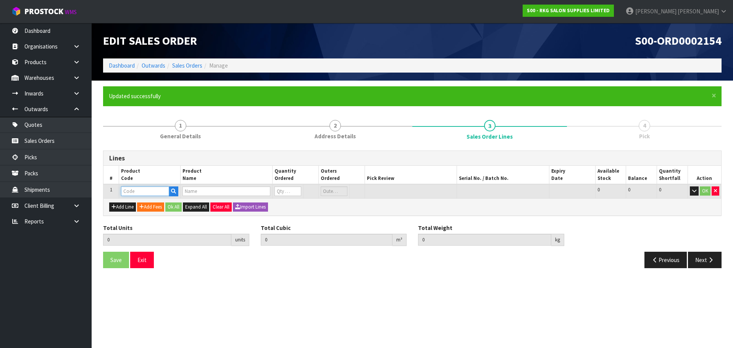
click at [145, 193] on input "text" at bounding box center [145, 191] width 48 height 10
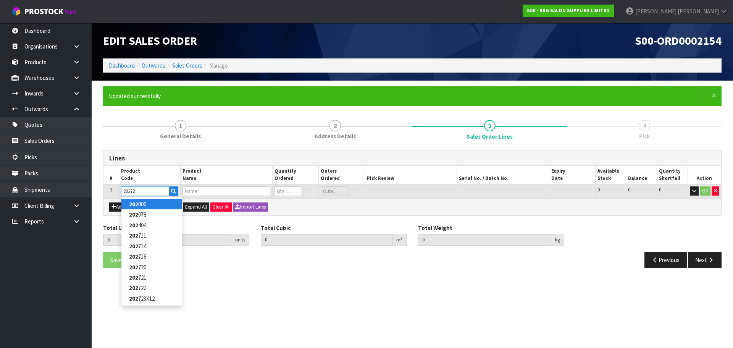
type input "202728"
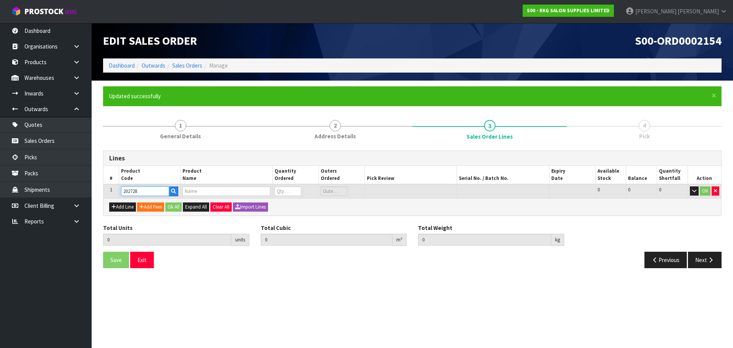
type input "0.000000"
type input "0.000"
type input "BOB DISINFECTING JAR 1500ML"
type input "0"
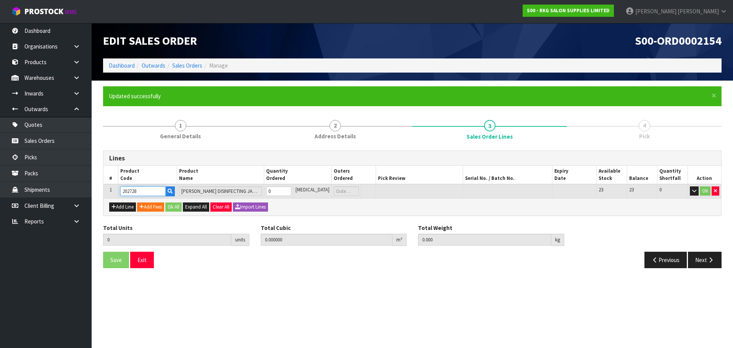
type input "202728"
type input "1"
type input "0.00363"
type input "0.94"
type input "1"
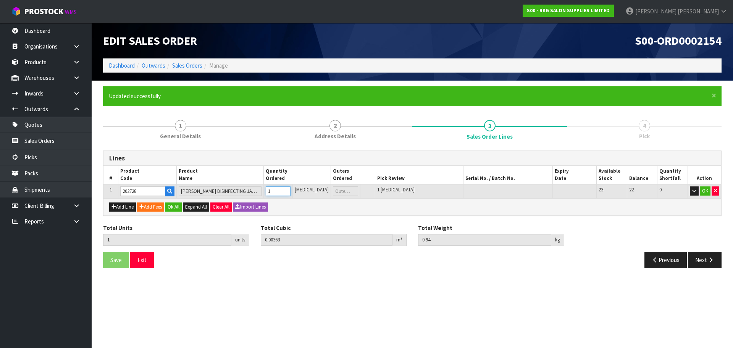
click at [291, 190] on input "1" at bounding box center [278, 191] width 25 height 10
click at [706, 193] on button "OK" at bounding box center [705, 190] width 11 height 9
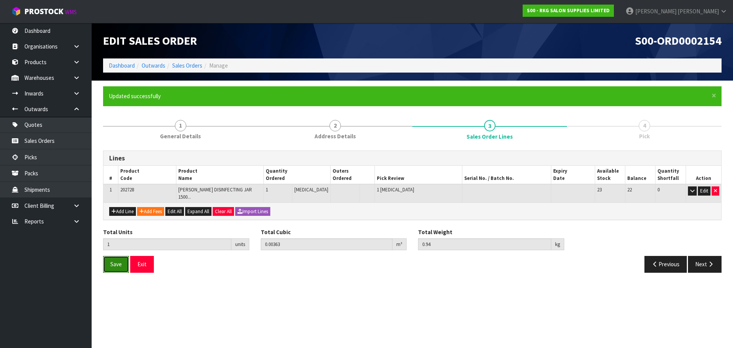
click at [118, 261] on span "Save" at bounding box center [115, 264] width 11 height 7
click at [704, 259] on button "Next" at bounding box center [705, 264] width 34 height 16
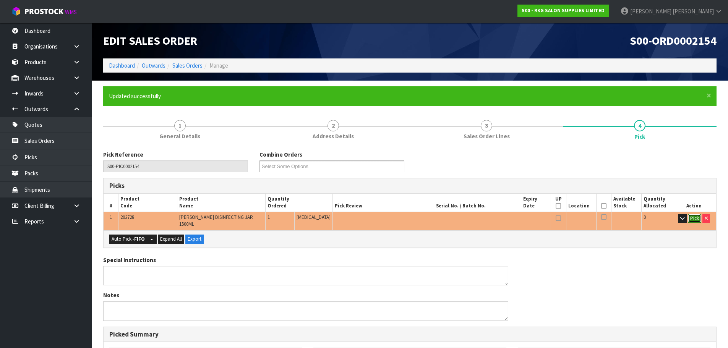
click at [694, 217] on button "Pick" at bounding box center [694, 218] width 13 height 9
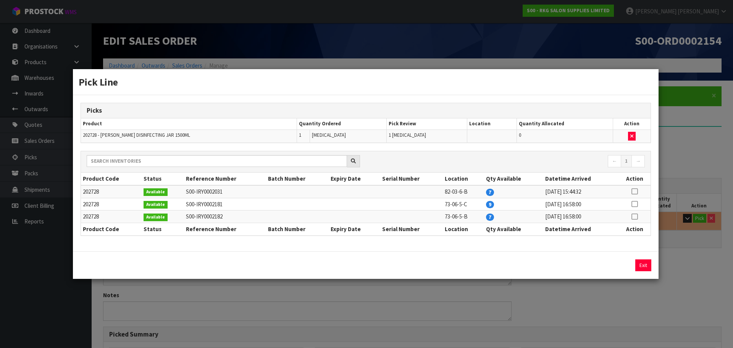
click at [634, 217] on icon at bounding box center [635, 217] width 6 height 0
click at [615, 267] on button "Assign Pick" at bounding box center [617, 265] width 31 height 12
type input "Piece x 1"
type input "1"
type input "0.00363"
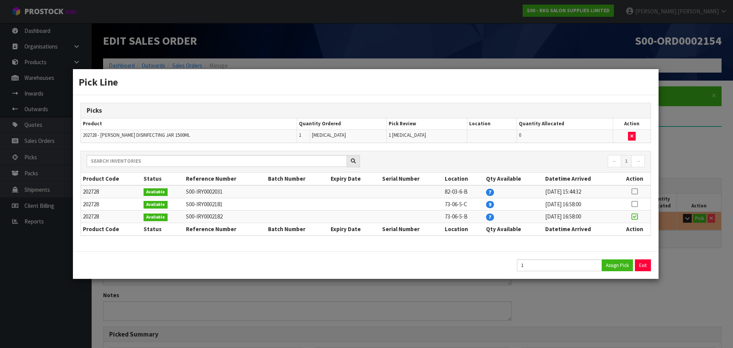
type input "0.94"
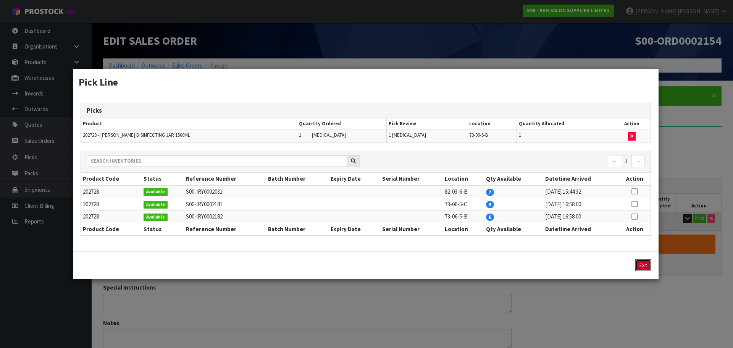
click at [642, 263] on button "Exit" at bounding box center [644, 265] width 16 height 12
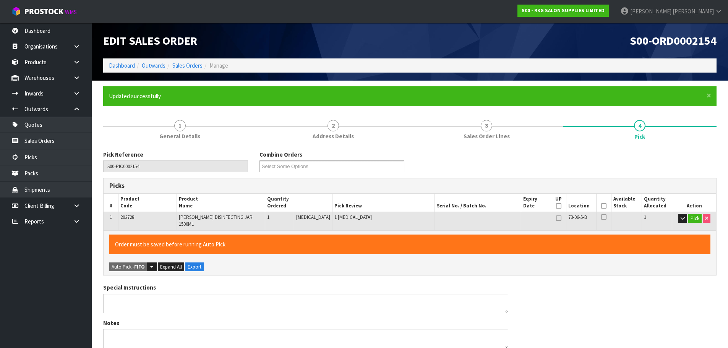
click at [601, 206] on icon at bounding box center [603, 206] width 5 height 0
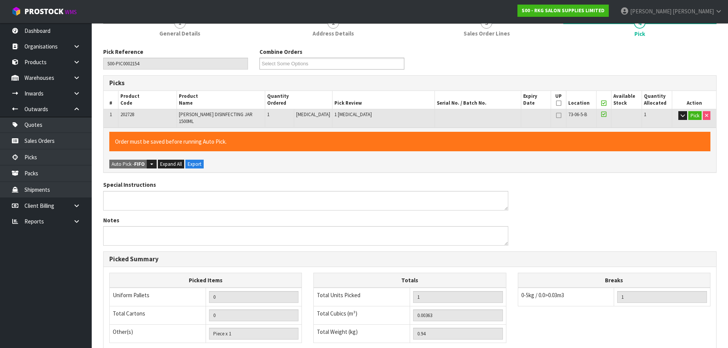
scroll to position [115, 0]
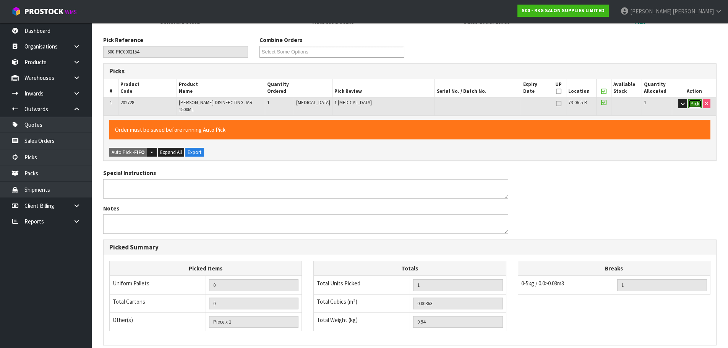
click at [693, 105] on button "Pick" at bounding box center [694, 103] width 13 height 9
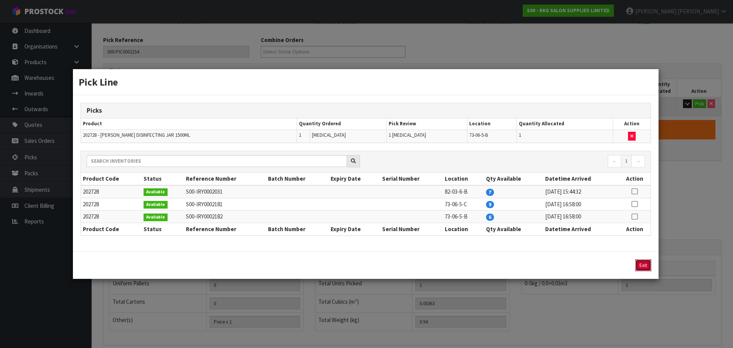
click at [643, 267] on button "Exit" at bounding box center [644, 265] width 16 height 12
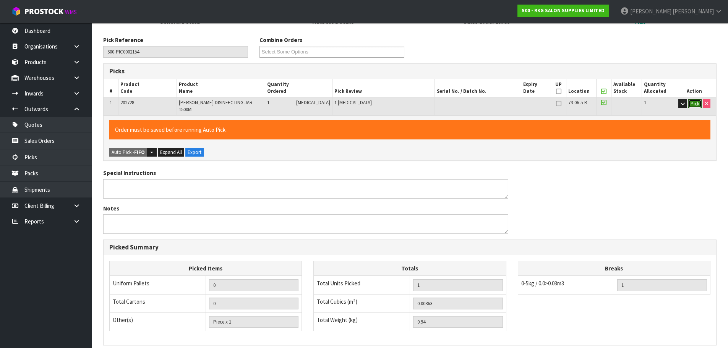
scroll to position [212, 0]
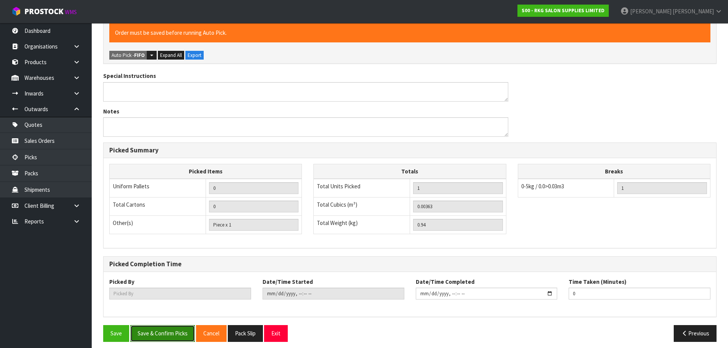
click at [151, 331] on button "Save & Confirm Picks" at bounding box center [162, 333] width 65 height 16
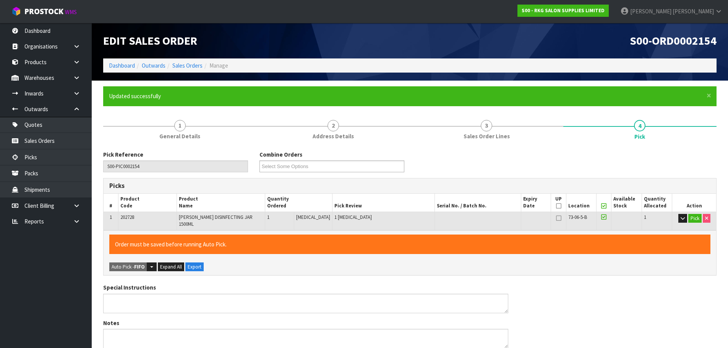
type input "Marie Miranda"
type input "2025-09-04T14:04:11"
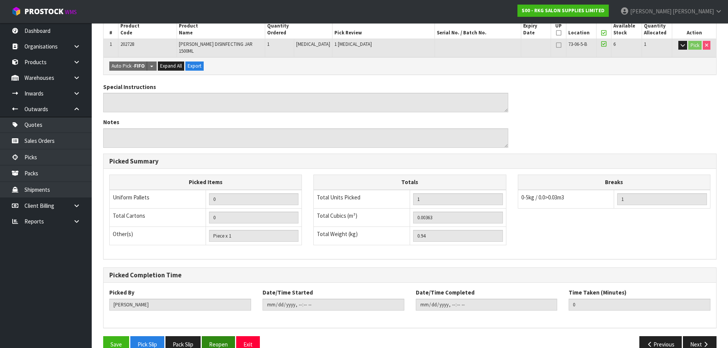
scroll to position [184, 0]
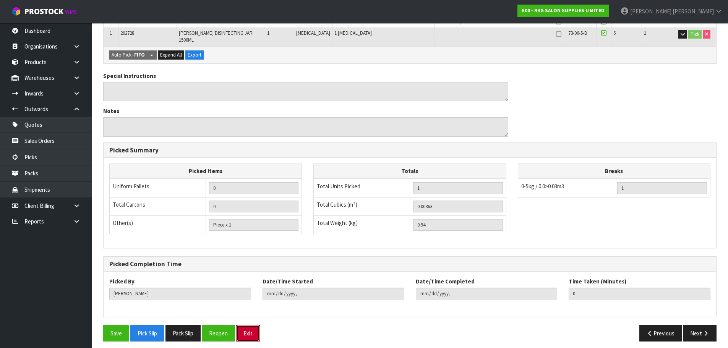
click at [251, 330] on button "Exit" at bounding box center [248, 333] width 24 height 16
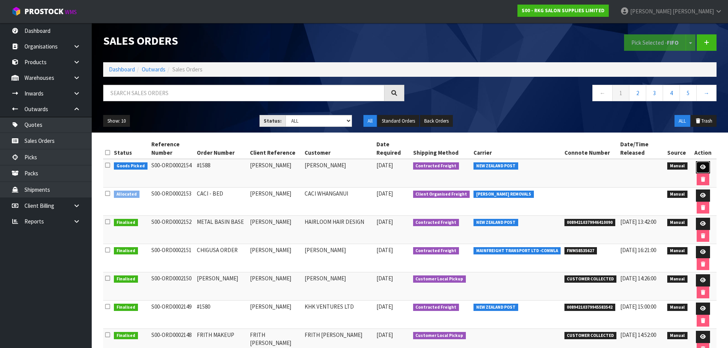
click at [700, 167] on icon at bounding box center [703, 167] width 6 height 5
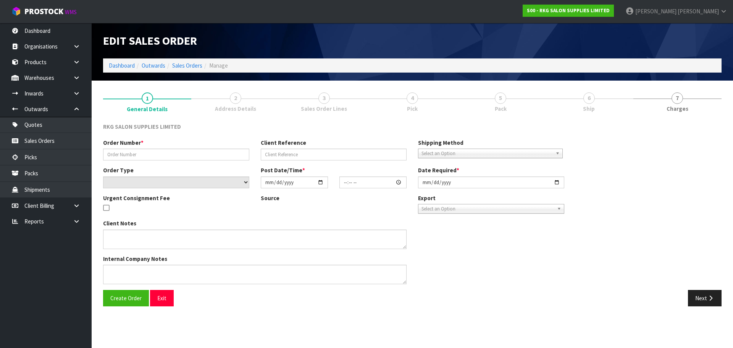
type input "#1588"
type input "CYRUS ROBINSON"
select select "number:0"
type input "2025-09-04"
type input "14:01:00.000"
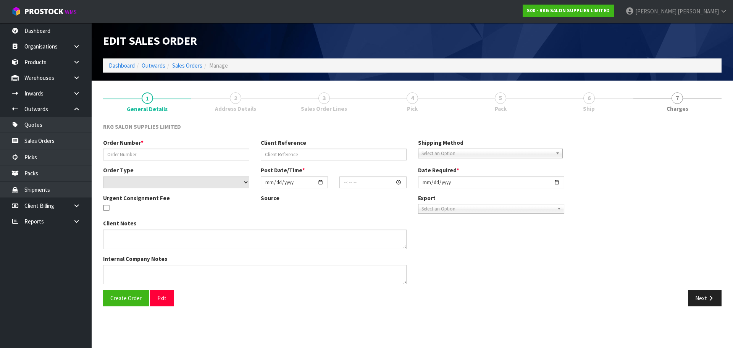
type input "2025-09-04"
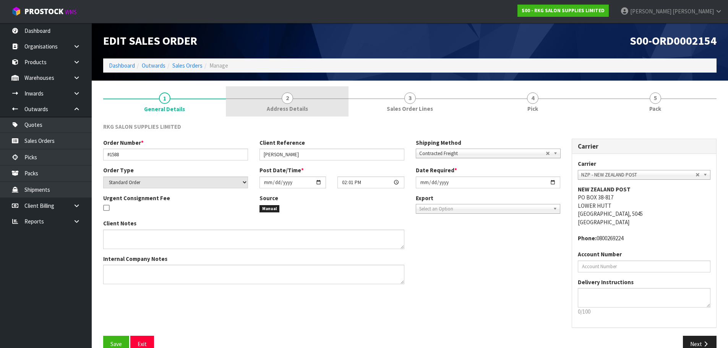
click at [290, 100] on span "2" at bounding box center [287, 97] width 11 height 11
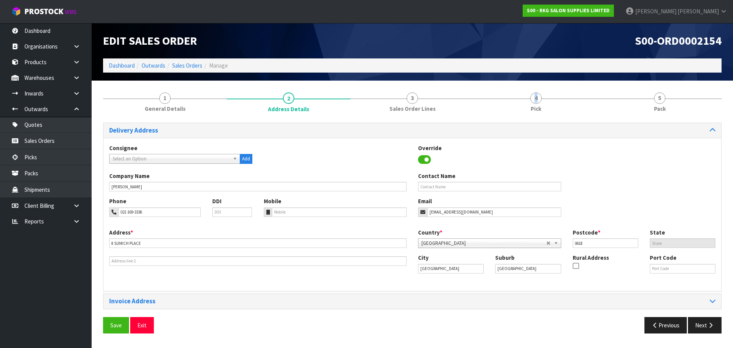
drag, startPoint x: 536, startPoint y: 97, endPoint x: 388, endPoint y: 195, distance: 177.4
click at [537, 97] on span "4" at bounding box center [536, 97] width 11 height 11
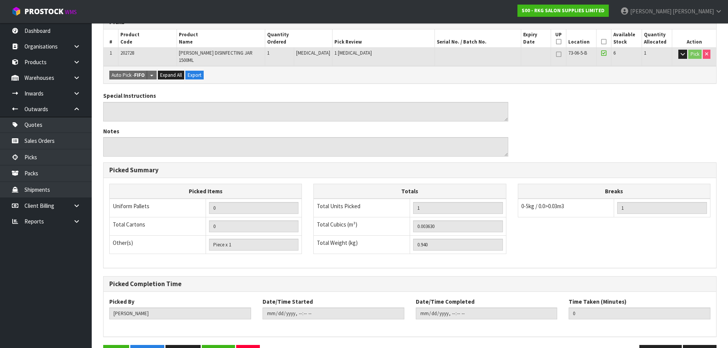
scroll to position [156, 0]
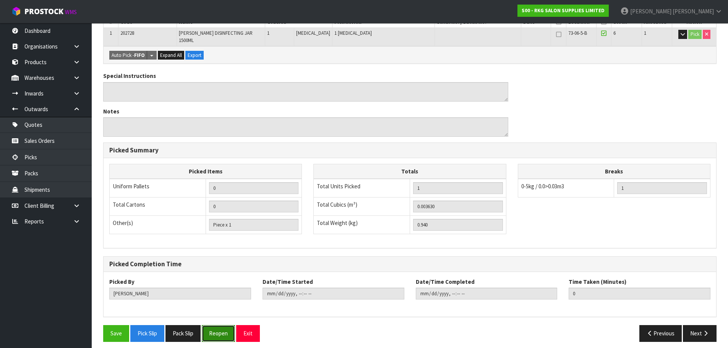
click at [222, 328] on button "Reopen" at bounding box center [218, 333] width 33 height 16
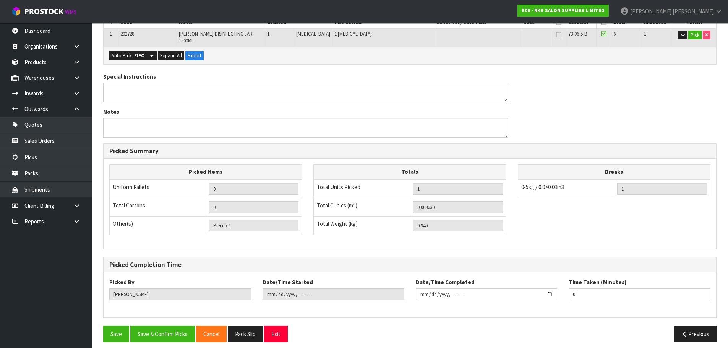
scroll to position [184, 0]
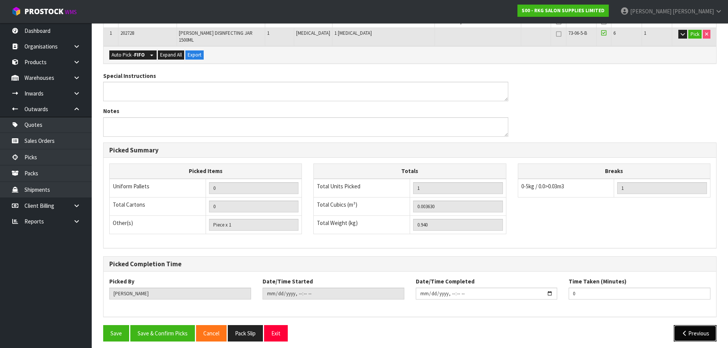
click at [693, 329] on button "Previous" at bounding box center [694, 333] width 43 height 16
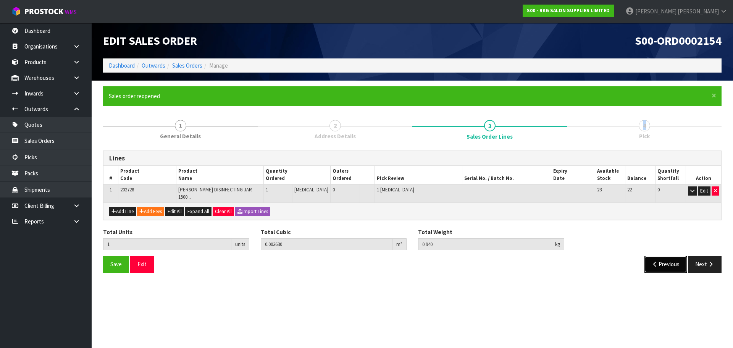
click at [652, 261] on icon "button" at bounding box center [655, 264] width 7 height 6
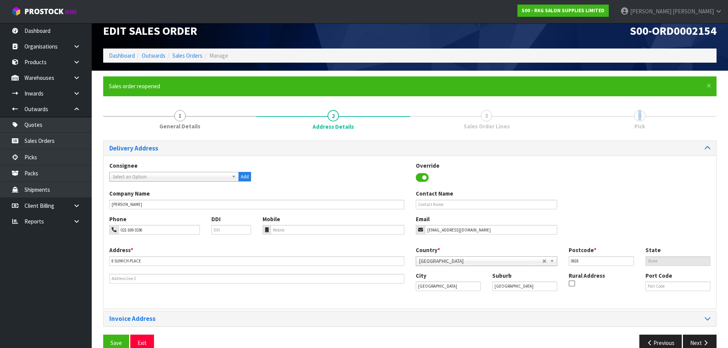
scroll to position [25, 0]
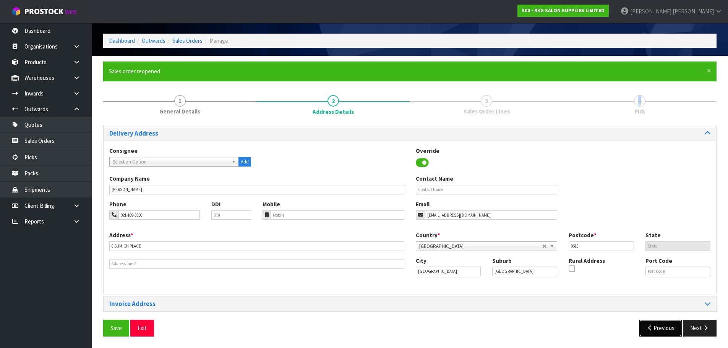
click at [649, 330] on icon "button" at bounding box center [649, 328] width 7 height 6
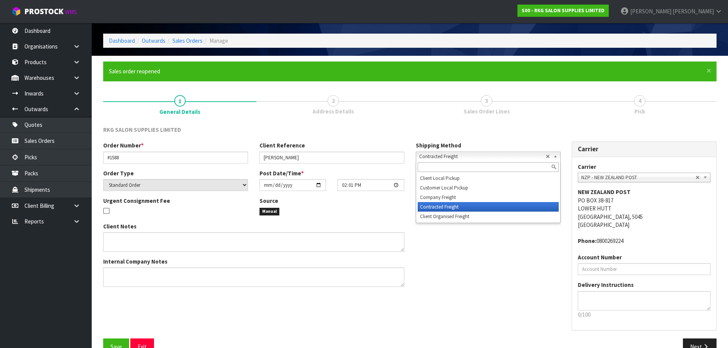
click at [434, 157] on span "Contracted Freight" at bounding box center [482, 156] width 126 height 9
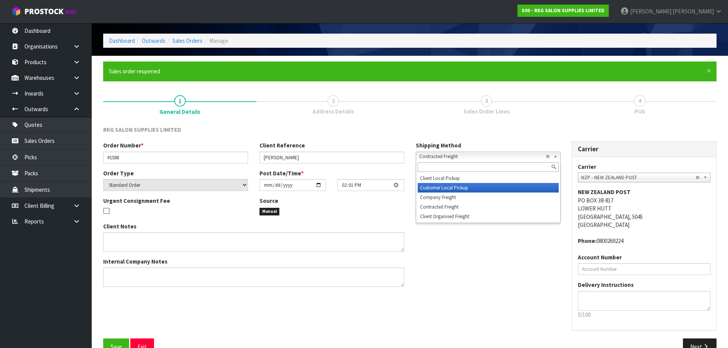
click at [428, 188] on li "Customer Local Pickup" at bounding box center [488, 188] width 141 height 10
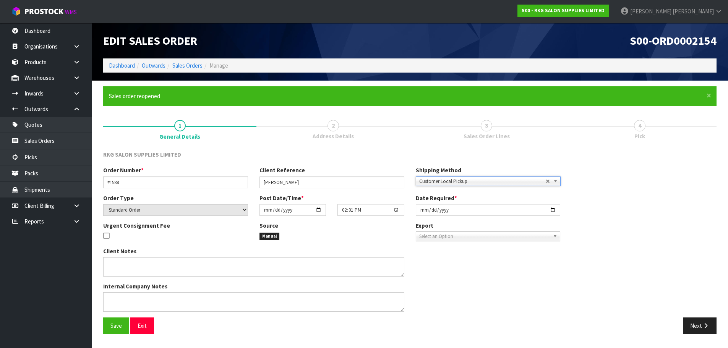
scroll to position [0, 0]
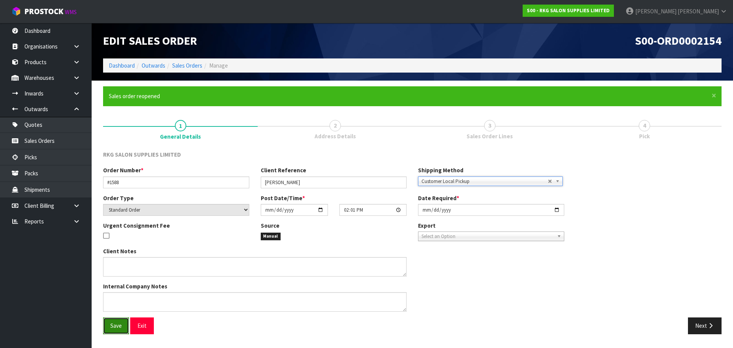
click at [112, 326] on span "Save" at bounding box center [115, 325] width 11 height 7
click at [145, 329] on button "Exit" at bounding box center [142, 325] width 24 height 16
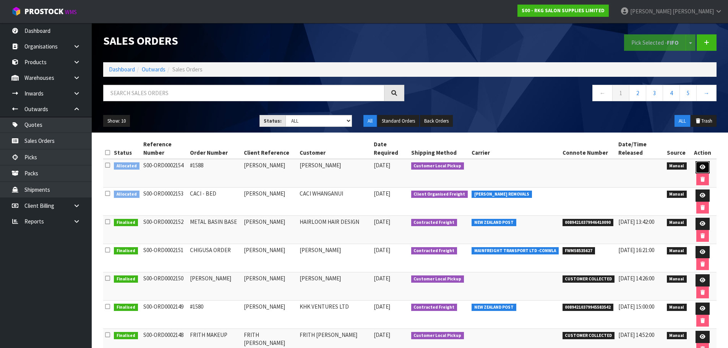
click at [701, 165] on icon at bounding box center [702, 167] width 6 height 5
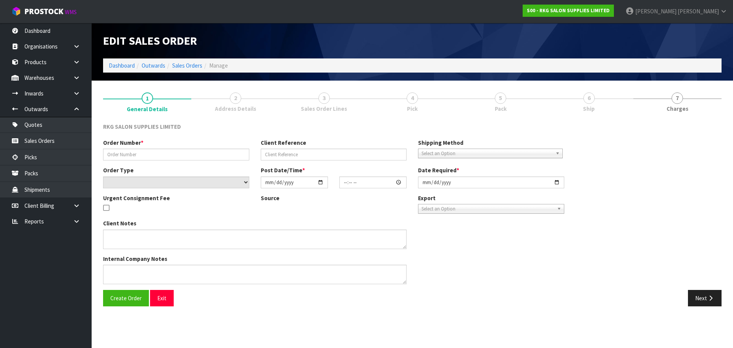
type input "#1588"
type input "CYRUS ROBINSON"
select select "number:0"
type input "2025-09-04"
type input "14:01:00.000"
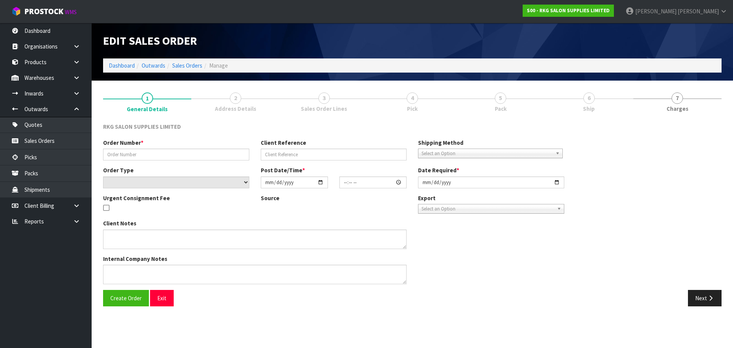
type input "2025-09-04"
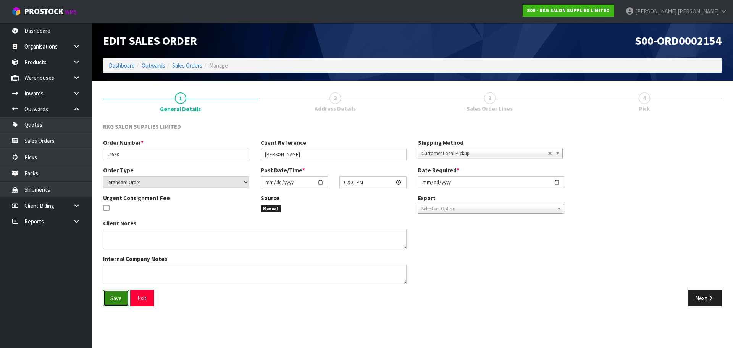
click at [114, 296] on span "Save" at bounding box center [115, 298] width 11 height 7
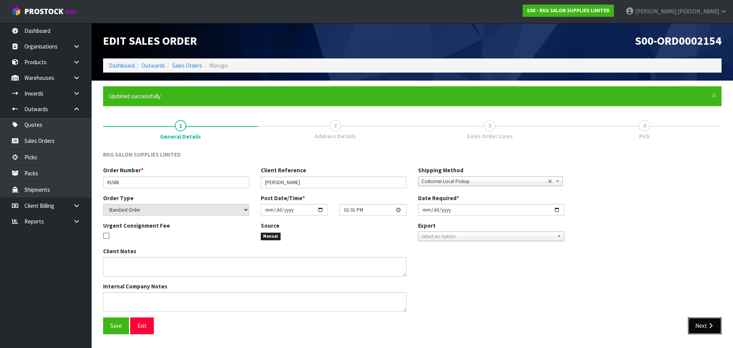
click at [701, 325] on button "Next" at bounding box center [705, 325] width 34 height 16
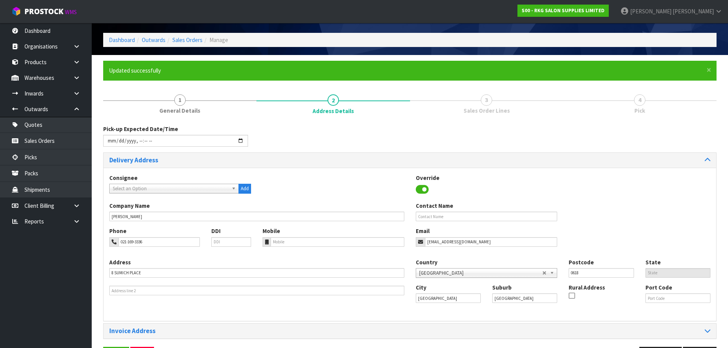
scroll to position [52, 0]
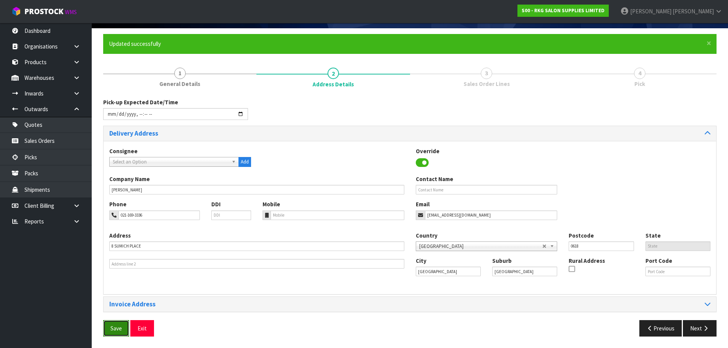
click at [122, 329] on button "Save" at bounding box center [116, 328] width 26 height 16
click at [696, 333] on button "Next" at bounding box center [700, 328] width 34 height 16
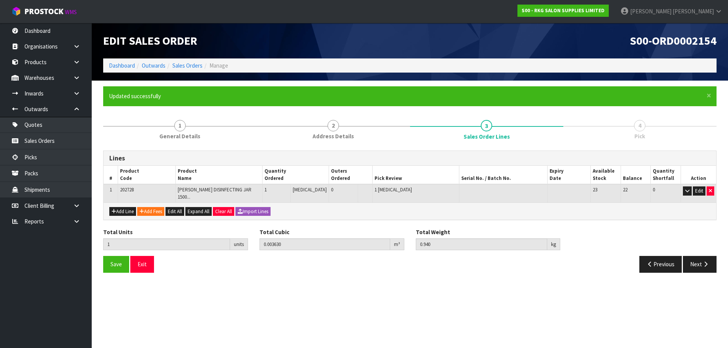
scroll to position [0, 0]
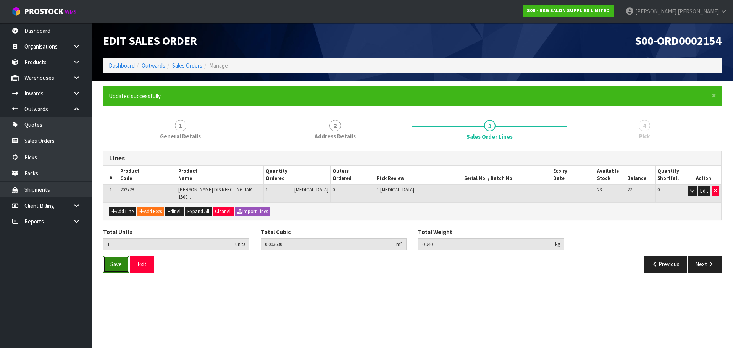
click at [110, 261] on span "Save" at bounding box center [115, 264] width 11 height 7
click at [703, 260] on button "Next" at bounding box center [705, 264] width 34 height 16
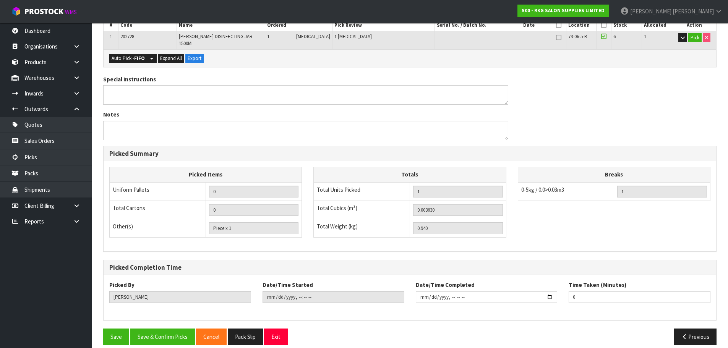
scroll to position [184, 0]
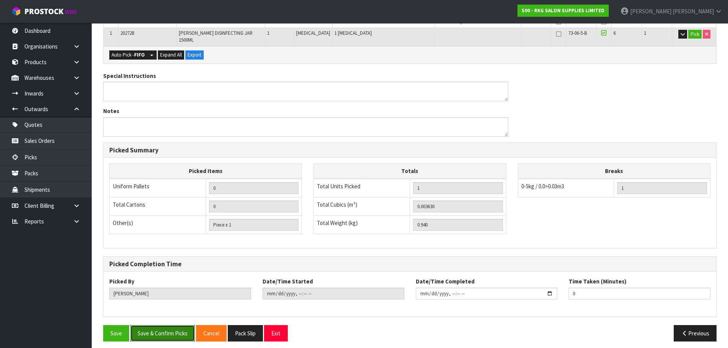
click at [157, 328] on button "Save & Confirm Picks" at bounding box center [162, 333] width 65 height 16
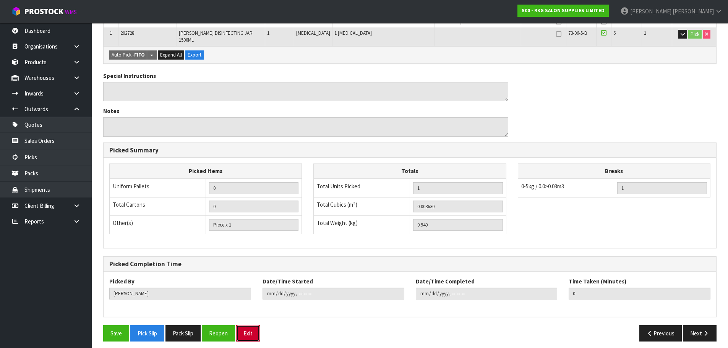
drag, startPoint x: 253, startPoint y: 329, endPoint x: 259, endPoint y: 327, distance: 6.2
click at [253, 329] on button "Exit" at bounding box center [248, 333] width 24 height 16
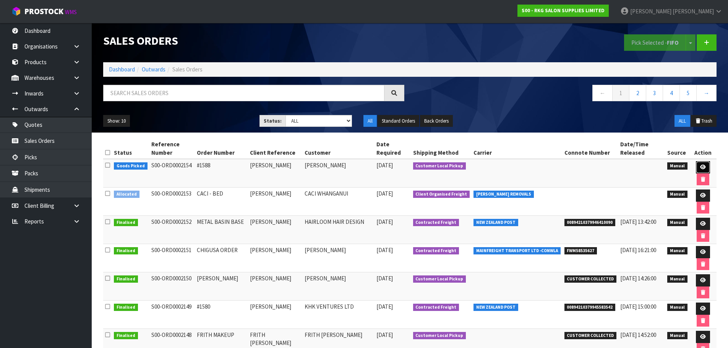
click at [701, 165] on icon at bounding box center [703, 167] width 6 height 5
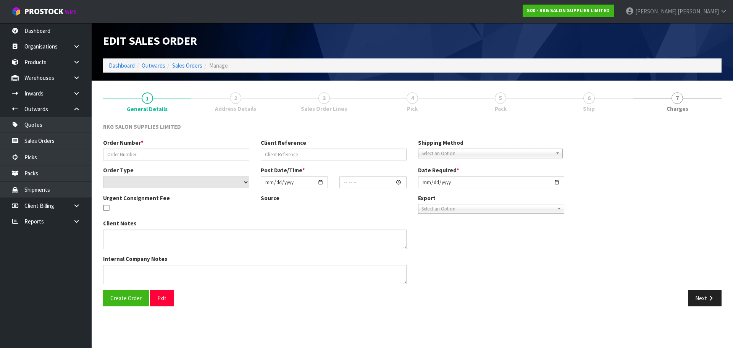
type input "#1588"
type input "CYRUS ROBINSON"
select select "number:0"
type input "2025-09-04"
type input "14:01:00.000"
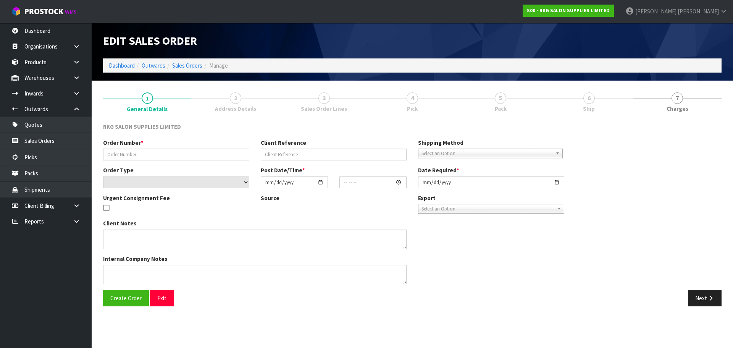
type input "2025-09-04"
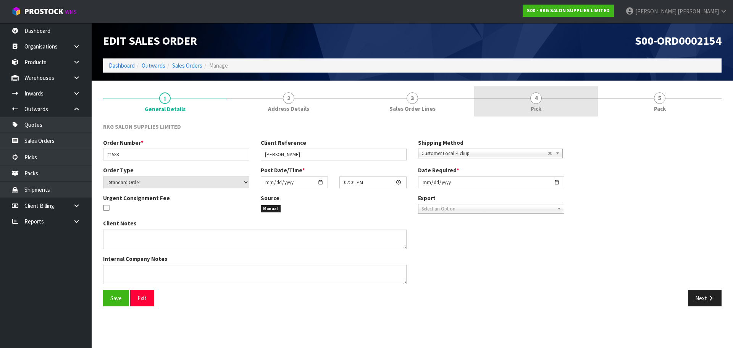
click at [540, 99] on span "4" at bounding box center [536, 97] width 11 height 11
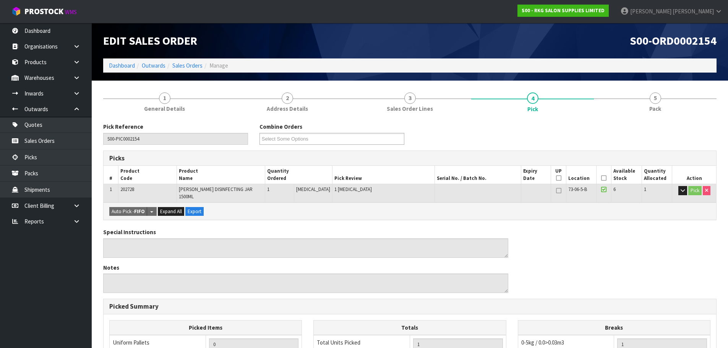
click at [602, 178] on icon at bounding box center [603, 178] width 5 height 0
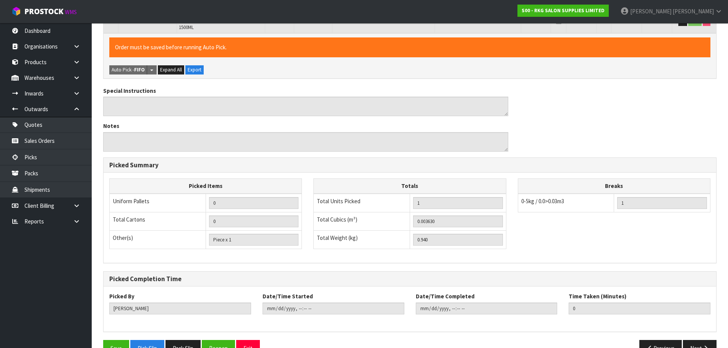
scroll to position [184, 0]
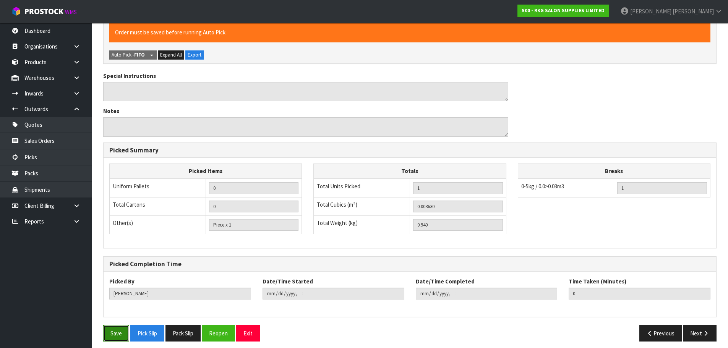
click at [123, 329] on button "Save" at bounding box center [116, 333] width 26 height 16
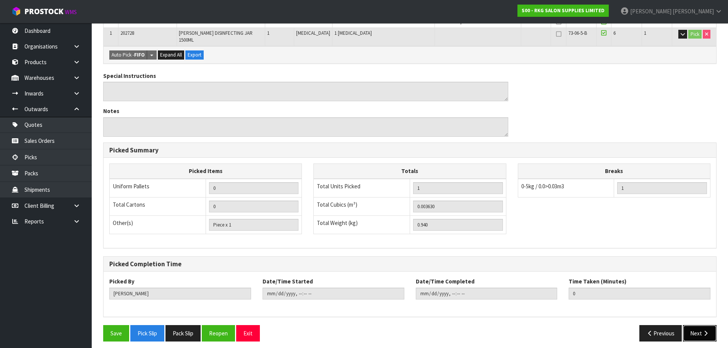
click at [691, 327] on button "Next" at bounding box center [700, 333] width 34 height 16
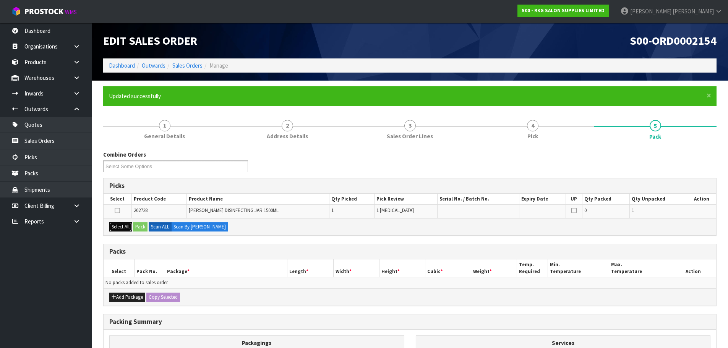
click at [119, 229] on button "Select All" at bounding box center [120, 226] width 23 height 9
click at [140, 224] on button "Pack" at bounding box center [140, 226] width 15 height 9
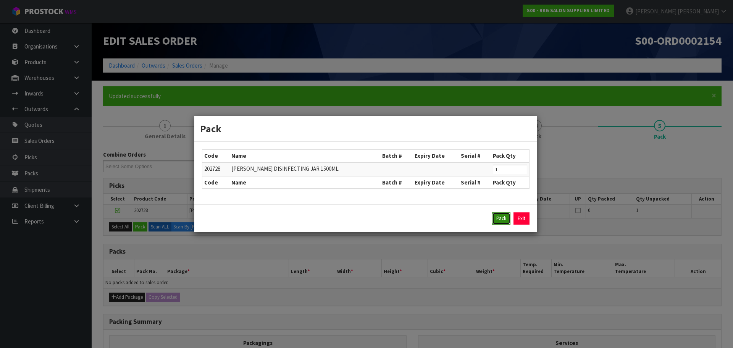
click at [501, 218] on button "Pack" at bounding box center [501, 218] width 18 height 12
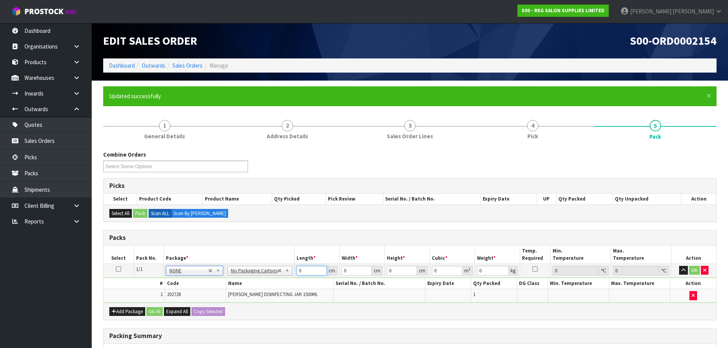
drag, startPoint x: 304, startPoint y: 271, endPoint x: 294, endPoint y: 272, distance: 10.3
click at [294, 272] on td "0 cm" at bounding box center [316, 271] width 45 height 14
type input "13"
type input "3"
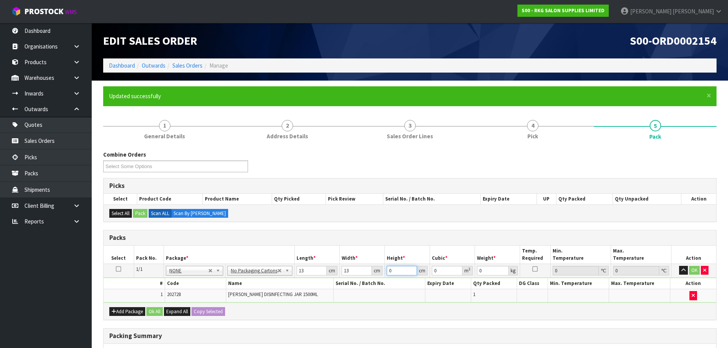
type input "0.000507"
type input "32"
type input "0.005408"
type input "32"
type input "1"
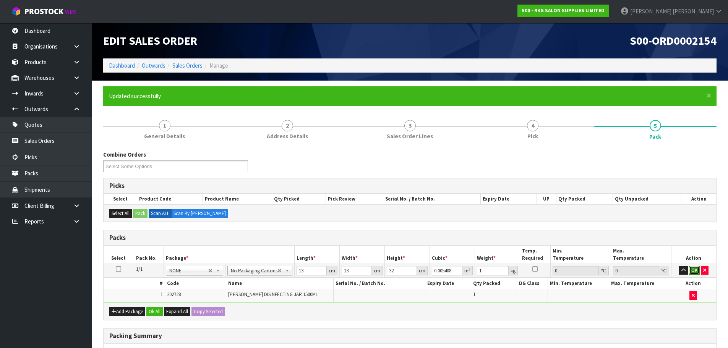
click at [694, 270] on button "OK" at bounding box center [694, 270] width 11 height 9
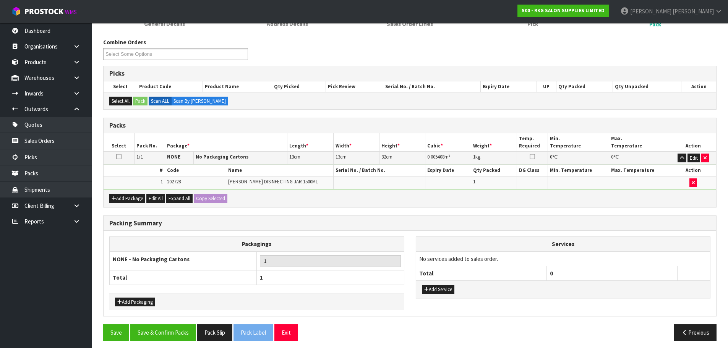
scroll to position [117, 0]
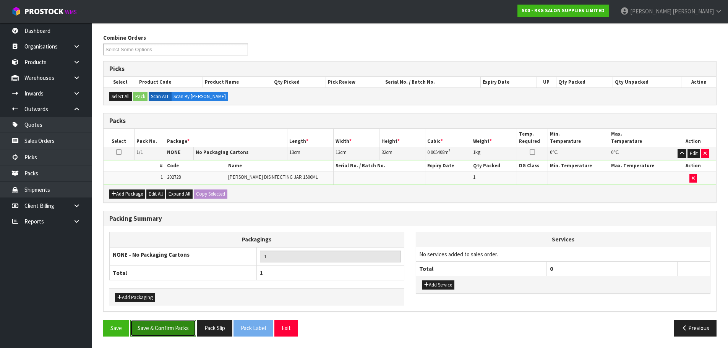
click at [170, 330] on button "Save & Confirm Packs" at bounding box center [163, 328] width 66 height 16
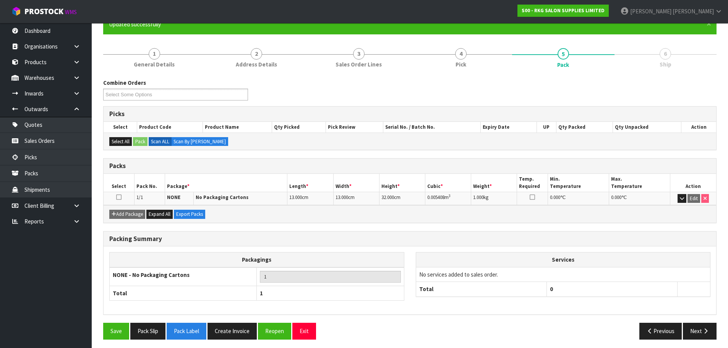
scroll to position [75, 0]
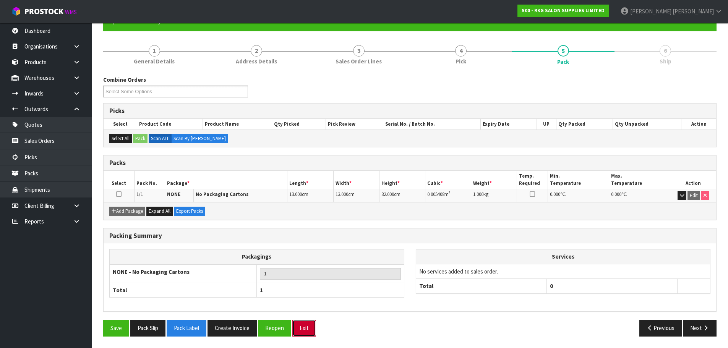
click at [303, 328] on button "Exit" at bounding box center [304, 328] width 24 height 16
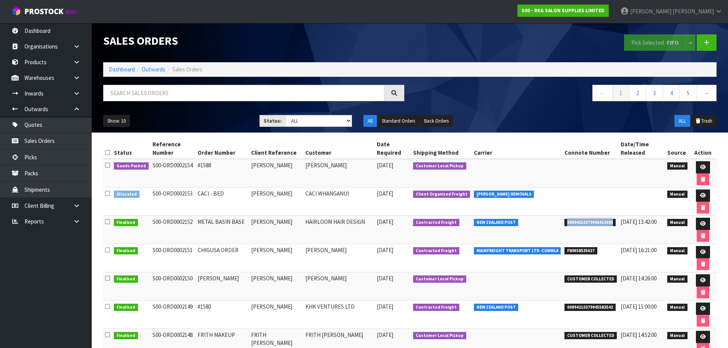
drag, startPoint x: 562, startPoint y: 223, endPoint x: 610, endPoint y: 225, distance: 47.4
click at [610, 225] on span "00894210379946410090" at bounding box center [589, 223] width 51 height 8
copy span "00894210379946410090"
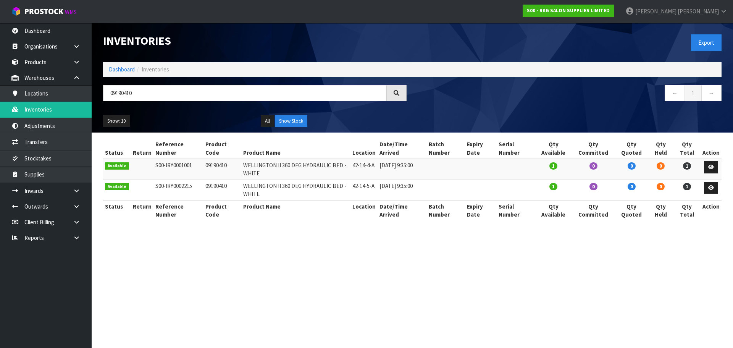
drag, startPoint x: 141, startPoint y: 92, endPoint x: 105, endPoint y: 96, distance: 35.4
click at [105, 96] on input "09190410" at bounding box center [245, 93] width 284 height 16
type input "09190410"
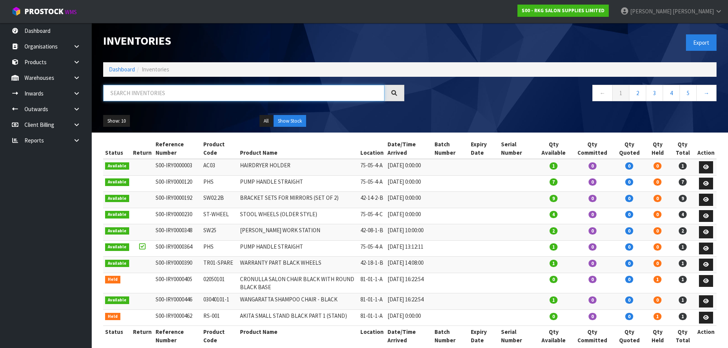
click at [145, 92] on input "text" at bounding box center [243, 93] width 281 height 16
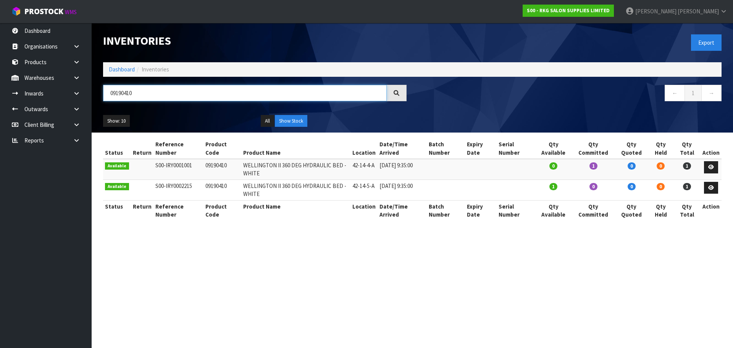
drag, startPoint x: 121, startPoint y: 94, endPoint x: 108, endPoint y: 94, distance: 13.8
click at [108, 94] on input "09190410" at bounding box center [245, 93] width 284 height 16
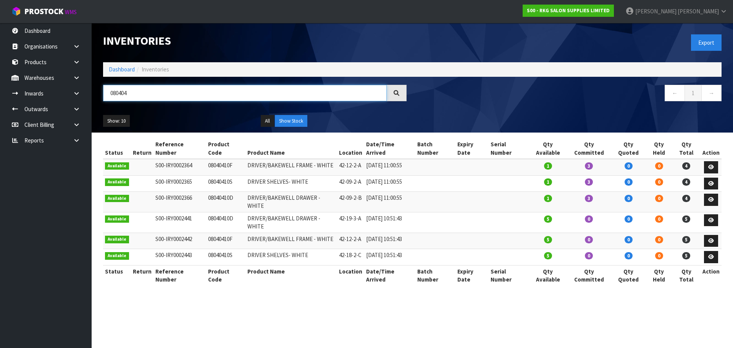
type input "080404"
drag, startPoint x: 142, startPoint y: 94, endPoint x: 92, endPoint y: 93, distance: 49.7
click at [92, 93] on header "Inventories Export Dashboard Inventories 080404 ← 1 → Show: 10 5 10 25 50 All S…" at bounding box center [413, 78] width 642 height 110
